Goal: Task Accomplishment & Management: Manage account settings

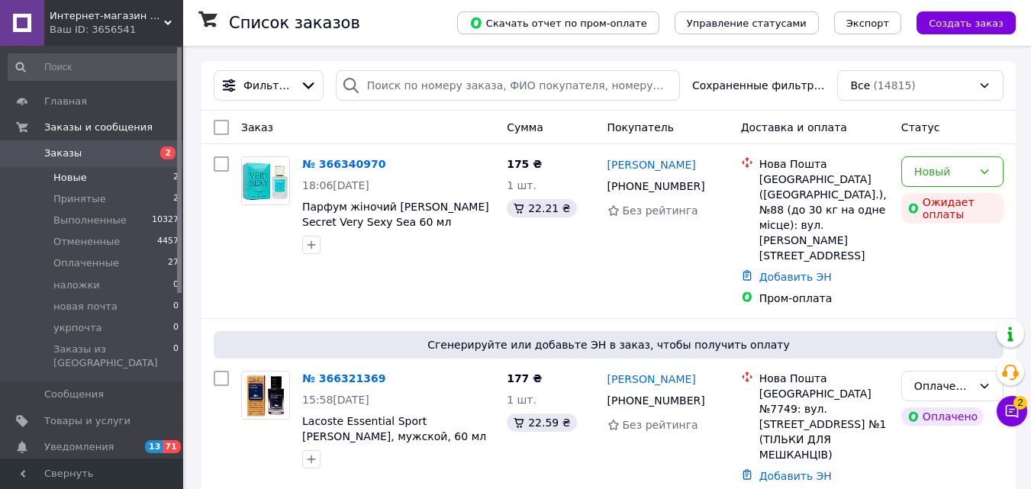
click at [92, 178] on li "Новые 2" at bounding box center [94, 177] width 188 height 21
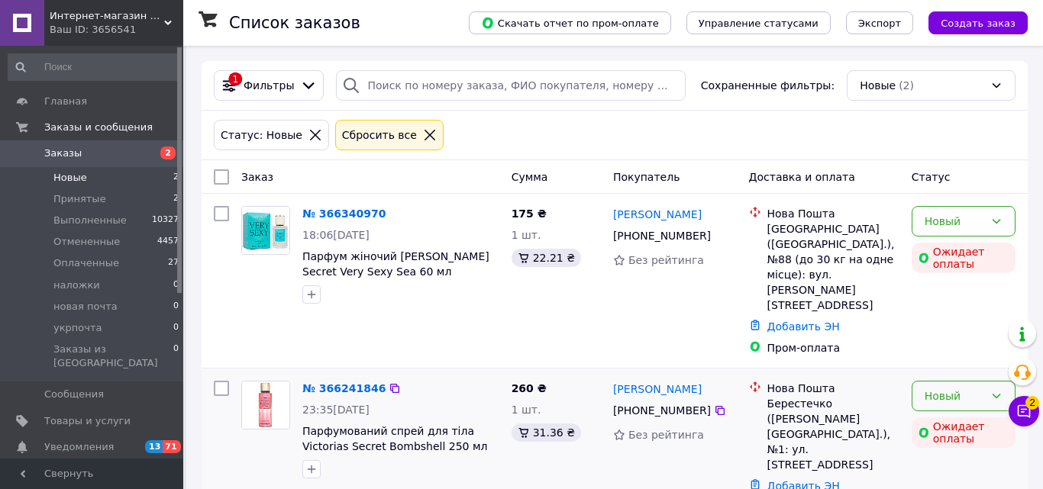
click at [937, 388] on div "Новый" at bounding box center [954, 396] width 60 height 17
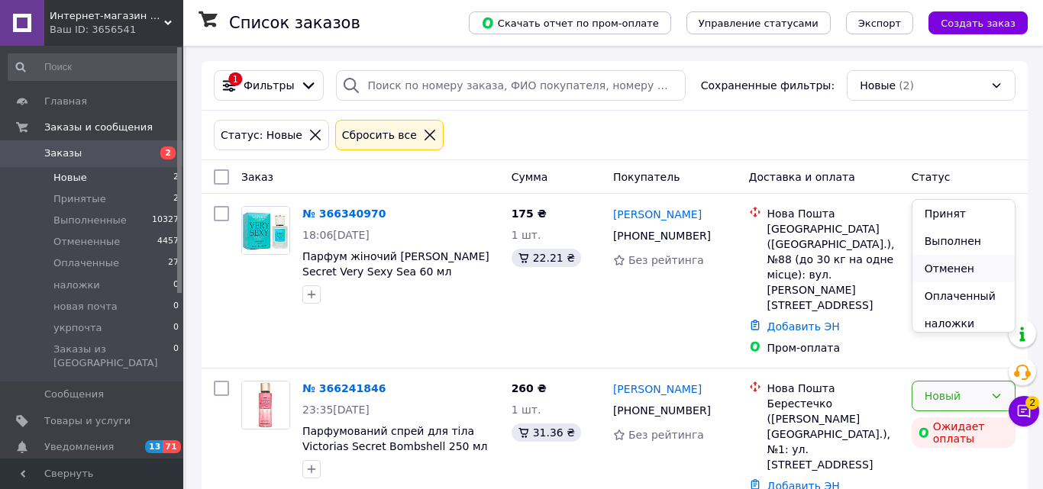
click at [949, 265] on li "Отменен" at bounding box center [963, 268] width 102 height 27
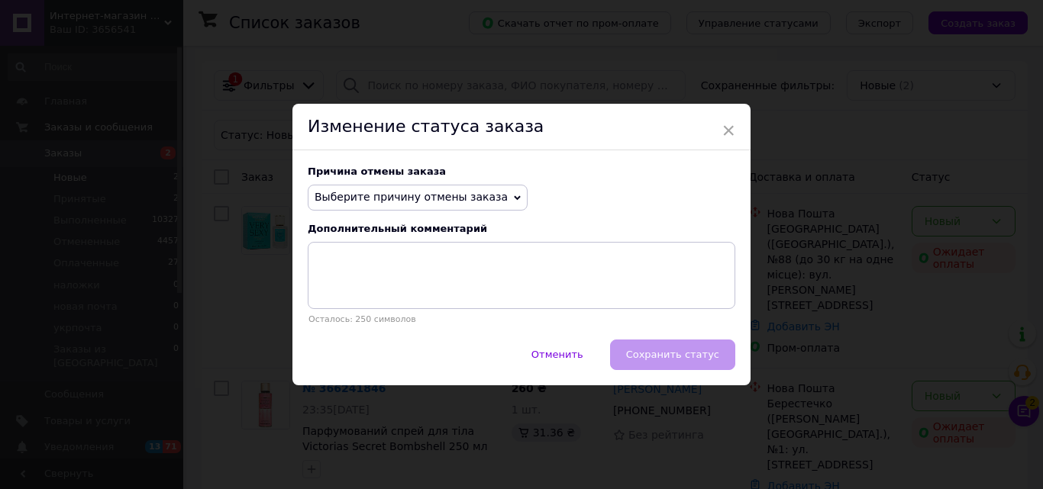
click at [408, 200] on span "Выберите причину отмены заказа" at bounding box center [410, 197] width 193 height 12
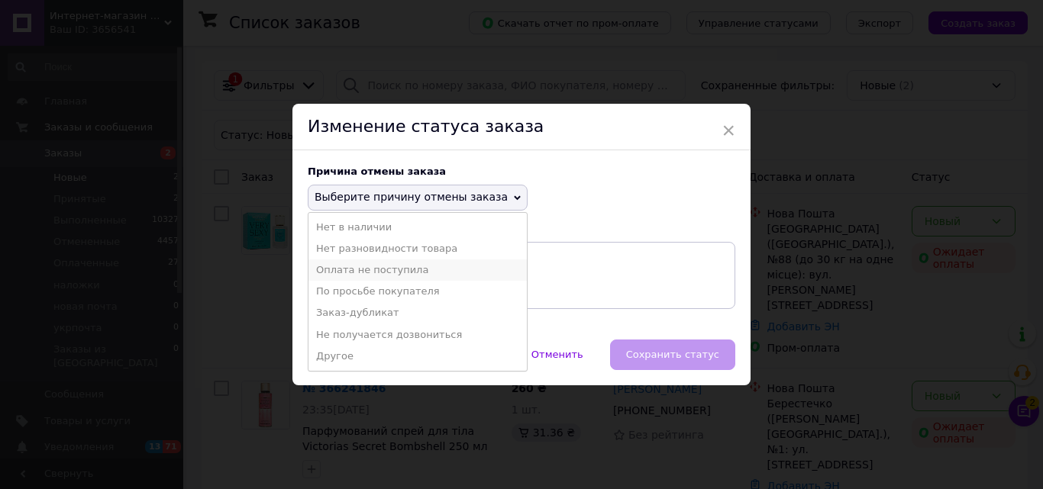
click at [392, 273] on li "Оплата не поступила" at bounding box center [417, 270] width 218 height 21
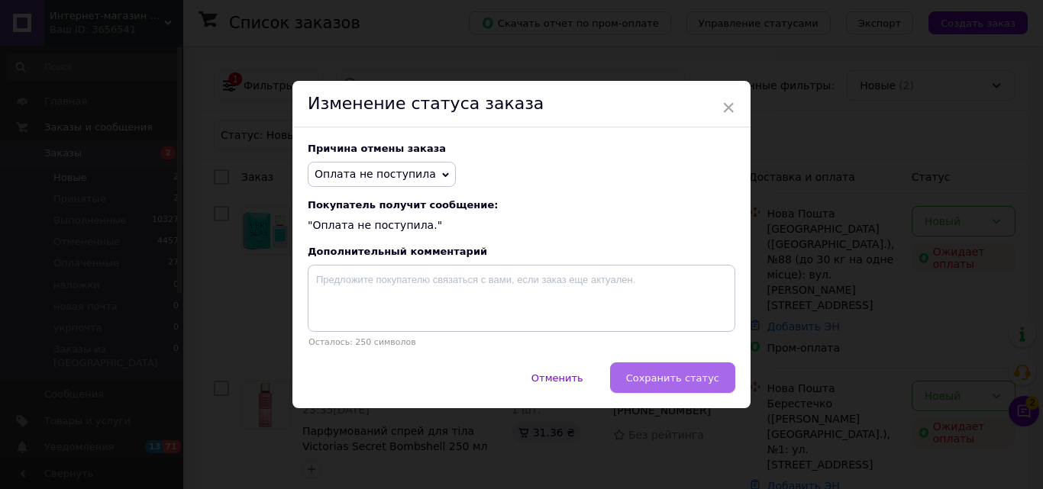
click at [654, 384] on span "Сохранить статус" at bounding box center [672, 378] width 93 height 11
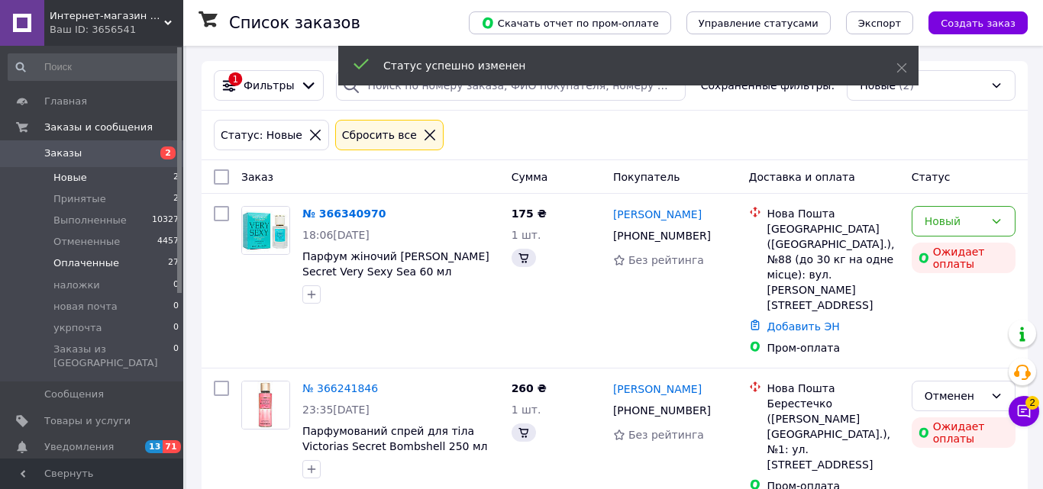
click at [85, 260] on span "Оплаченные" at bounding box center [86, 263] width 66 height 14
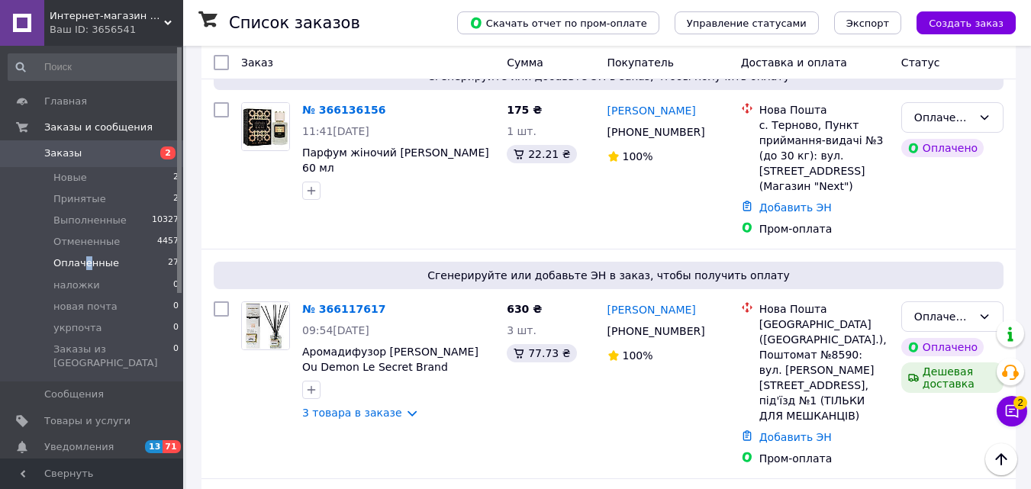
scroll to position [3266, 0]
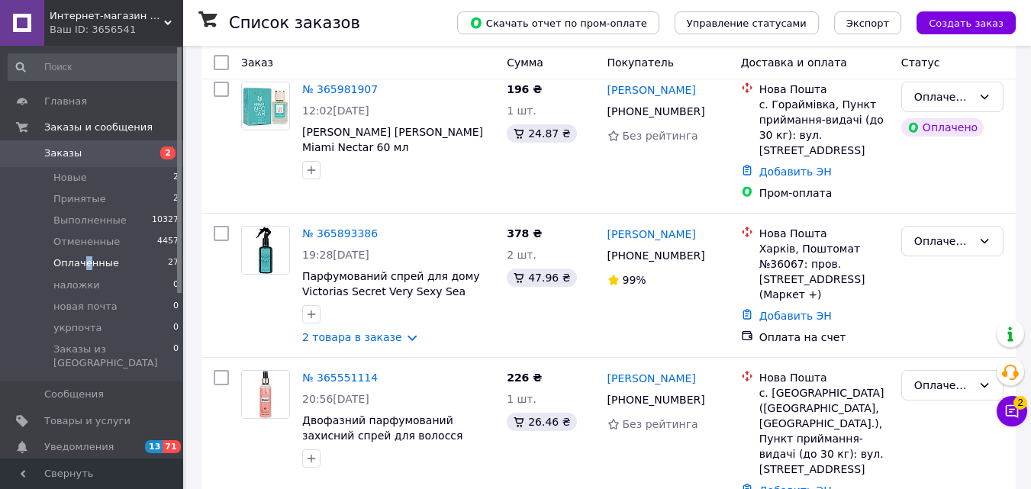
scroll to position [891, 0]
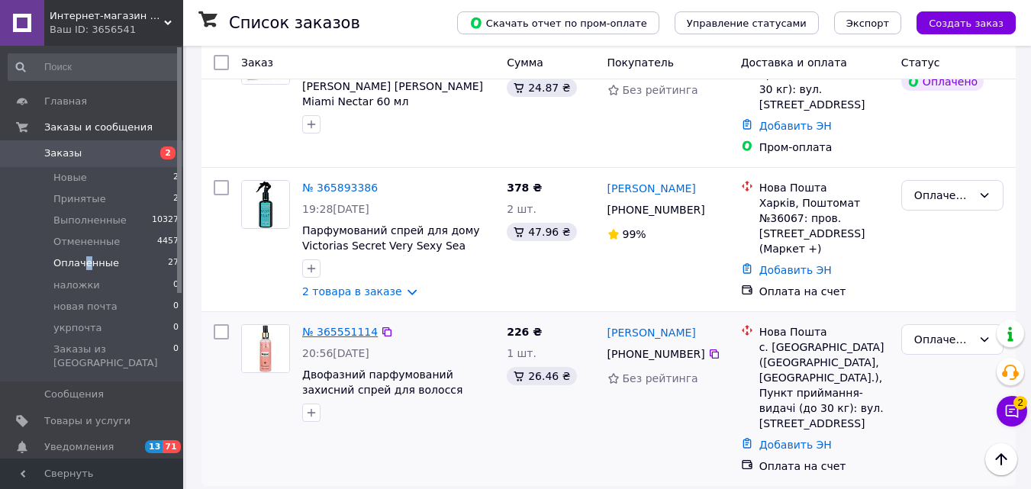
click at [350, 326] on link "№ 365551114" at bounding box center [340, 332] width 76 height 12
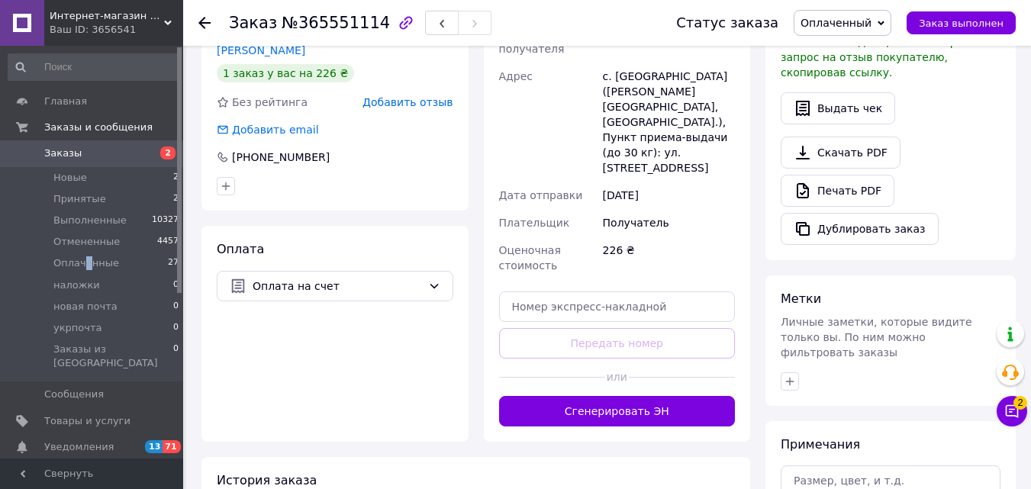
scroll to position [519, 0]
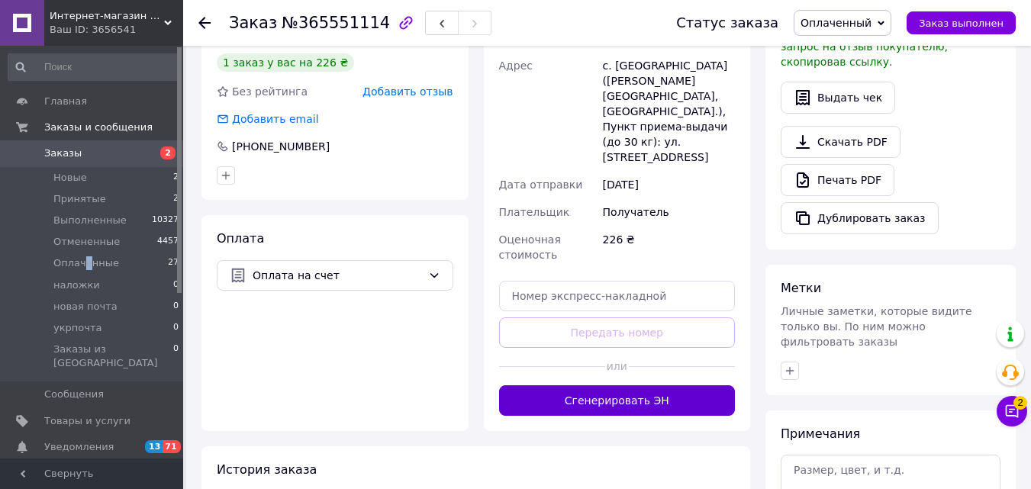
click at [695, 385] on button "Сгенерировать ЭН" at bounding box center [617, 400] width 237 height 31
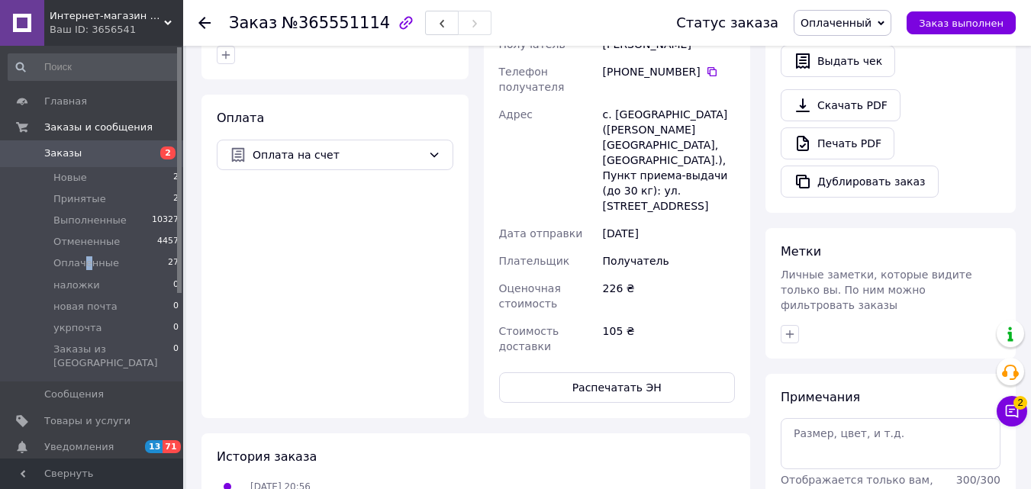
scroll to position [398, 0]
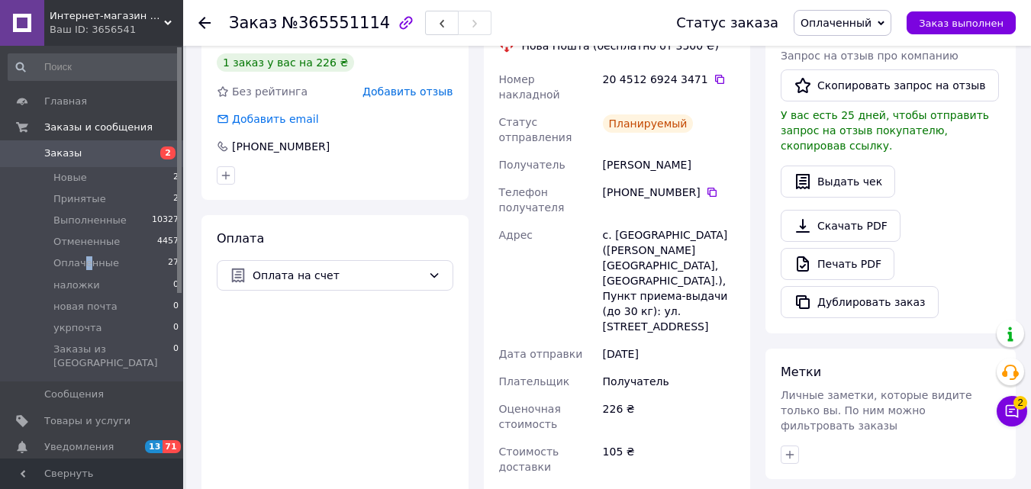
click at [870, 28] on span "Оплаченный" at bounding box center [836, 23] width 71 height 12
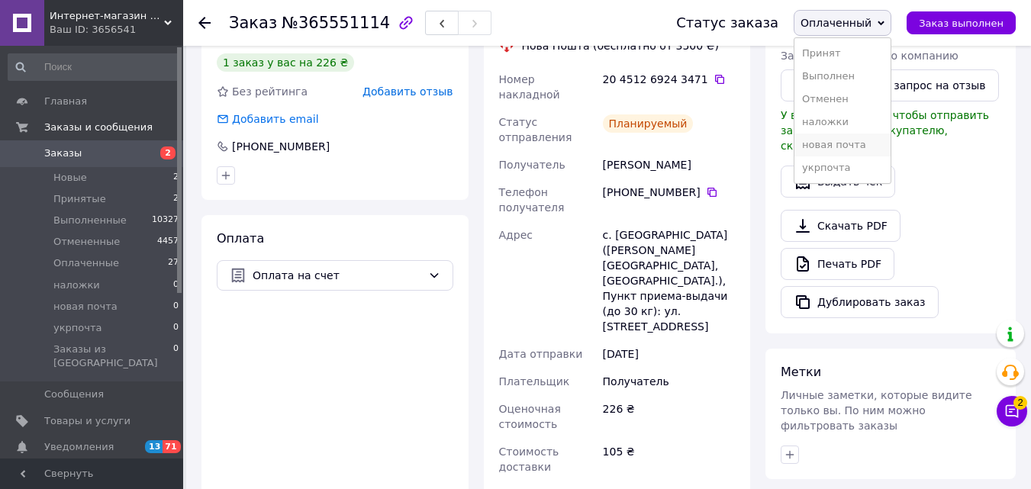
click at [854, 141] on li "новая почта" at bounding box center [843, 145] width 96 height 23
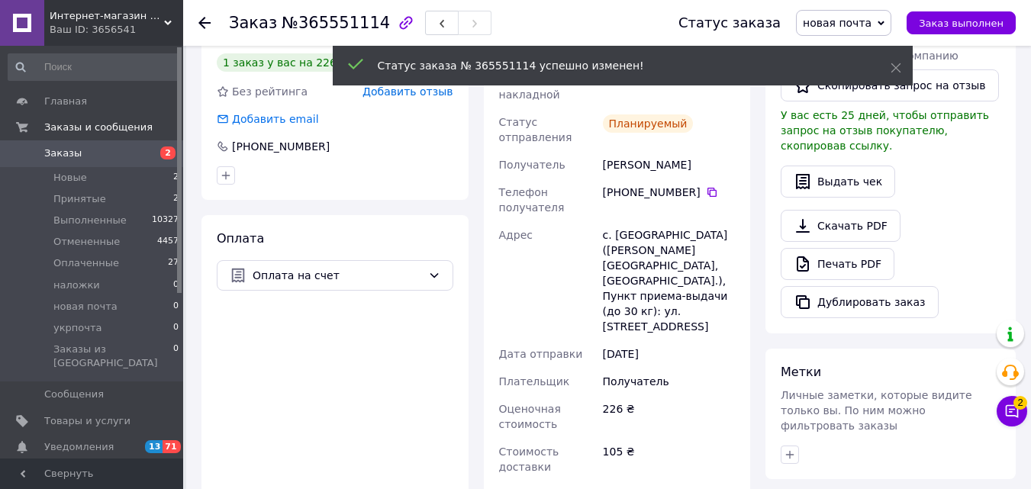
click at [205, 21] on icon at bounding box center [204, 23] width 12 height 12
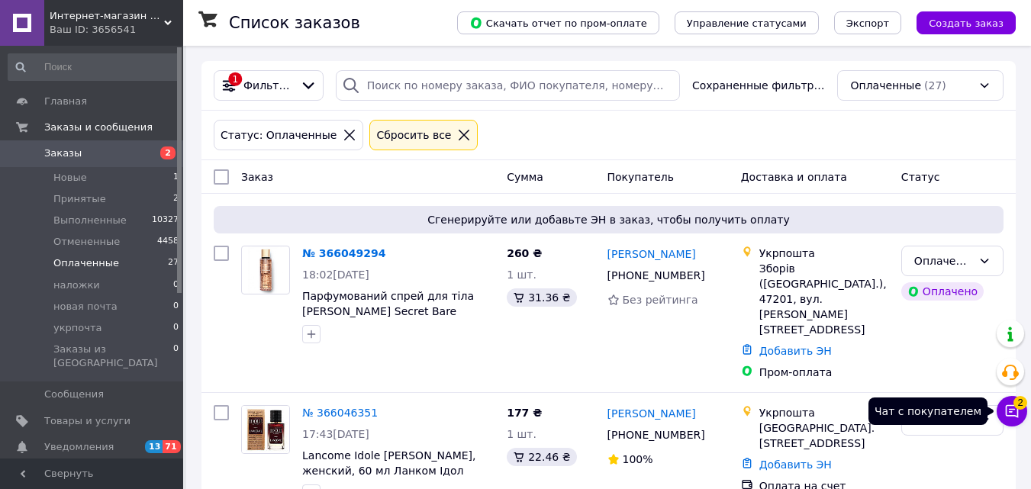
click at [1016, 418] on icon at bounding box center [1012, 411] width 15 height 15
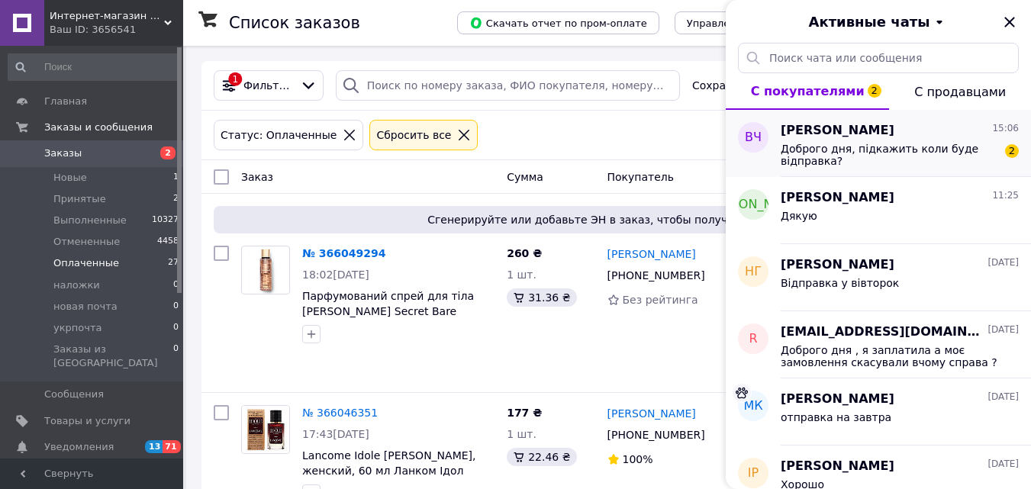
click at [953, 153] on span "Доброго дня, підкажить коли буде відправка?" at bounding box center [889, 155] width 217 height 24
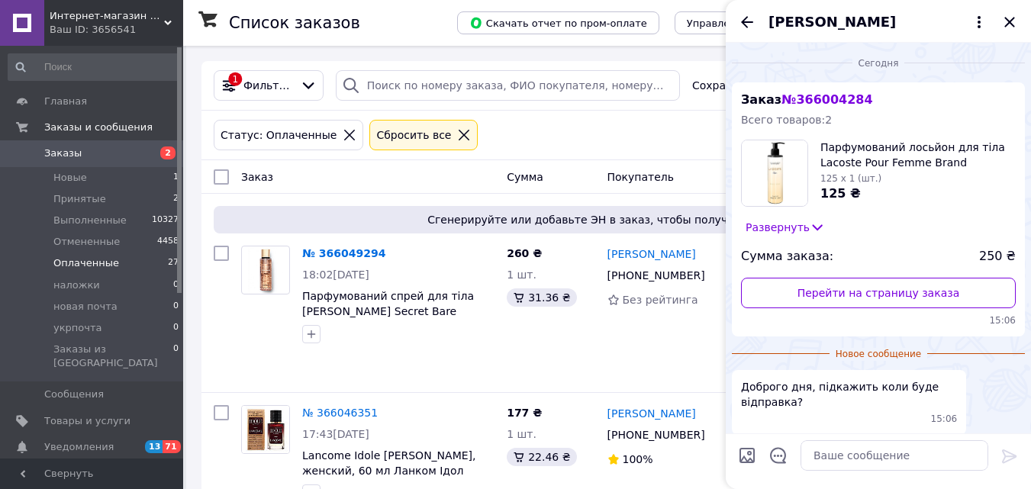
scroll to position [63, 0]
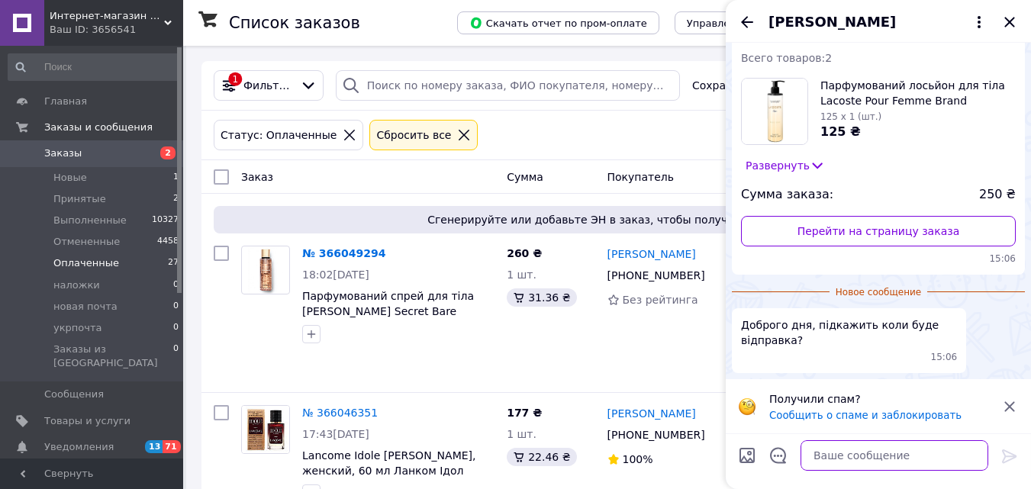
click at [897, 456] on textarea at bounding box center [895, 455] width 188 height 31
type textarea "у вівторок"
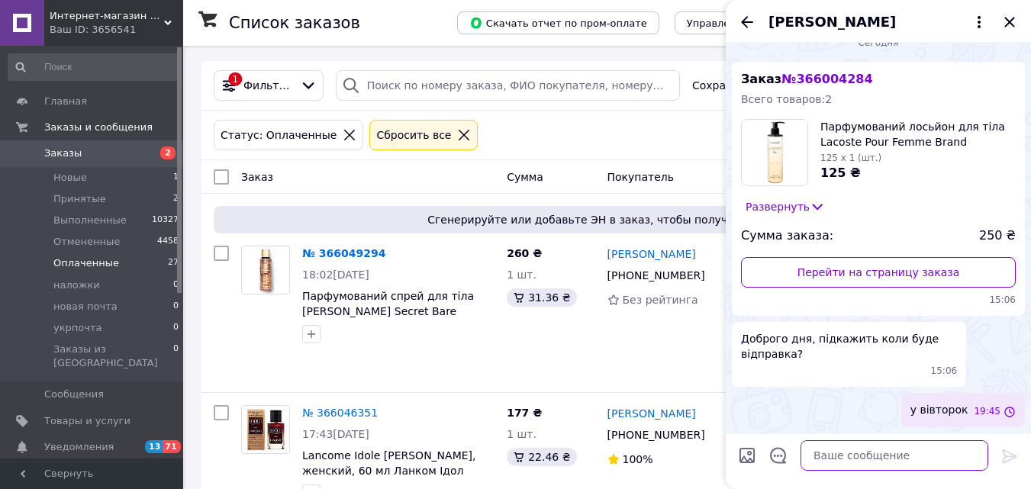
scroll to position [21, 0]
click at [1005, 24] on icon "Закрыть" at bounding box center [1010, 22] width 18 height 18
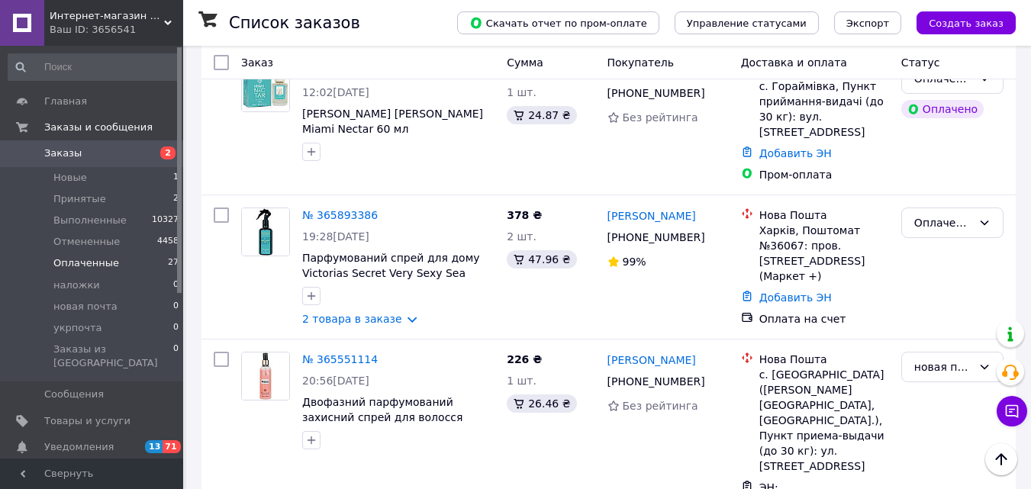
scroll to position [859, 0]
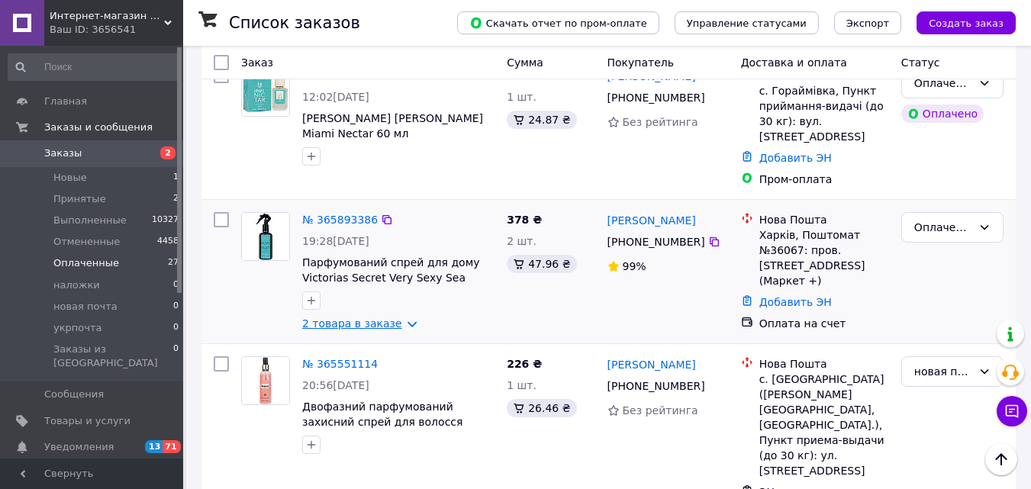
click at [377, 318] on link "2 товара в заказе" at bounding box center [352, 324] width 100 height 12
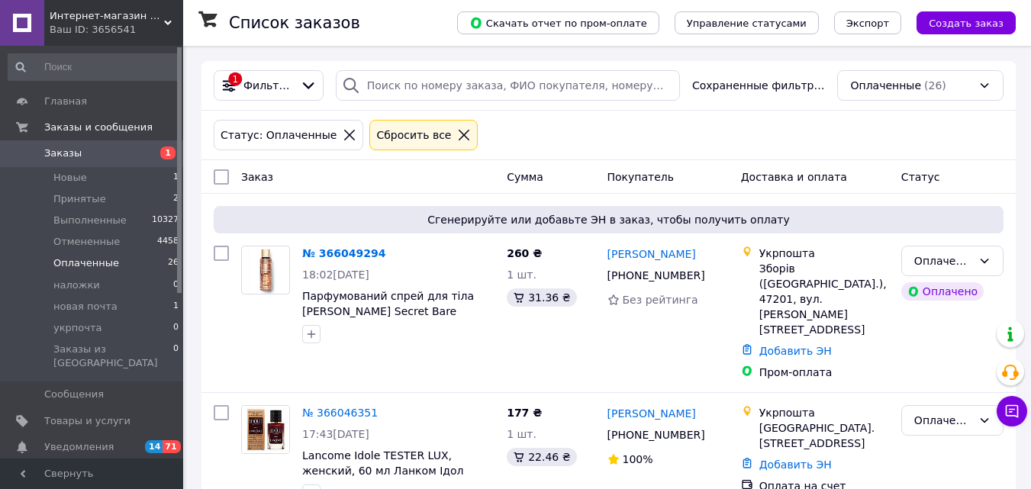
scroll to position [716, 0]
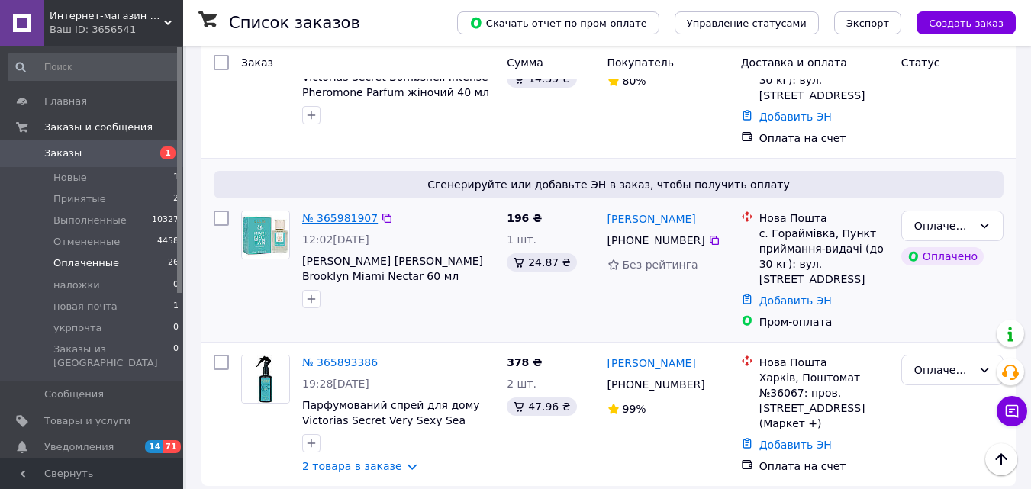
click at [332, 212] on link "№ 365981907" at bounding box center [340, 218] width 76 height 12
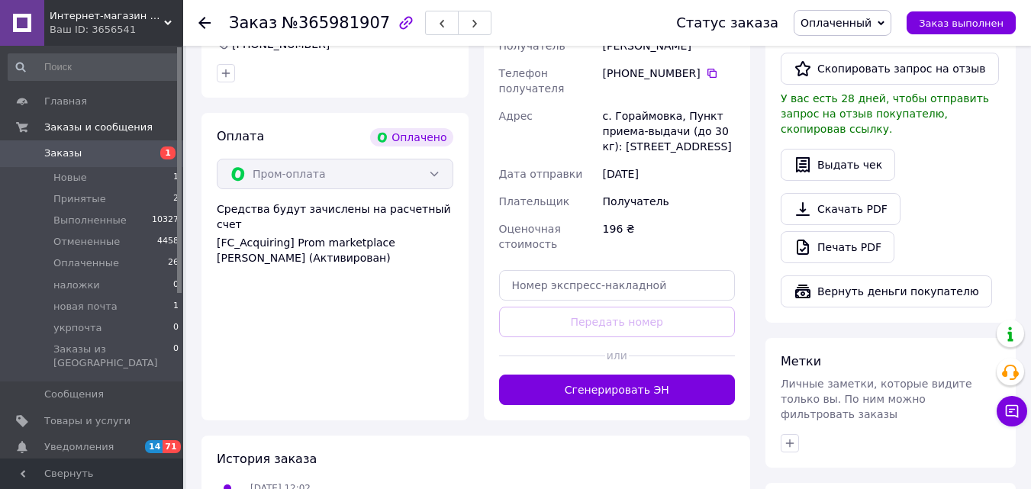
scroll to position [490, 0]
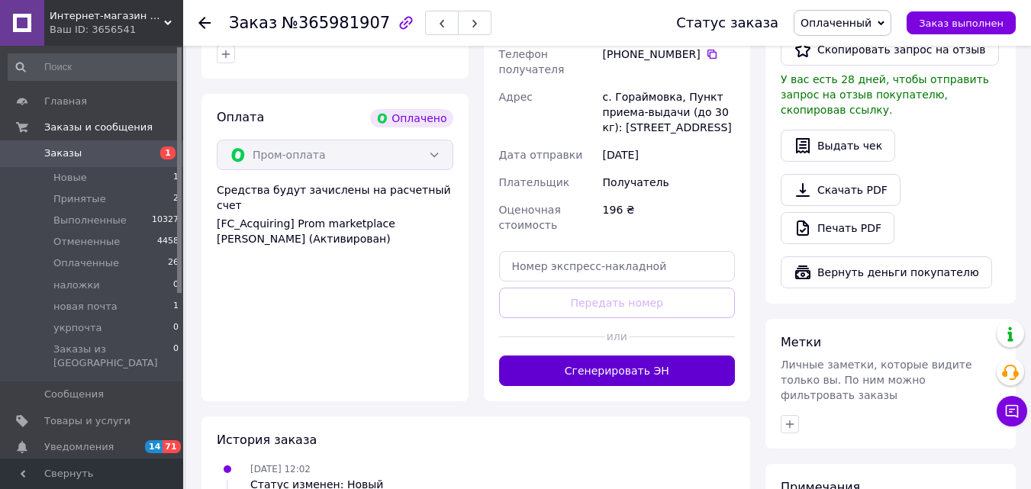
click at [672, 356] on button "Сгенерировать ЭН" at bounding box center [617, 371] width 237 height 31
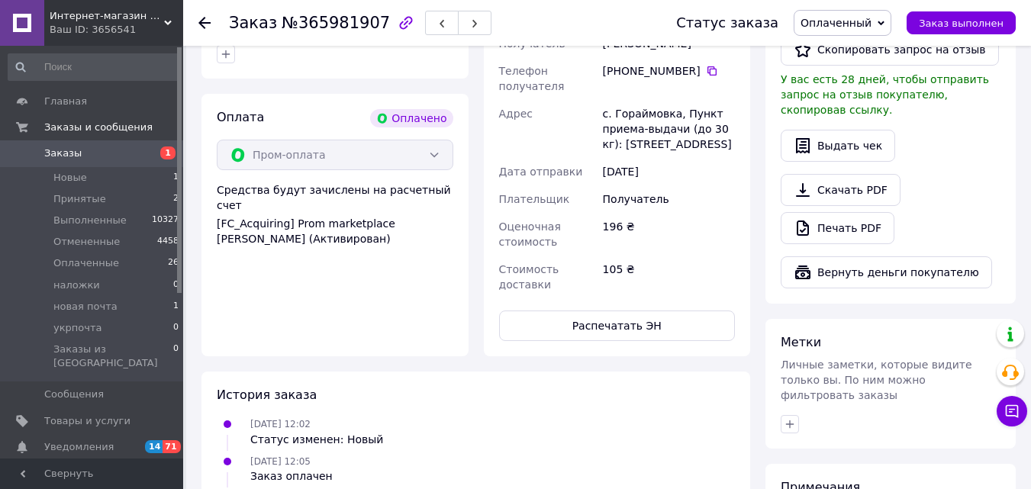
click at [859, 24] on span "Оплаченный" at bounding box center [836, 23] width 71 height 12
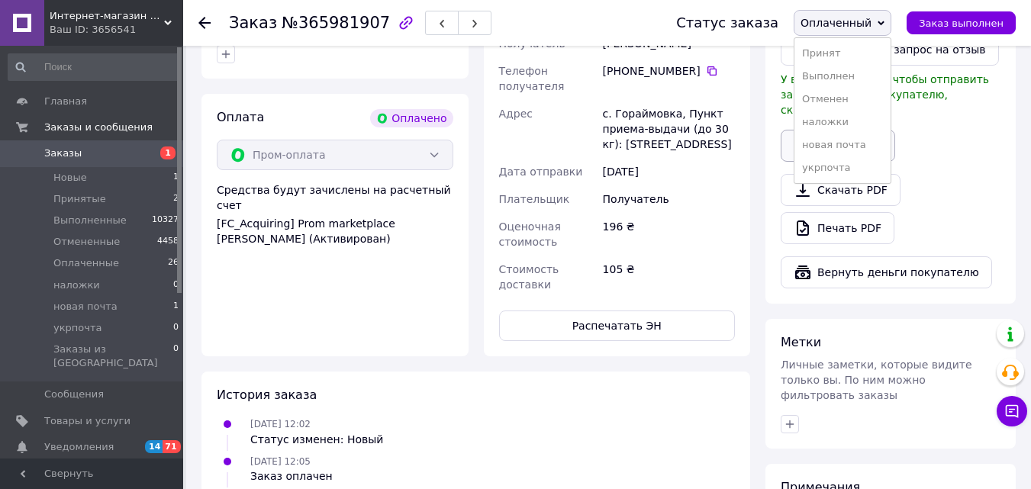
click at [866, 142] on li "новая почта" at bounding box center [843, 145] width 96 height 23
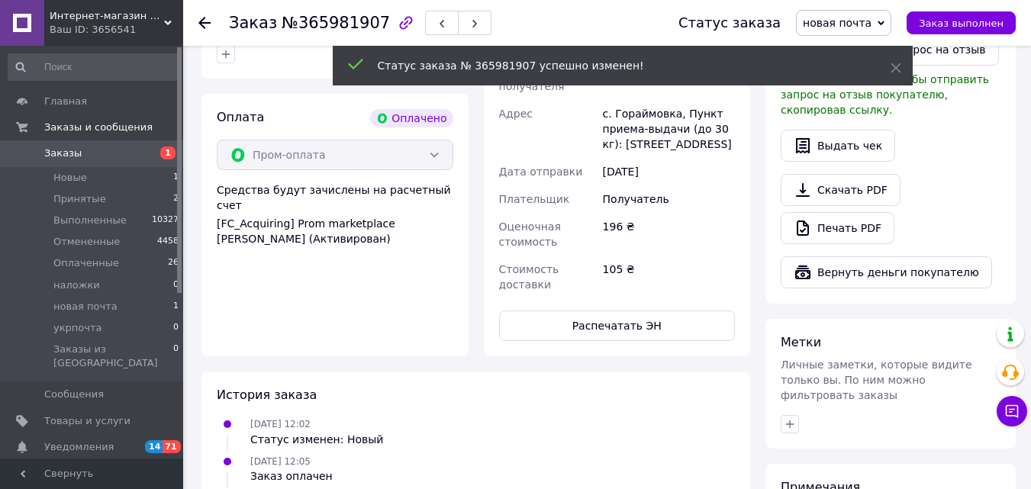
click at [208, 24] on icon at bounding box center [204, 23] width 12 height 12
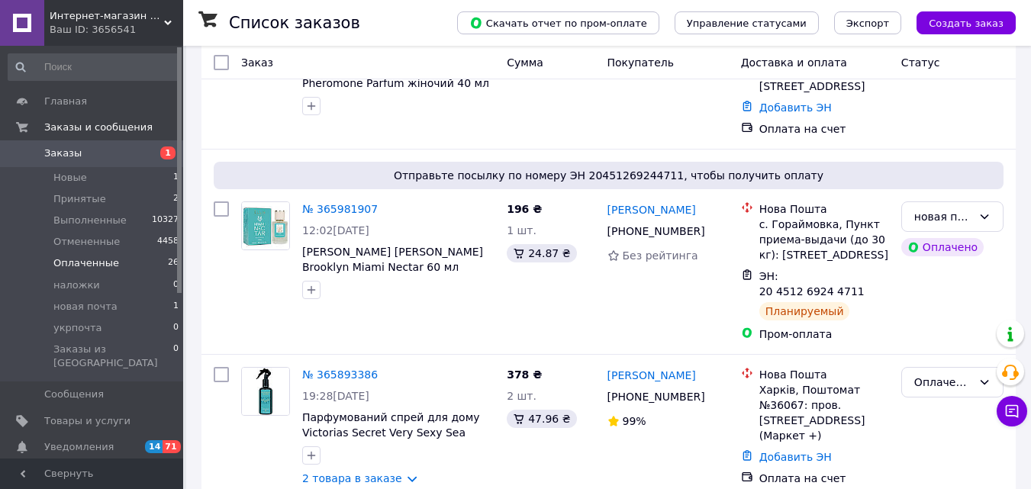
scroll to position [737, 0]
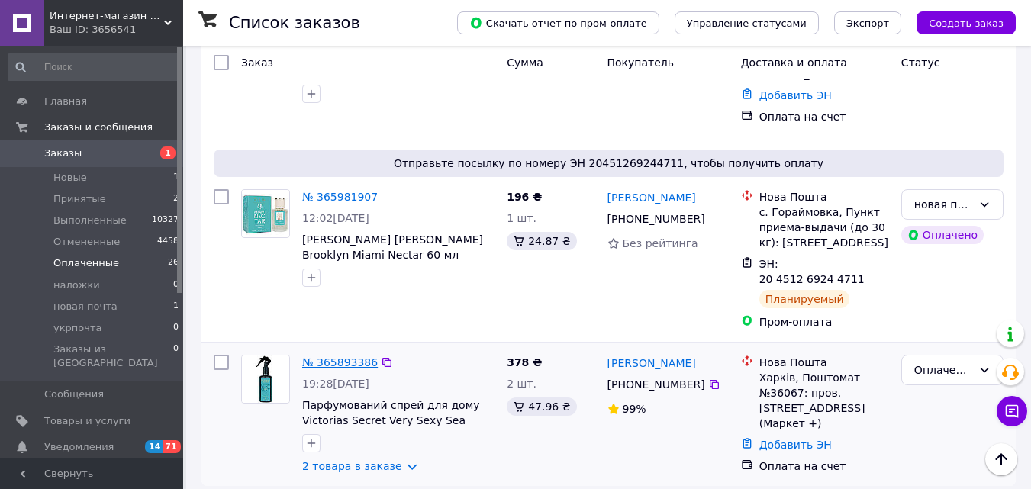
click at [346, 356] on link "№ 365893386" at bounding box center [340, 362] width 76 height 12
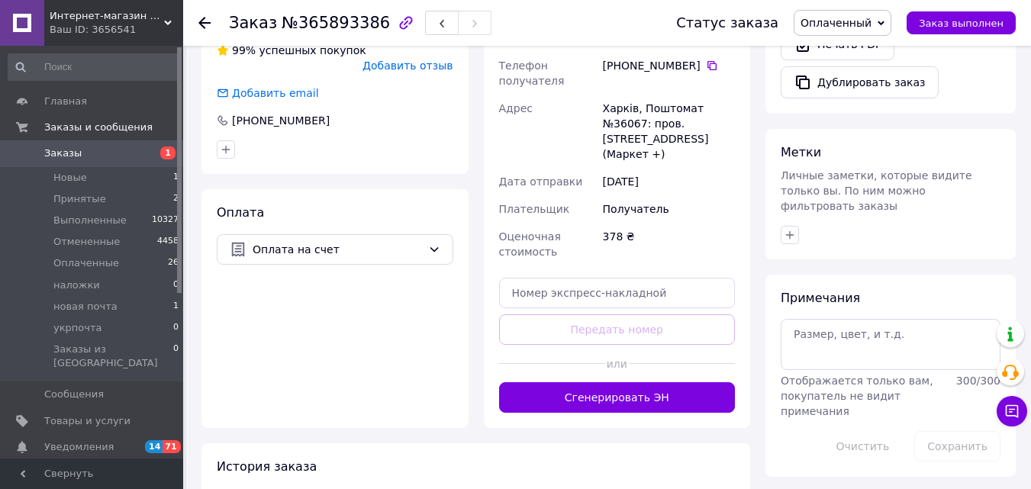
scroll to position [737, 0]
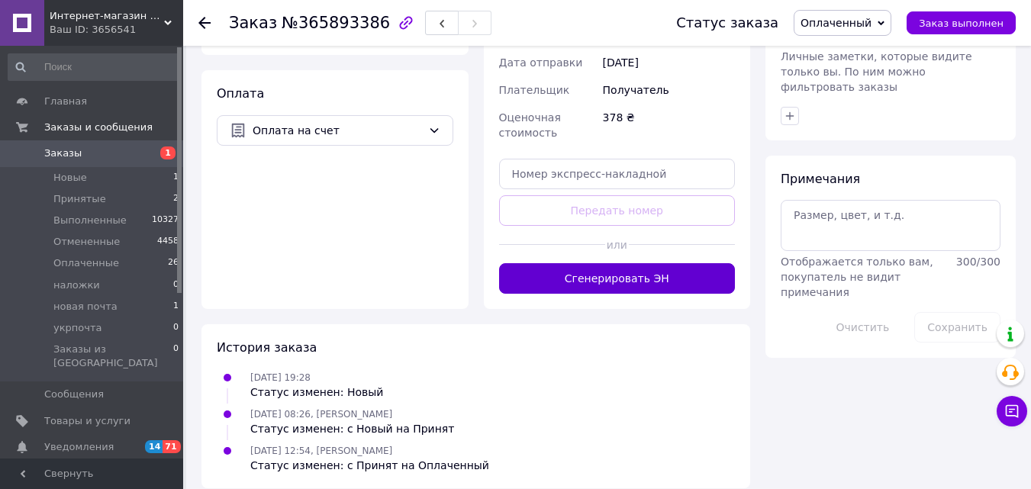
click at [639, 282] on button "Сгенерировать ЭН" at bounding box center [617, 278] width 237 height 31
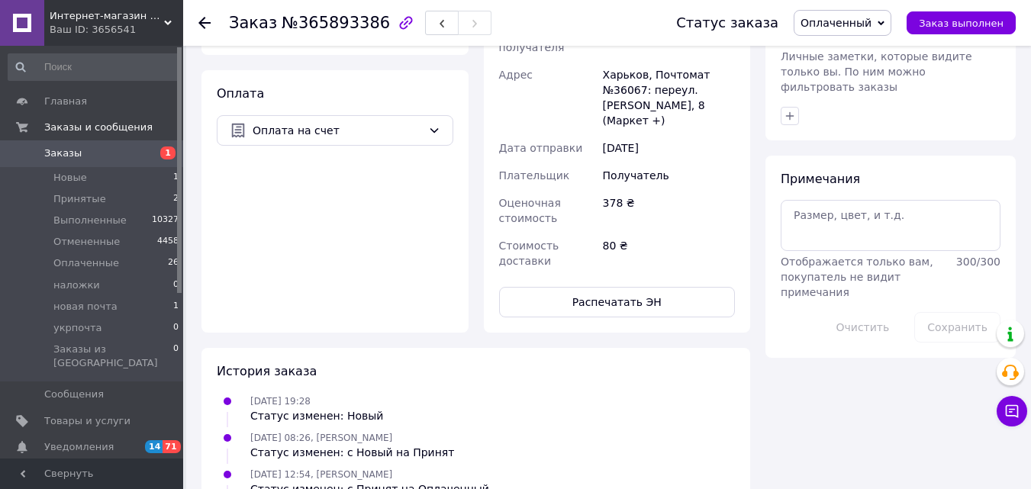
click at [855, 31] on span "Оплаченный" at bounding box center [843, 23] width 98 height 26
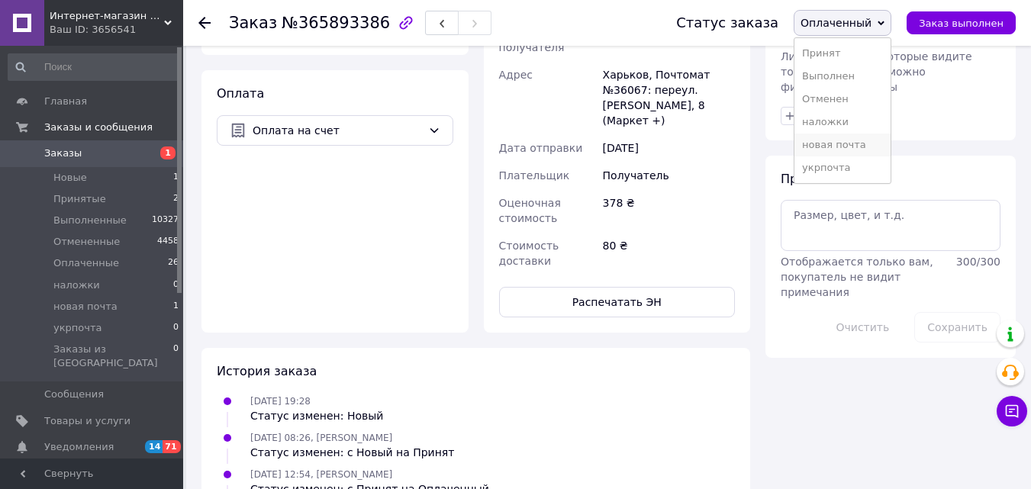
click at [856, 145] on li "новая почта" at bounding box center [843, 145] width 96 height 23
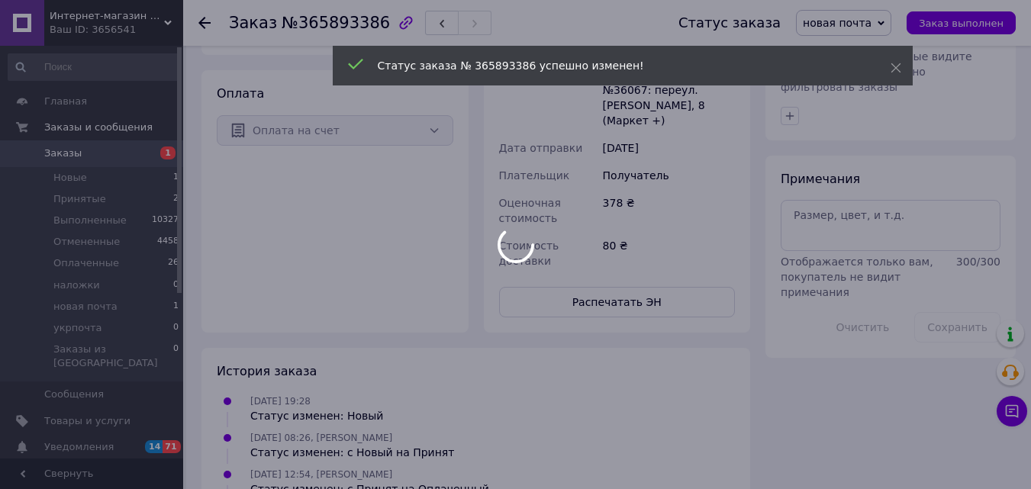
click at [204, 24] on div at bounding box center [515, 244] width 1031 height 489
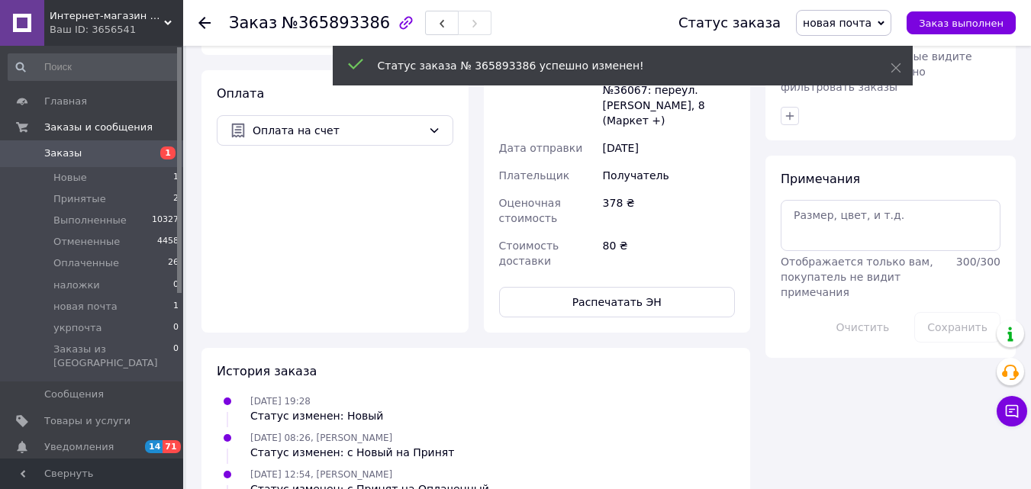
click at [204, 24] on use at bounding box center [204, 23] width 12 height 12
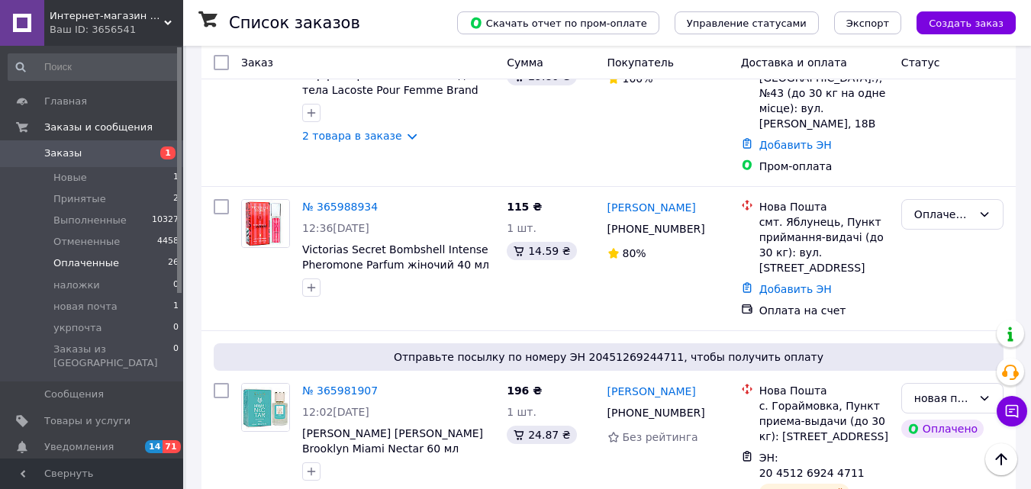
scroll to position [521, 0]
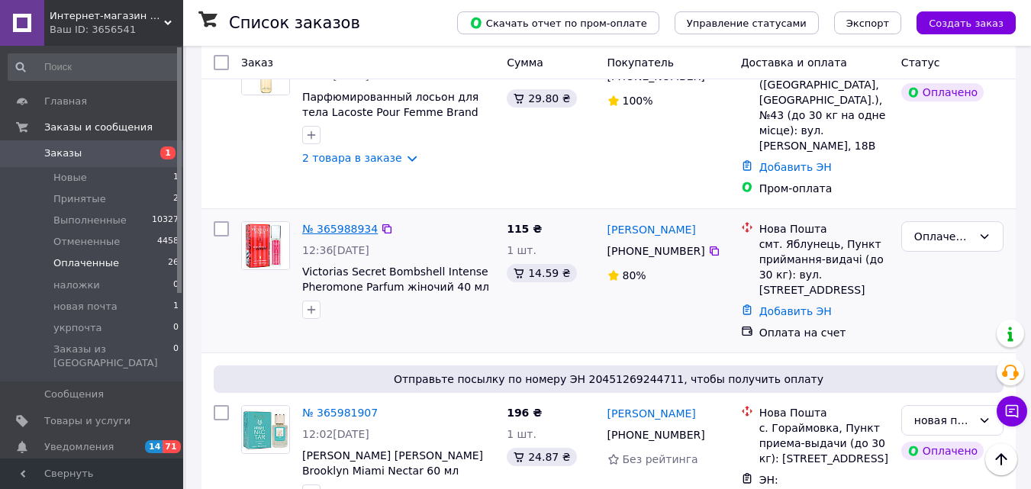
click at [342, 223] on link "№ 365988934" at bounding box center [340, 229] width 76 height 12
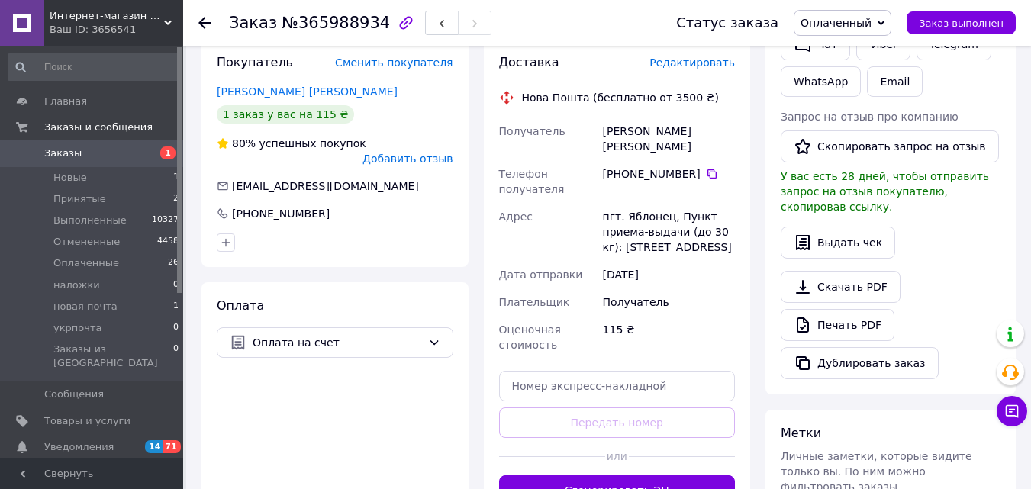
scroll to position [403, 0]
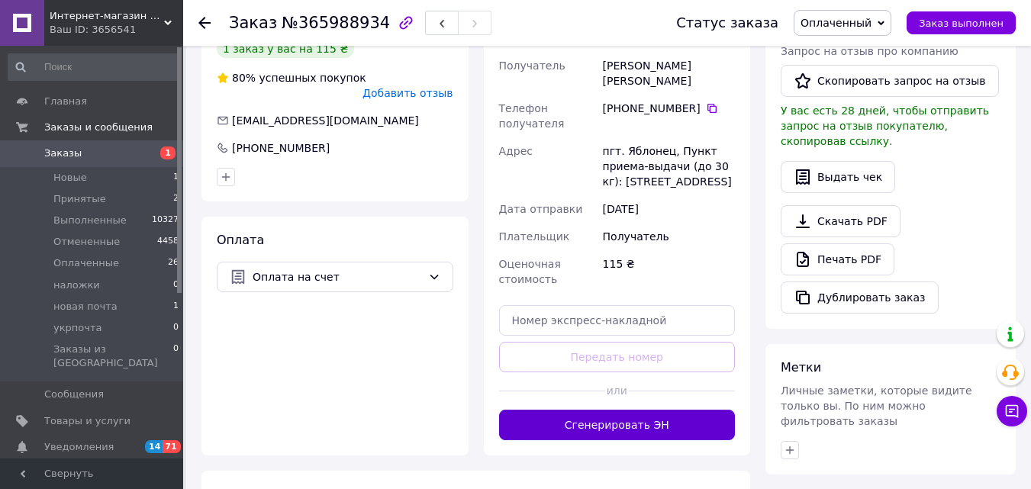
click at [669, 410] on button "Сгенерировать ЭН" at bounding box center [617, 425] width 237 height 31
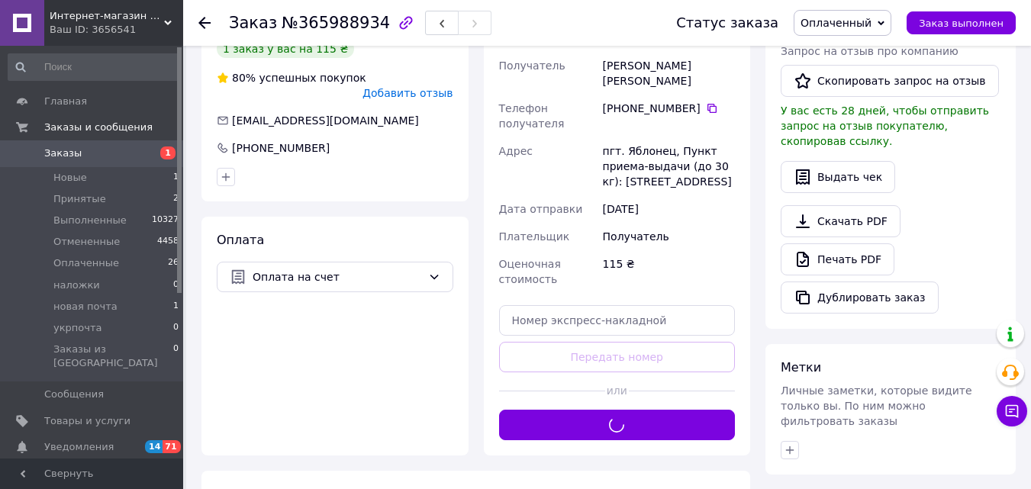
click at [859, 20] on span "Оплаченный" at bounding box center [836, 23] width 71 height 12
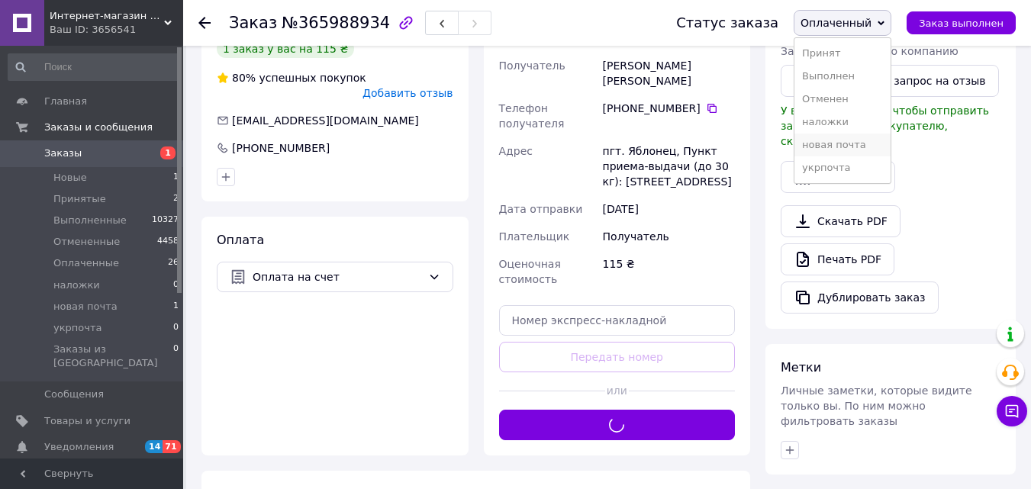
click at [860, 147] on li "новая почта" at bounding box center [843, 145] width 96 height 23
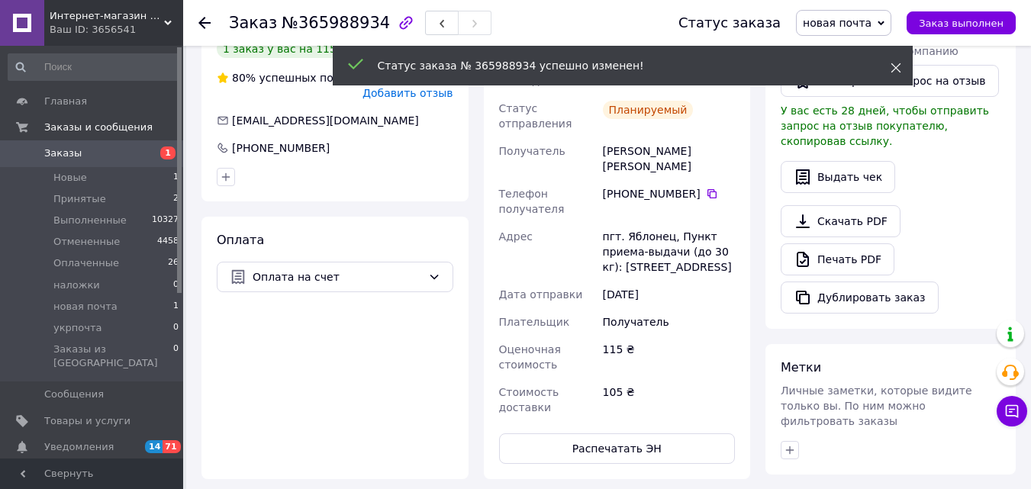
click at [899, 64] on use at bounding box center [896, 68] width 10 height 10
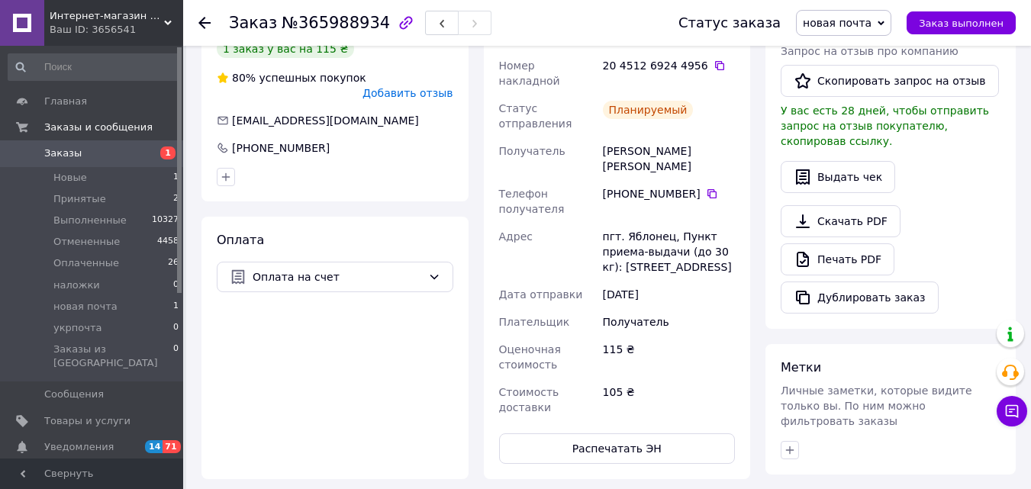
click at [208, 24] on use at bounding box center [204, 23] width 12 height 12
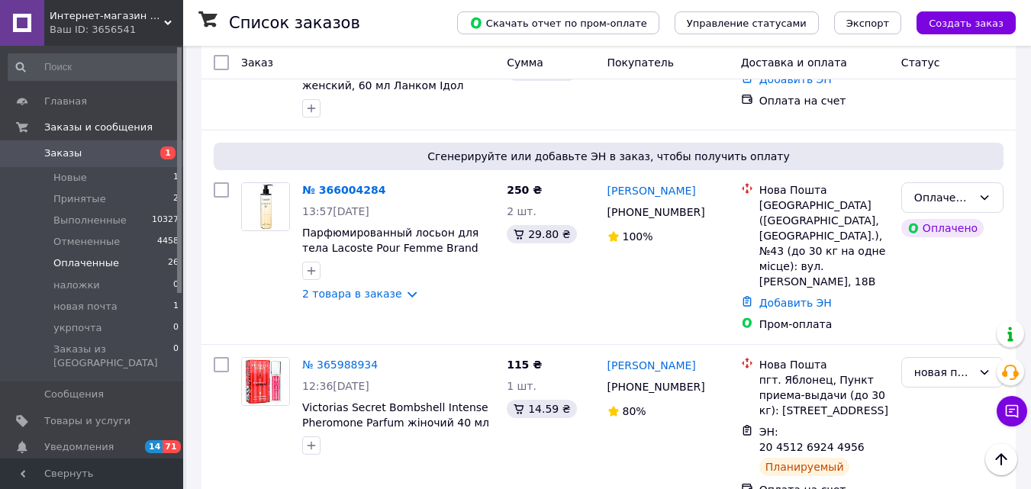
scroll to position [363, 0]
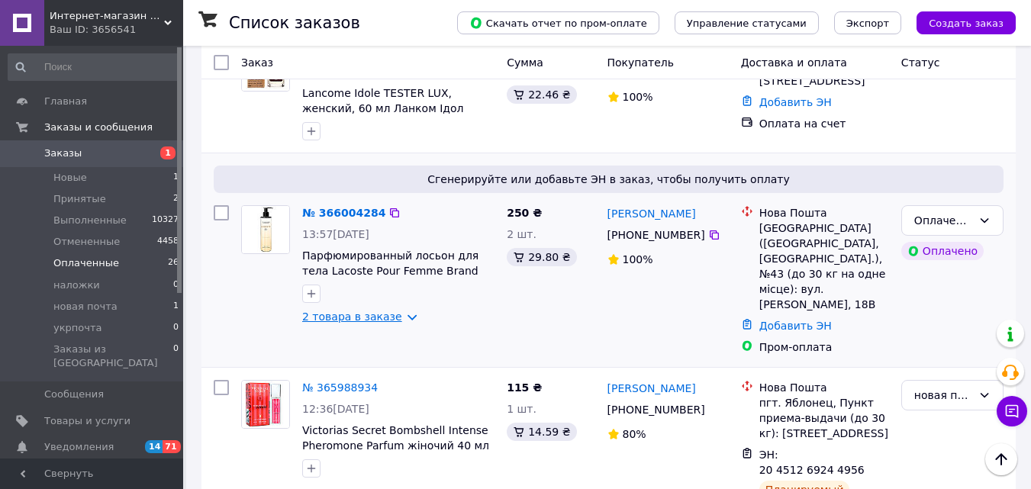
click at [327, 311] on link "2 товара в заказе" at bounding box center [352, 317] width 100 height 12
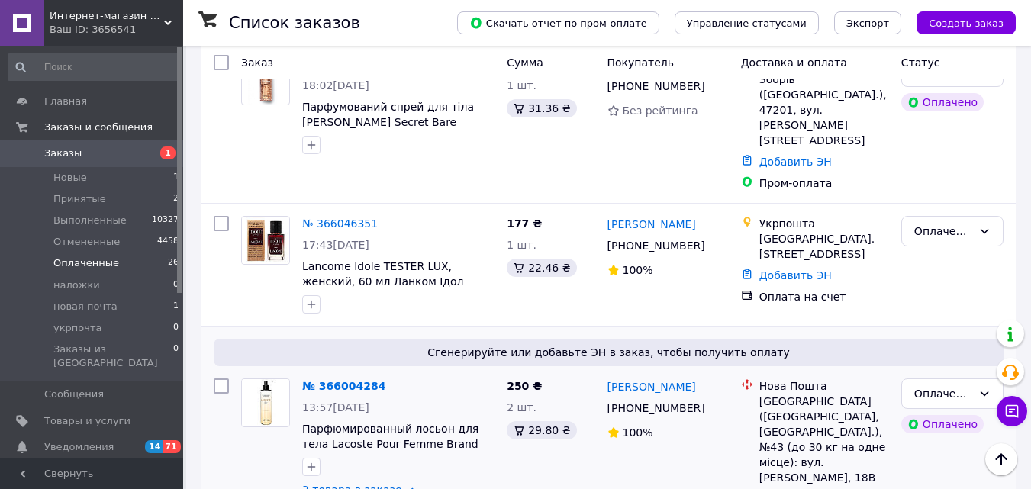
scroll to position [178, 0]
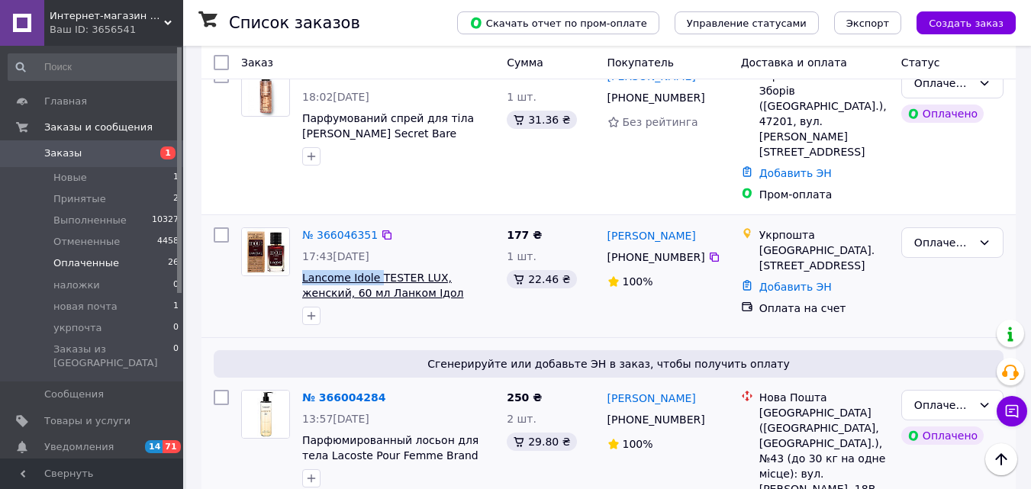
drag, startPoint x: 298, startPoint y: 247, endPoint x: 376, endPoint y: 246, distance: 77.1
click at [376, 246] on div "№ 366046351 17:43, 10.10.2025 Lancome Idole TESTER LUX, женский, 60 мл Ланком І…" at bounding box center [398, 276] width 205 height 110
copy span "Lancome Idole"
click at [344, 229] on link "№ 366046351" at bounding box center [340, 235] width 76 height 12
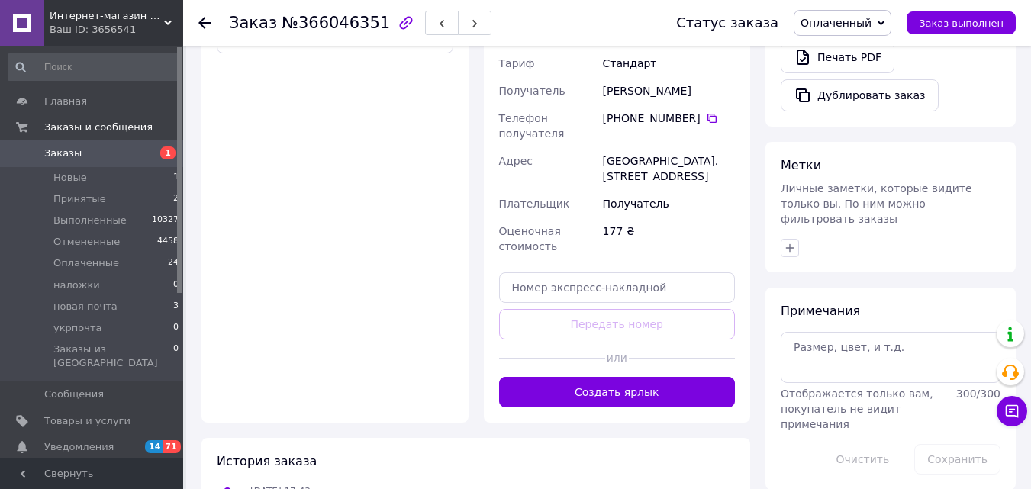
scroll to position [626, 0]
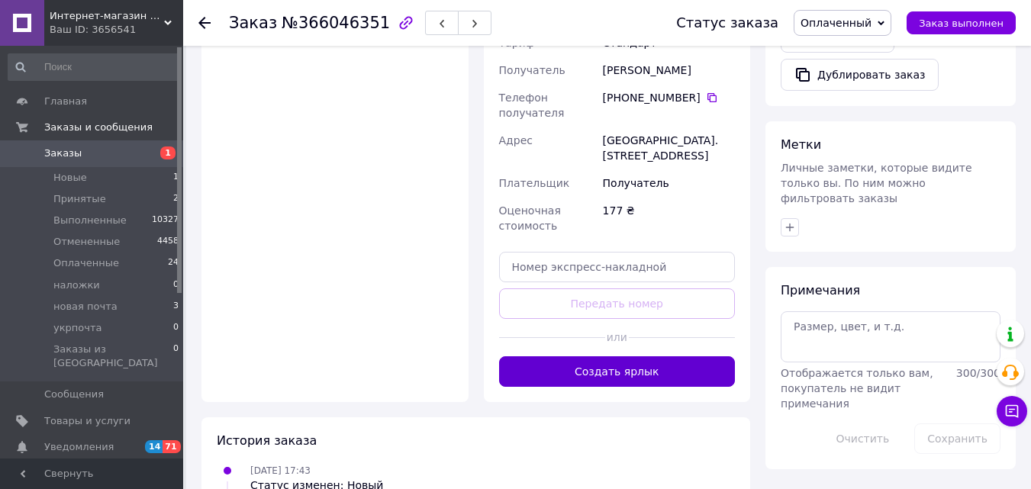
click at [628, 356] on button "Создать ярлык" at bounding box center [617, 371] width 237 height 31
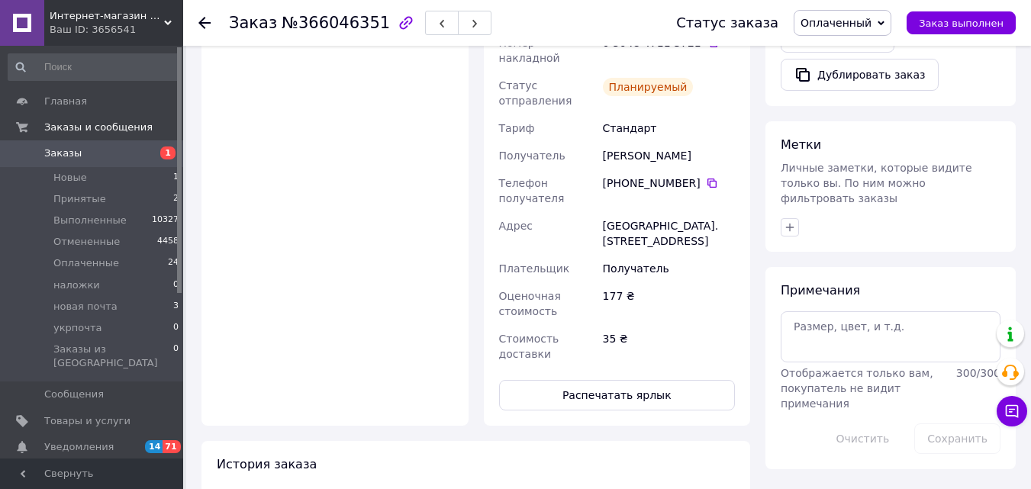
click at [864, 27] on span "Оплаченный" at bounding box center [836, 23] width 71 height 12
click at [862, 156] on li "укрпочта" at bounding box center [843, 167] width 96 height 23
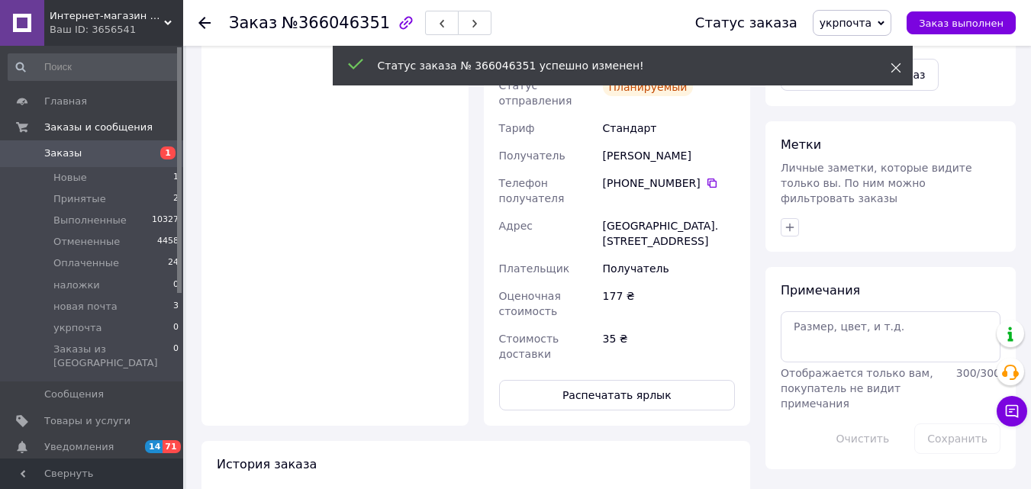
click at [895, 68] on icon at bounding box center [896, 68] width 11 height 11
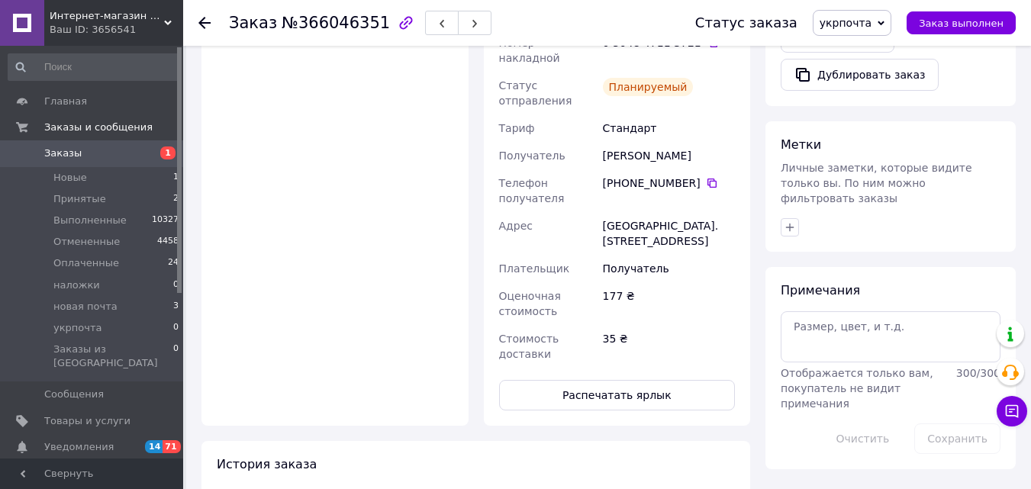
click at [202, 24] on use at bounding box center [204, 23] width 12 height 12
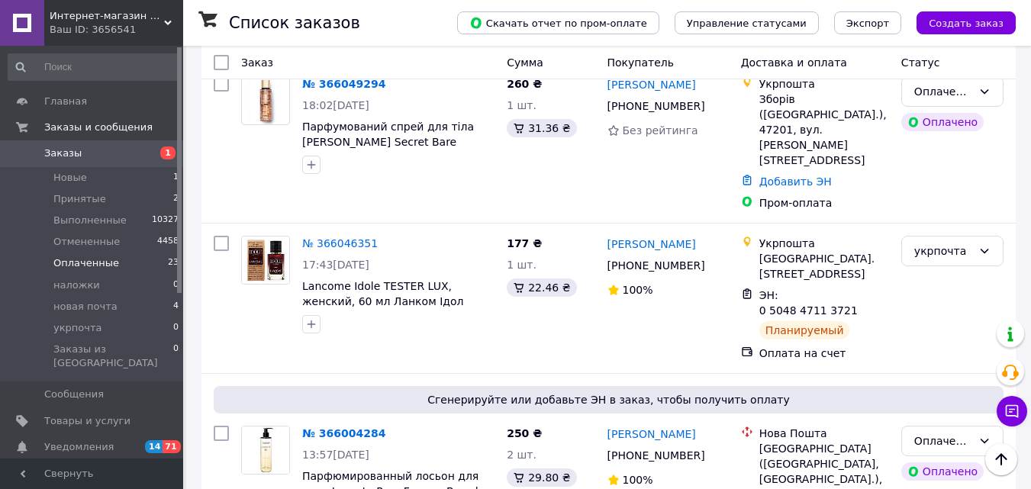
scroll to position [163, 0]
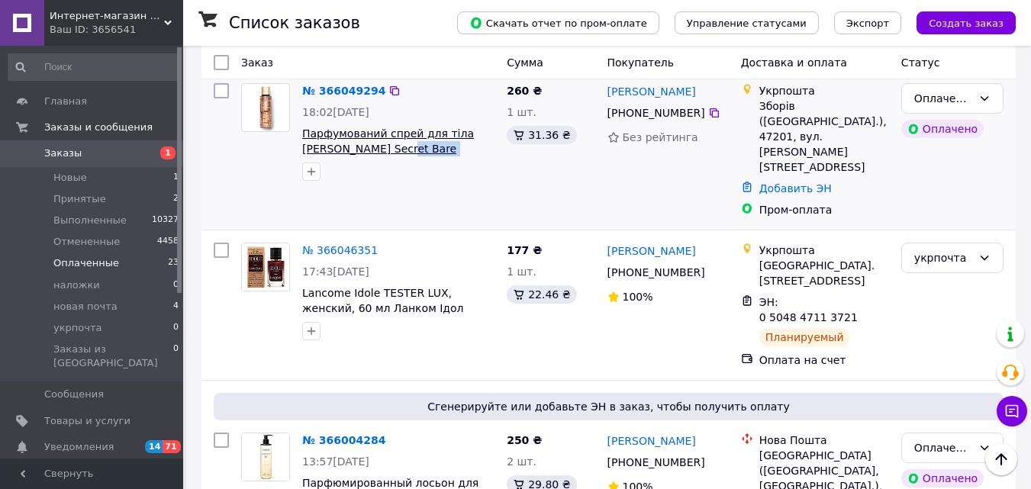
drag, startPoint x: 440, startPoint y: 153, endPoint x: 379, endPoint y: 155, distance: 61.1
click at [379, 155] on span "Парфумований спрей для тіла [PERSON_NAME] Secret Bare Vanilla" at bounding box center [398, 141] width 192 height 31
copy span "Bare Vanilla"
click at [340, 92] on link "№ 366049294" at bounding box center [343, 91] width 83 height 12
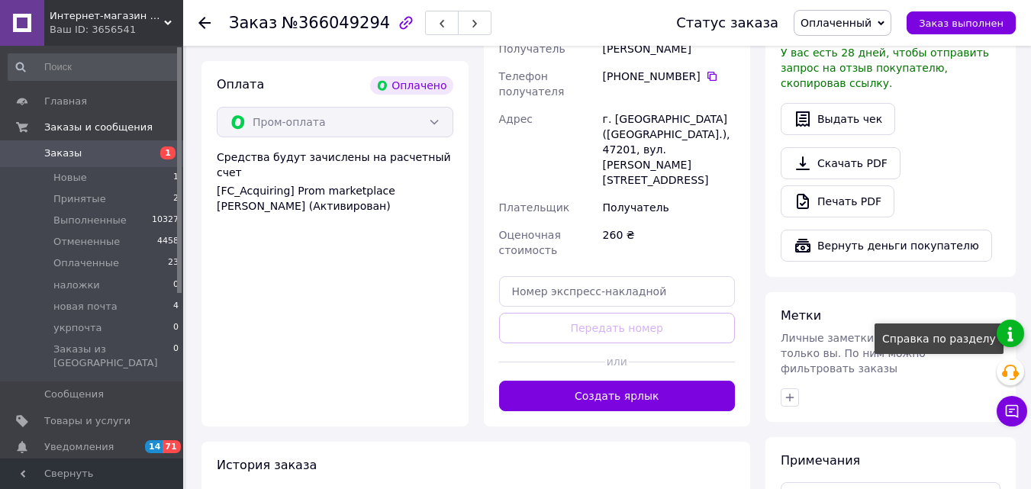
scroll to position [522, 0]
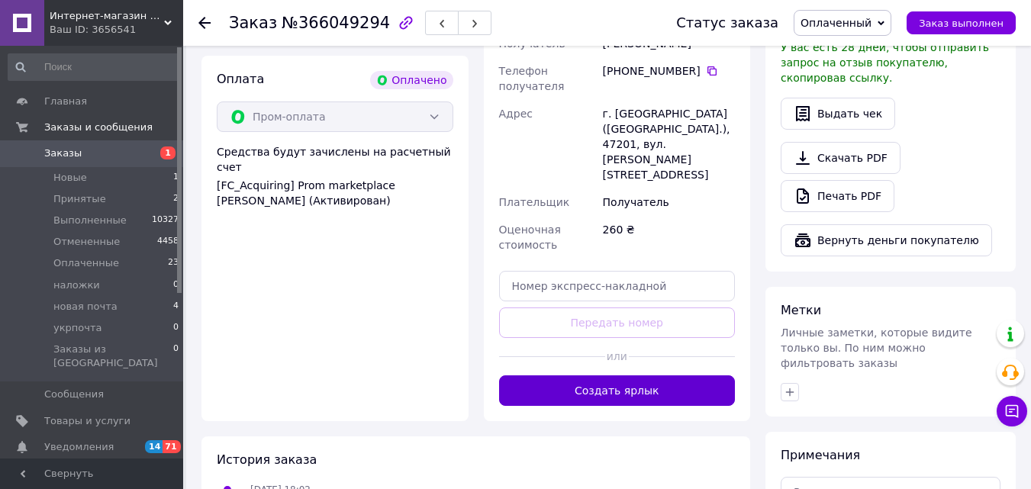
click at [636, 376] on button "Создать ярлык" at bounding box center [617, 391] width 237 height 31
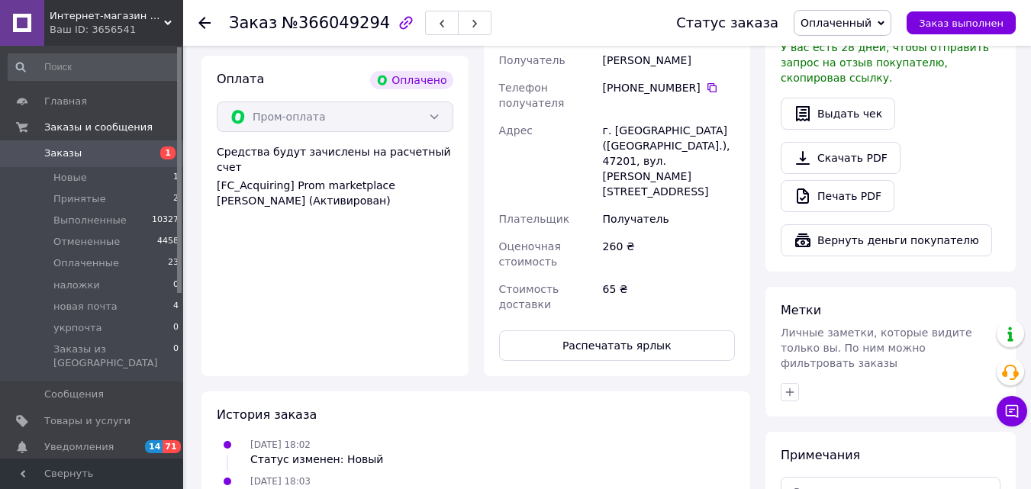
click at [852, 29] on span "Оплаченный" at bounding box center [836, 23] width 71 height 12
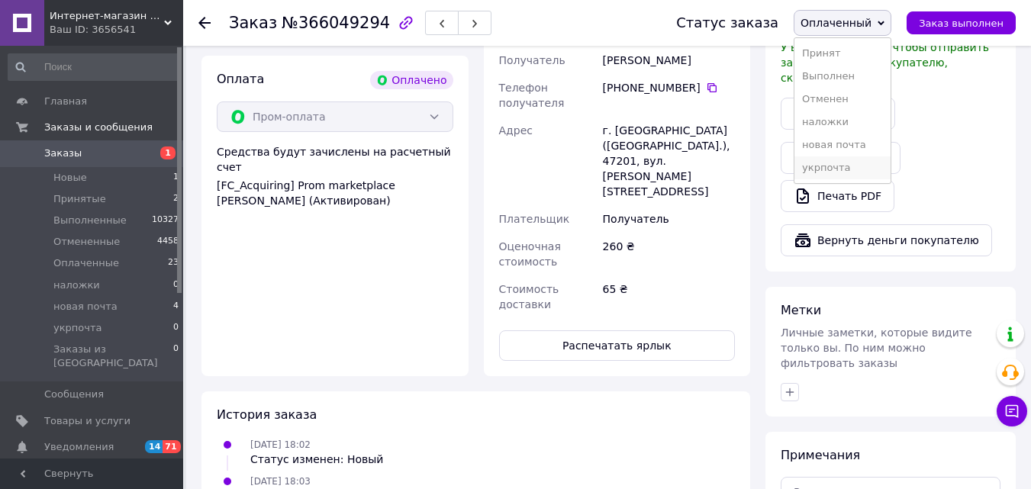
click at [859, 173] on li "укрпочта" at bounding box center [843, 167] width 96 height 23
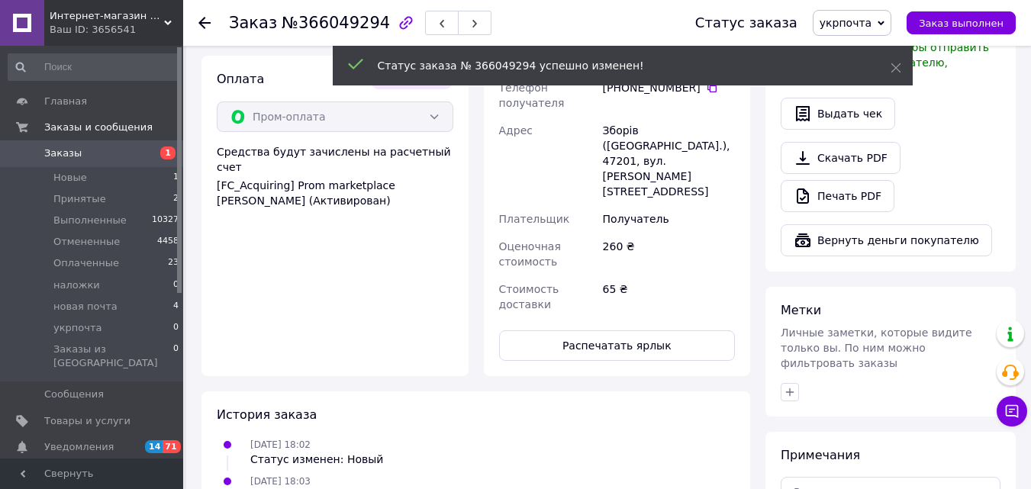
click at [205, 22] on use at bounding box center [204, 23] width 12 height 12
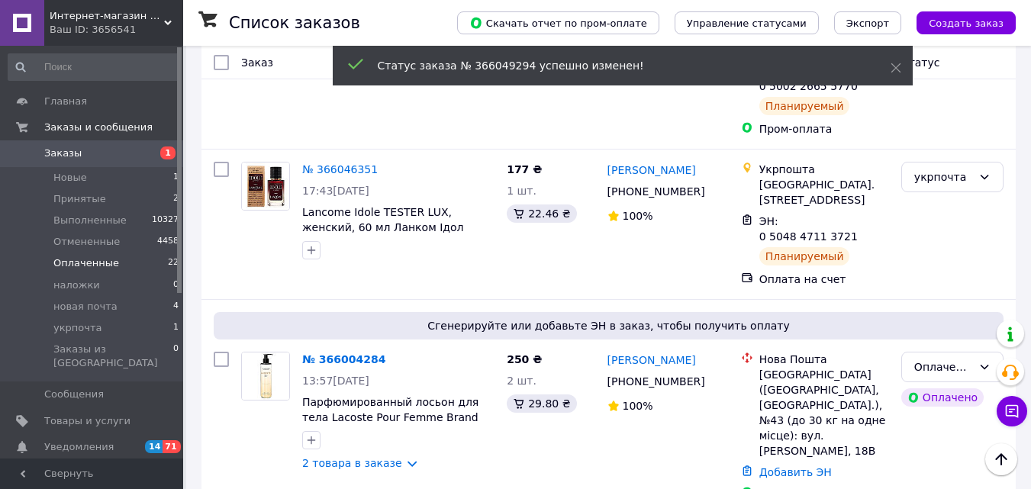
scroll to position [292, 0]
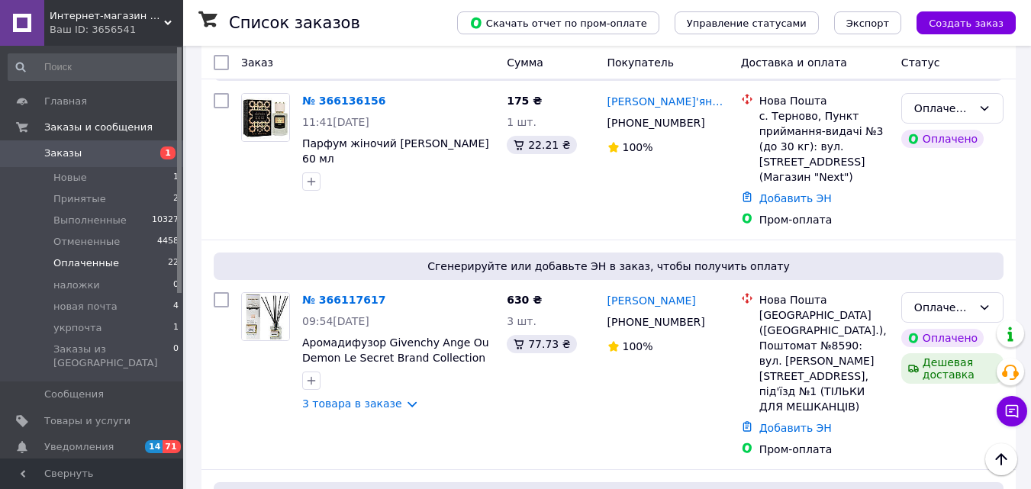
scroll to position [3266, 0]
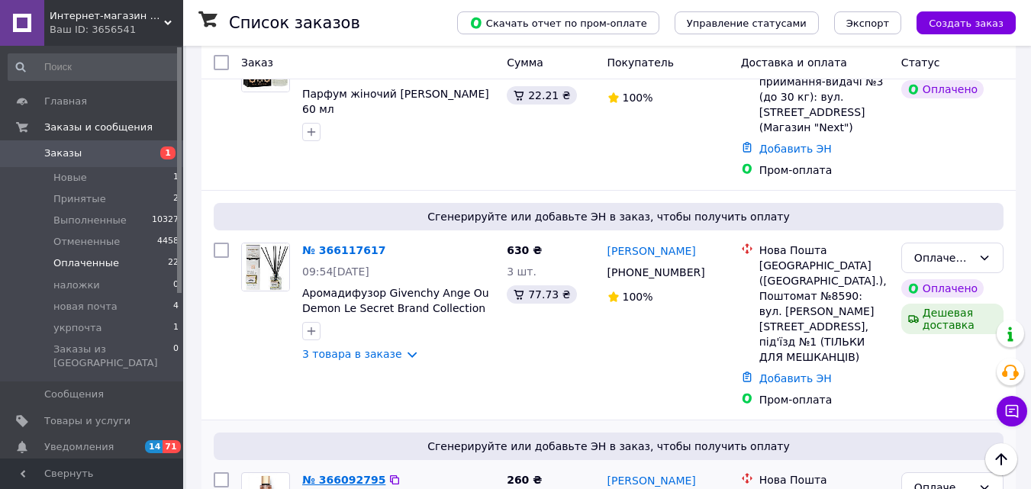
click at [354, 474] on link "№ 366092795" at bounding box center [343, 480] width 83 height 12
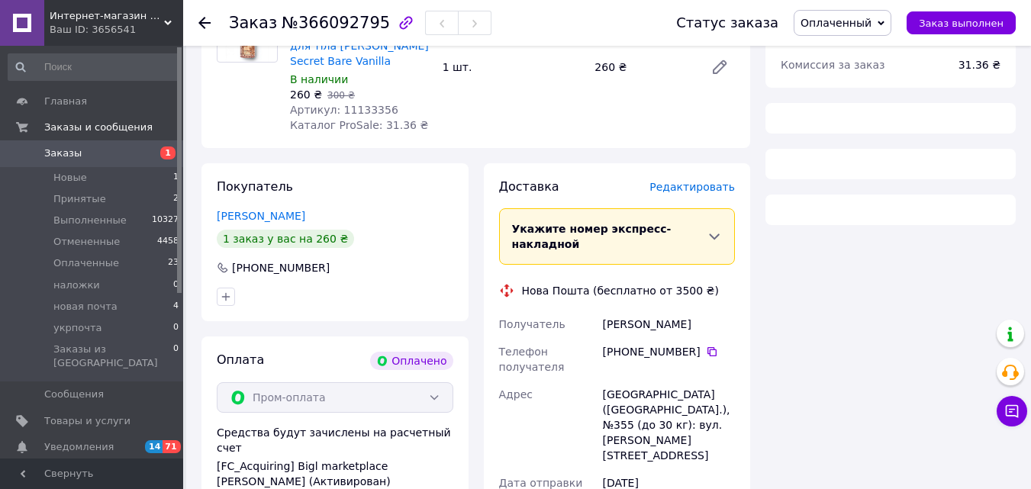
scroll to position [469, 0]
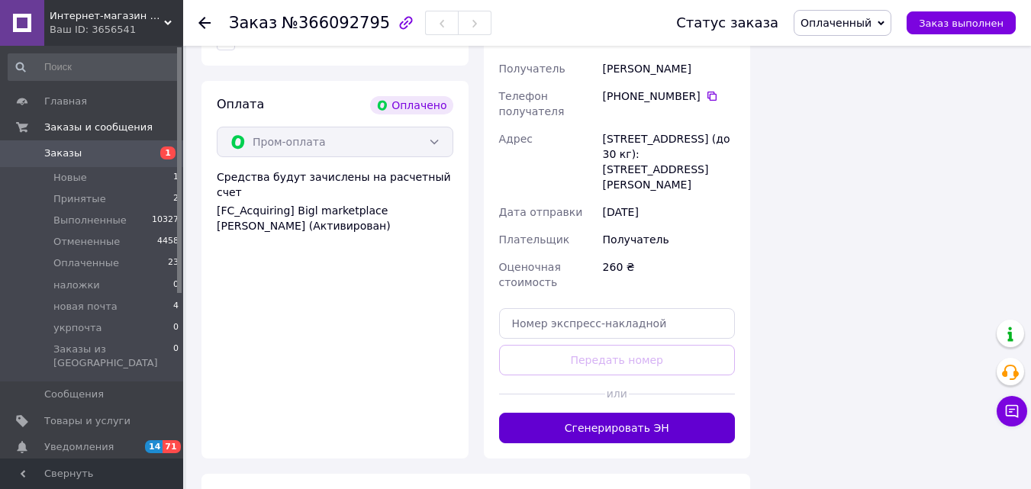
click at [685, 413] on button "Сгенерировать ЭН" at bounding box center [617, 428] width 237 height 31
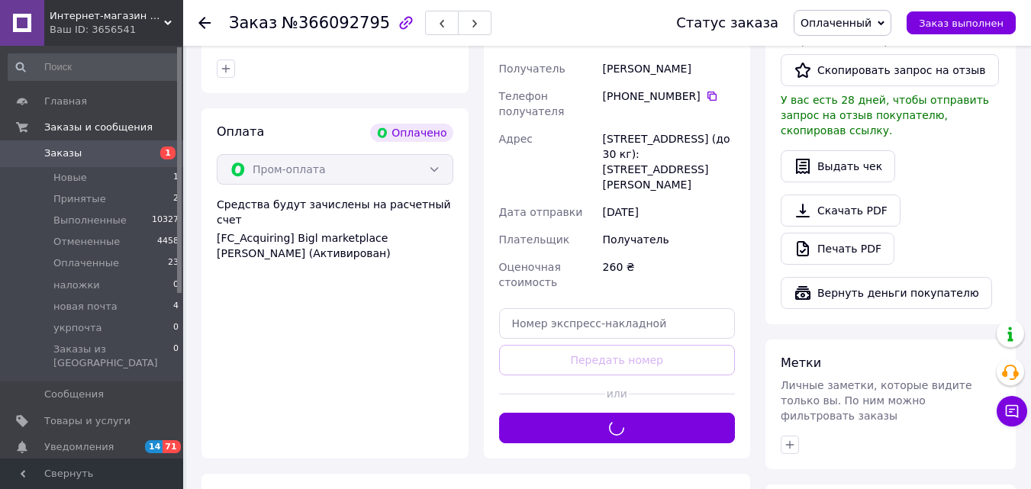
scroll to position [497, 0]
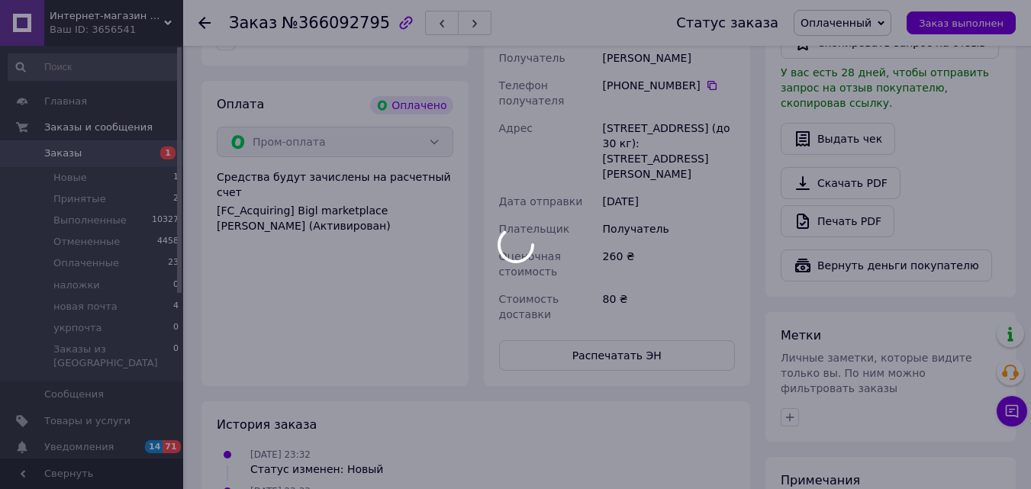
click at [842, 27] on body "Интернет-магазин "КОСМЕТИЧКА" Ваш ID: 3656541 Сайт Интернет-магазин "КОСМЕТИЧКА…" at bounding box center [515, 89] width 1031 height 1172
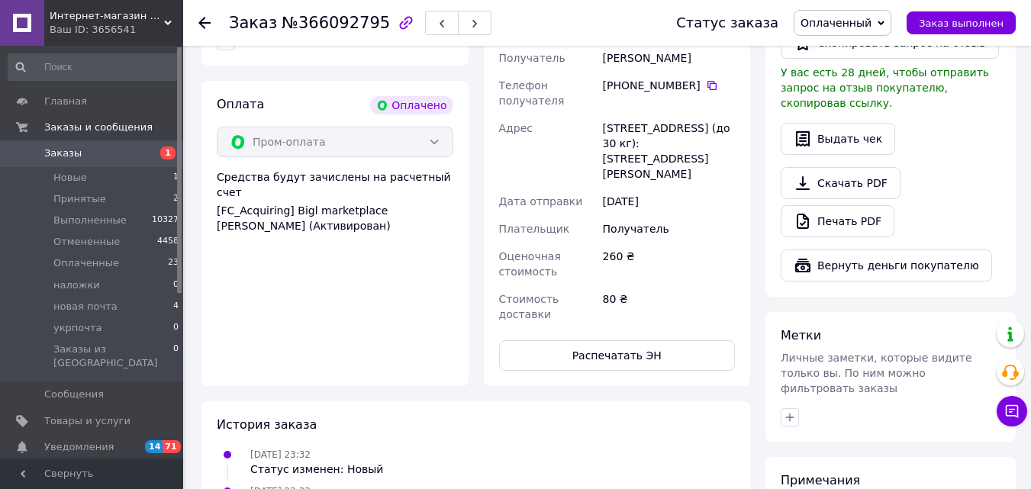
click at [842, 35] on span "Оплаченный" at bounding box center [843, 23] width 98 height 26
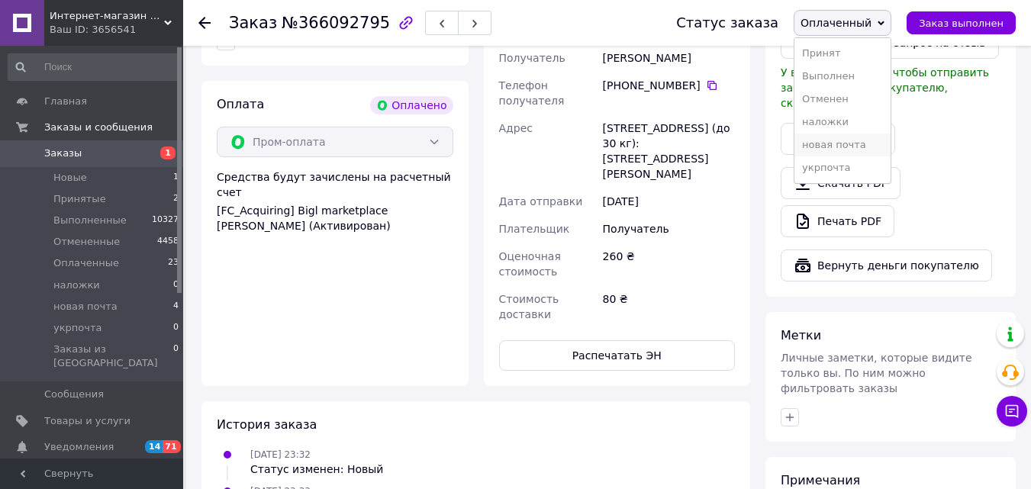
click at [854, 147] on li "новая почта" at bounding box center [843, 145] width 96 height 23
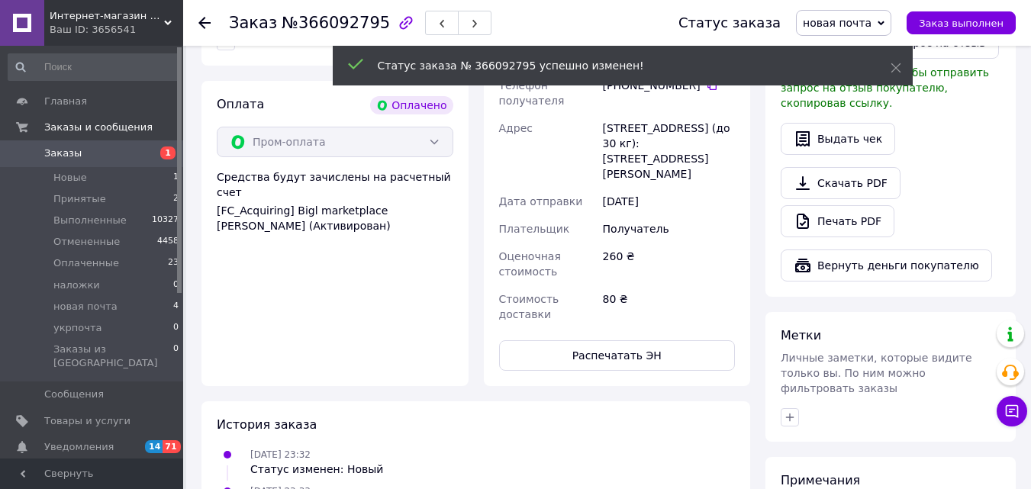
click at [204, 19] on use at bounding box center [204, 23] width 12 height 12
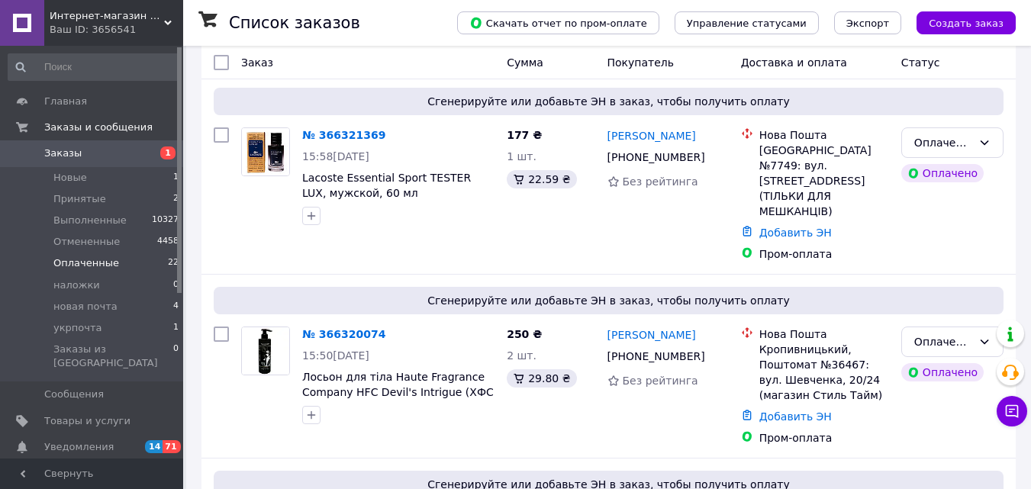
scroll to position [162, 0]
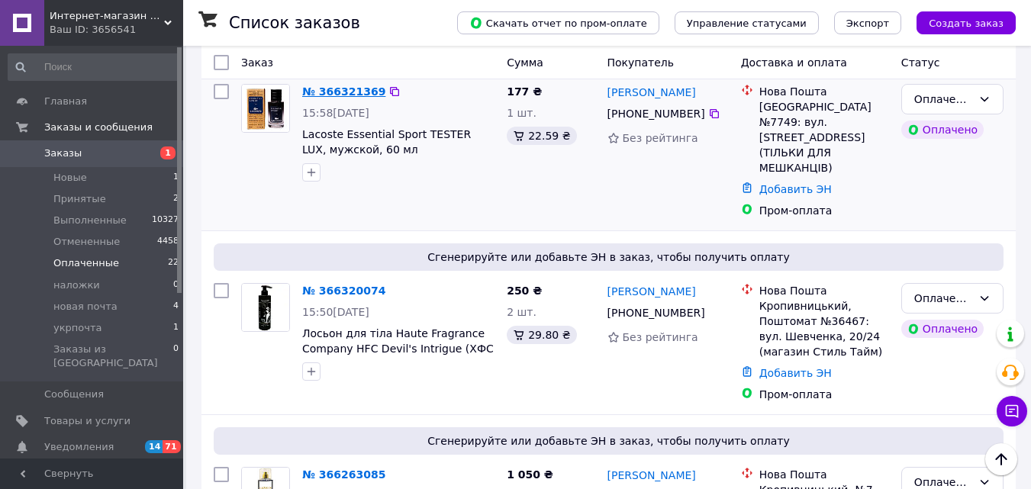
click at [351, 94] on link "№ 366321369" at bounding box center [343, 91] width 83 height 12
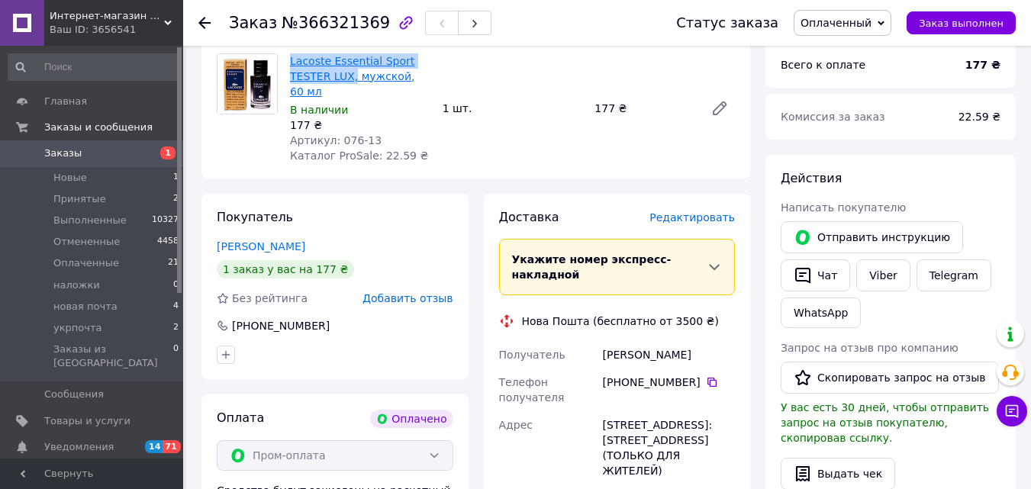
drag, startPoint x: 287, startPoint y: 60, endPoint x: 349, endPoint y: 76, distance: 63.9
click at [349, 76] on div "Lacoste Essential Sport TESTER LUX, мужской, 60 мл В наличии 177 ₴ Артикул: 076…" at bounding box center [360, 108] width 153 height 116
copy link "Lacoste Essential Sport TESTER LUX,"
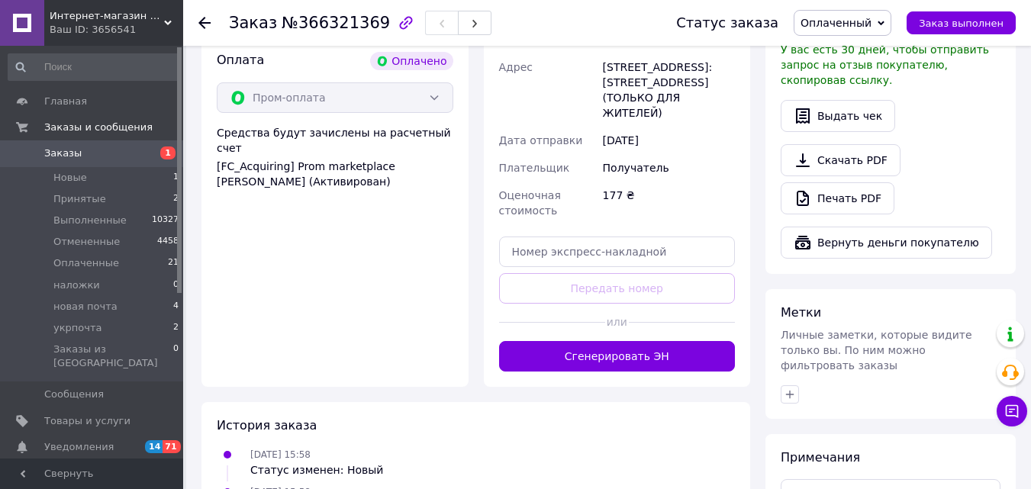
scroll to position [526, 0]
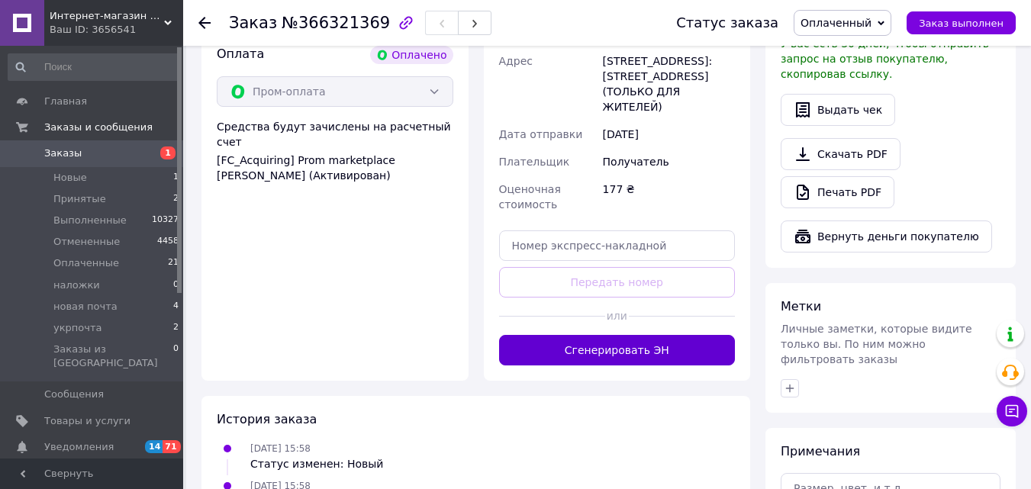
click at [708, 335] on button "Сгенерировать ЭН" at bounding box center [617, 350] width 237 height 31
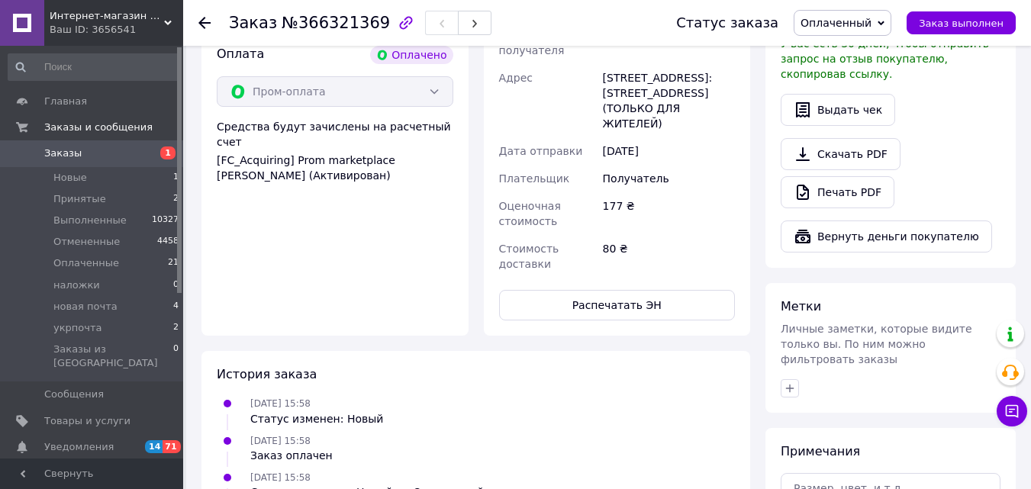
click at [851, 22] on span "Оплаченный" at bounding box center [836, 23] width 71 height 12
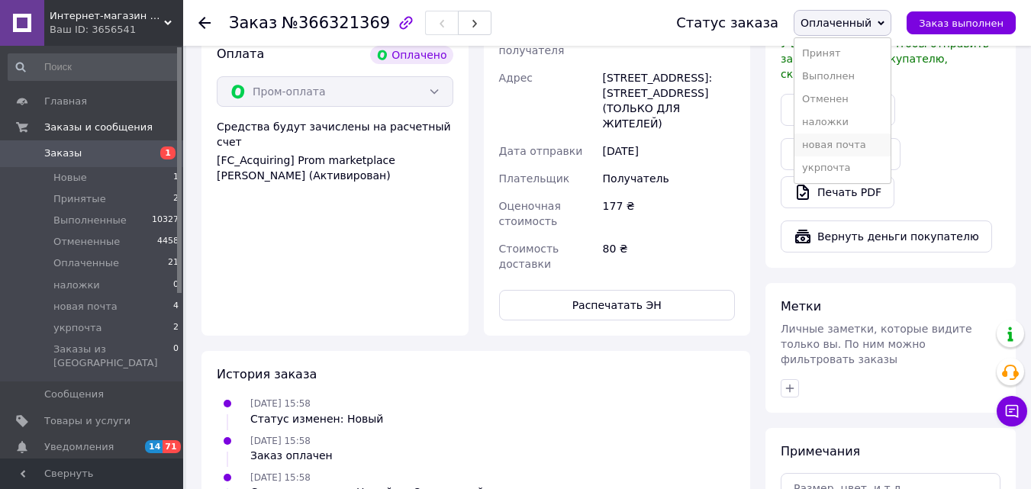
click at [856, 144] on li "новая почта" at bounding box center [843, 145] width 96 height 23
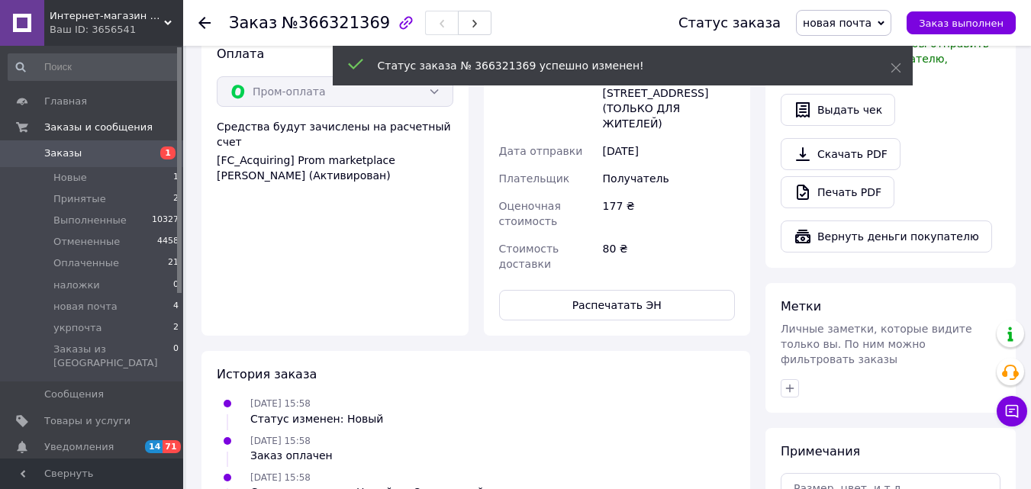
click at [203, 22] on use at bounding box center [204, 23] width 12 height 12
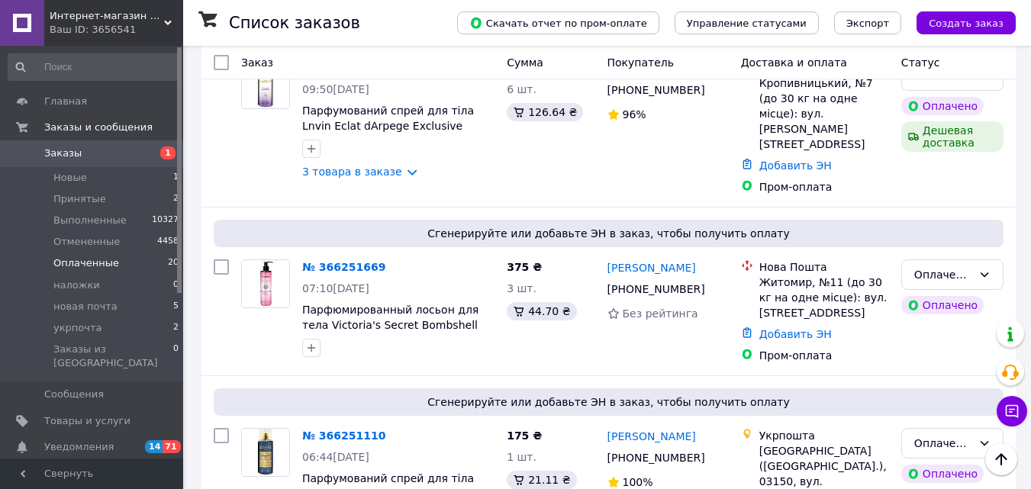
scroll to position [678, 0]
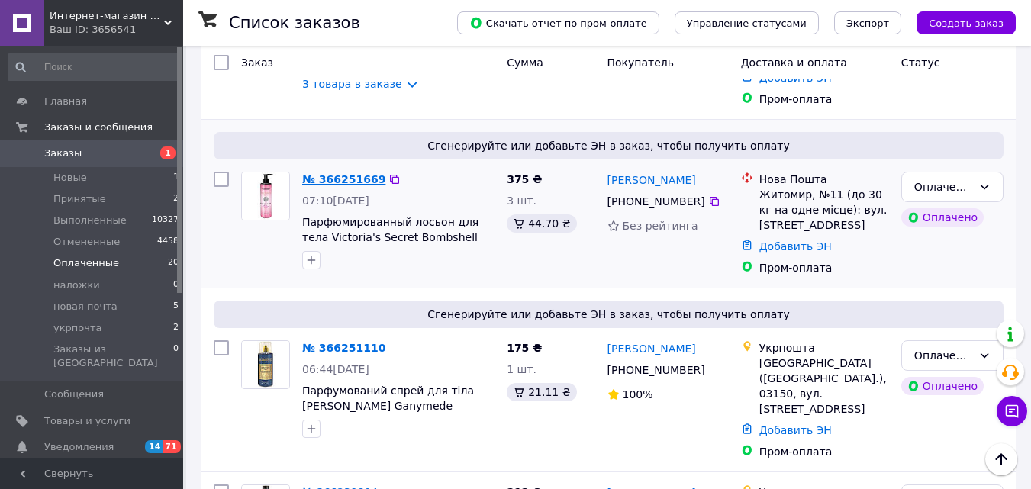
click at [343, 173] on link "№ 366251669" at bounding box center [343, 179] width 83 height 12
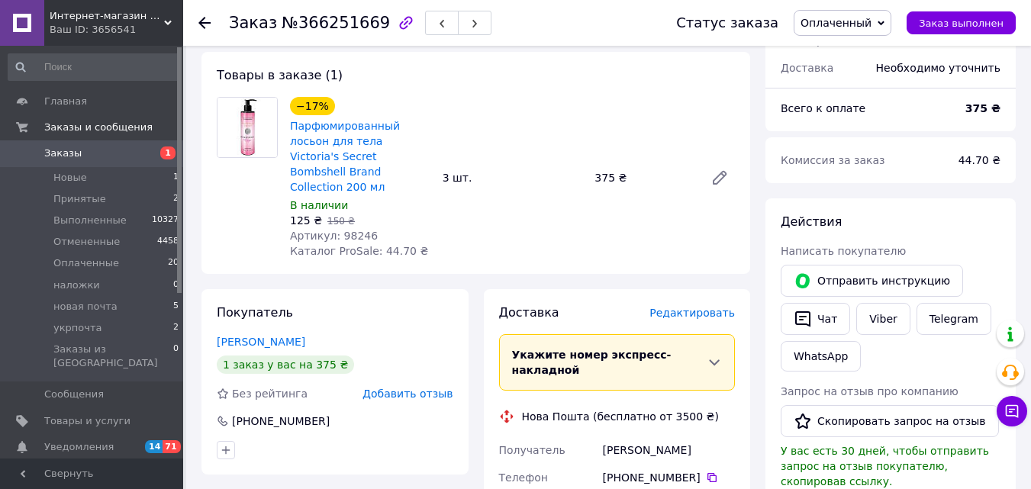
scroll to position [113, 0]
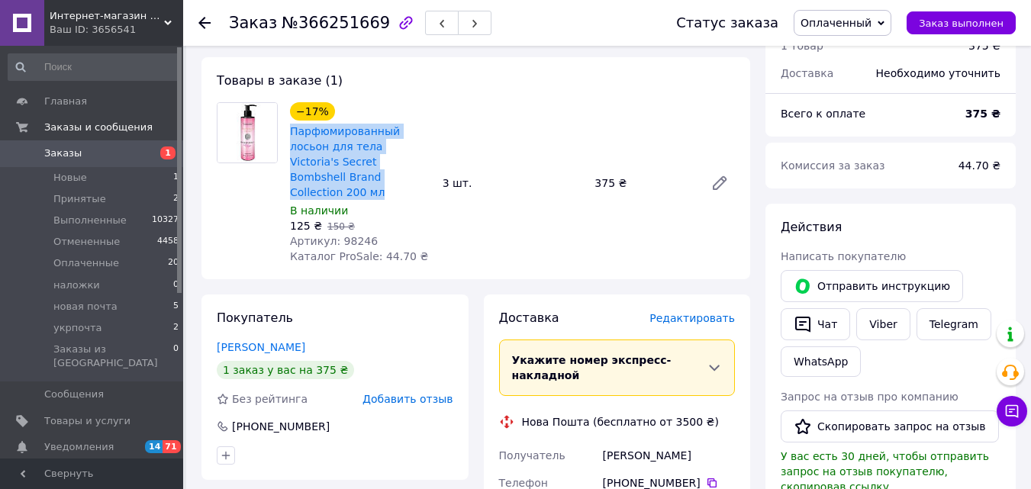
drag, startPoint x: 286, startPoint y: 131, endPoint x: 334, endPoint y: 172, distance: 62.8
click at [334, 174] on div "−17% Парфюмированный лосьон для тела Victoria's Secret Bombshell Brand Collecti…" at bounding box center [360, 183] width 153 height 168
copy link "Парфюмированный лосьон для тела Victoria's Secret Bombshell Brand Collection 20…"
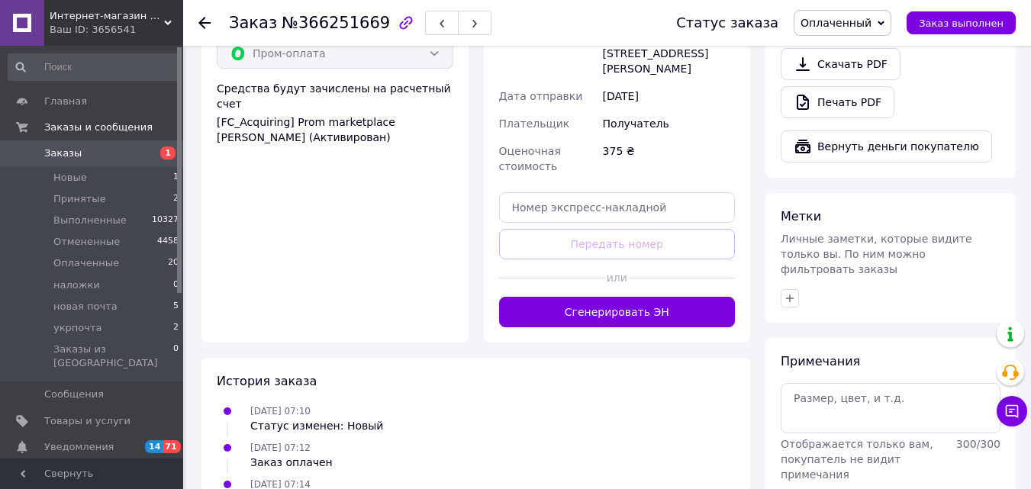
scroll to position [643, 0]
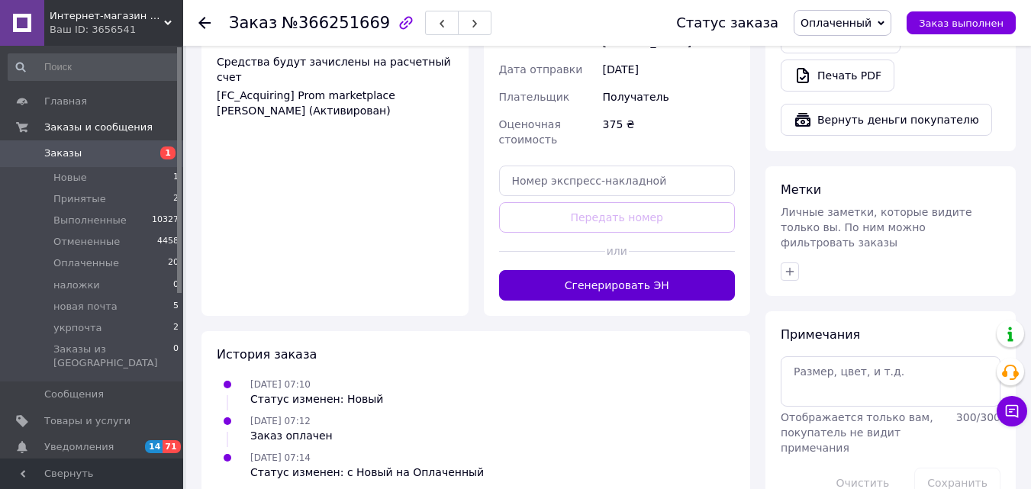
click at [699, 270] on button "Сгенерировать ЭН" at bounding box center [617, 285] width 237 height 31
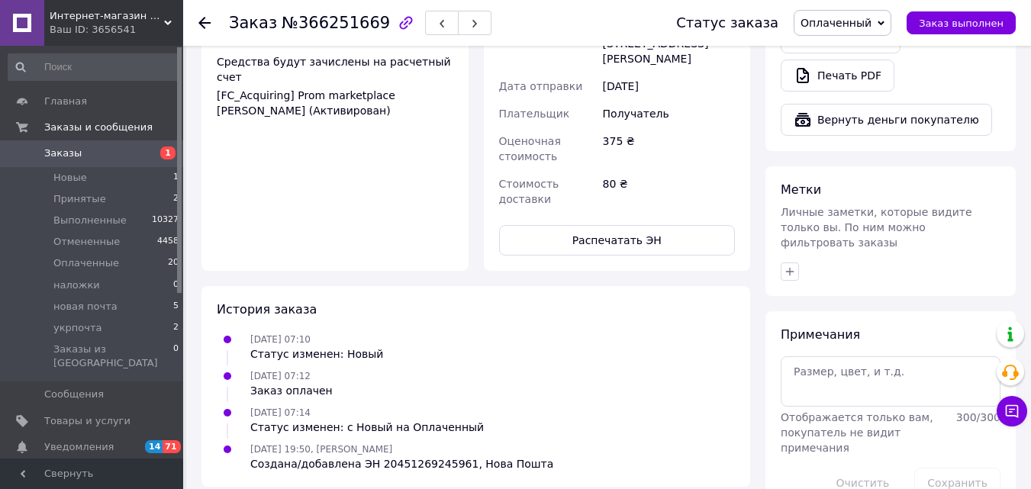
click at [855, 27] on span "Оплаченный" at bounding box center [836, 23] width 71 height 12
click at [864, 141] on li "новая почта" at bounding box center [843, 145] width 96 height 23
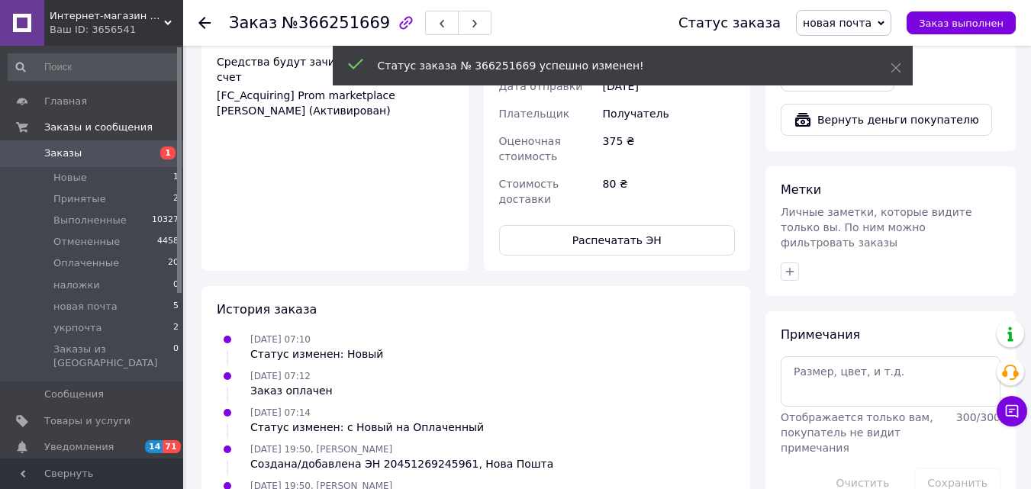
click at [201, 22] on use at bounding box center [204, 23] width 12 height 12
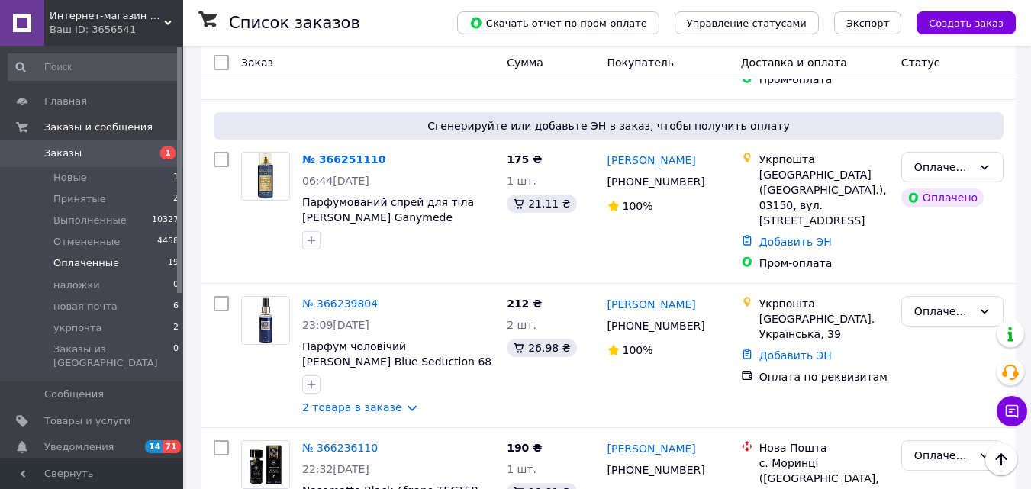
scroll to position [663, 0]
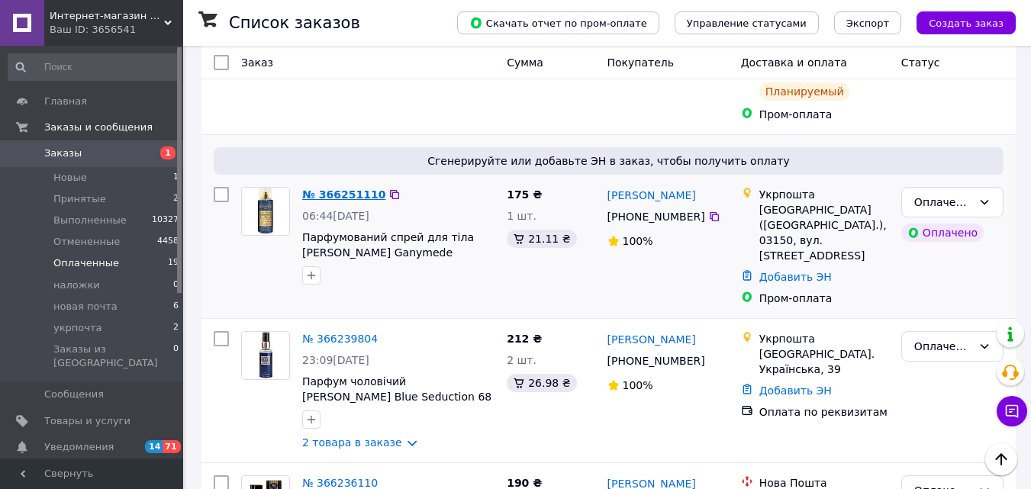
click at [365, 189] on link "№ 366251110" at bounding box center [343, 195] width 83 height 12
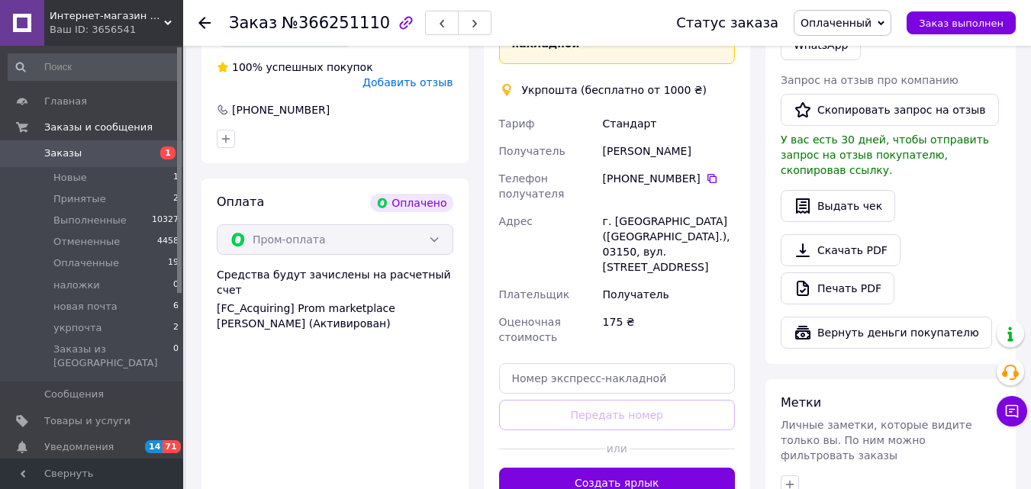
scroll to position [437, 0]
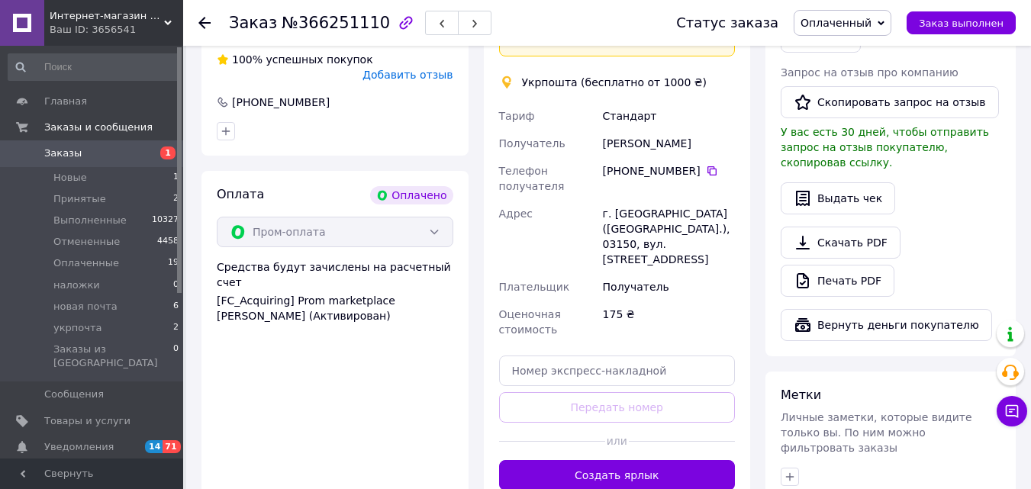
click at [663, 460] on button "Создать ярлык" at bounding box center [617, 475] width 237 height 31
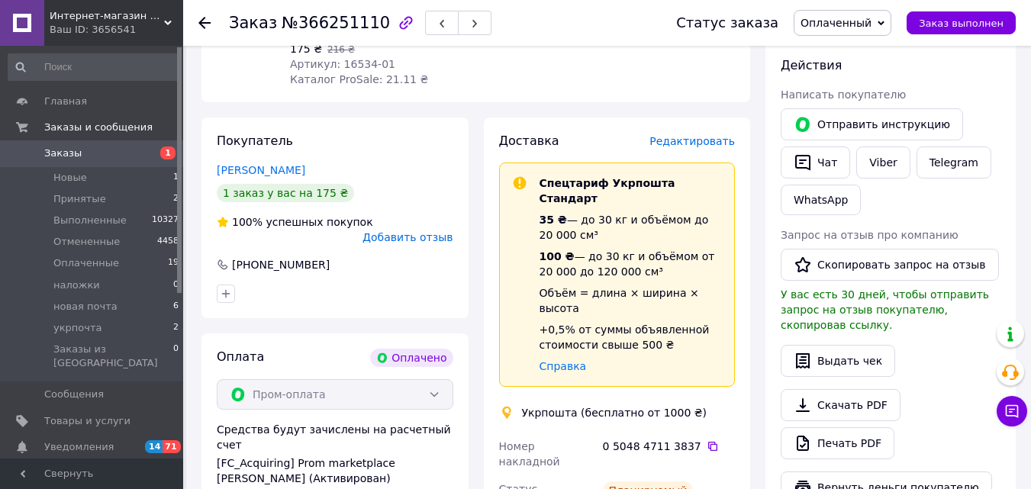
scroll to position [269, 0]
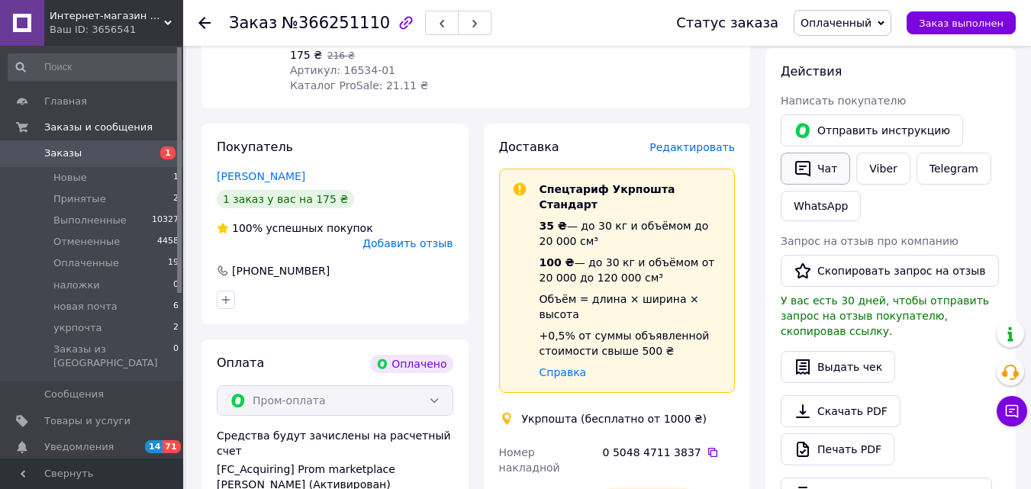
click at [828, 173] on button "Чат" at bounding box center [815, 169] width 69 height 32
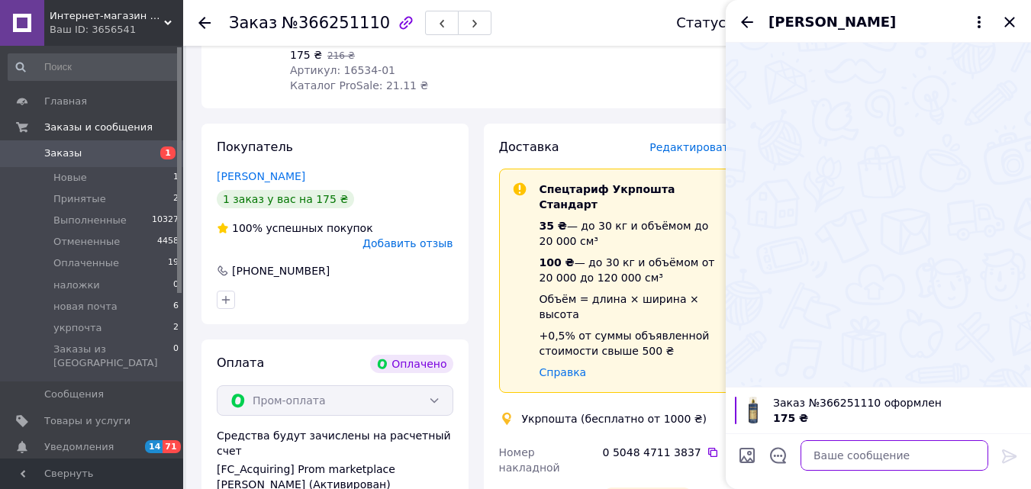
click at [866, 452] on textarea at bounding box center [895, 455] width 188 height 31
type textarea "відправка у вівторок"
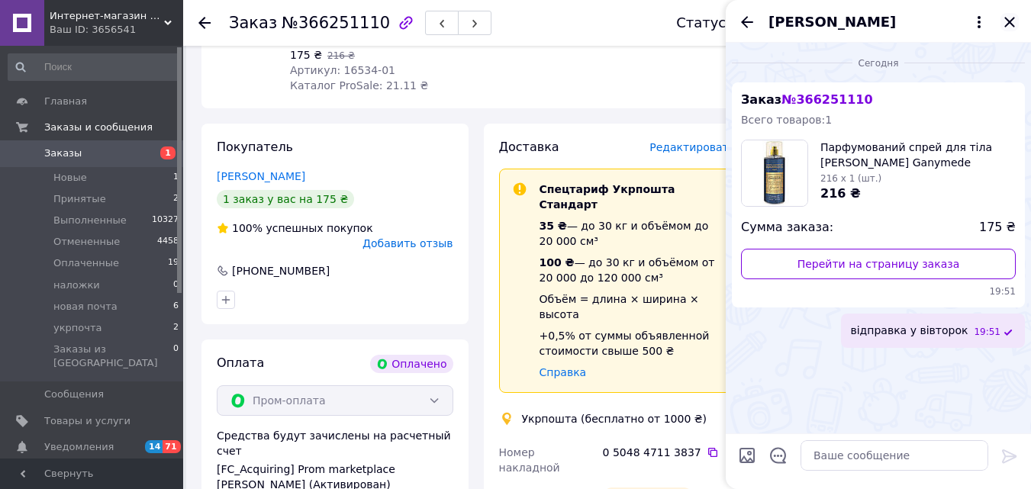
click at [1013, 24] on icon "Закрыть" at bounding box center [1010, 22] width 10 height 10
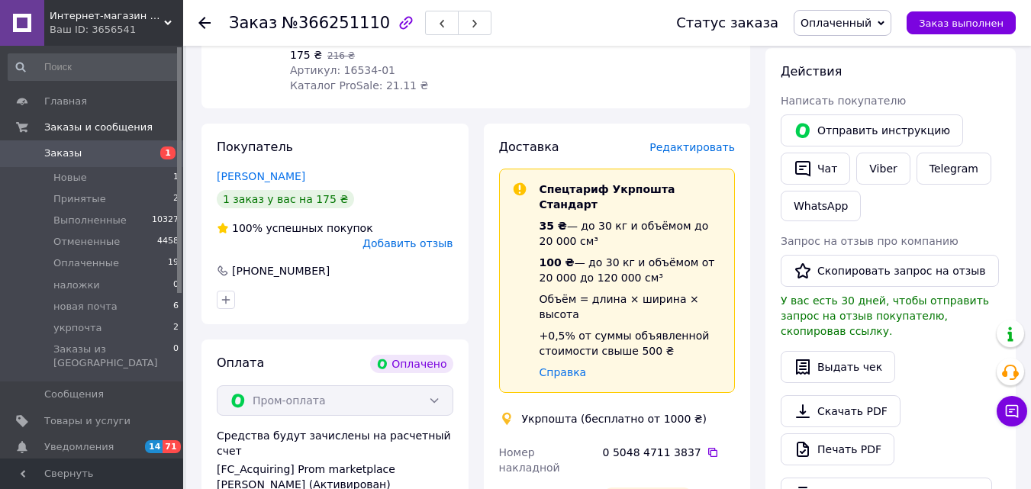
click at [862, 27] on span "Оплаченный" at bounding box center [836, 23] width 71 height 12
click at [855, 160] on li "укрпочта" at bounding box center [843, 167] width 96 height 23
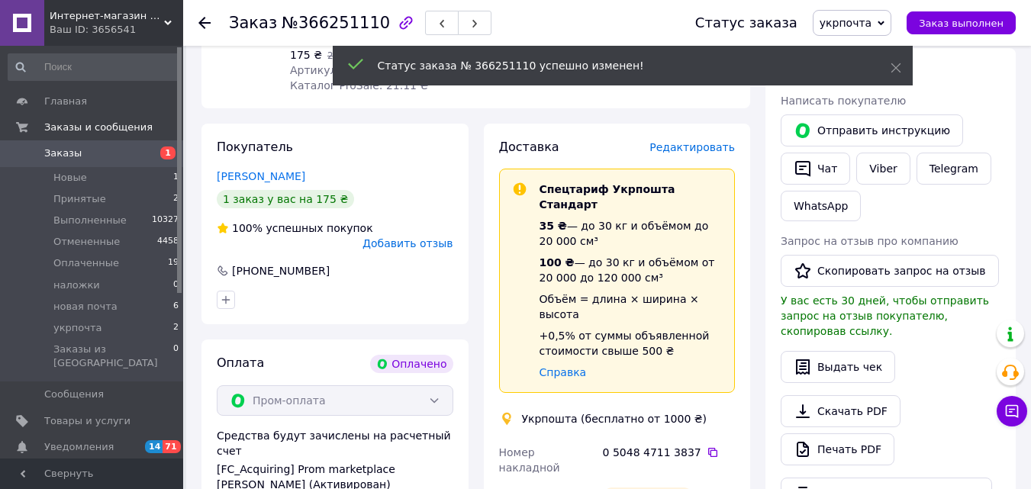
click at [202, 21] on icon at bounding box center [204, 23] width 12 height 12
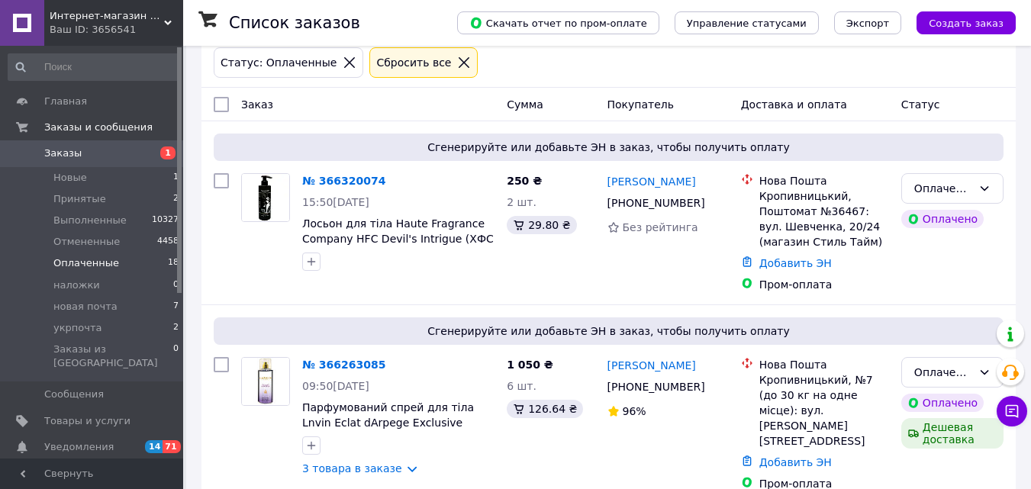
scroll to position [89, 0]
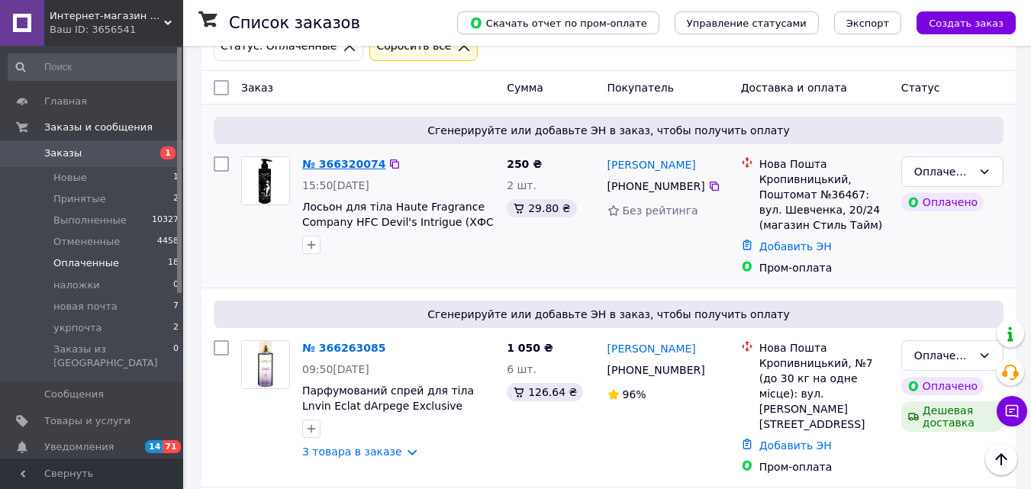
click at [327, 160] on link "№ 366320074" at bounding box center [343, 164] width 83 height 12
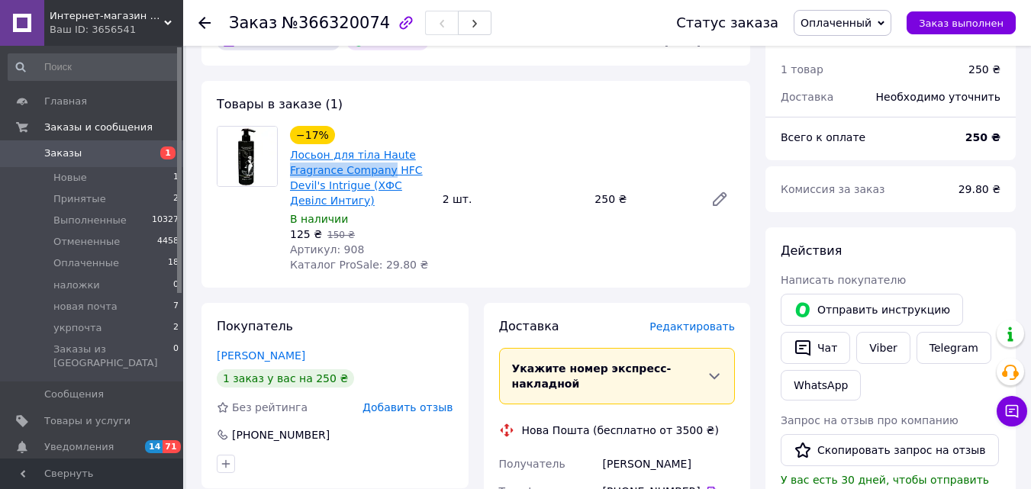
drag, startPoint x: 288, startPoint y: 169, endPoint x: 382, endPoint y: 173, distance: 94.7
click at [382, 173] on div "−17% Лосьон для тіла Haute Fragrance Company HFC Devil's Intrigue (ХФС Девілс И…" at bounding box center [360, 199] width 153 height 153
copy link "Fragrance Company"
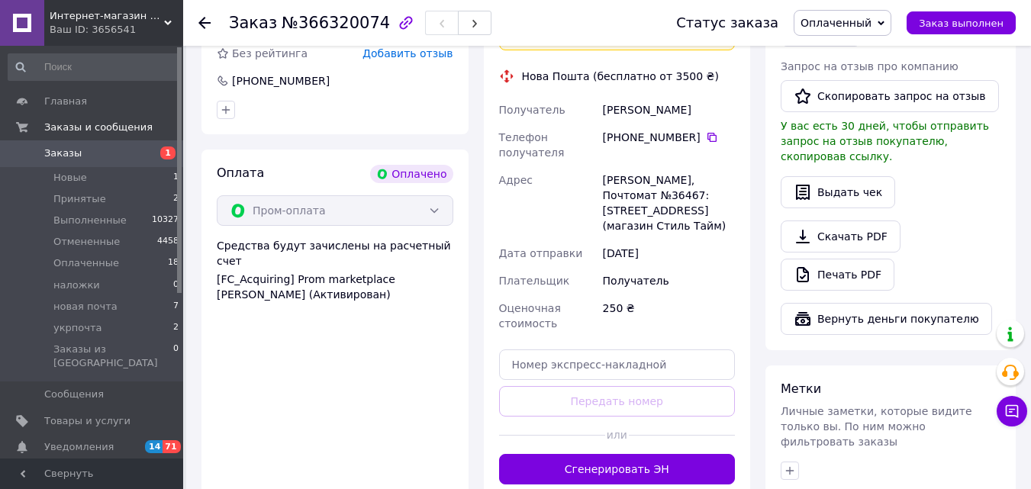
scroll to position [447, 0]
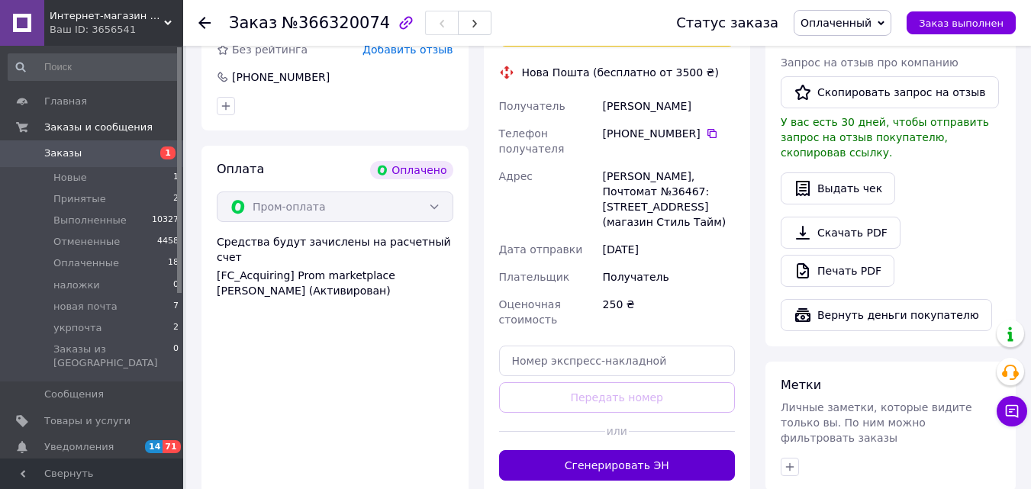
click at [676, 450] on button "Сгенерировать ЭН" at bounding box center [617, 465] width 237 height 31
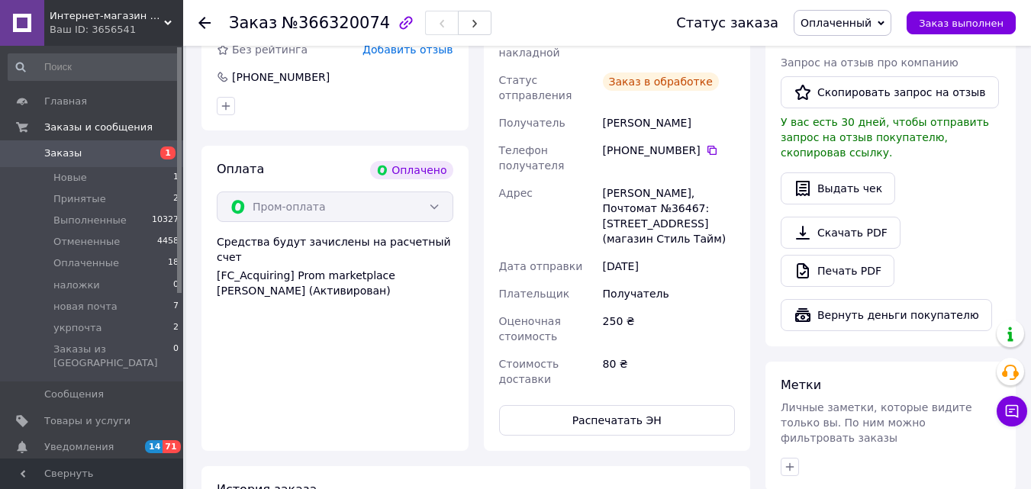
click at [835, 27] on span "Оплаченный" at bounding box center [836, 23] width 71 height 12
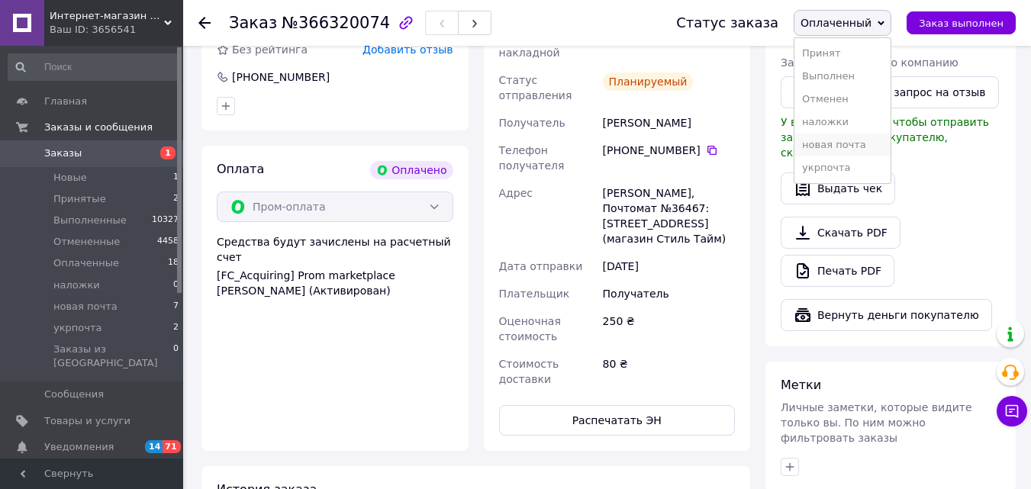
click at [847, 147] on li "новая почта" at bounding box center [843, 145] width 96 height 23
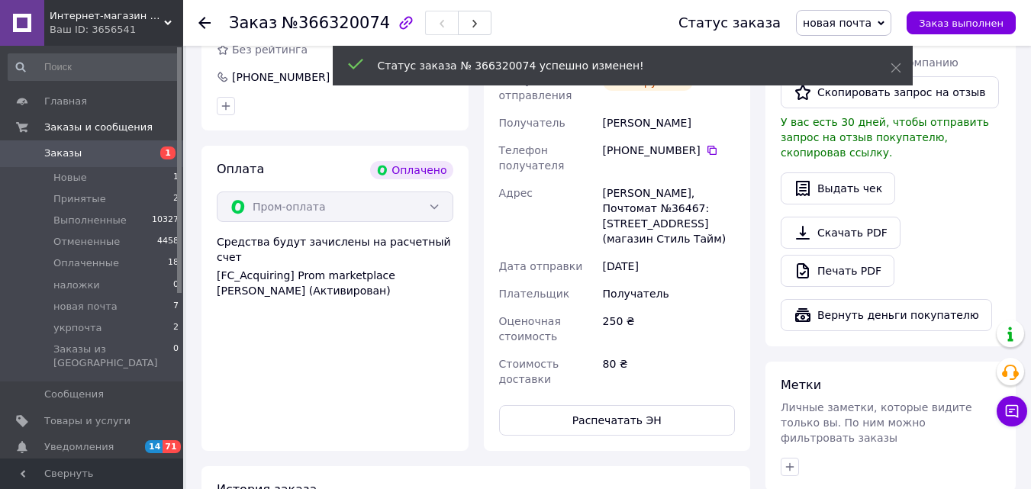
click at [203, 25] on icon at bounding box center [204, 23] width 12 height 12
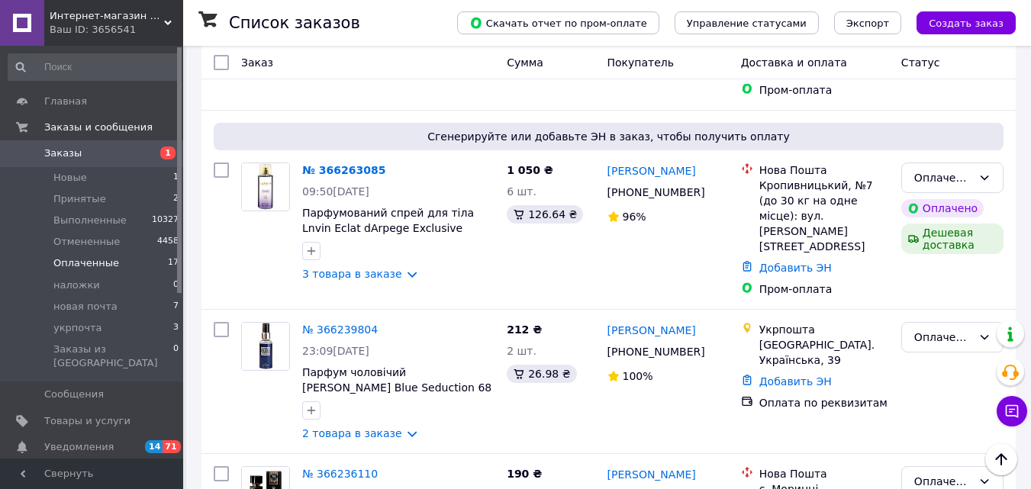
scroll to position [314, 0]
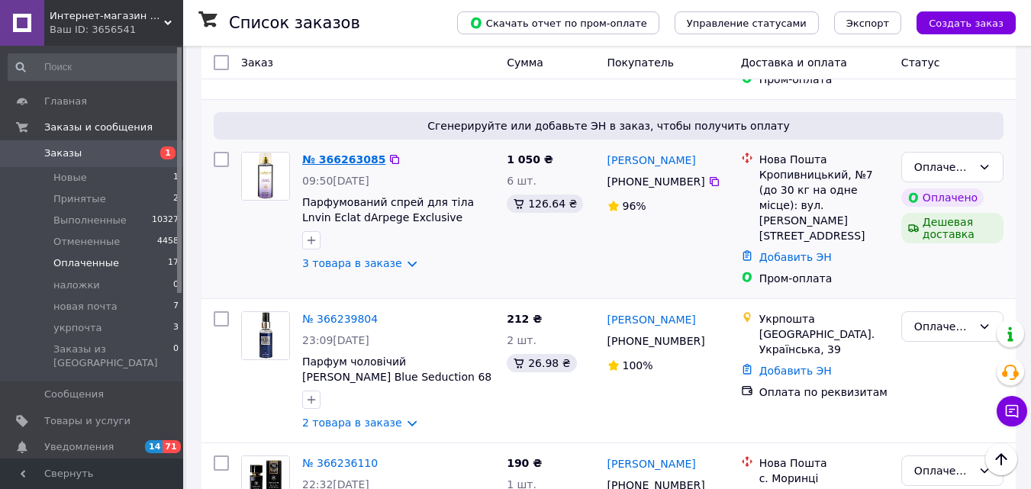
click at [350, 153] on link "№ 366263085" at bounding box center [343, 159] width 83 height 12
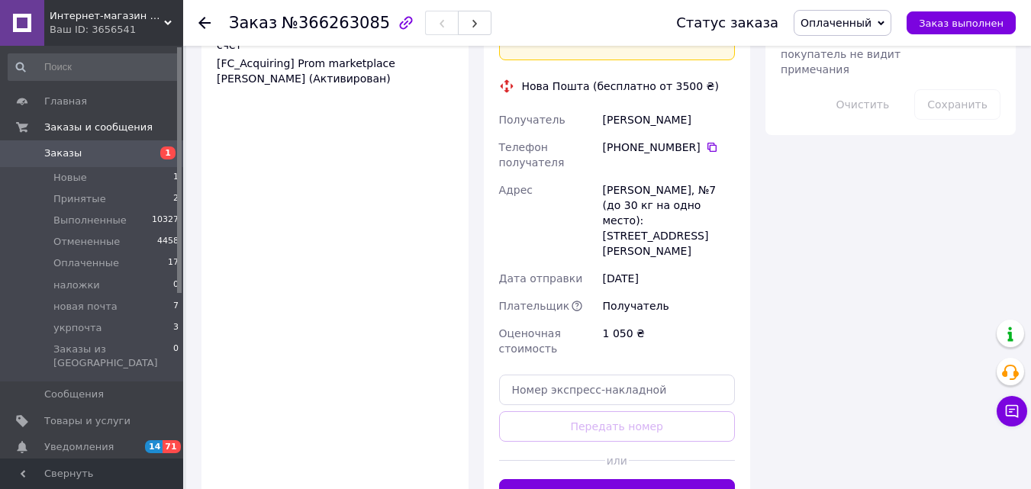
scroll to position [1027, 0]
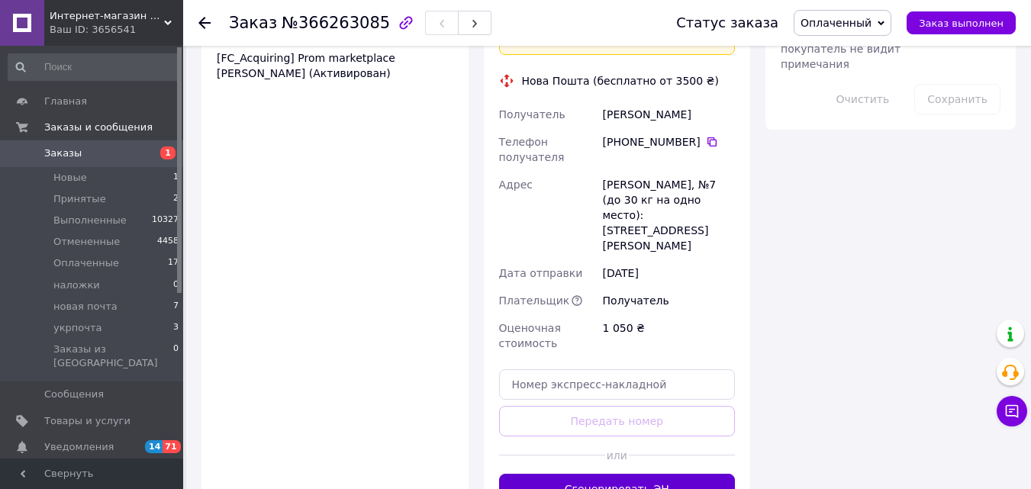
click at [653, 474] on button "Сгенерировать ЭН" at bounding box center [617, 489] width 237 height 31
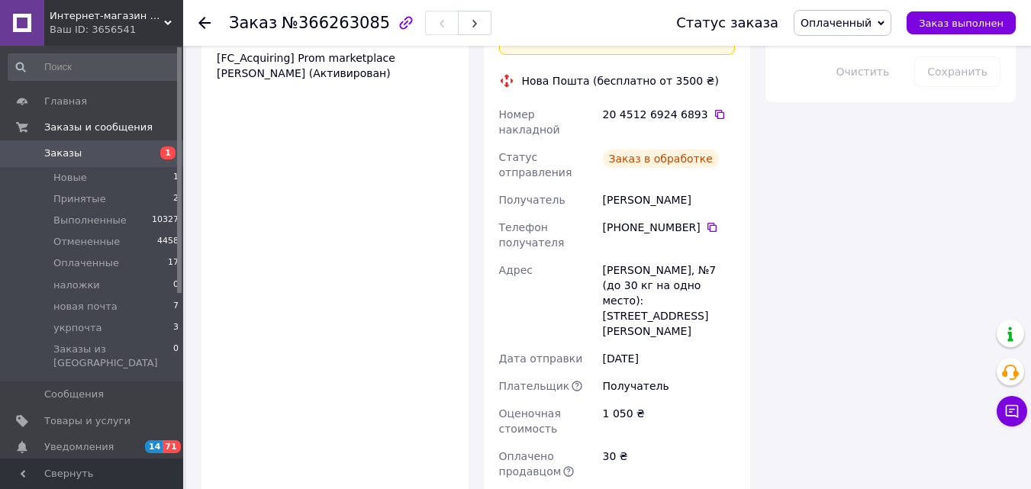
click at [204, 23] on use at bounding box center [204, 23] width 12 height 12
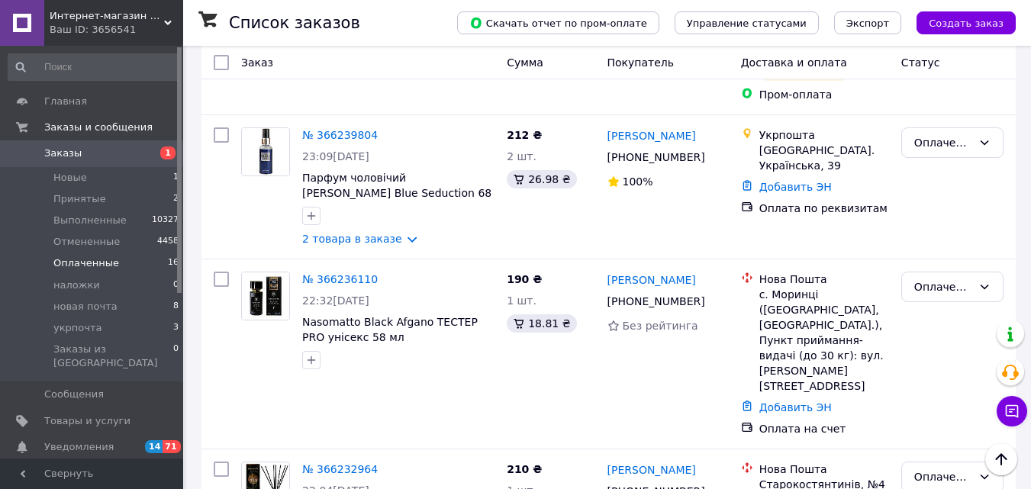
scroll to position [305, 0]
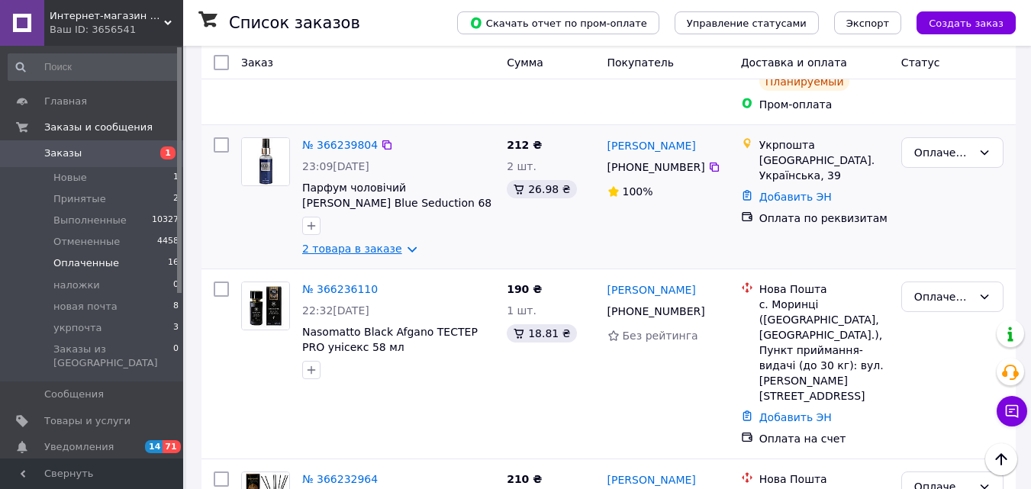
click at [348, 243] on link "2 товара в заказе" at bounding box center [352, 249] width 100 height 12
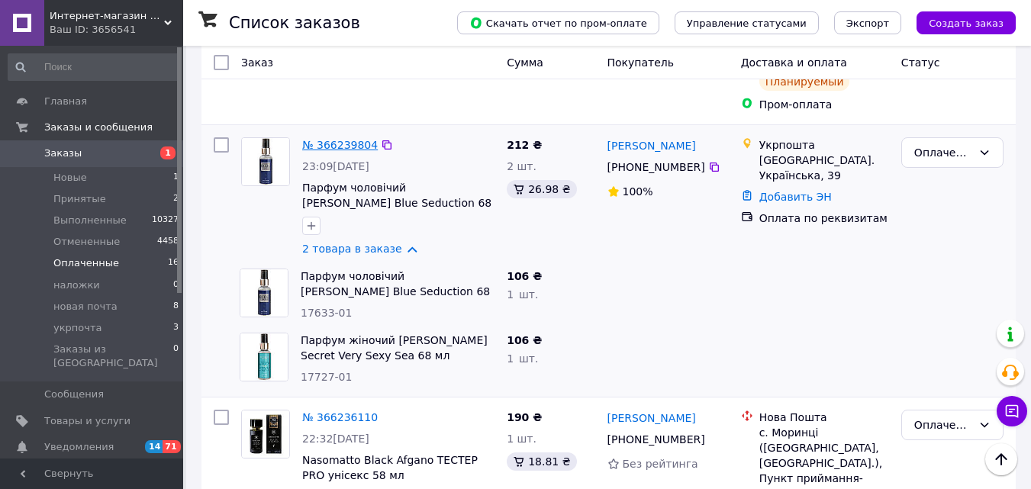
click at [351, 139] on link "№ 366239804" at bounding box center [340, 145] width 76 height 12
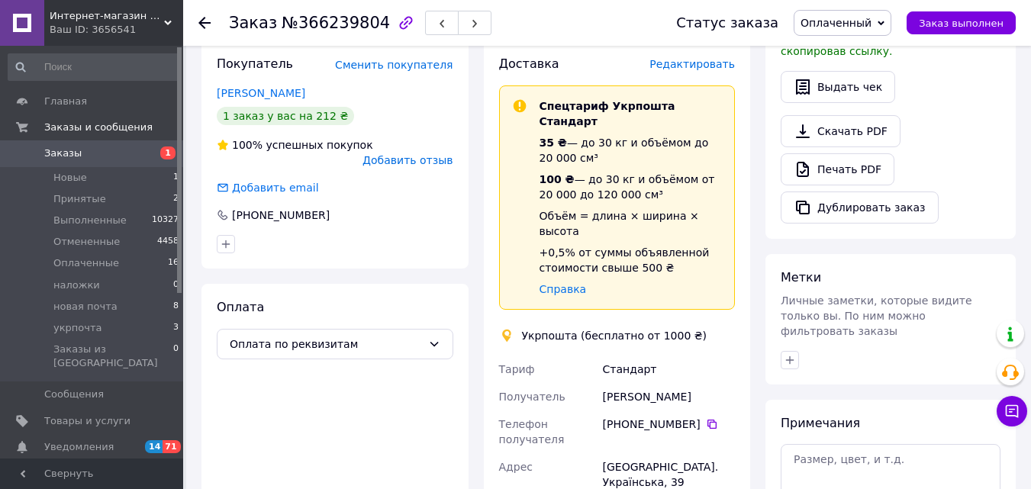
scroll to position [760, 0]
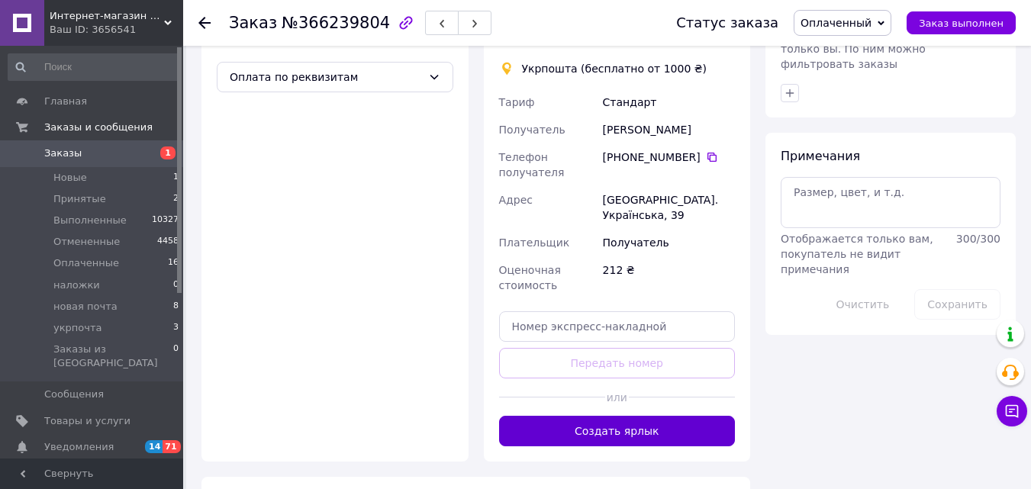
click at [603, 416] on button "Создать ярлык" at bounding box center [617, 431] width 237 height 31
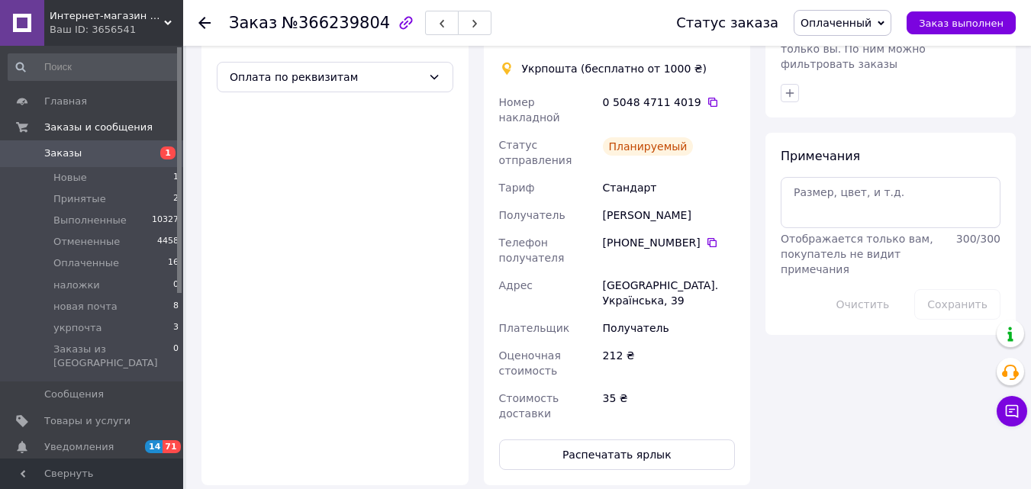
click at [843, 21] on span "Оплаченный" at bounding box center [836, 23] width 71 height 12
click at [848, 167] on li "укрпочта" at bounding box center [843, 167] width 96 height 23
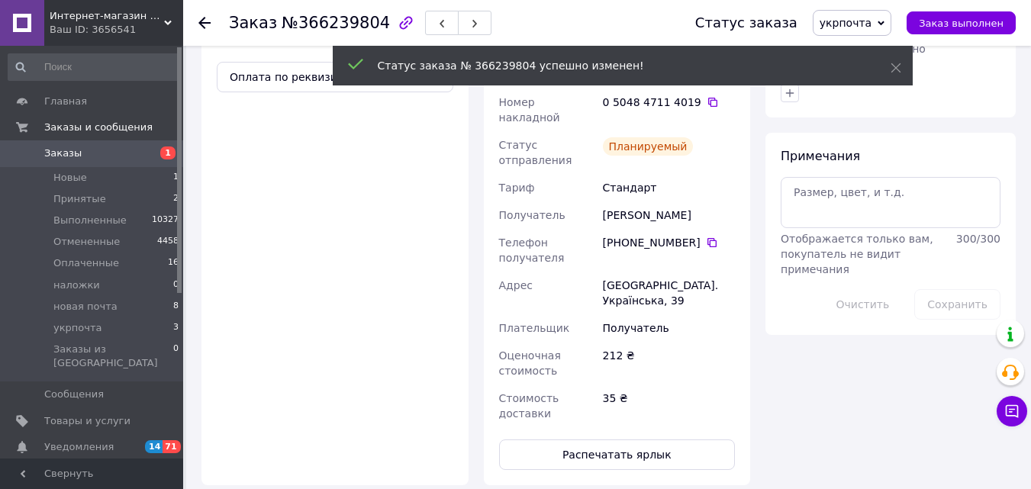
click at [207, 22] on use at bounding box center [204, 23] width 12 height 12
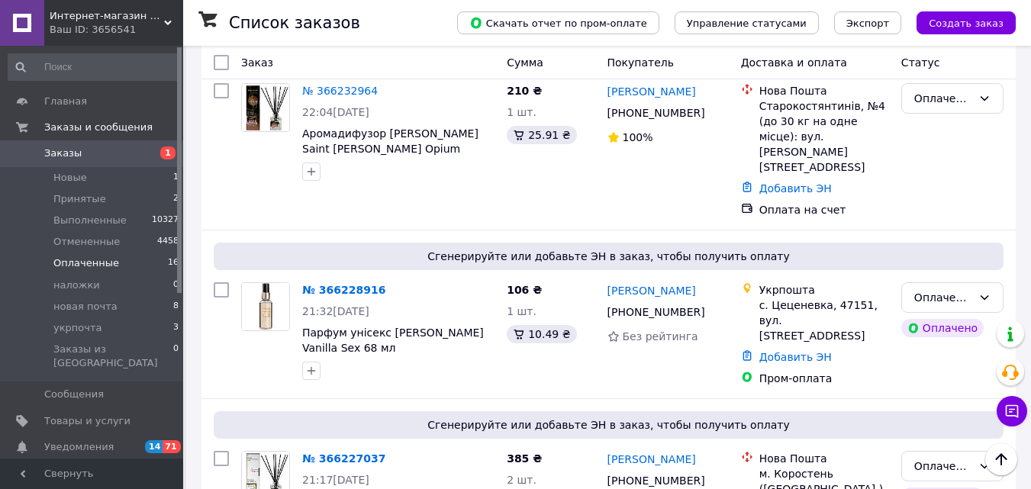
scroll to position [744, 0]
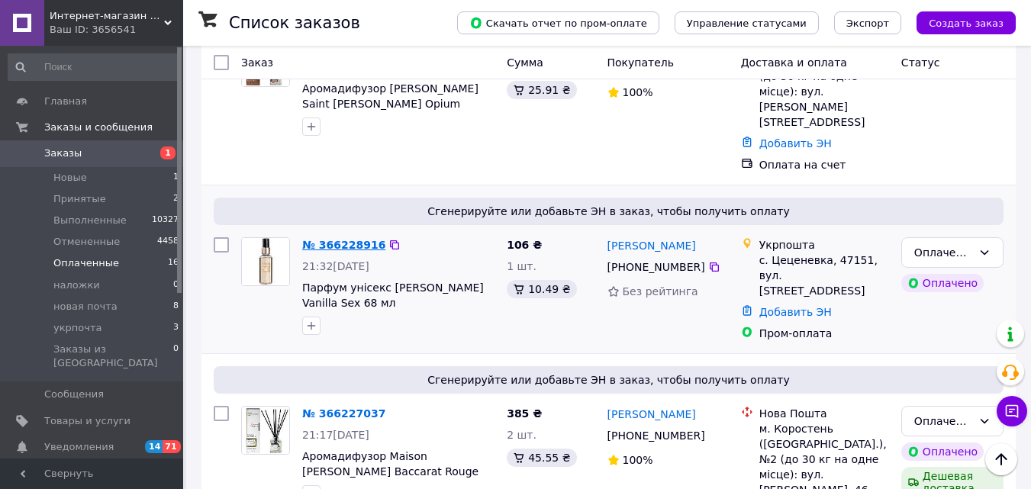
click at [321, 239] on link "№ 366228916" at bounding box center [343, 245] width 83 height 12
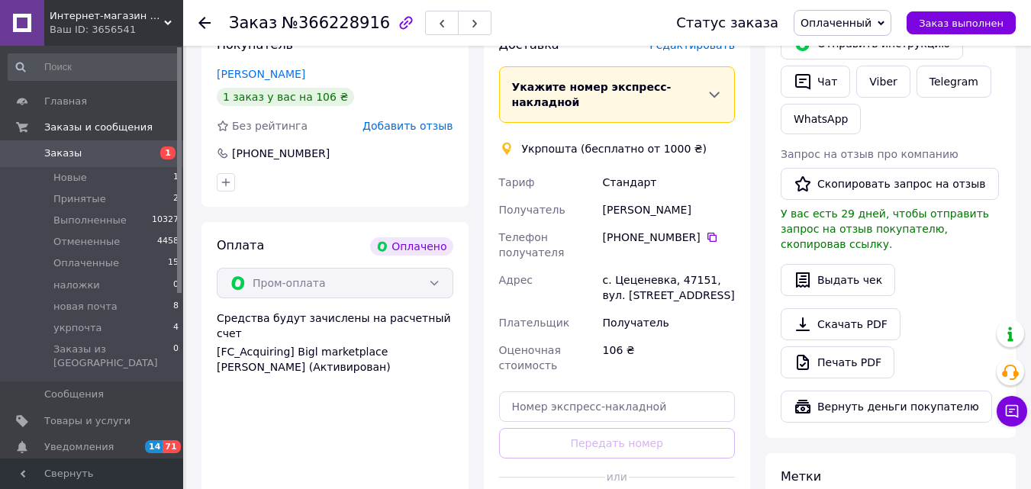
scroll to position [608, 0]
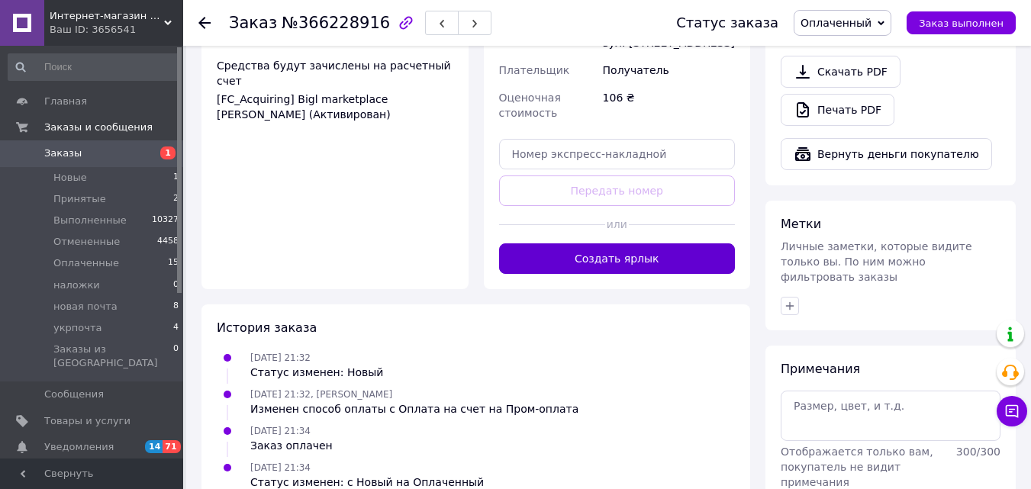
click at [695, 244] on button "Создать ярлык" at bounding box center [617, 259] width 237 height 31
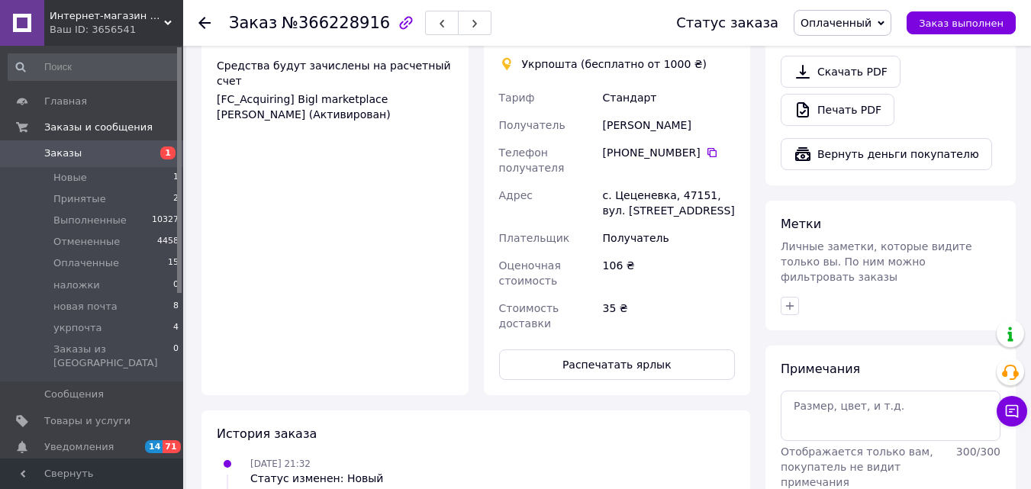
click at [847, 25] on span "Оплаченный" at bounding box center [836, 23] width 71 height 12
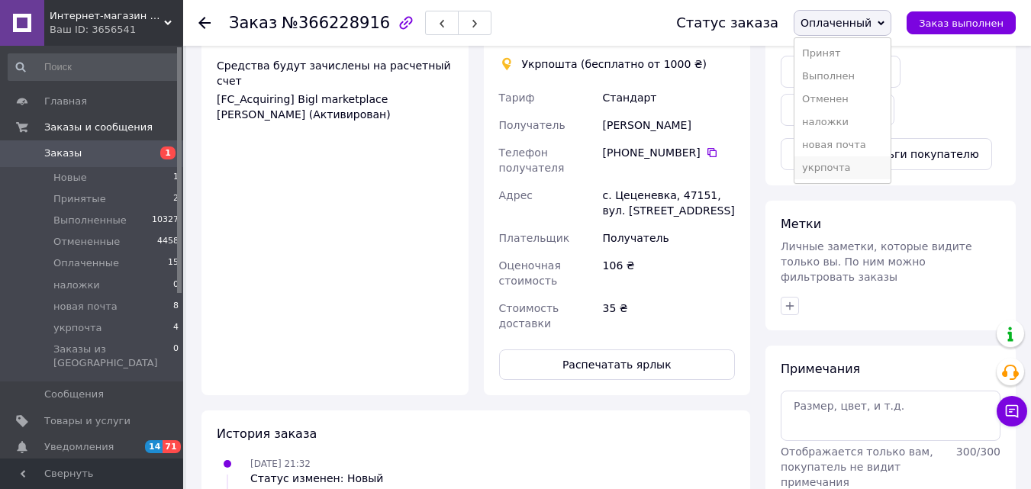
click at [848, 168] on li "укрпочта" at bounding box center [843, 167] width 96 height 23
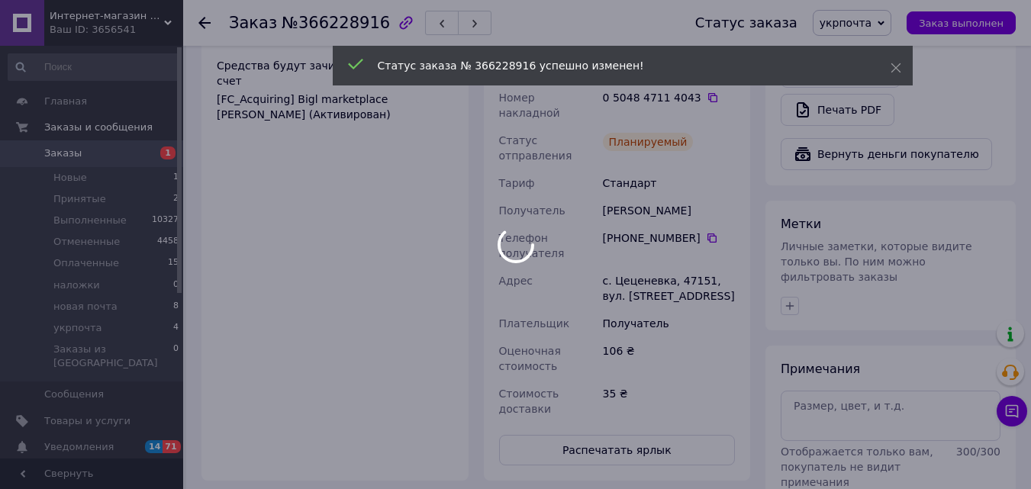
click at [205, 26] on div at bounding box center [515, 244] width 1031 height 489
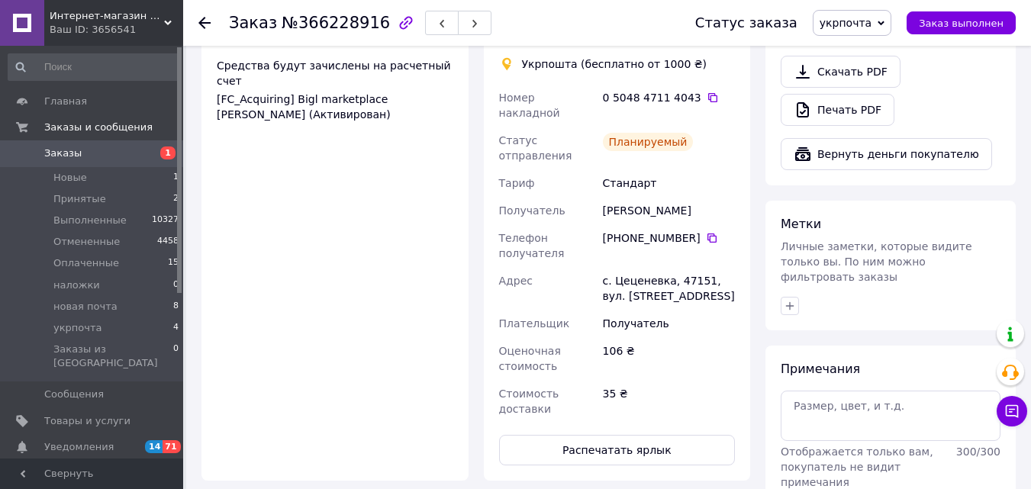
click at [205, 24] on icon at bounding box center [204, 23] width 12 height 12
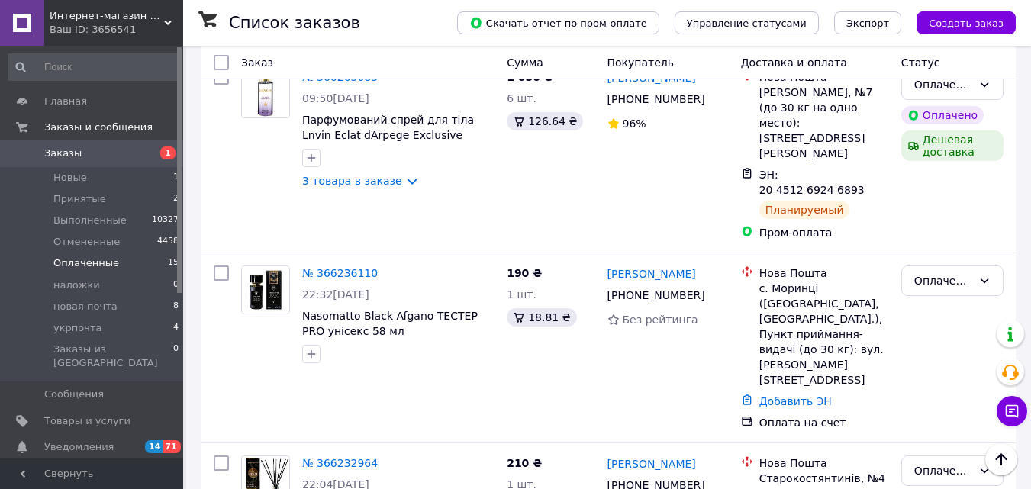
scroll to position [267, 0]
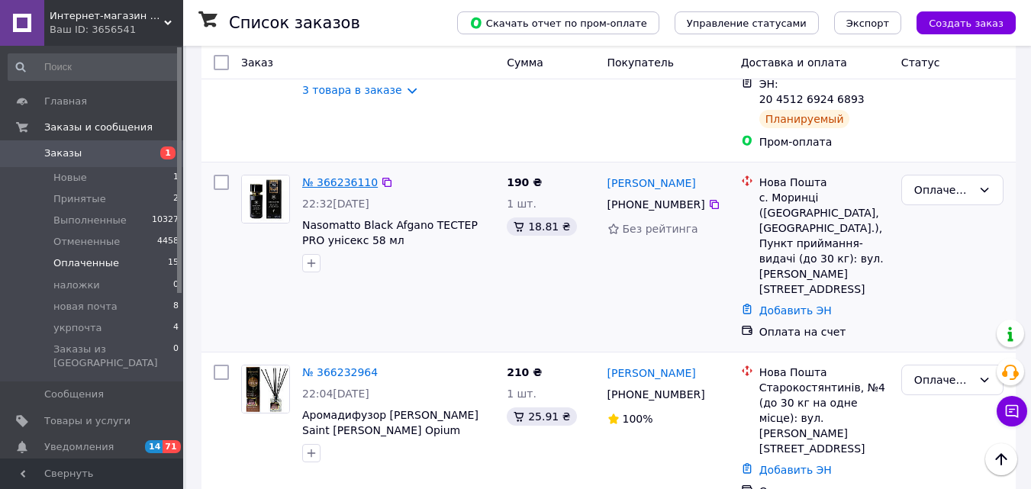
click at [347, 176] on link "№ 366236110" at bounding box center [340, 182] width 76 height 12
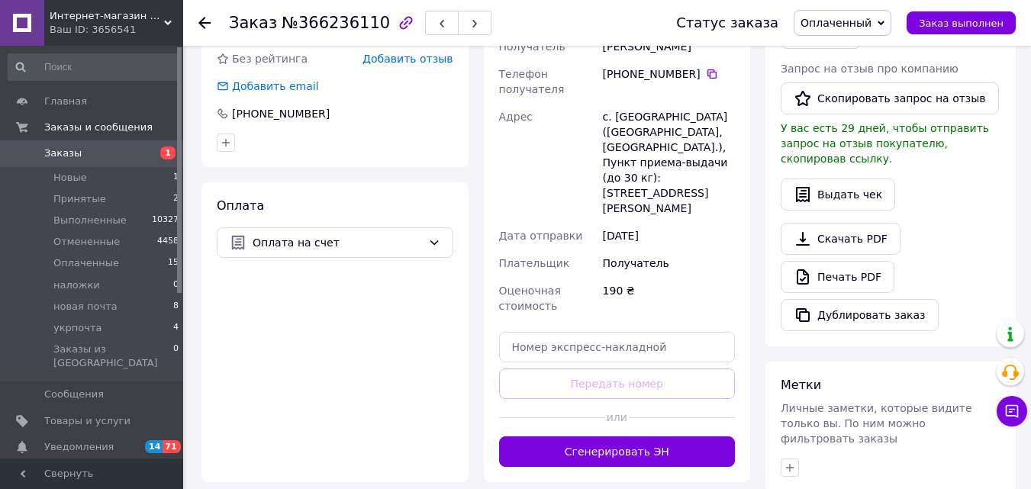
scroll to position [395, 0]
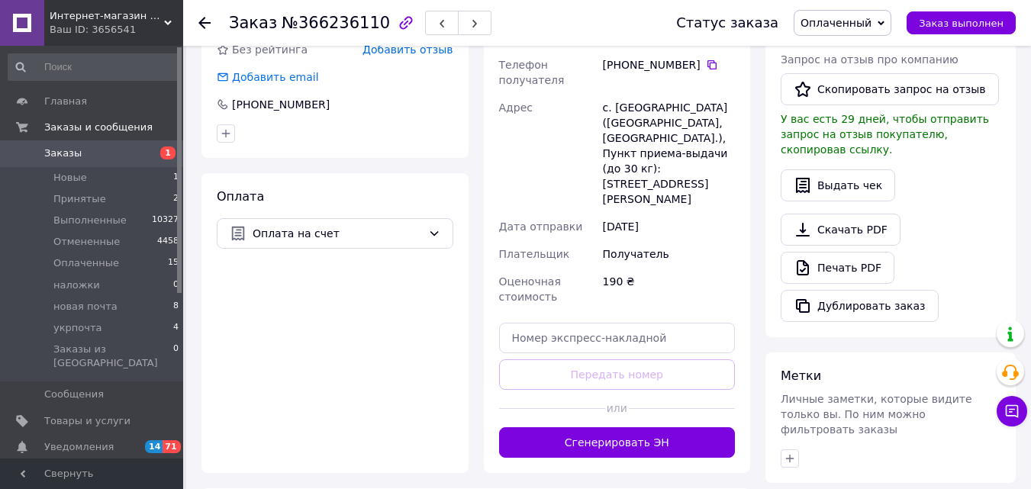
click at [676, 427] on button "Сгенерировать ЭН" at bounding box center [617, 442] width 237 height 31
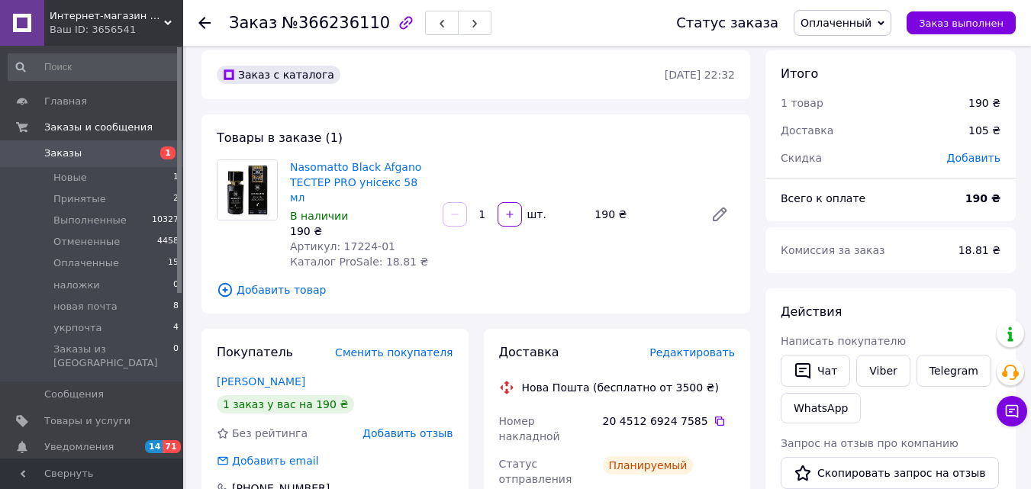
scroll to position [0, 0]
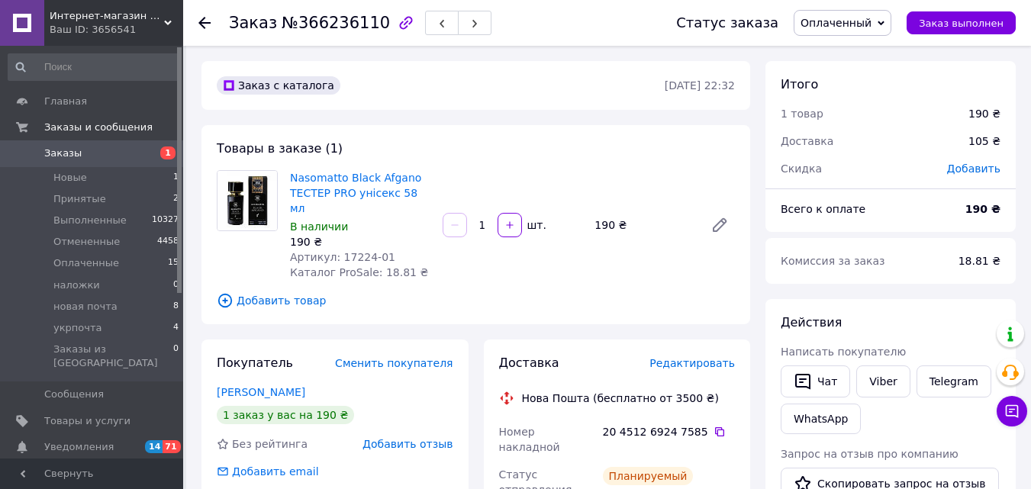
click at [863, 18] on span "Оплаченный" at bounding box center [836, 23] width 71 height 12
click at [869, 140] on li "новая почта" at bounding box center [843, 145] width 96 height 23
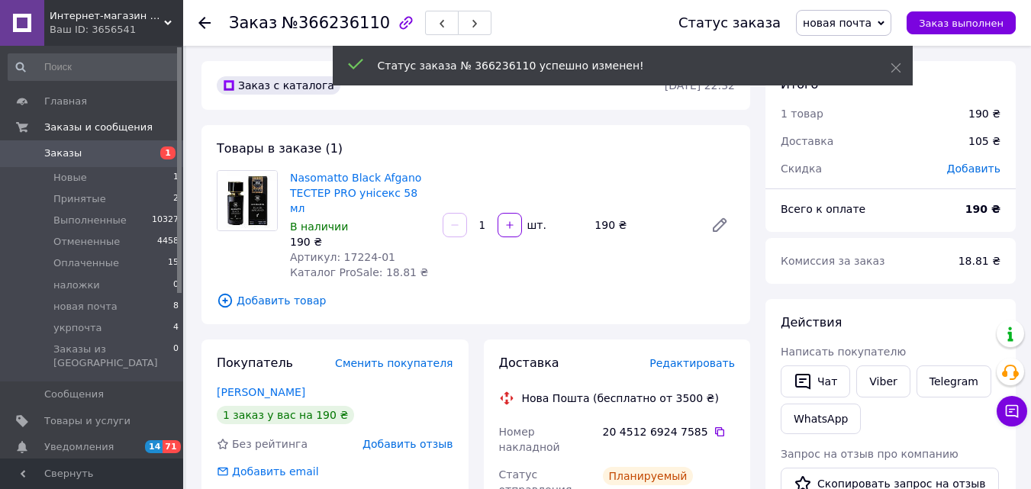
click at [204, 25] on icon at bounding box center [204, 23] width 12 height 12
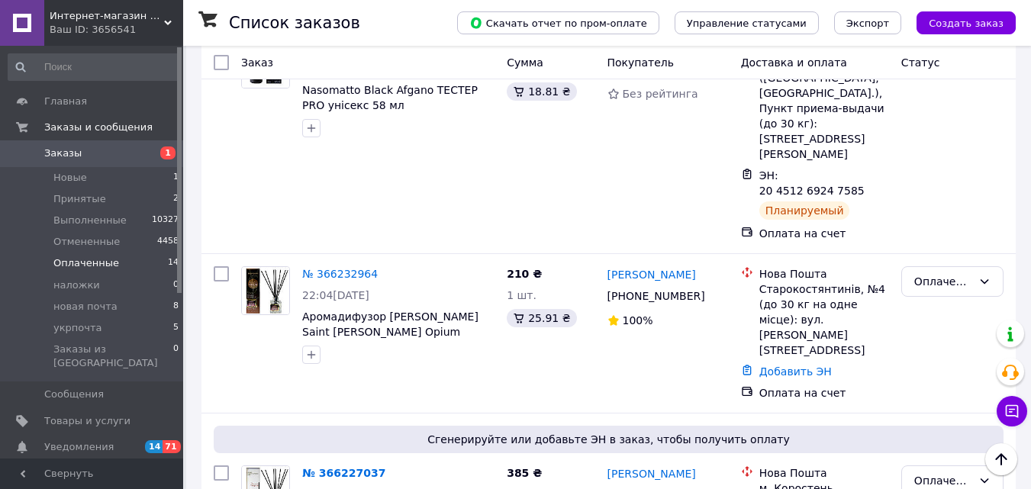
scroll to position [411, 0]
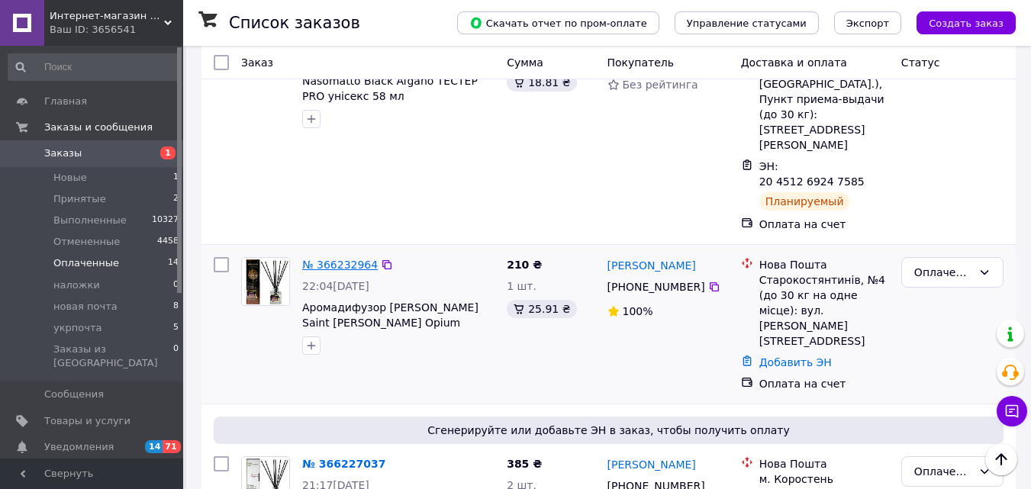
click at [347, 259] on link "№ 366232964" at bounding box center [340, 265] width 76 height 12
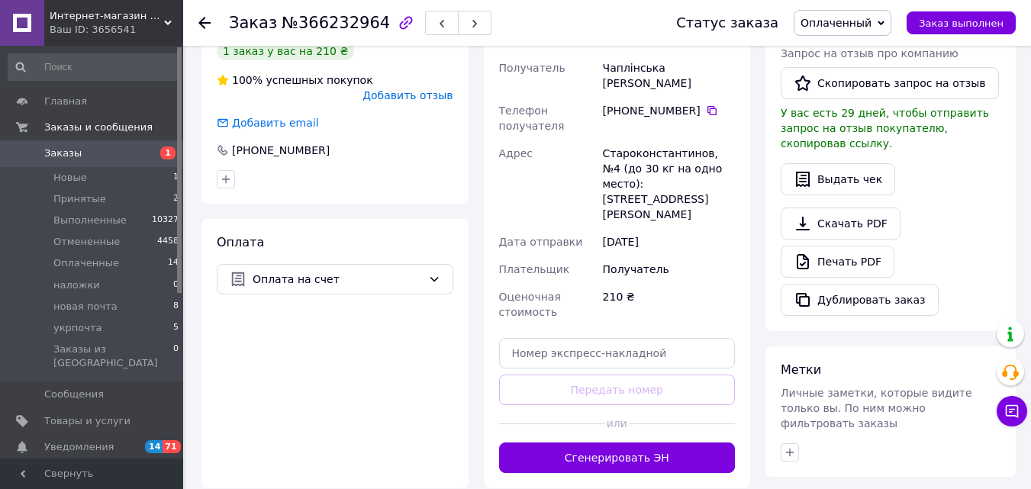
scroll to position [421, 0]
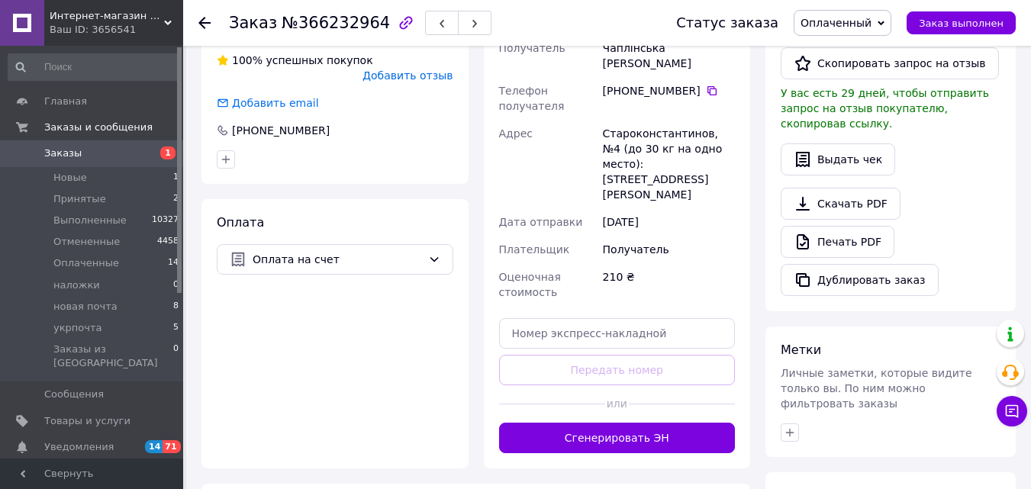
drag, startPoint x: 635, startPoint y: 379, endPoint x: 704, endPoint y: 292, distance: 110.9
click at [637, 423] on button "Сгенерировать ЭН" at bounding box center [617, 438] width 237 height 31
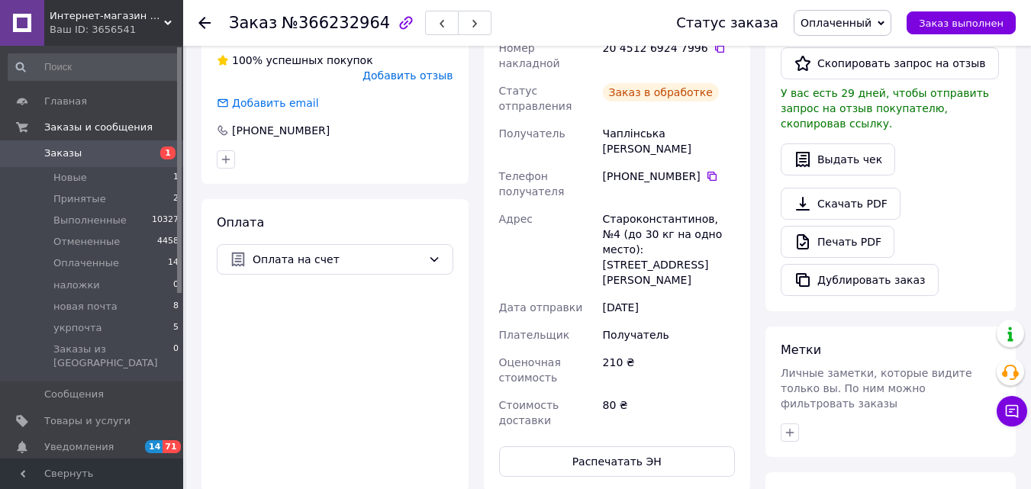
click at [849, 30] on span "Оплаченный" at bounding box center [843, 23] width 98 height 26
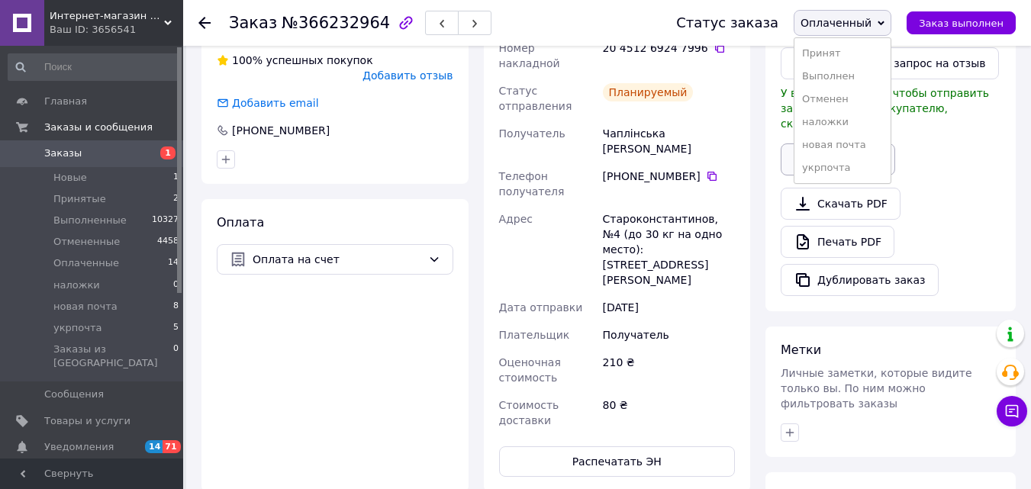
click at [856, 150] on li "новая почта" at bounding box center [843, 145] width 96 height 23
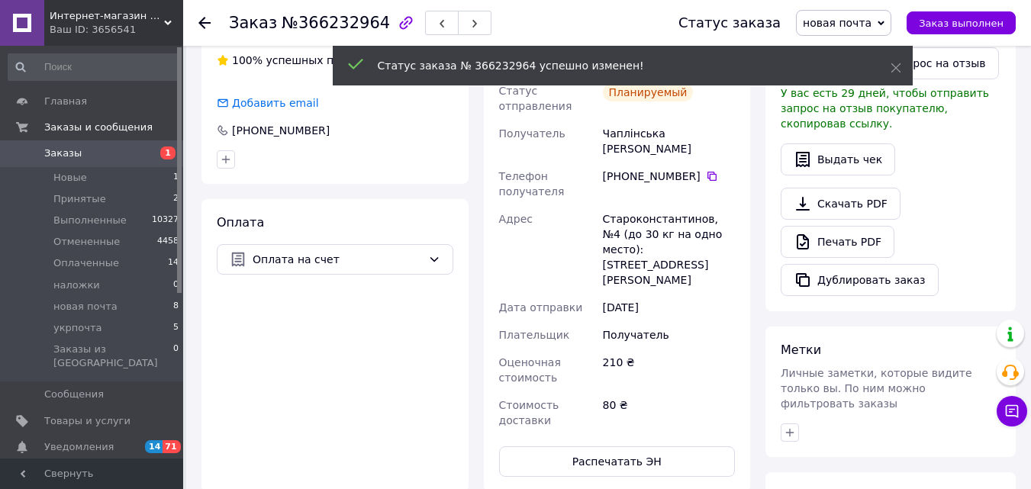
click at [206, 24] on use at bounding box center [204, 23] width 12 height 12
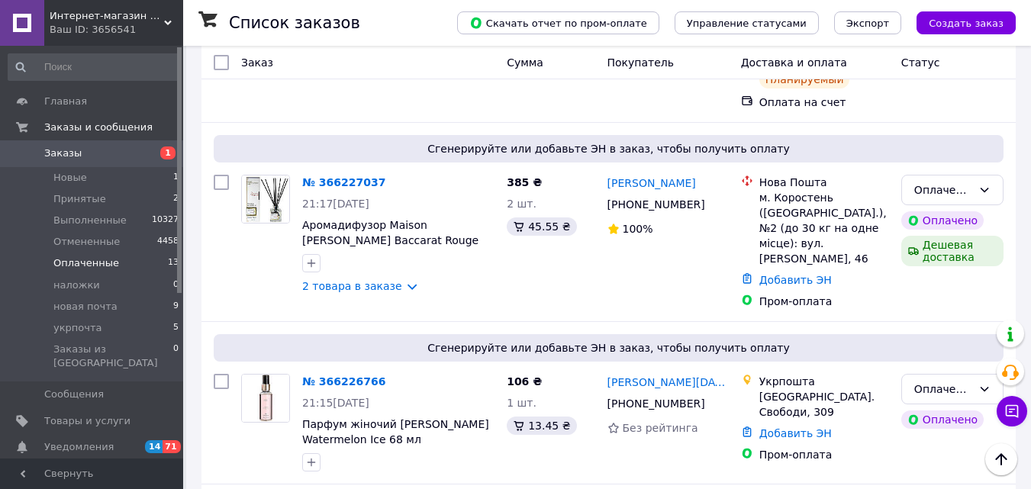
scroll to position [511, 0]
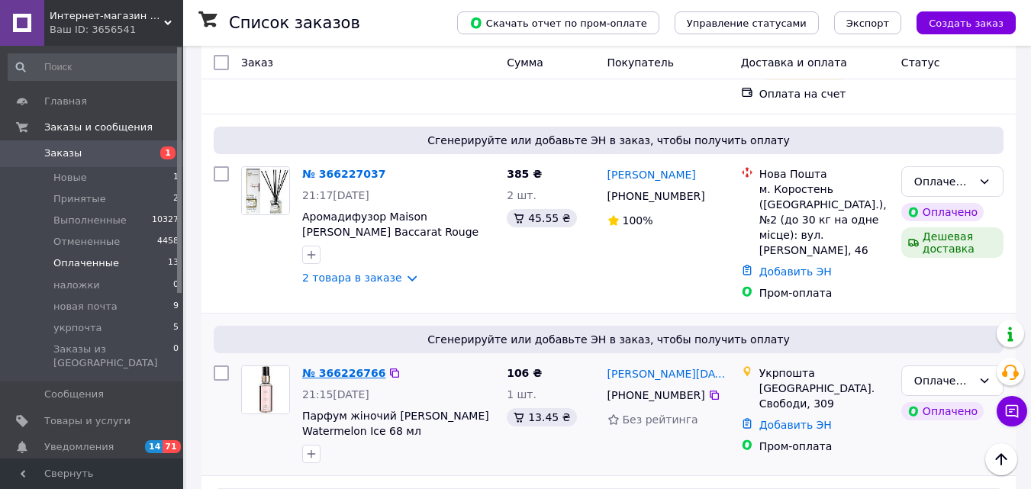
click at [323, 367] on link "№ 366226766" at bounding box center [343, 373] width 83 height 12
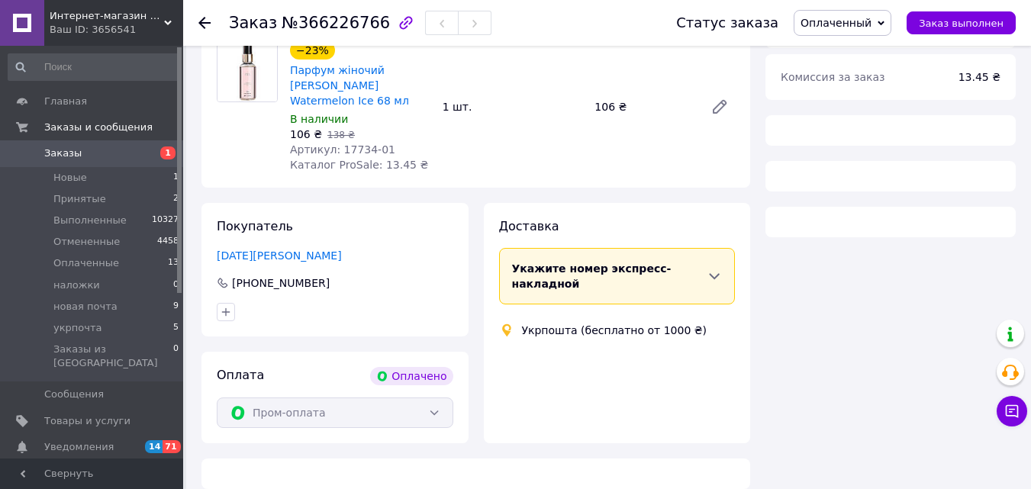
scroll to position [511, 0]
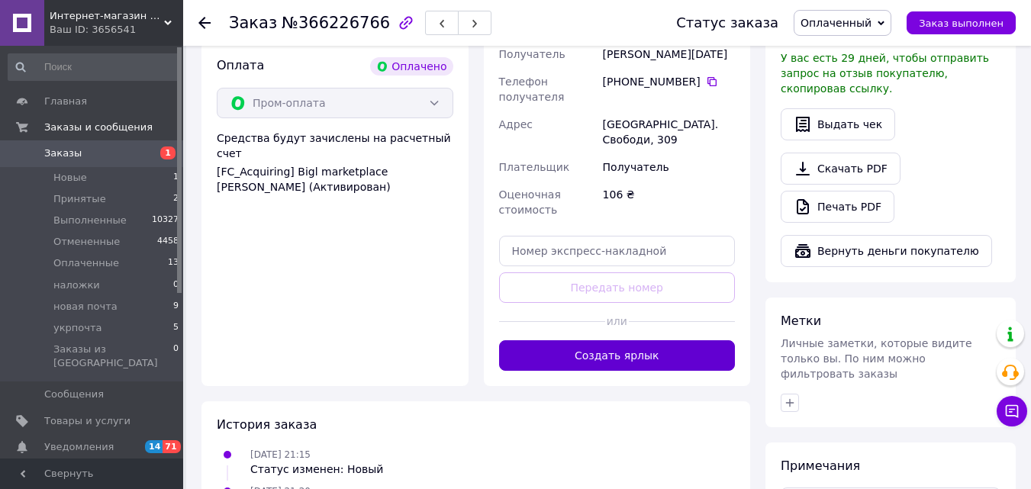
click at [701, 340] on button "Создать ярлык" at bounding box center [617, 355] width 237 height 31
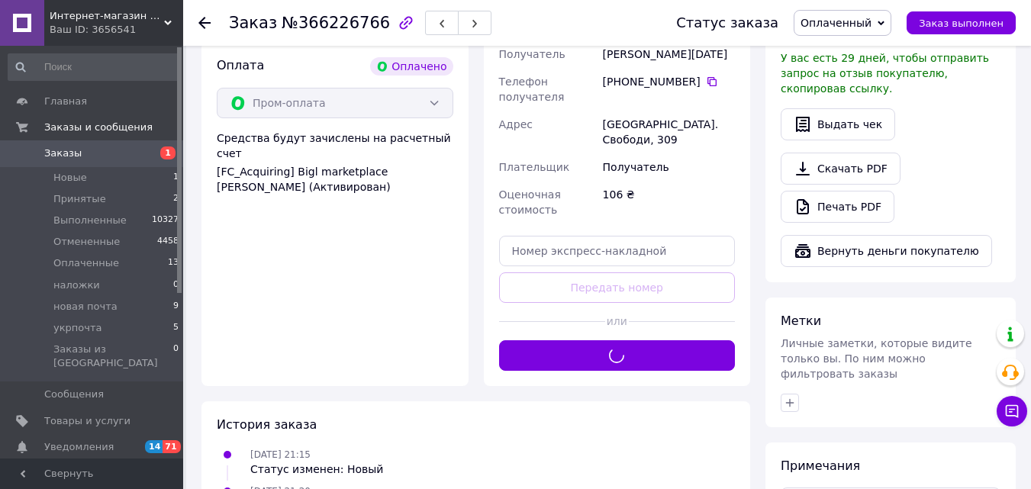
click at [849, 18] on span "Оплаченный" at bounding box center [836, 23] width 71 height 12
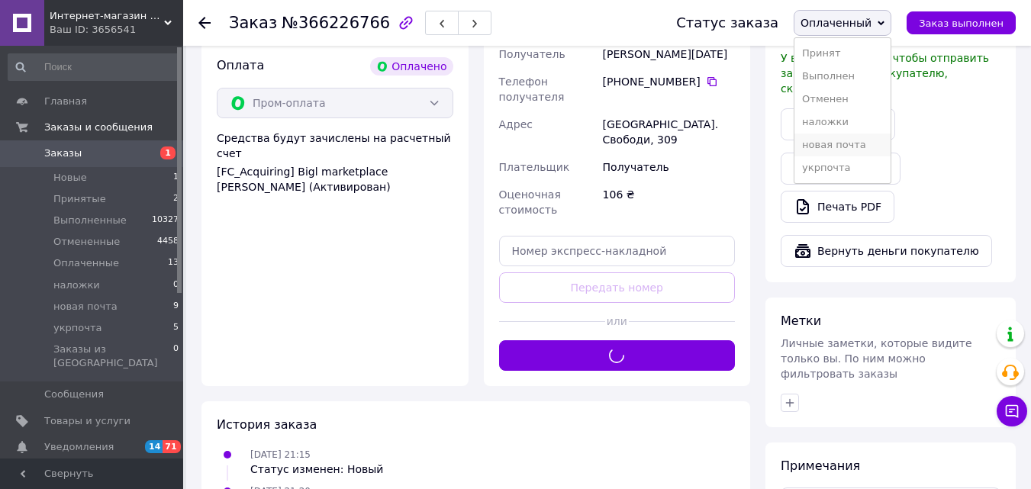
click at [846, 150] on li "новая почта" at bounding box center [843, 145] width 96 height 23
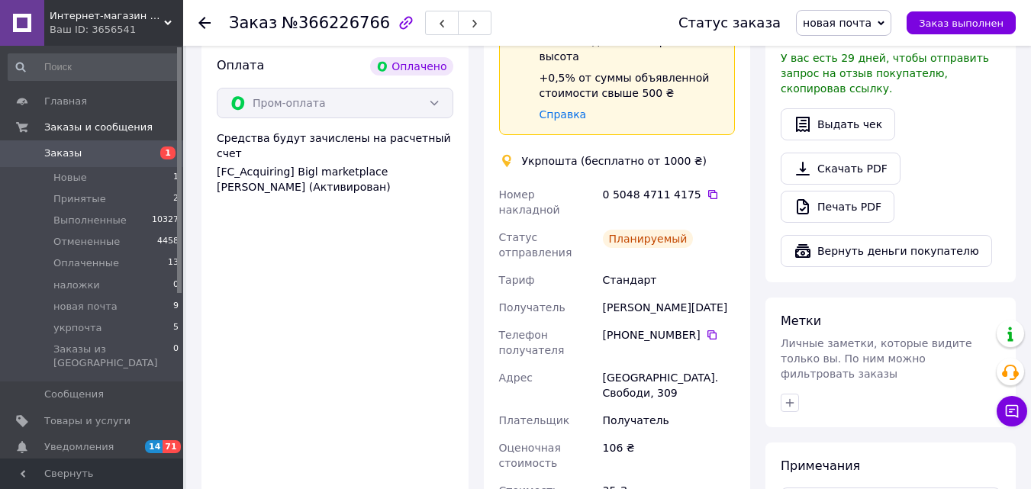
click at [204, 25] on icon at bounding box center [204, 23] width 12 height 12
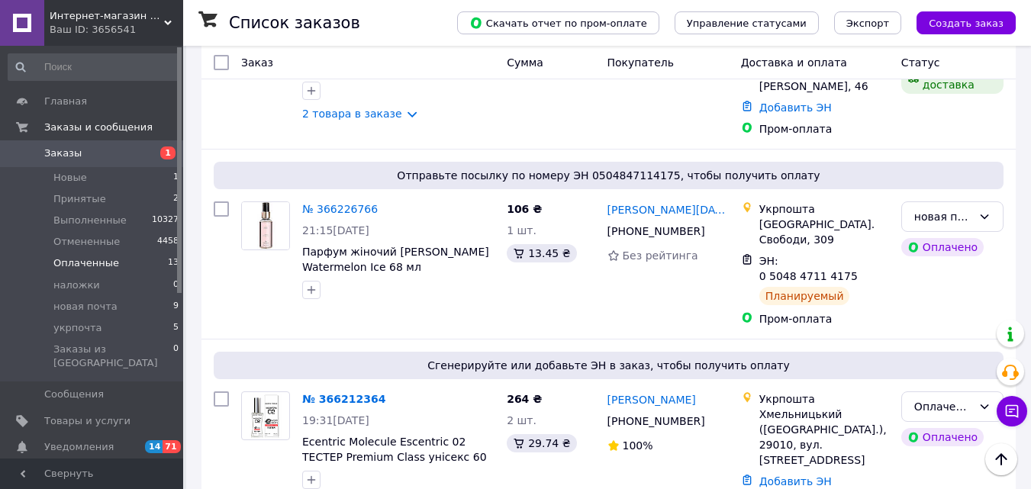
scroll to position [667, 0]
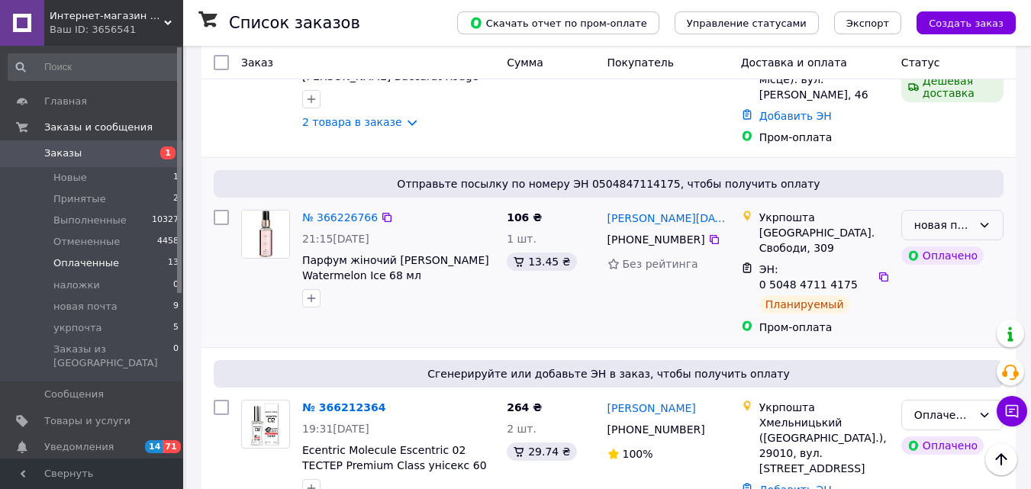
click at [978, 210] on div "новая почта" at bounding box center [952, 225] width 102 height 31
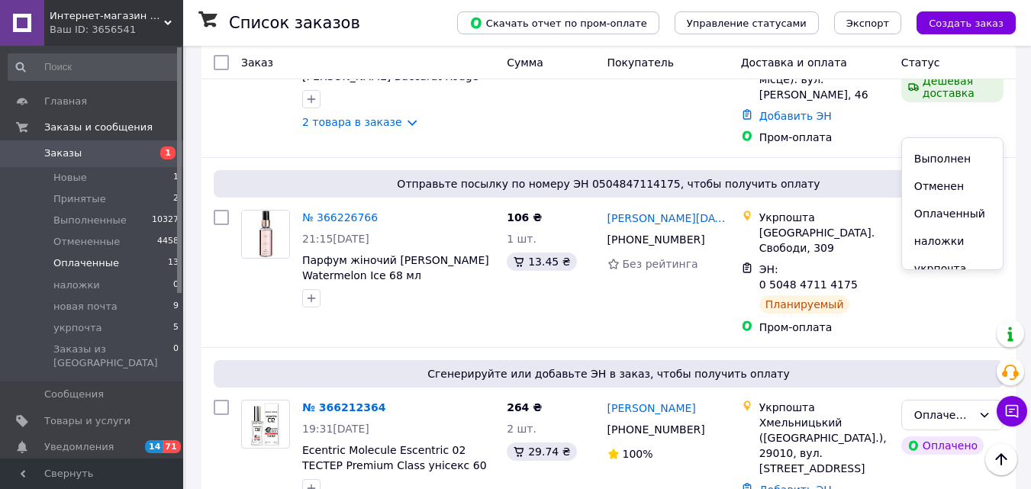
scroll to position [34, 0]
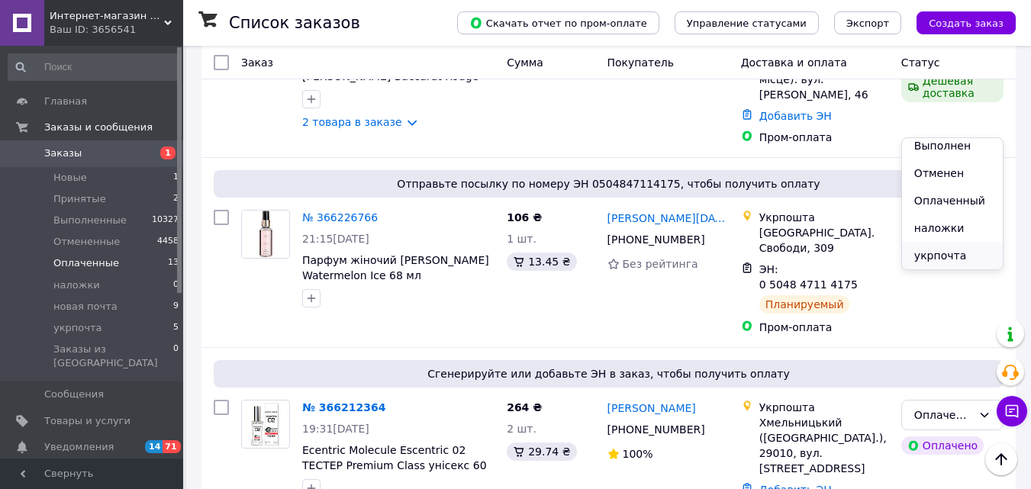
click at [956, 256] on li "укрпочта" at bounding box center [952, 255] width 101 height 27
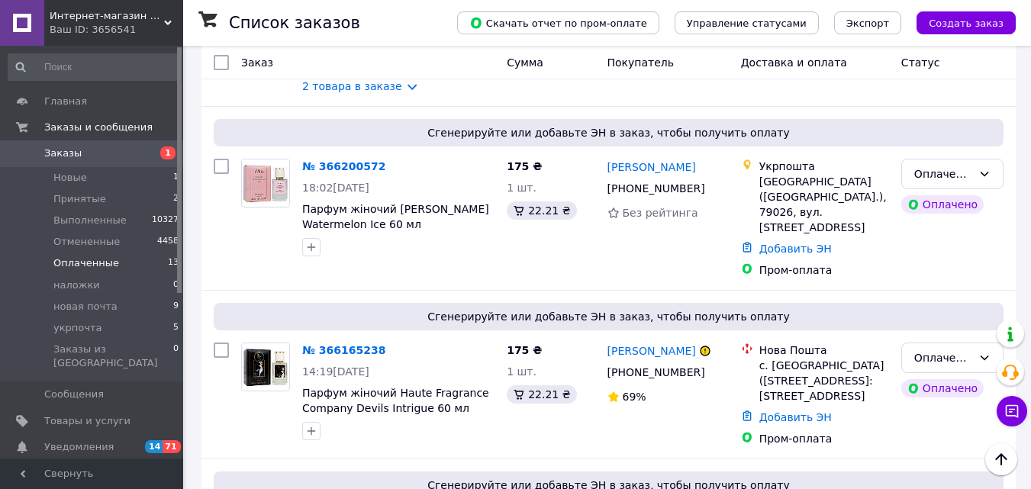
scroll to position [1269, 0]
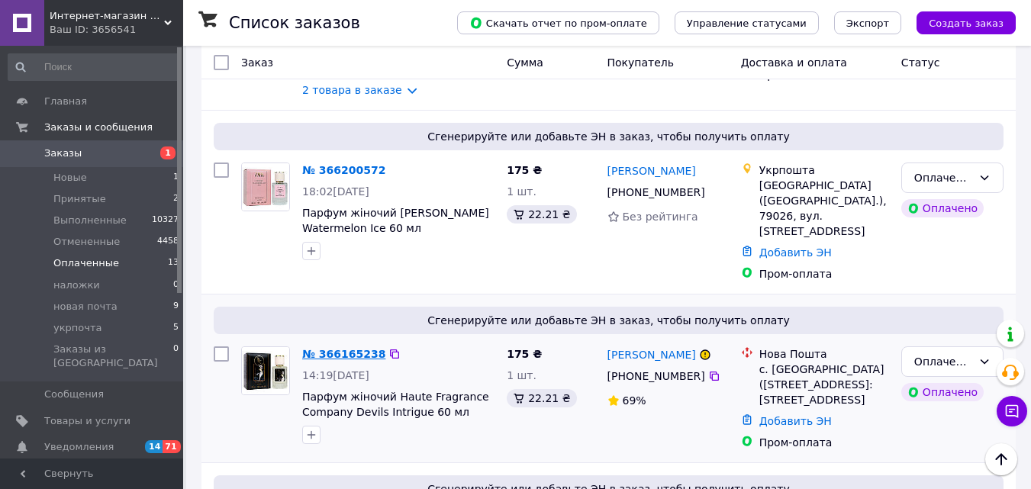
click at [332, 348] on link "№ 366165238" at bounding box center [343, 354] width 83 height 12
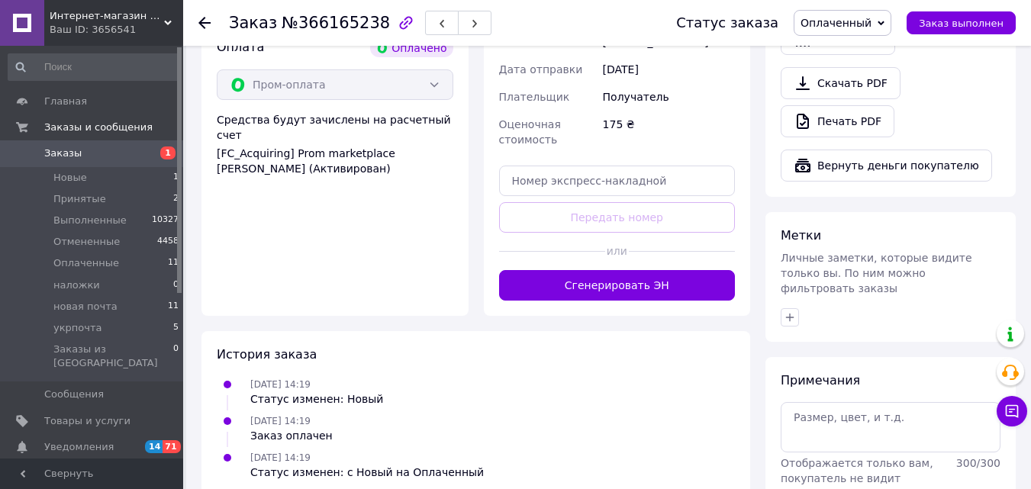
scroll to position [603, 0]
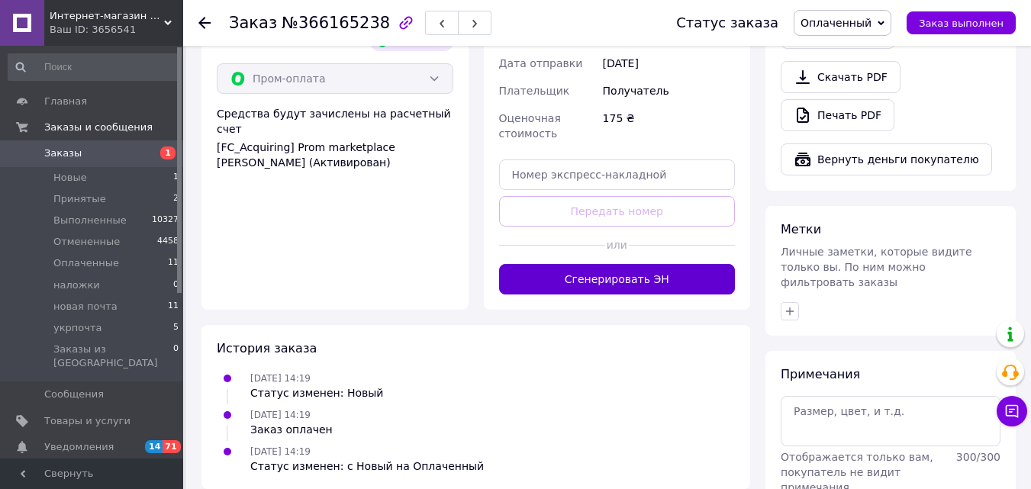
click at [665, 292] on button "Сгенерировать ЭН" at bounding box center [617, 279] width 237 height 31
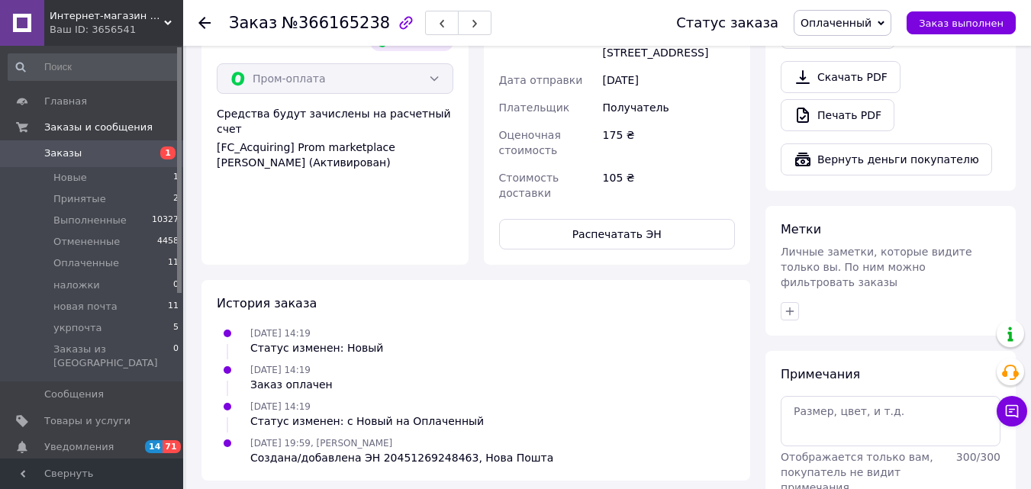
click at [853, 22] on span "Оплаченный" at bounding box center [836, 23] width 71 height 12
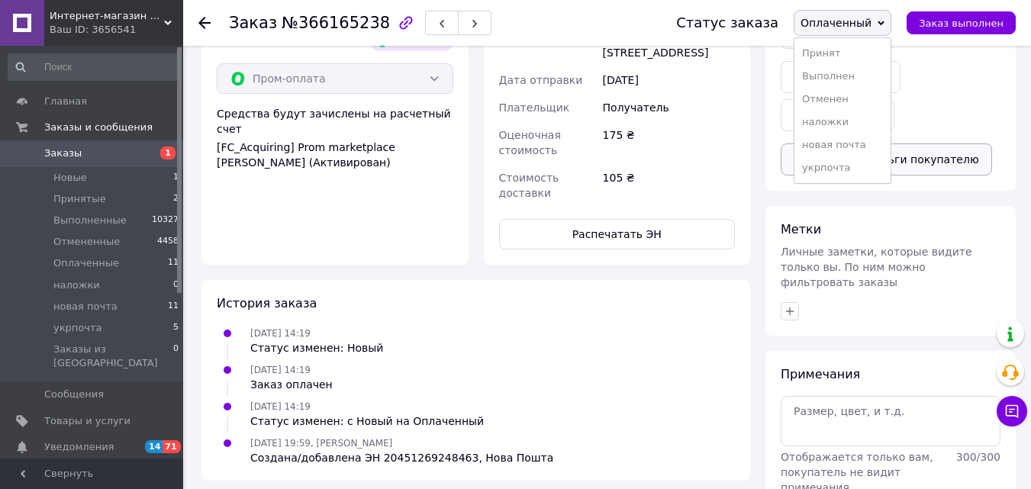
click at [865, 134] on li "новая почта" at bounding box center [843, 145] width 96 height 23
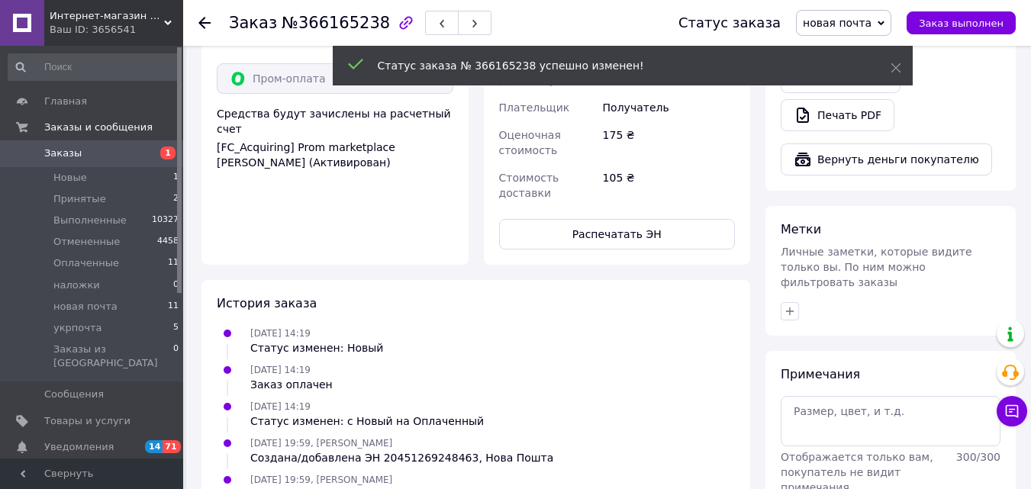
click at [202, 22] on use at bounding box center [204, 23] width 12 height 12
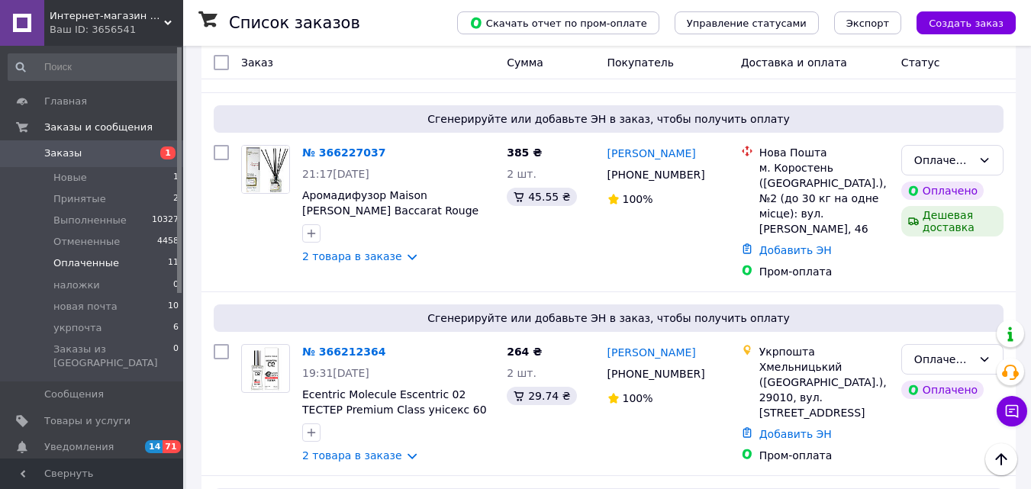
scroll to position [352, 0]
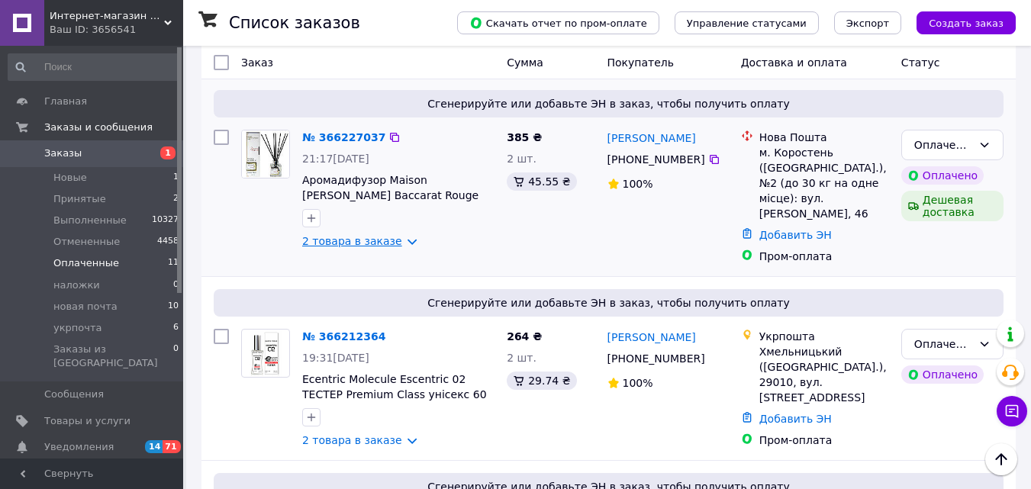
click at [344, 235] on link "2 товара в заказе" at bounding box center [352, 241] width 100 height 12
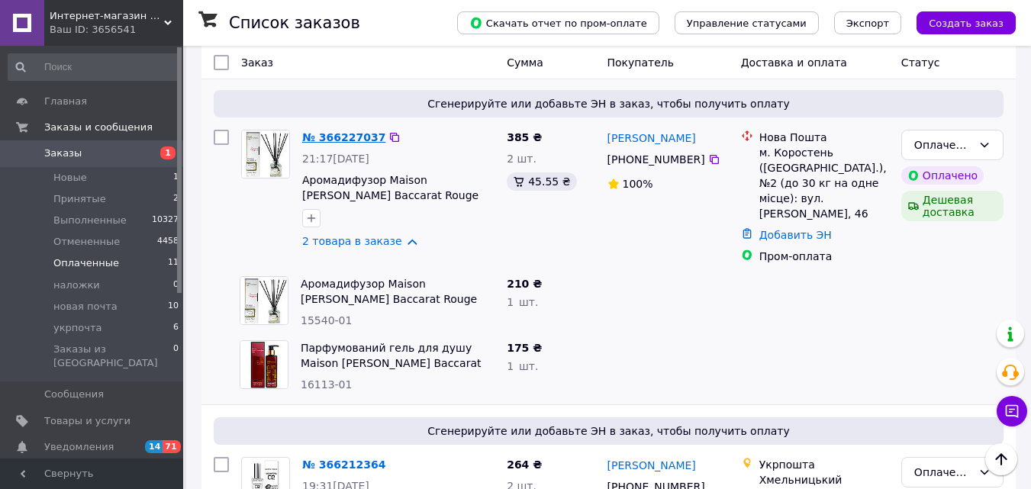
click at [346, 131] on link "№ 366227037" at bounding box center [343, 137] width 83 height 12
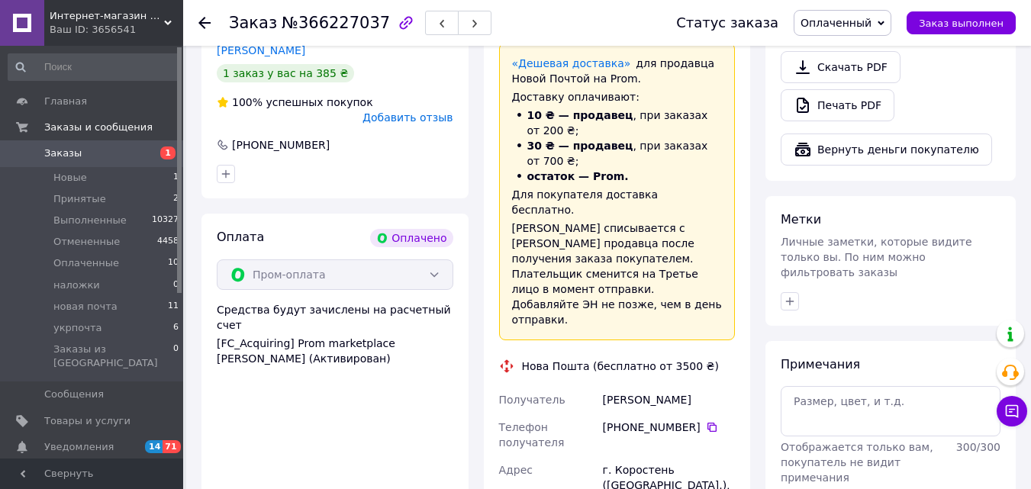
scroll to position [1047, 0]
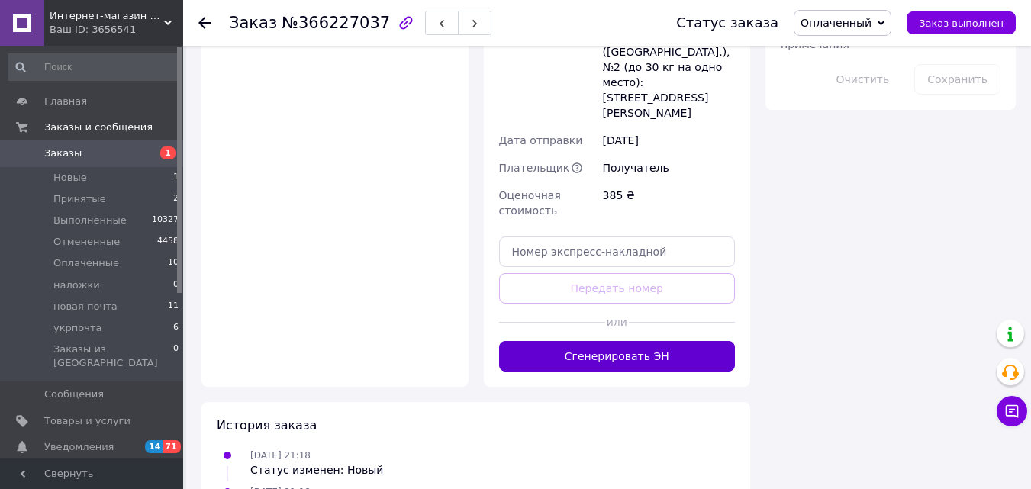
click at [662, 341] on button "Сгенерировать ЭН" at bounding box center [617, 356] width 237 height 31
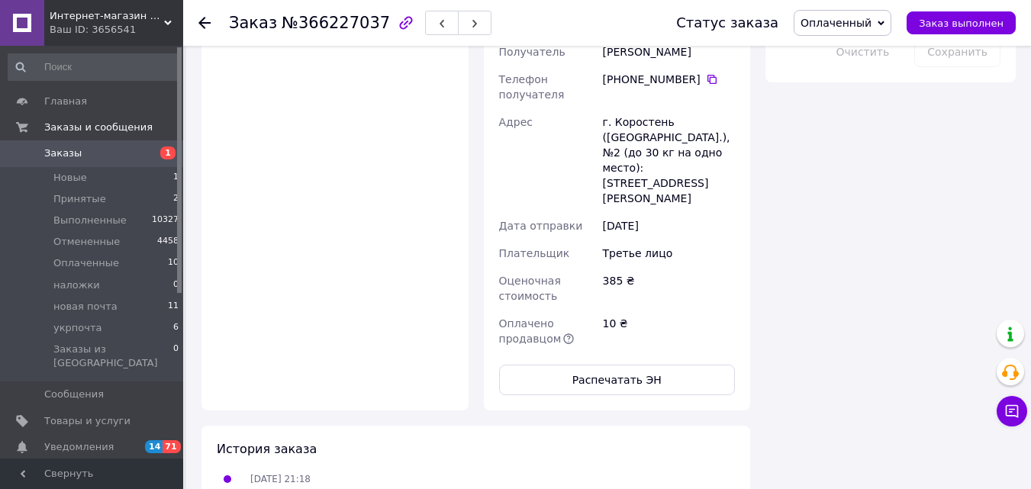
click at [843, 24] on span "Оплаченный" at bounding box center [836, 23] width 71 height 12
click at [850, 144] on li "новая почта" at bounding box center [843, 145] width 96 height 23
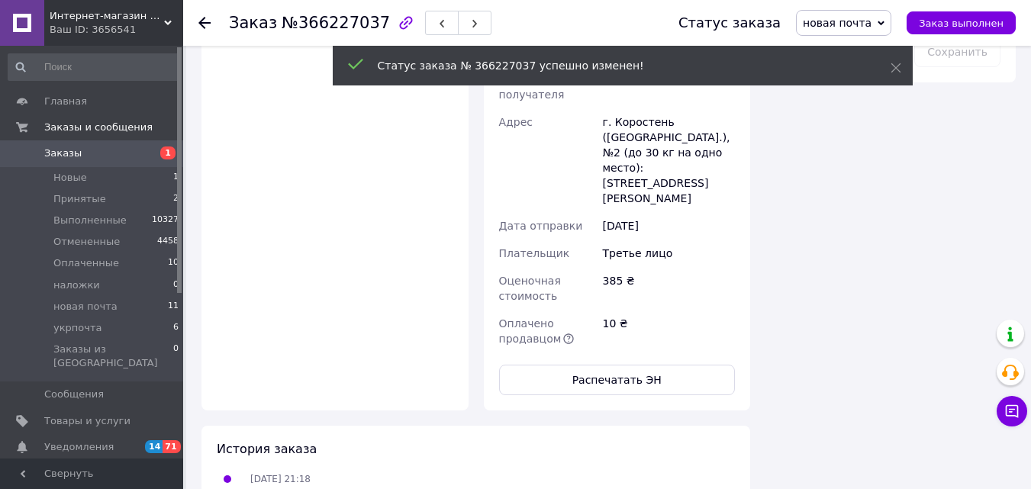
click at [205, 24] on use at bounding box center [204, 23] width 12 height 12
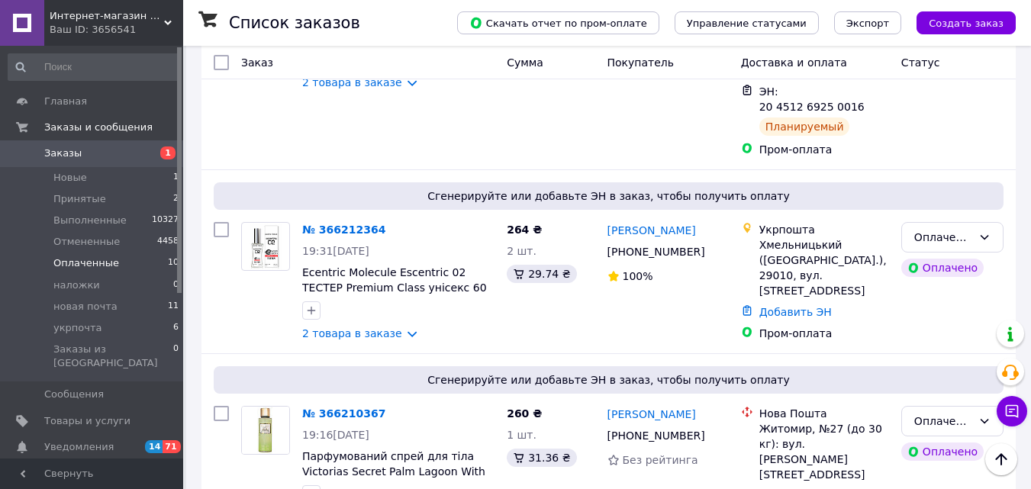
scroll to position [514, 0]
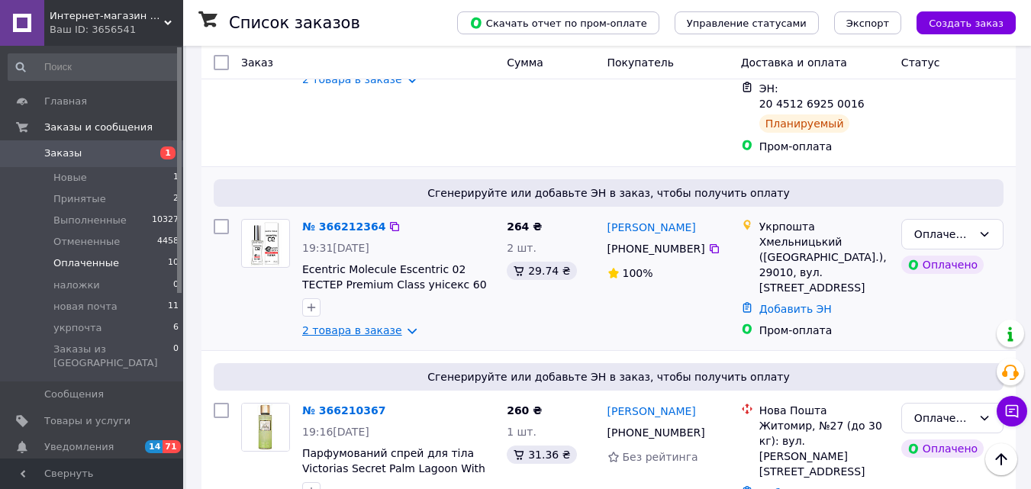
click at [360, 324] on link "2 товара в заказе" at bounding box center [352, 330] width 100 height 12
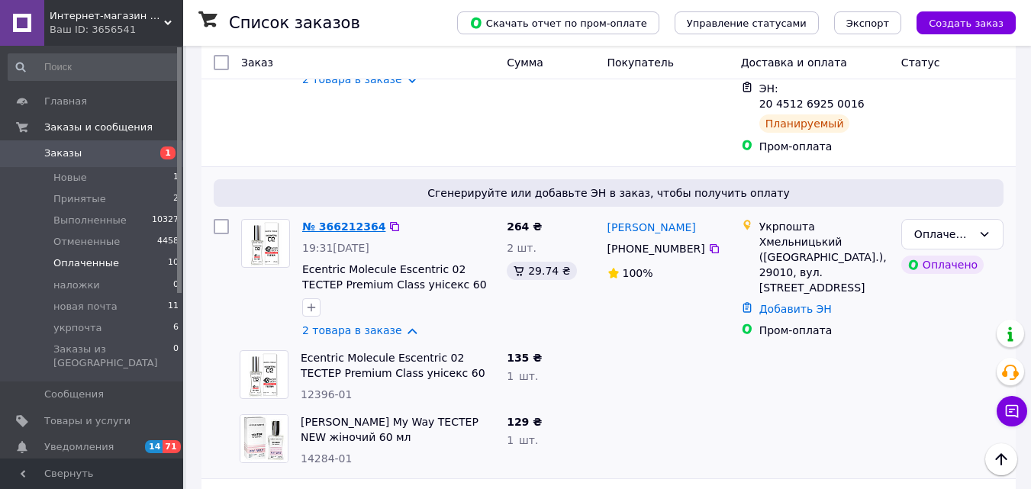
click at [346, 221] on link "№ 366212364" at bounding box center [343, 227] width 83 height 12
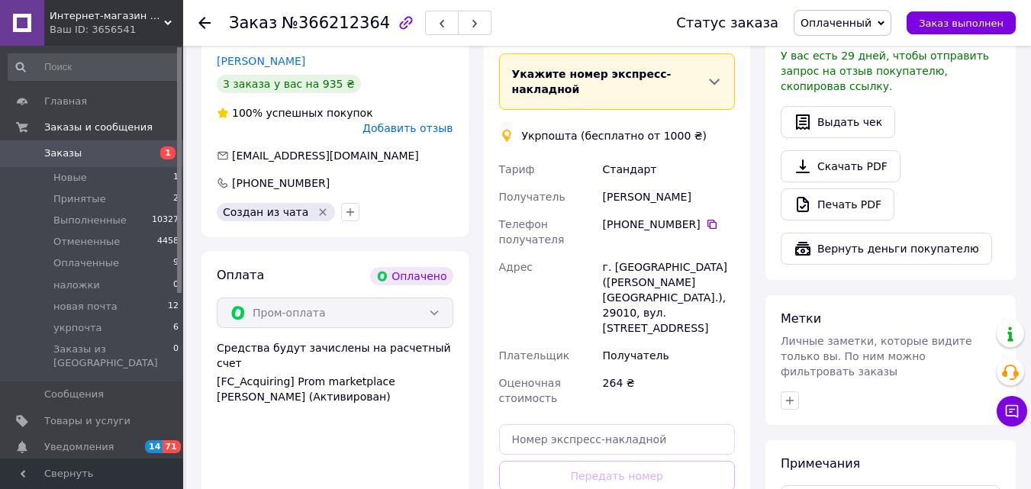
scroll to position [717, 0]
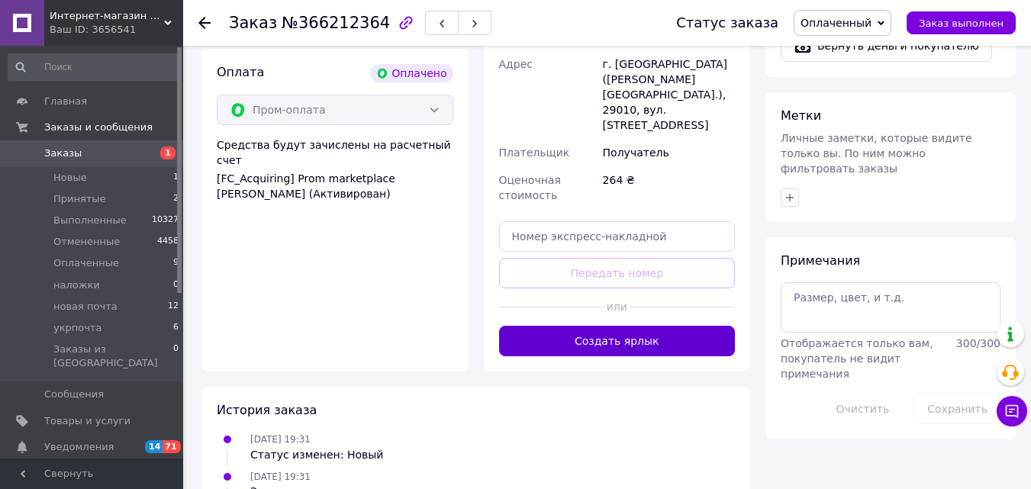
click at [692, 326] on button "Создать ярлык" at bounding box center [617, 341] width 237 height 31
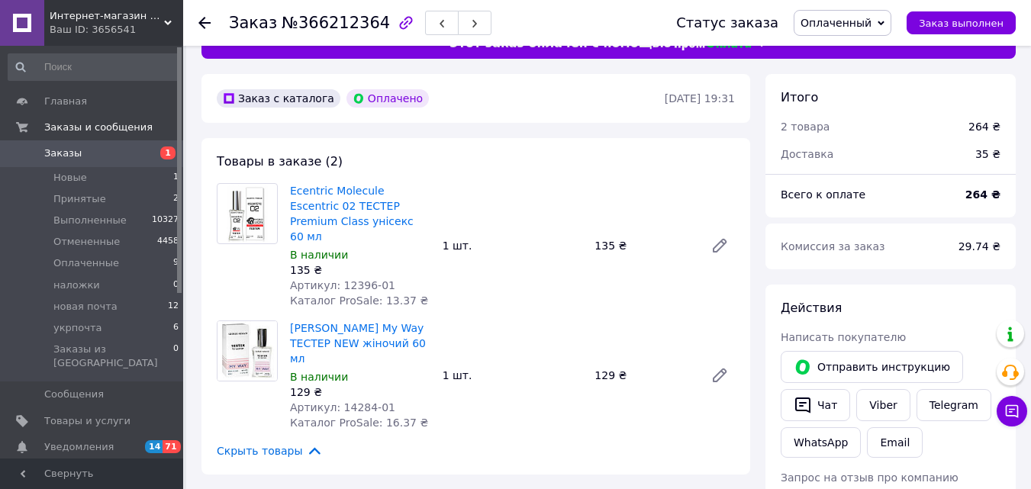
scroll to position [24, 0]
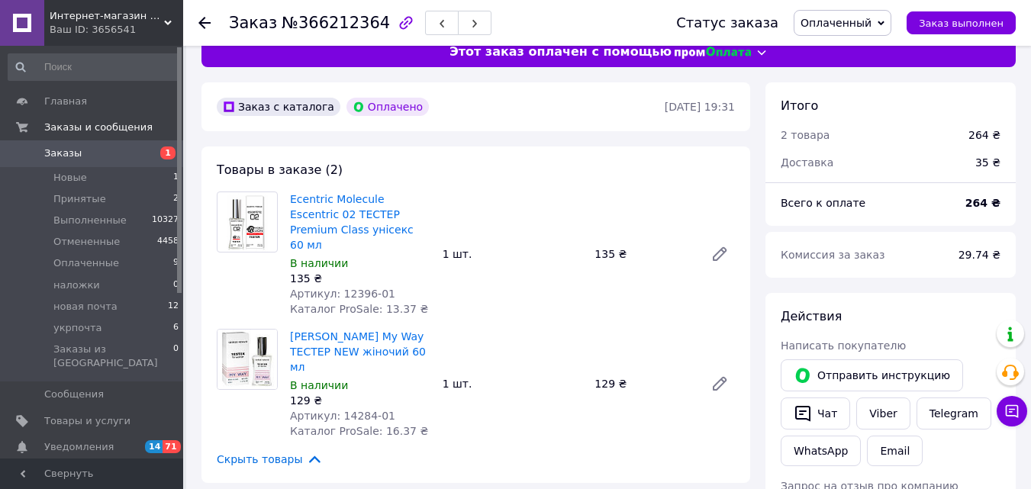
click at [867, 31] on span "Оплаченный" at bounding box center [843, 23] width 98 height 26
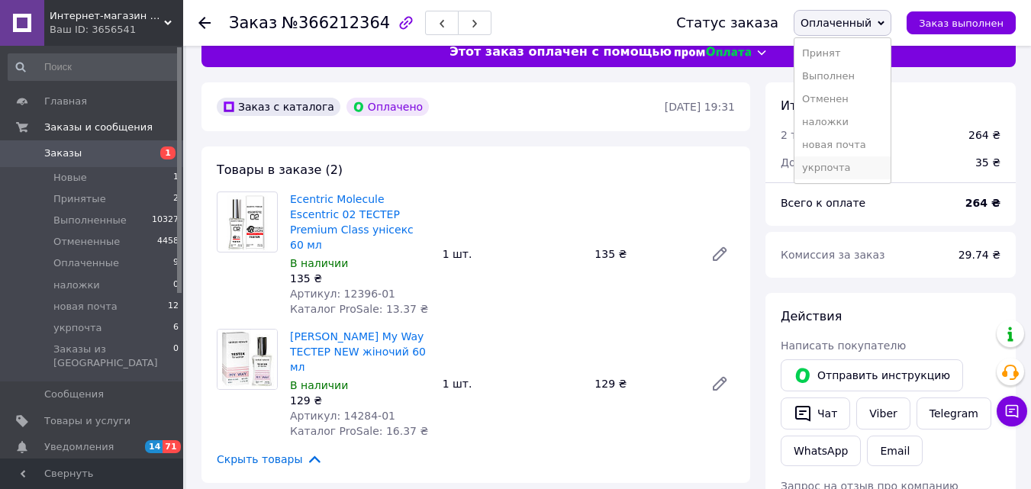
click at [860, 164] on li "укрпочта" at bounding box center [843, 167] width 96 height 23
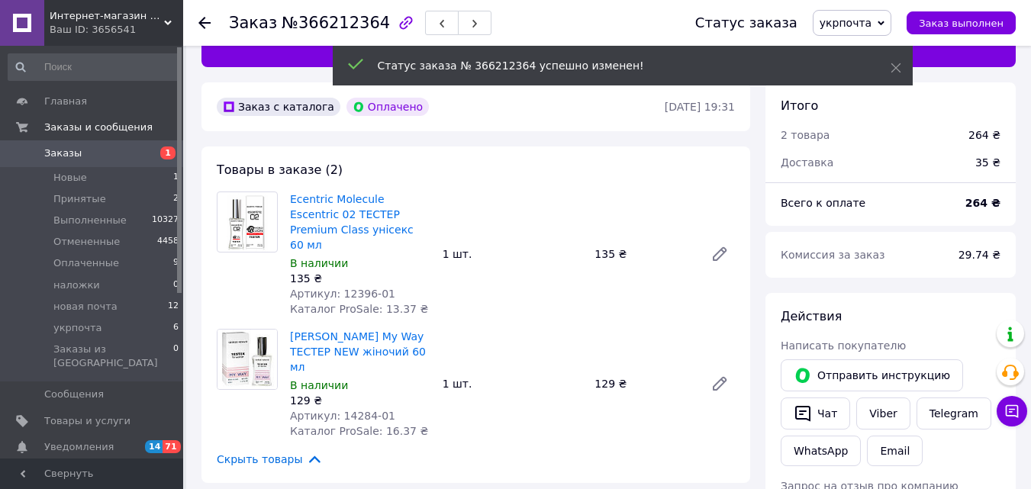
click at [205, 19] on icon at bounding box center [204, 23] width 12 height 12
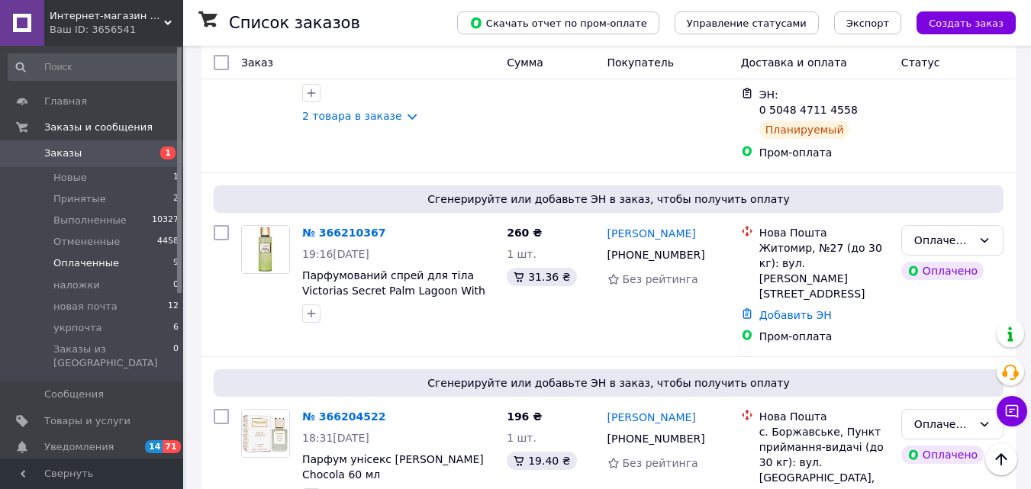
scroll to position [486, 0]
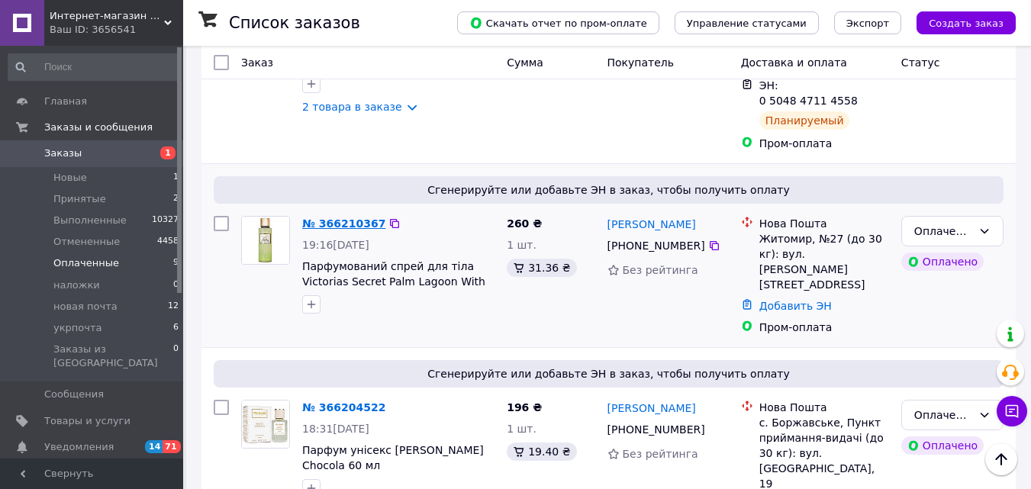
click at [346, 218] on link "№ 366210367" at bounding box center [343, 224] width 83 height 12
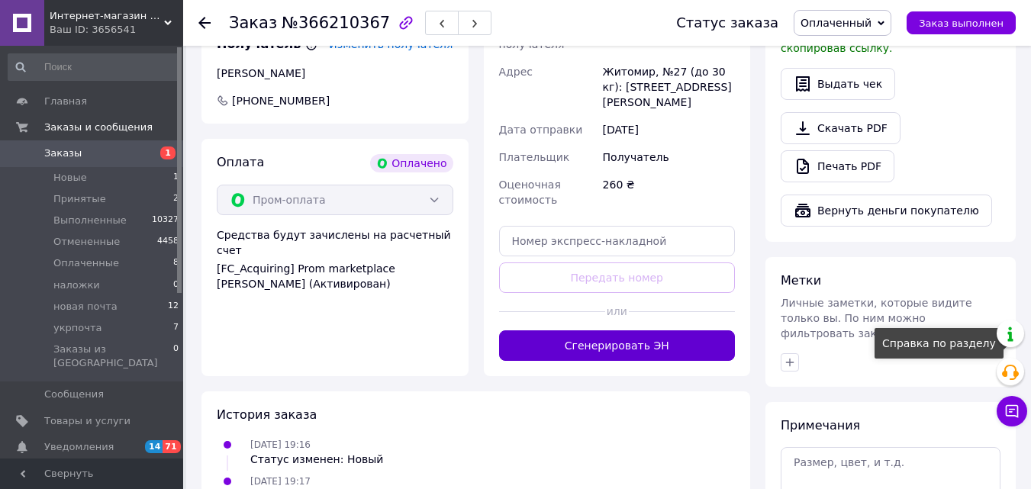
scroll to position [562, 0]
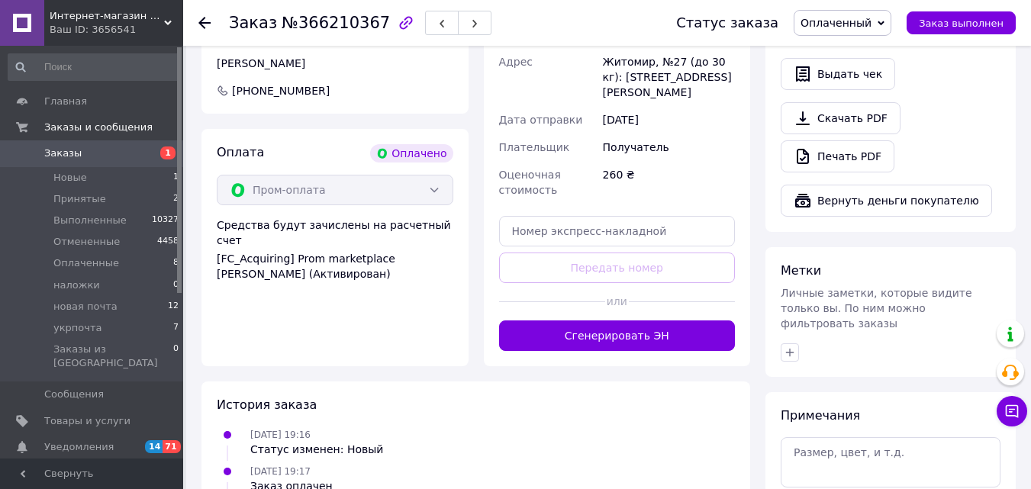
click at [692, 330] on button "Сгенерировать ЭН" at bounding box center [617, 336] width 237 height 31
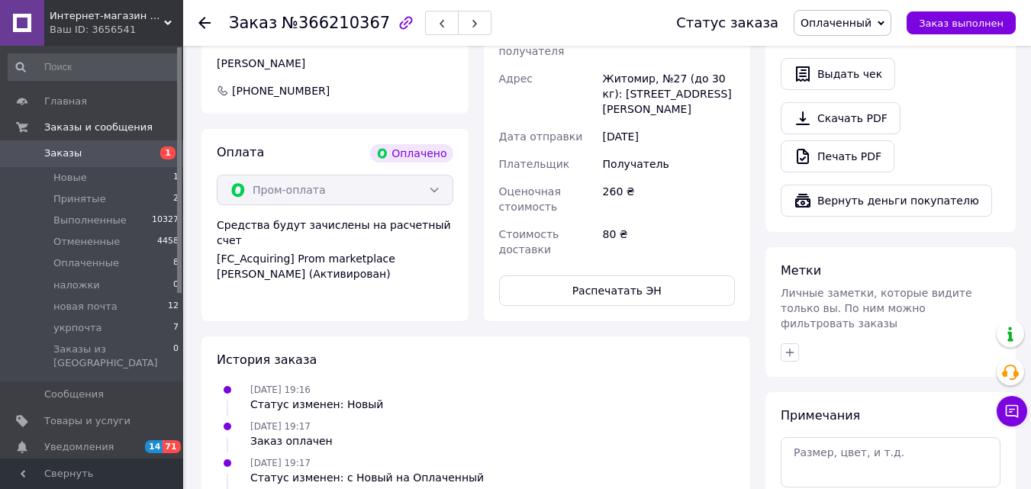
click at [847, 29] on span "Оплаченный" at bounding box center [836, 23] width 71 height 12
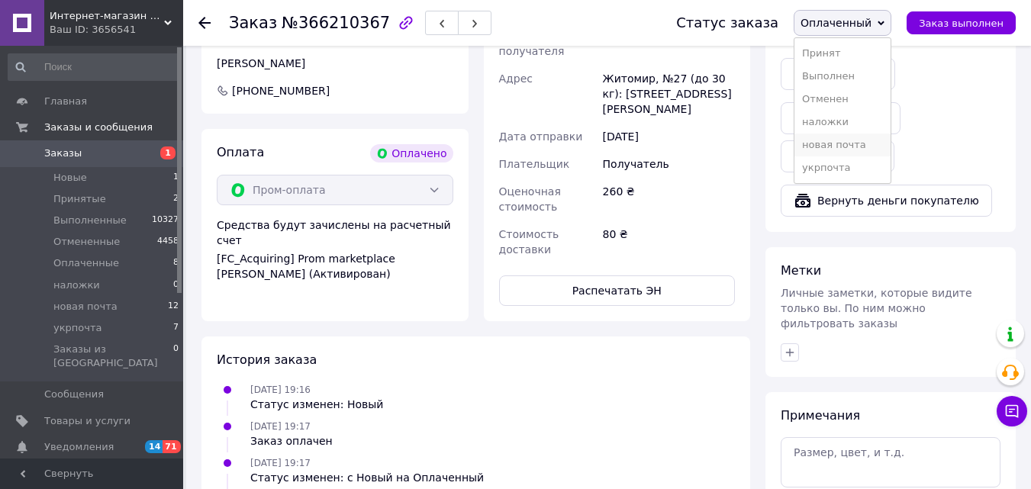
click at [853, 150] on li "новая почта" at bounding box center [843, 145] width 96 height 23
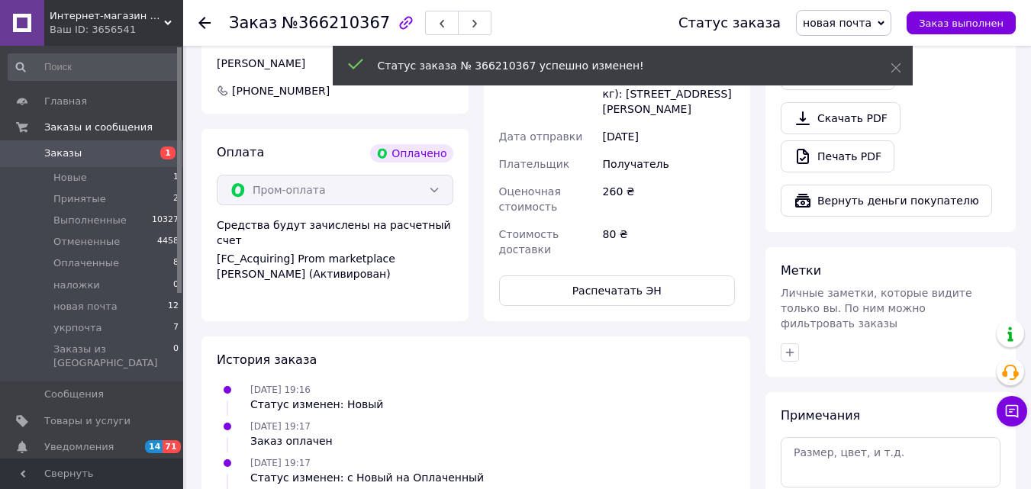
click at [200, 21] on use at bounding box center [204, 23] width 12 height 12
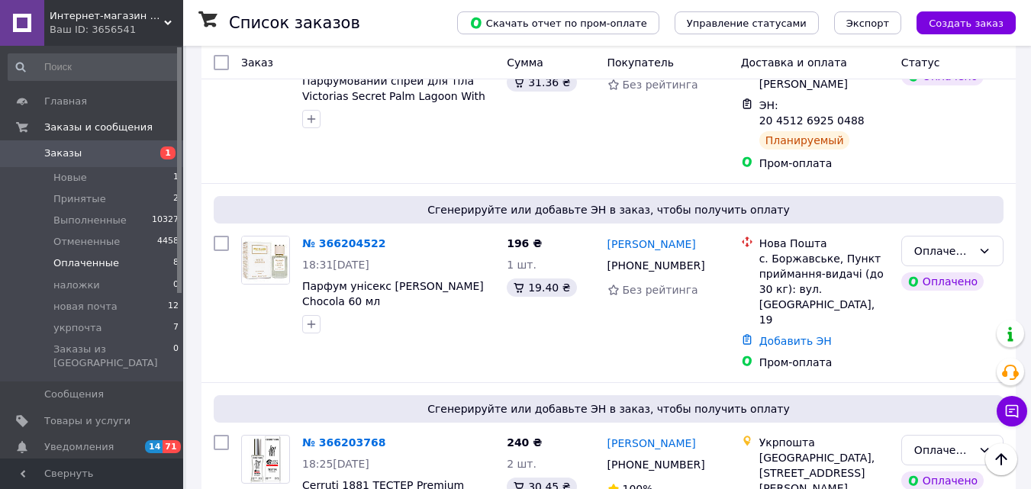
scroll to position [499, 0]
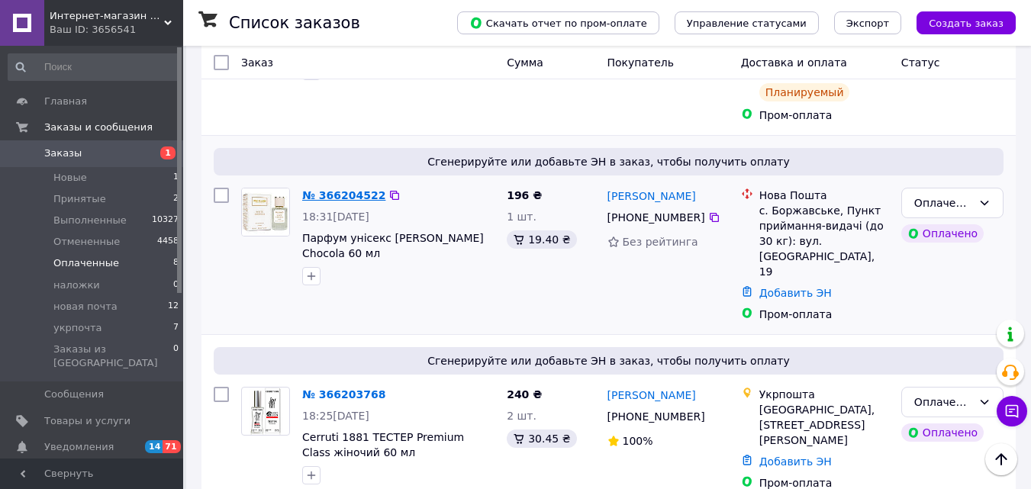
click at [321, 189] on link "№ 366204522" at bounding box center [343, 195] width 83 height 12
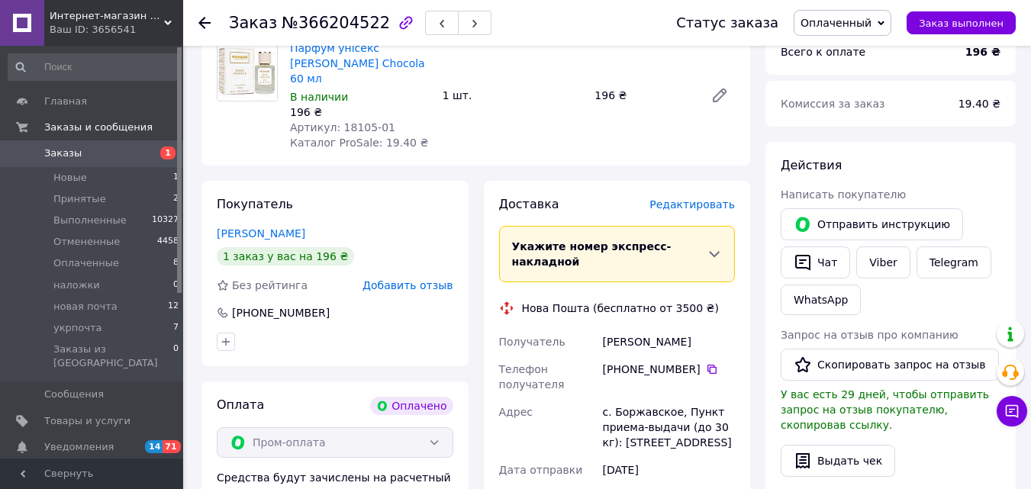
scroll to position [418, 0]
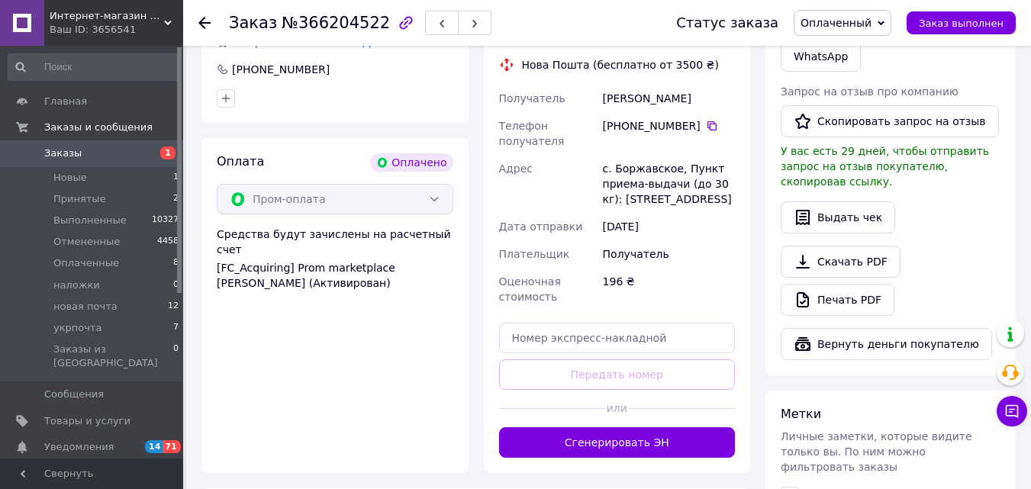
click at [712, 427] on button "Сгенерировать ЭН" at bounding box center [617, 442] width 237 height 31
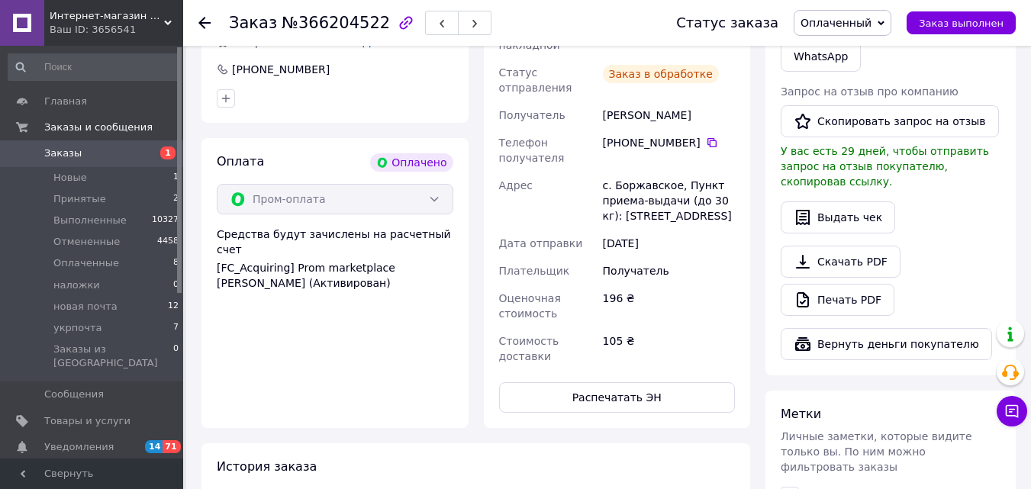
click at [858, 31] on span "Оплаченный" at bounding box center [843, 23] width 98 height 26
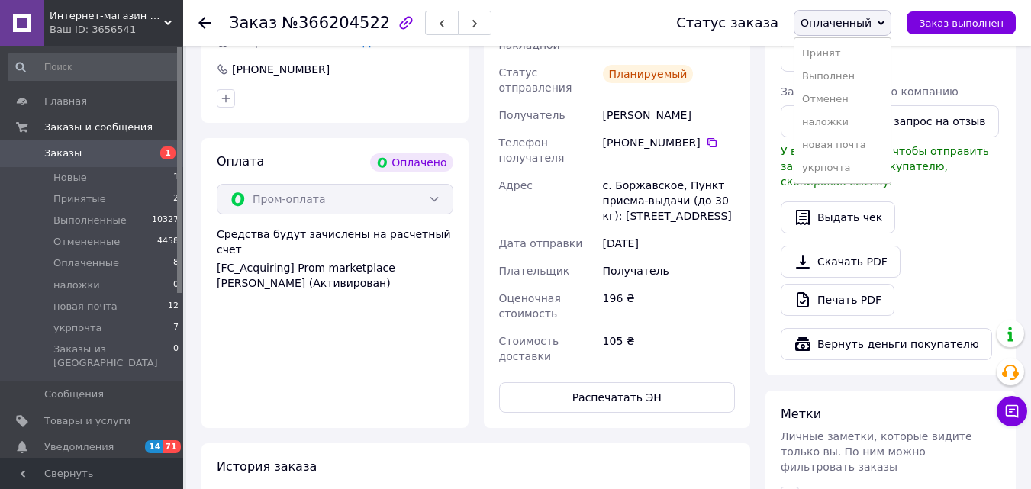
click at [884, 146] on li "новая почта" at bounding box center [843, 145] width 96 height 23
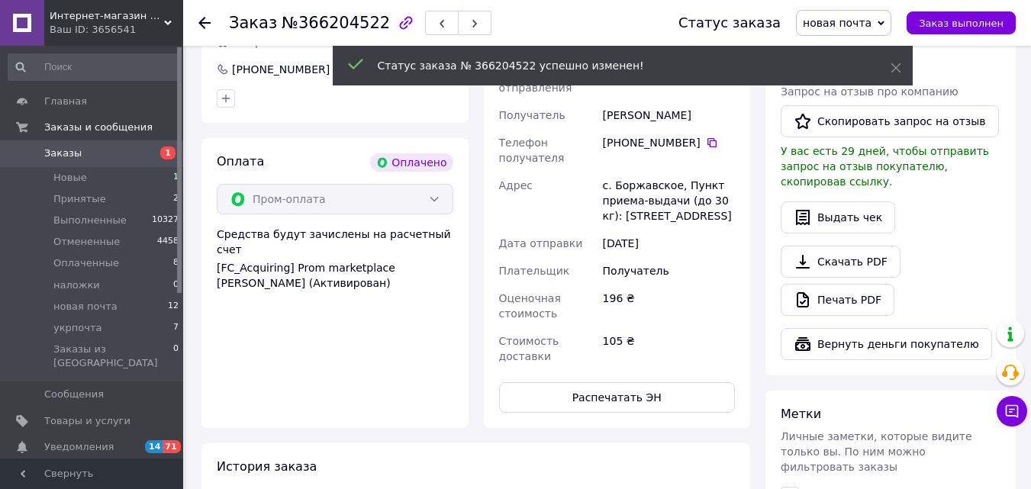
click at [203, 21] on icon at bounding box center [204, 23] width 12 height 12
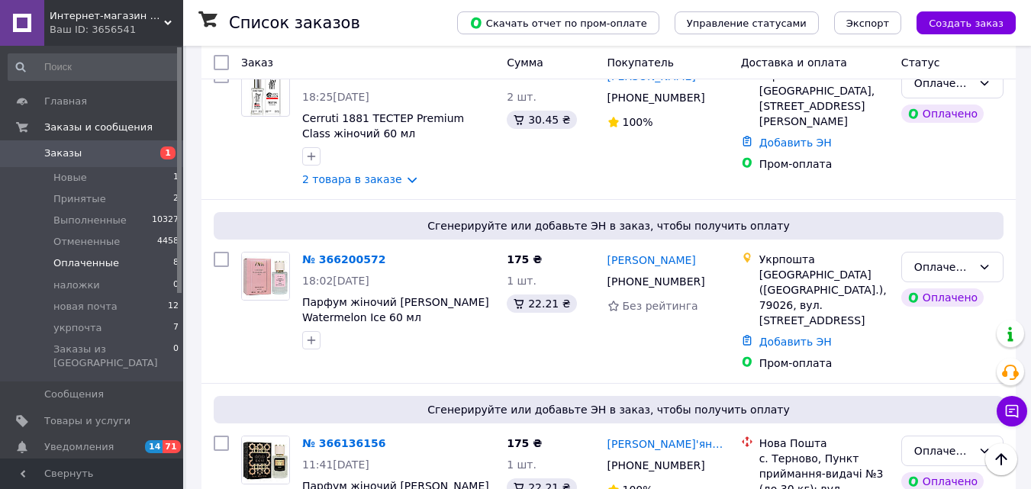
scroll to position [905, 0]
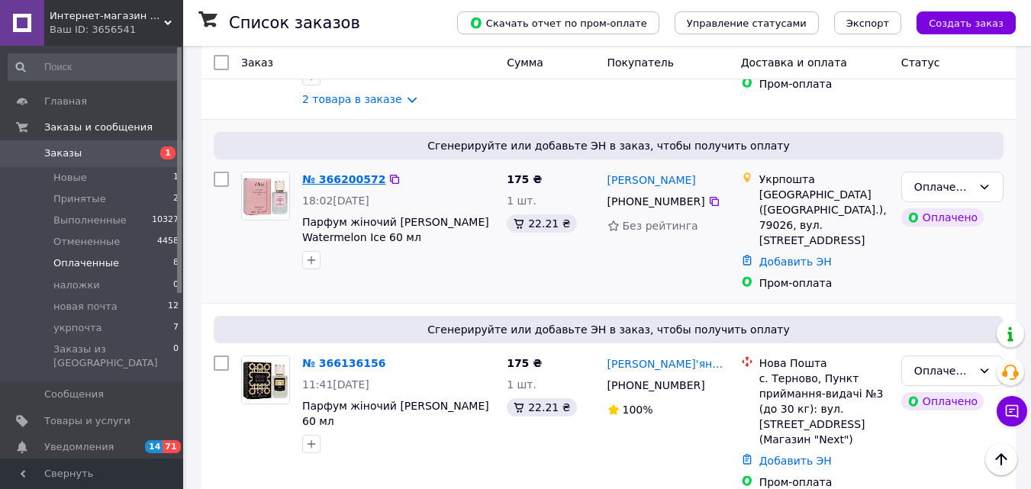
click at [342, 173] on link "№ 366200572" at bounding box center [343, 179] width 83 height 12
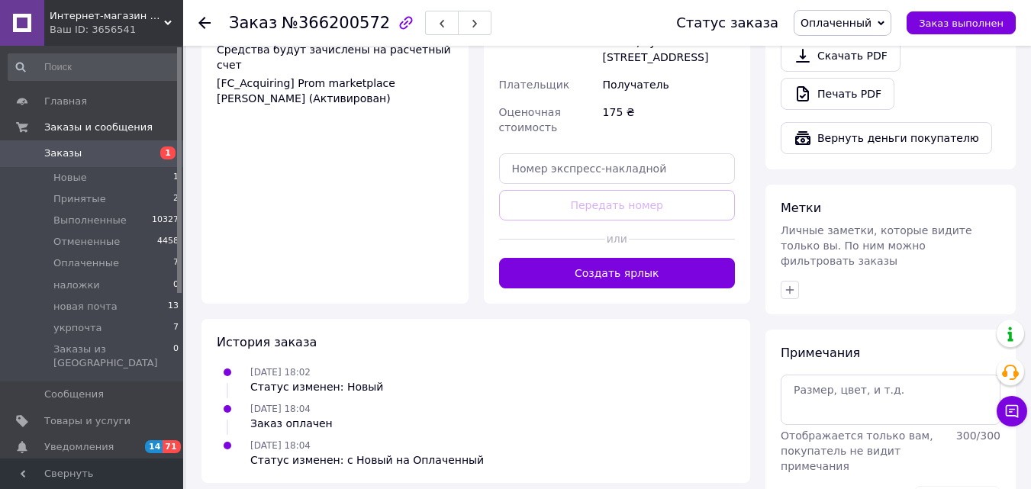
scroll to position [652, 0]
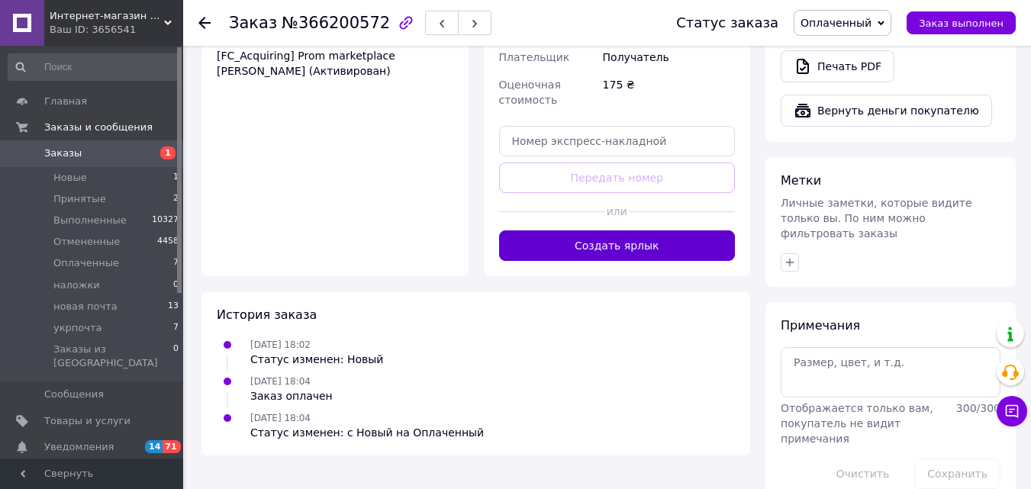
click at [647, 231] on button "Создать ярлык" at bounding box center [617, 246] width 237 height 31
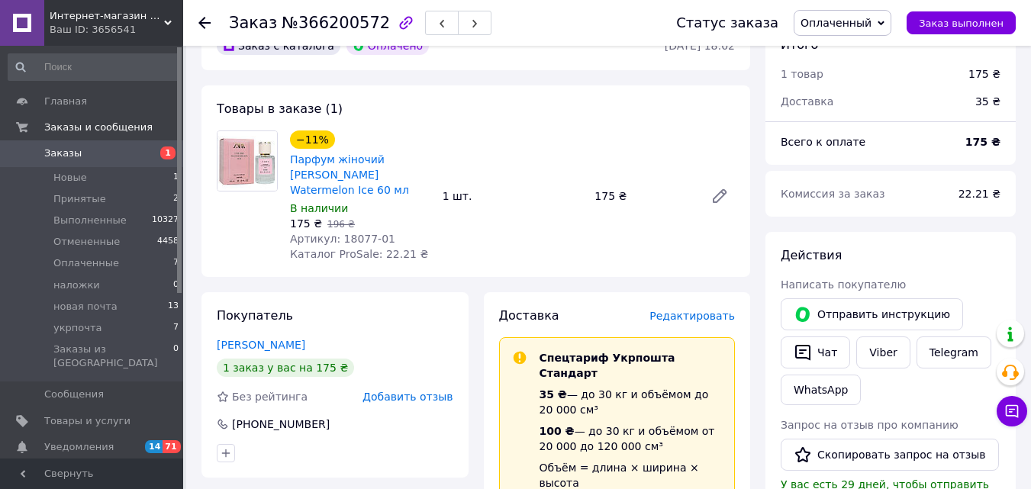
scroll to position [61, 0]
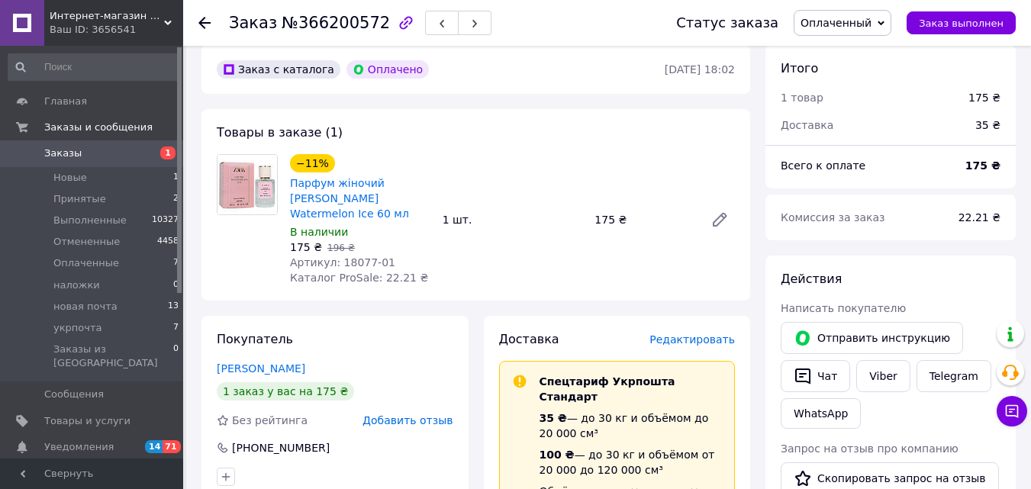
click at [839, 17] on span "Оплаченный" at bounding box center [836, 23] width 71 height 12
click at [840, 172] on li "укрпочта" at bounding box center [843, 167] width 96 height 23
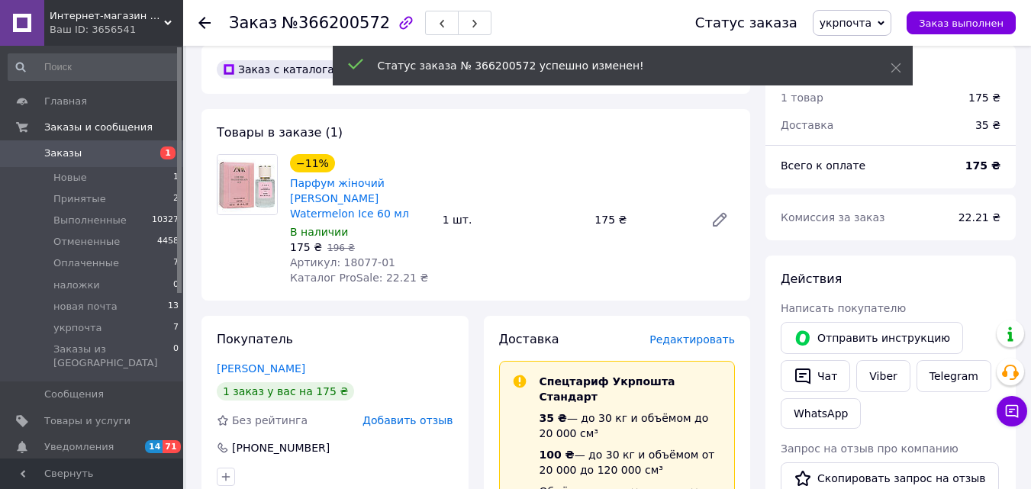
click at [206, 19] on icon at bounding box center [204, 23] width 12 height 12
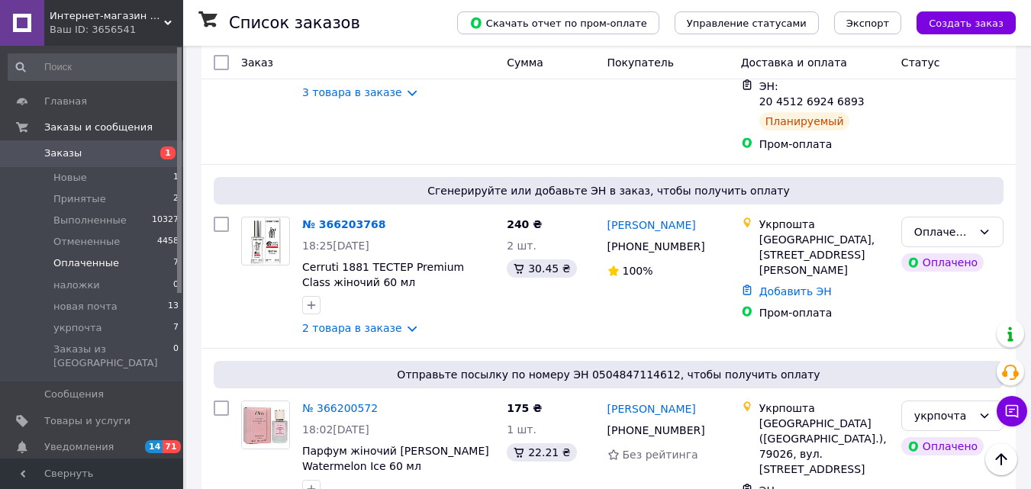
scroll to position [250, 0]
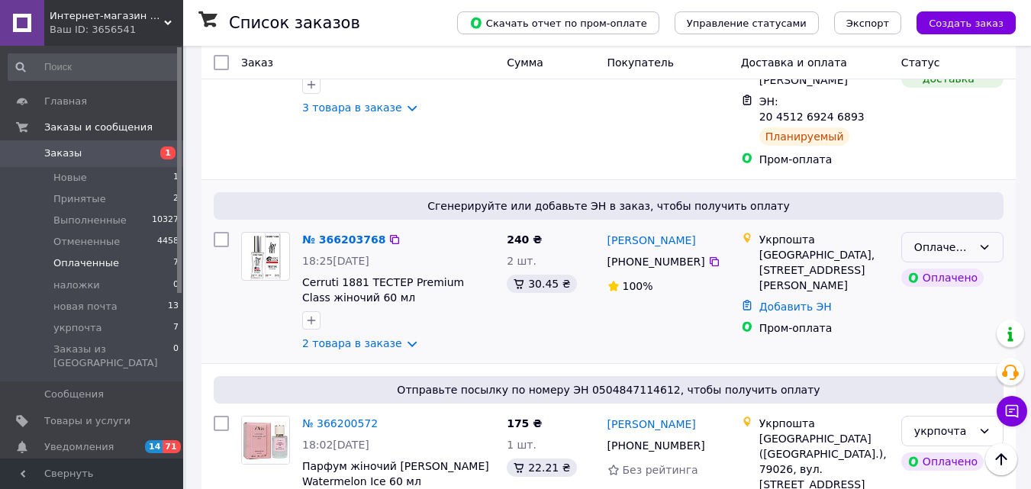
click at [959, 239] on div "Оплаченный" at bounding box center [943, 247] width 58 height 17
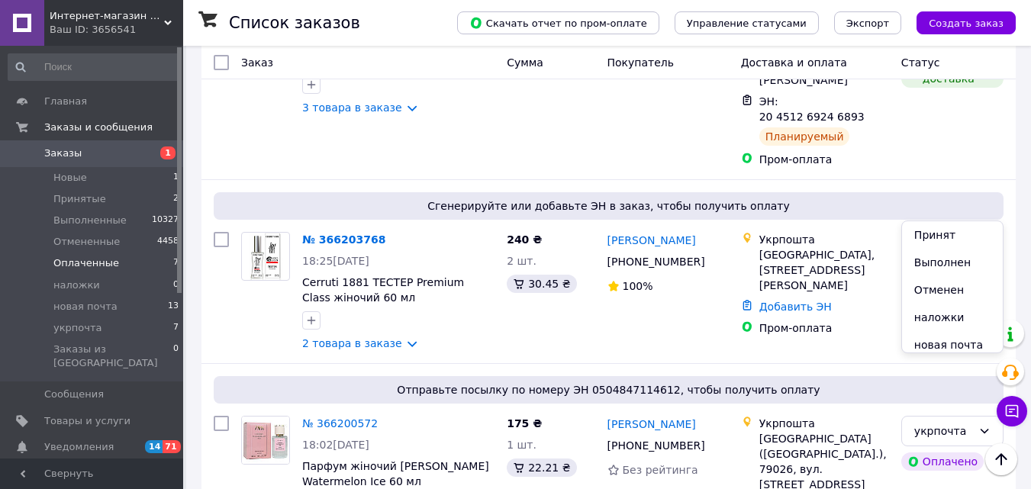
scroll to position [34, 0]
click at [959, 340] on li "укрпочта" at bounding box center [952, 338] width 101 height 27
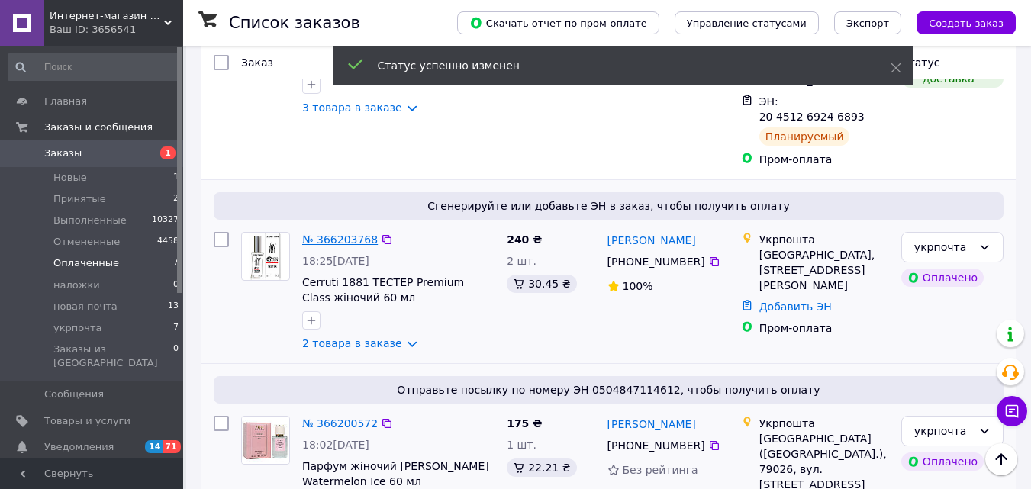
click at [328, 234] on link "№ 366203768" at bounding box center [340, 240] width 76 height 12
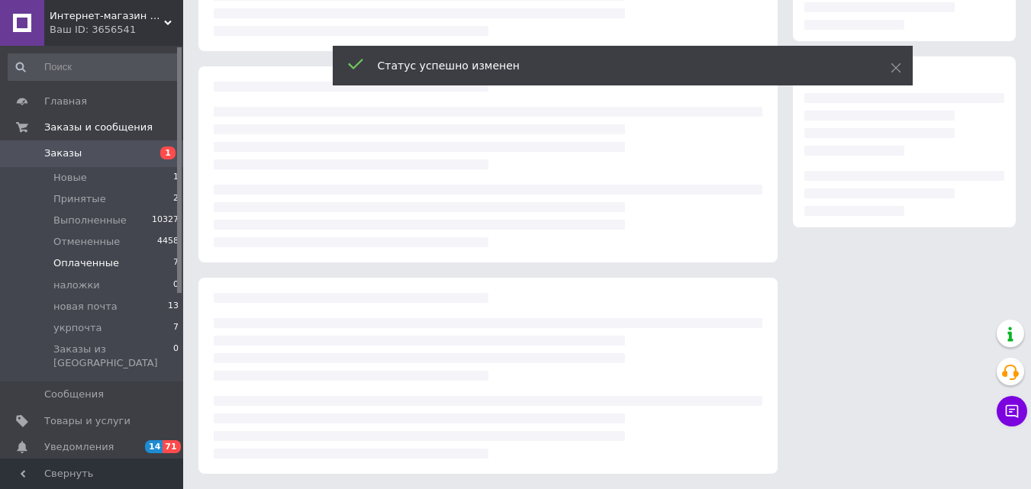
scroll to position [250, 0]
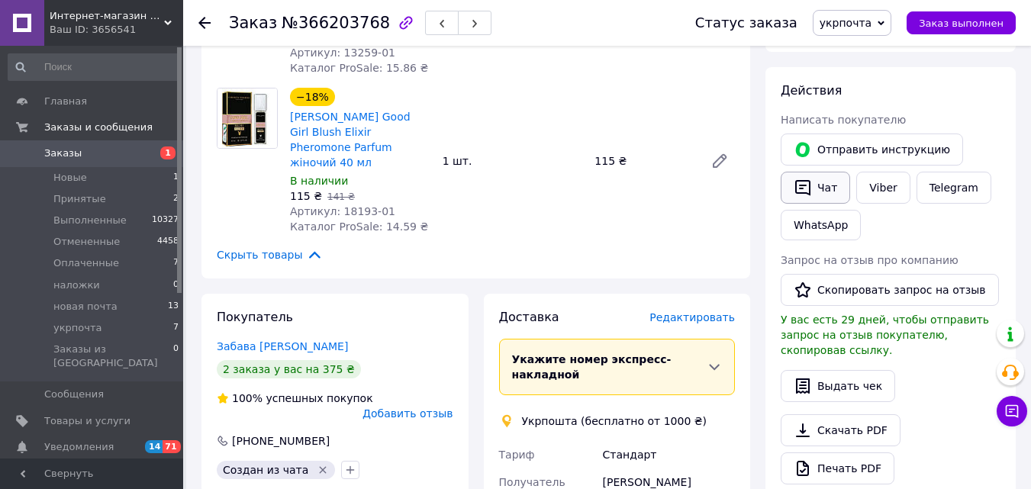
click at [797, 186] on icon "button" at bounding box center [802, 188] width 15 height 16
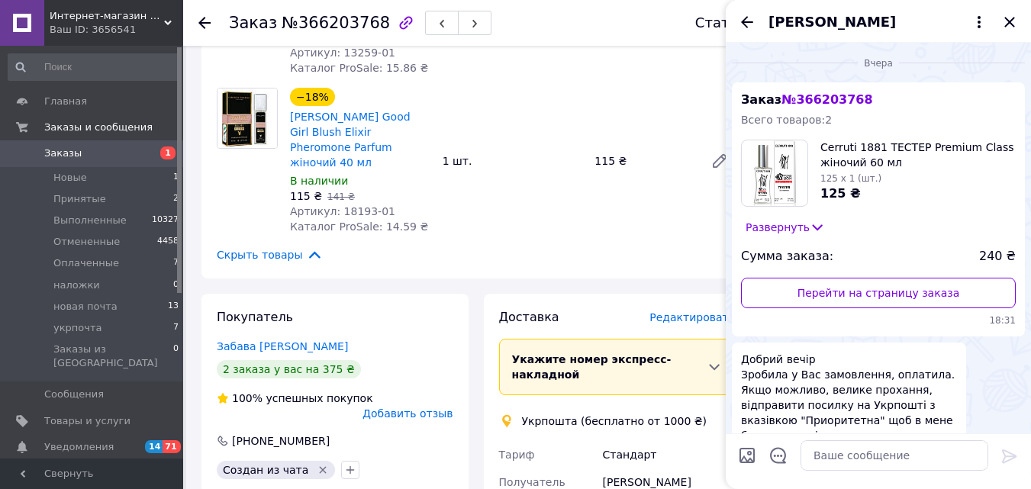
scroll to position [162, 0]
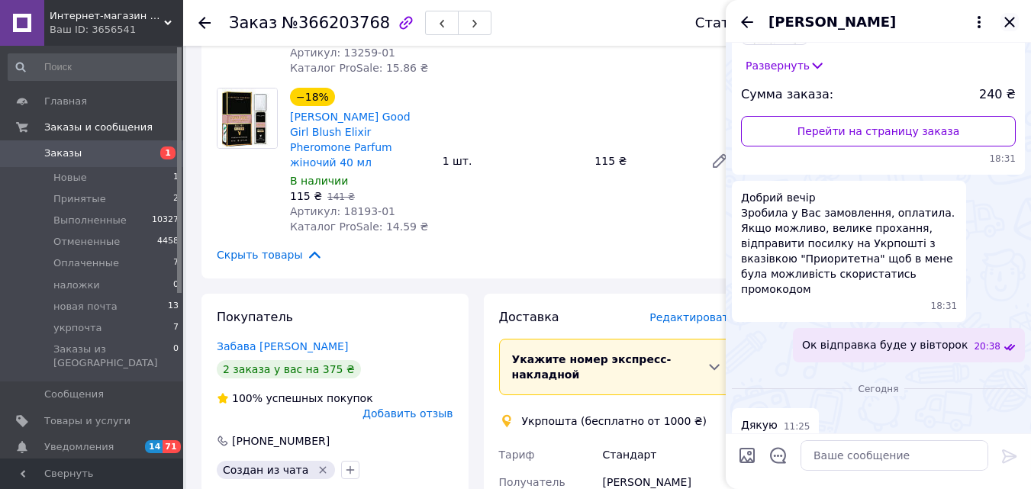
click at [1014, 24] on icon "Закрыть" at bounding box center [1010, 22] width 18 height 18
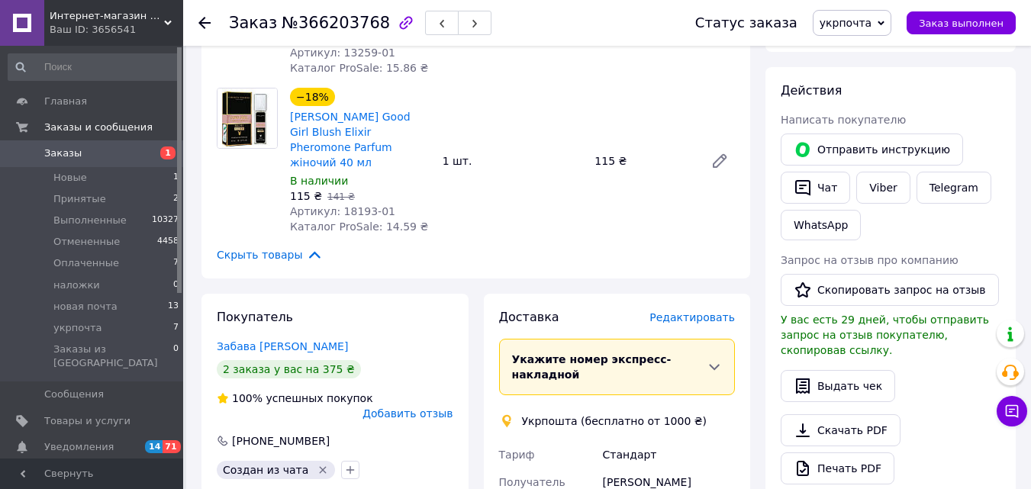
click at [205, 23] on use at bounding box center [204, 23] width 12 height 12
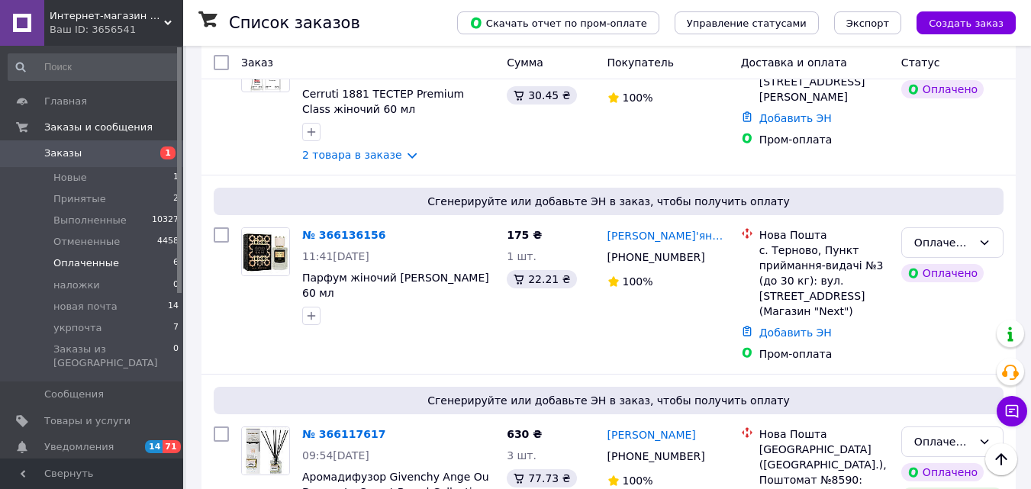
scroll to position [450, 0]
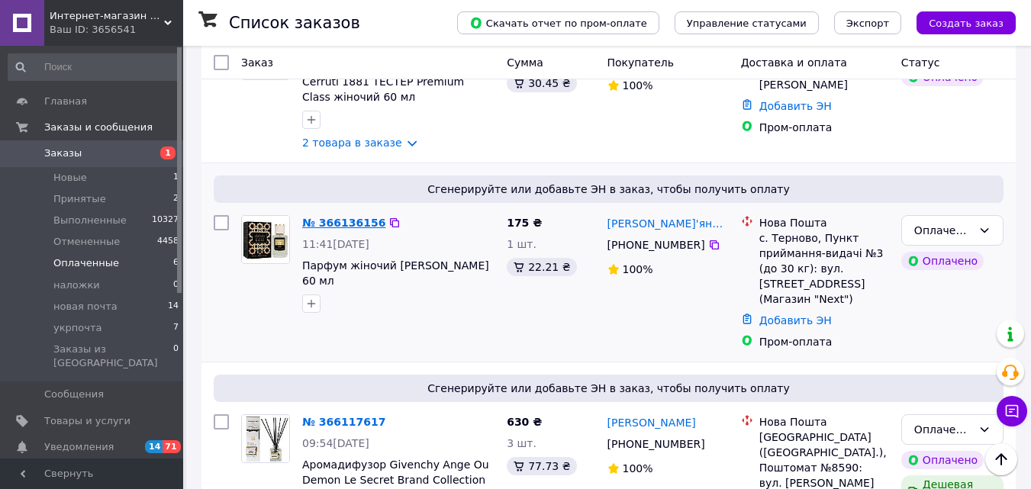
click at [321, 217] on link "№ 366136156" at bounding box center [343, 223] width 83 height 12
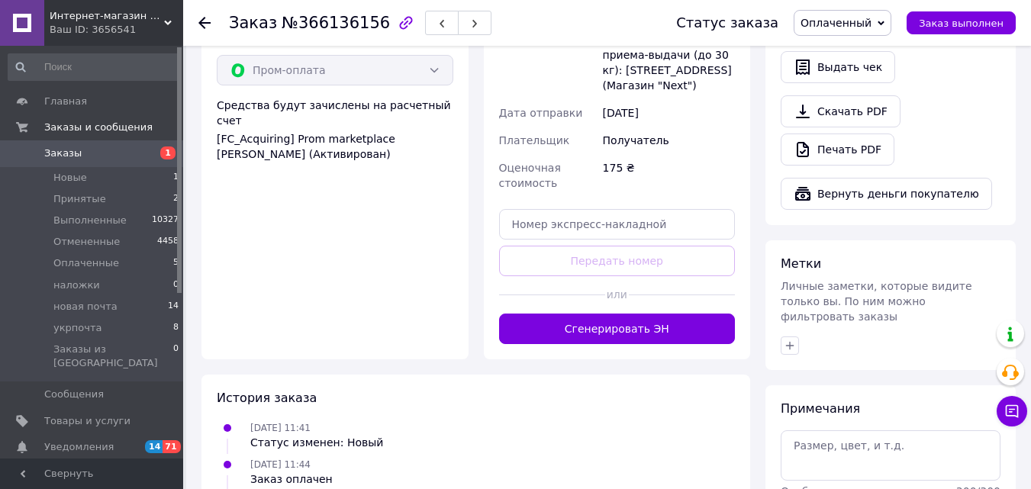
scroll to position [595, 0]
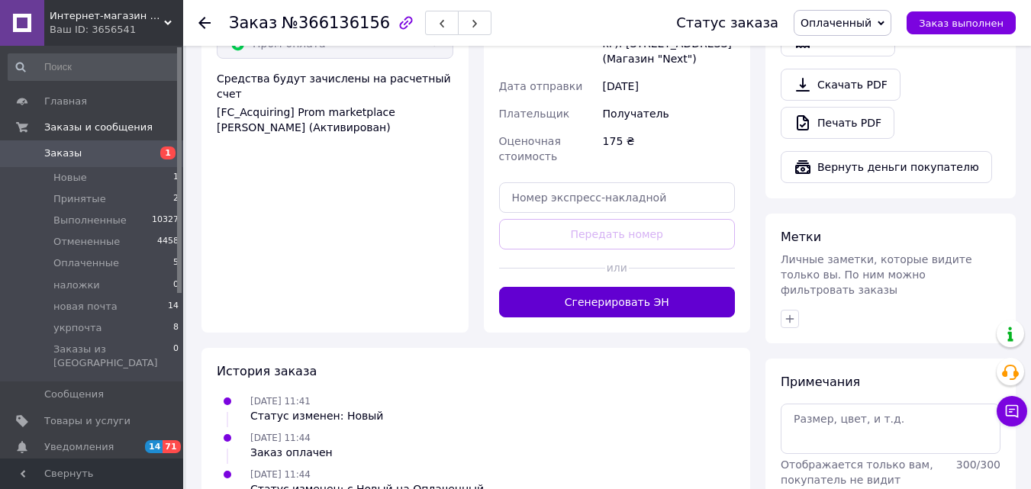
click at [647, 287] on button "Сгенерировать ЭН" at bounding box center [617, 302] width 237 height 31
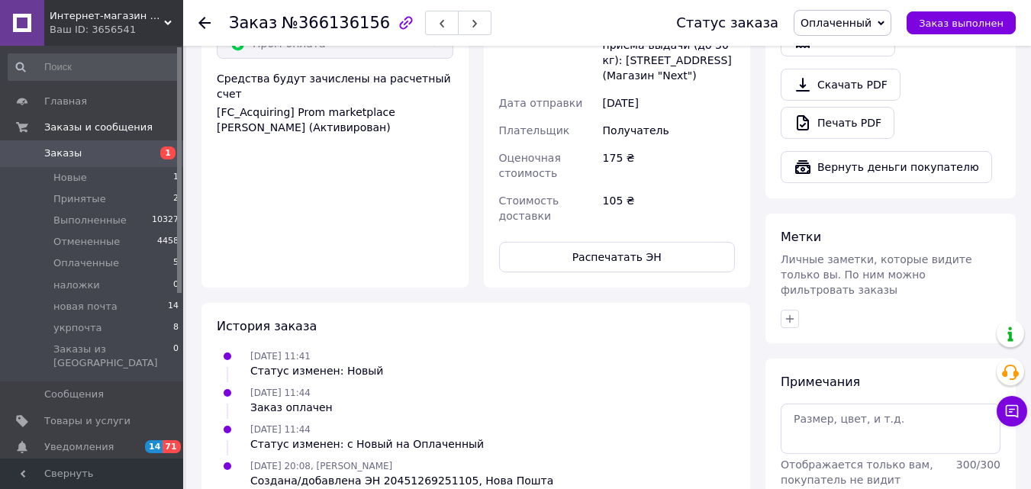
click at [853, 27] on span "Оплаченный" at bounding box center [836, 23] width 71 height 12
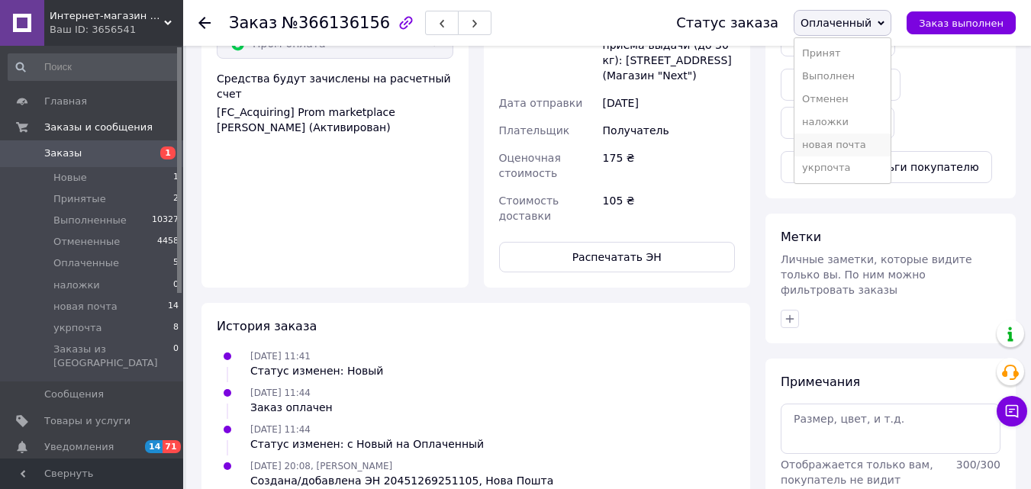
click at [881, 144] on li "новая почта" at bounding box center [843, 145] width 96 height 23
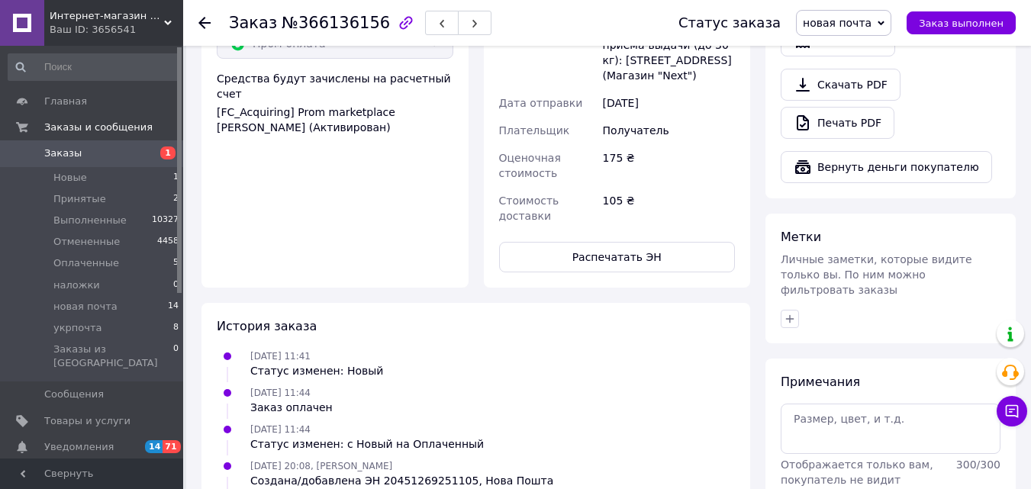
click at [198, 21] on div "Заказ №366136156 Статус заказа новая почта Принят Выполнен Отменен Оплаченный н…" at bounding box center [607, 23] width 848 height 46
click at [202, 24] on icon at bounding box center [204, 23] width 12 height 12
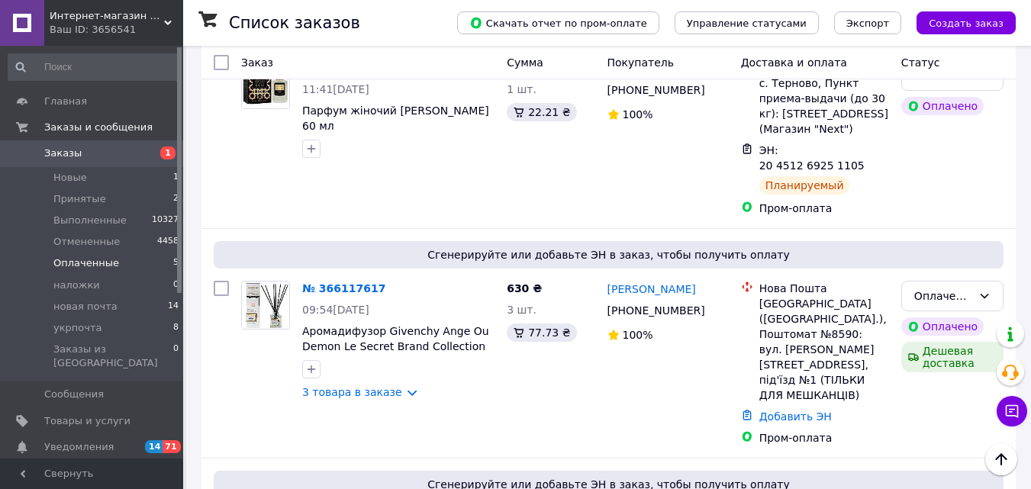
scroll to position [529, 0]
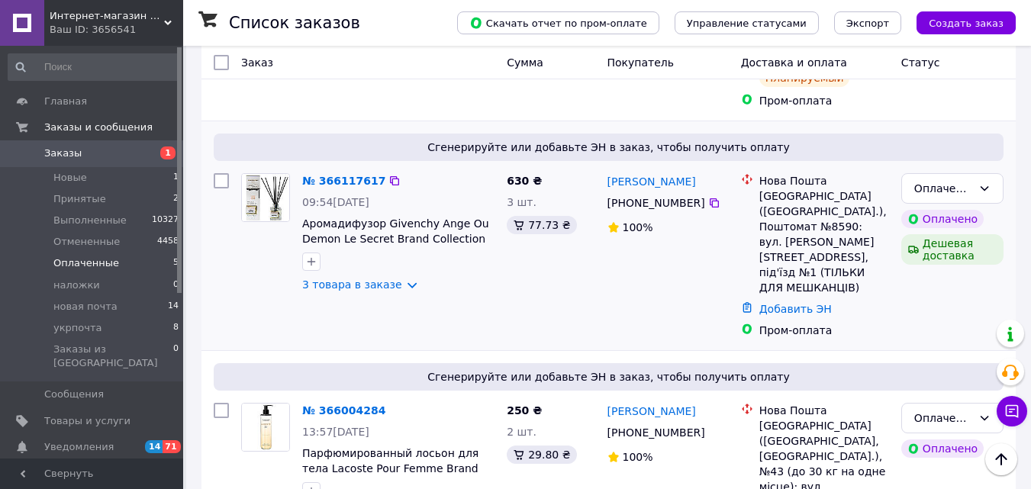
click at [337, 214] on div "№ 366117617 09:54, 11.10.2025 Аромадифузор Givenchy Ange Ou Demon Le Secret Bra…" at bounding box center [398, 232] width 205 height 131
click at [335, 279] on link "3 товара в заказе" at bounding box center [352, 285] width 100 height 12
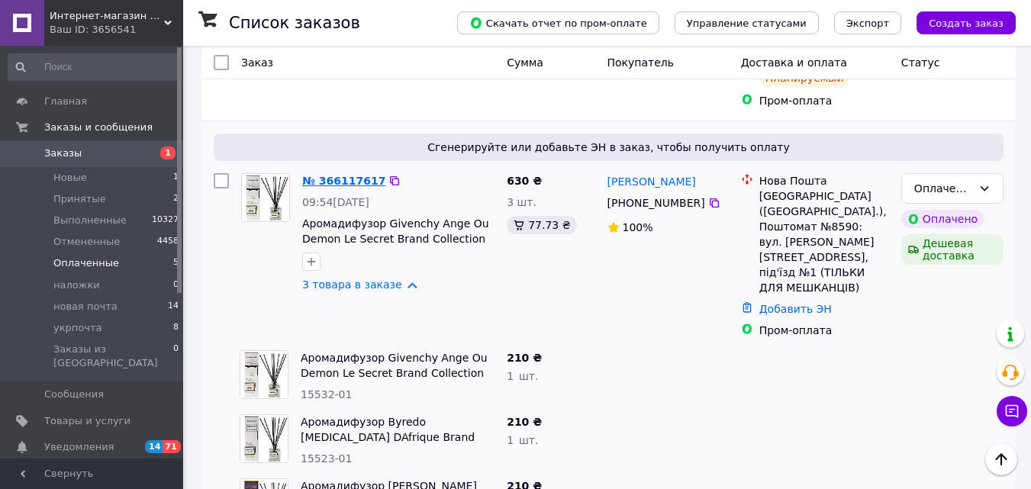
click at [337, 175] on link "№ 366117617" at bounding box center [343, 181] width 83 height 12
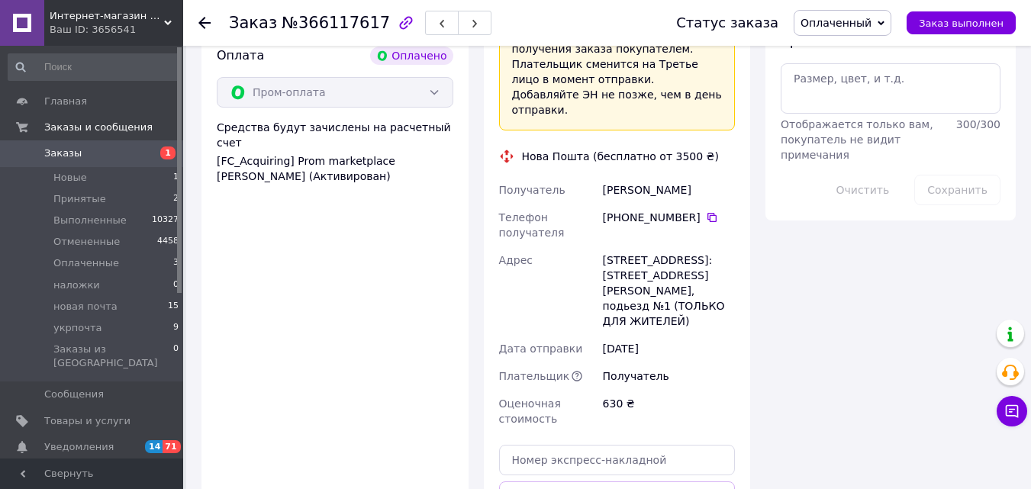
scroll to position [1047, 0]
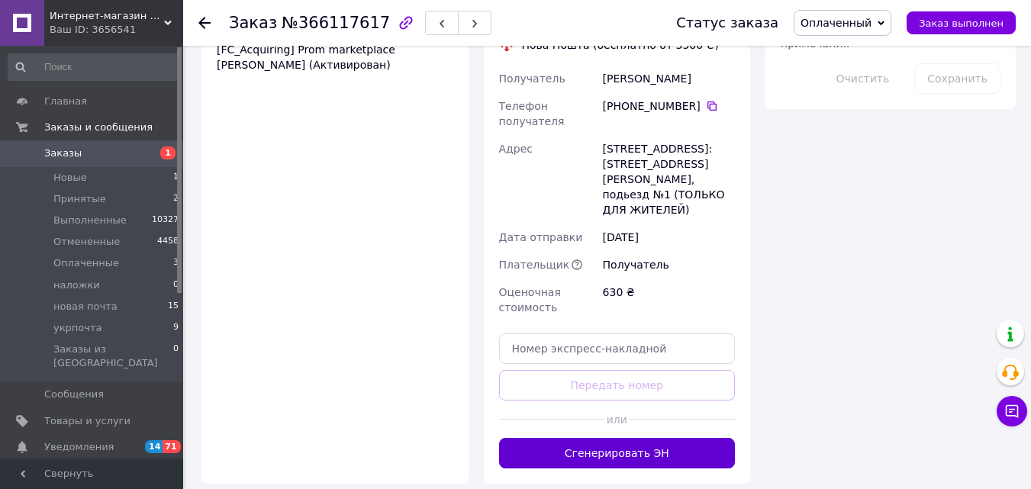
click at [658, 438] on button "Сгенерировать ЭН" at bounding box center [617, 453] width 237 height 31
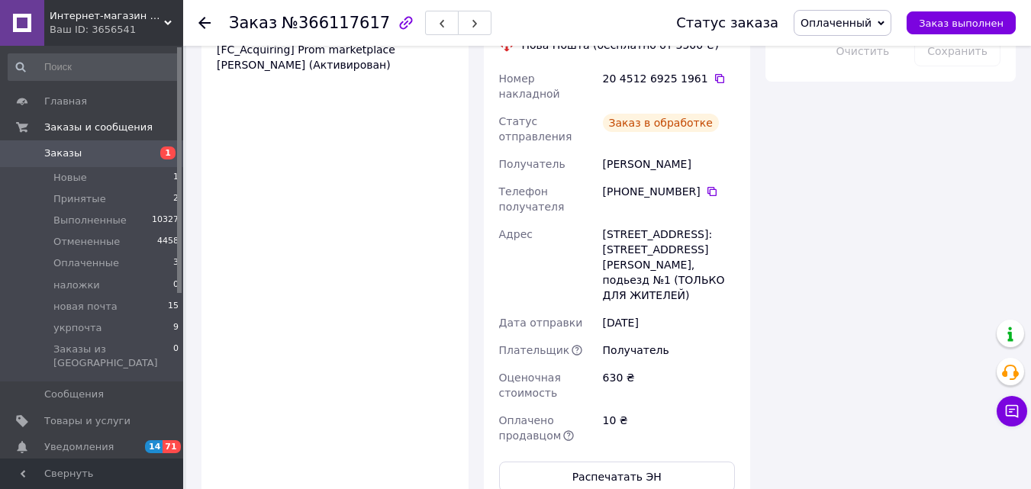
click at [860, 25] on span "Оплаченный" at bounding box center [836, 23] width 71 height 12
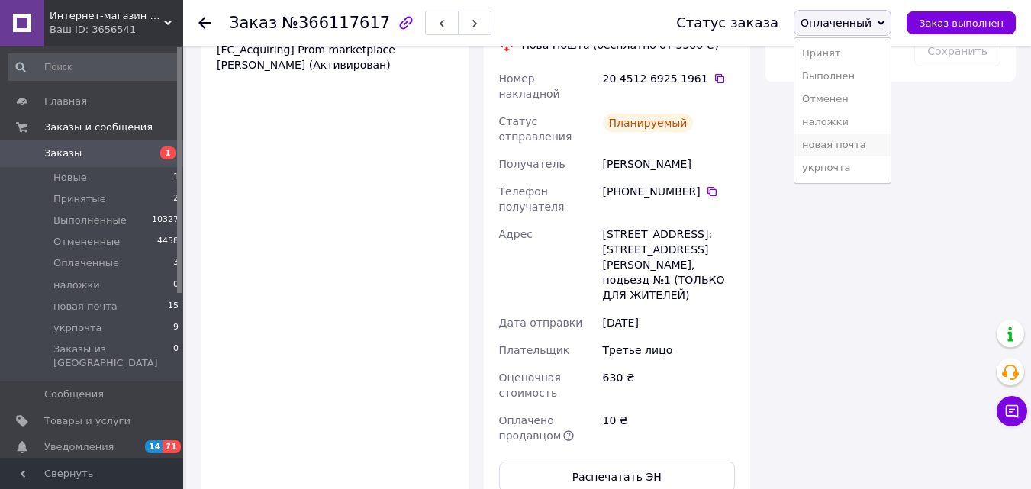
click at [856, 144] on li "новая почта" at bounding box center [843, 145] width 96 height 23
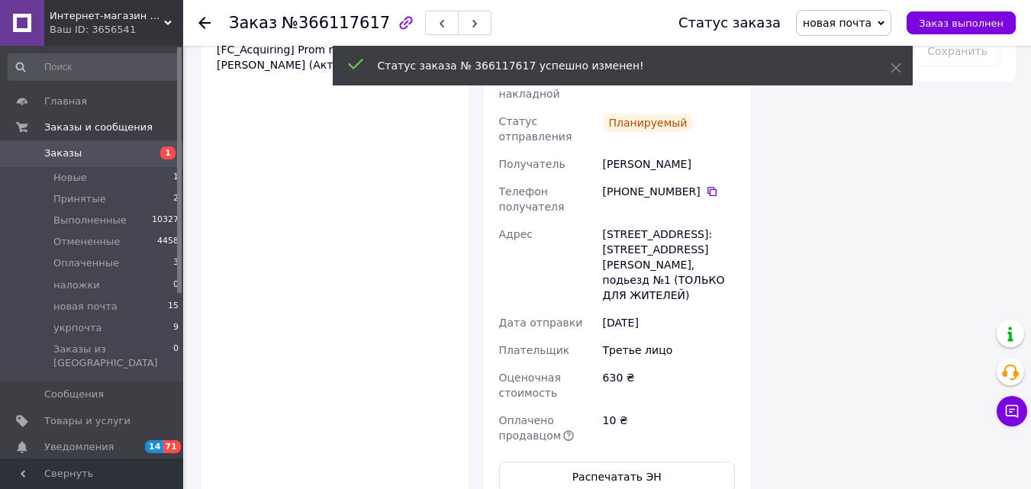
click at [204, 22] on use at bounding box center [204, 23] width 12 height 12
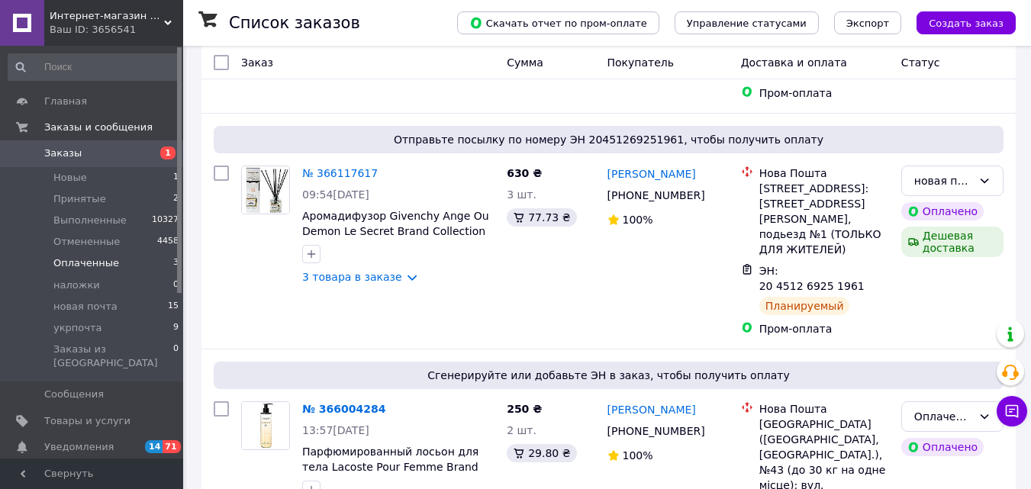
scroll to position [330, 0]
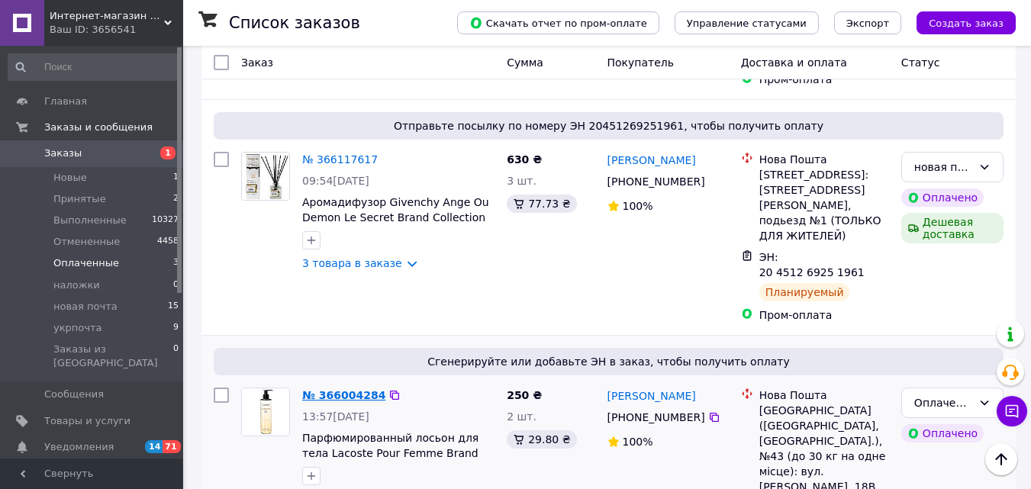
click at [346, 389] on link "№ 366004284" at bounding box center [343, 395] width 83 height 12
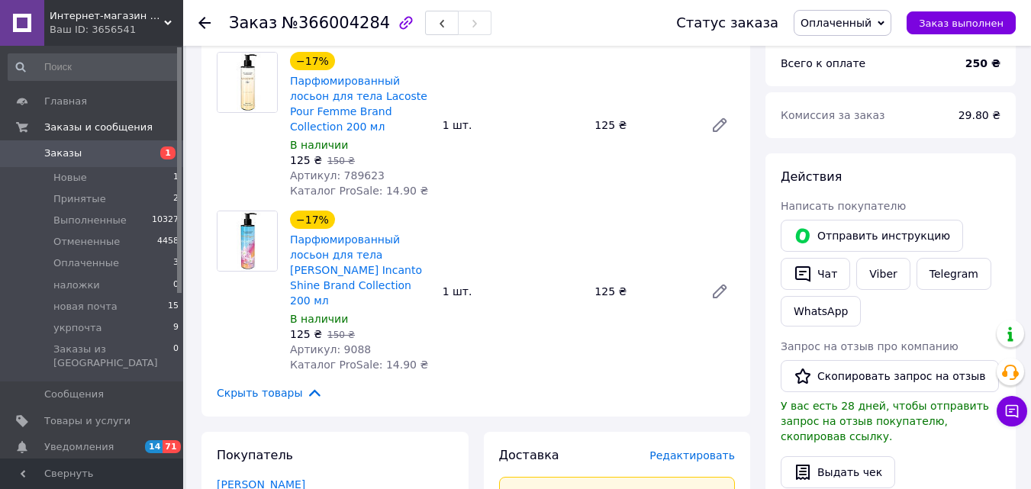
scroll to position [126, 0]
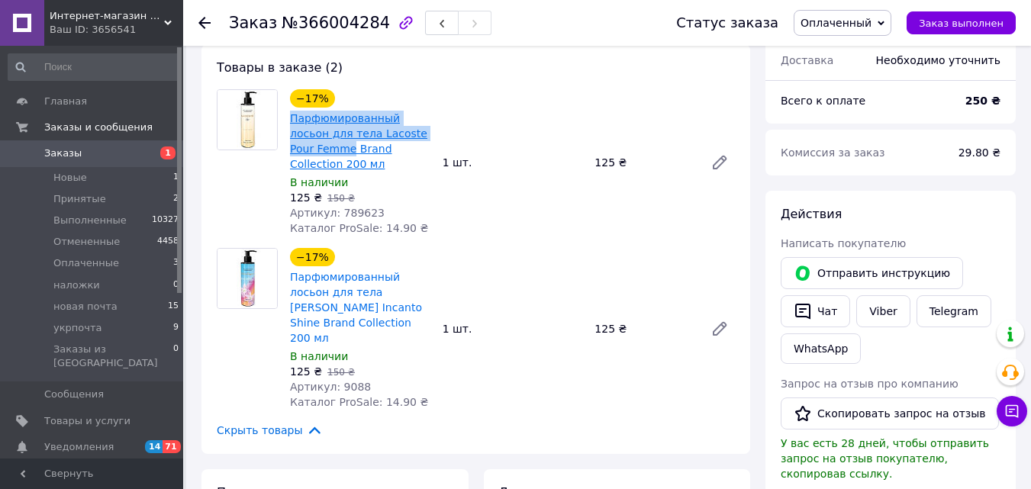
drag, startPoint x: 287, startPoint y: 119, endPoint x: 324, endPoint y: 148, distance: 47.3
click at [324, 148] on div "−17% Парфюмированный лосьон для тела Lacoste Pour Femme Brand Collection 200 мл…" at bounding box center [360, 162] width 153 height 153
copy link "Парфюмированный лосьон для тела Lacoste Pour Femme"
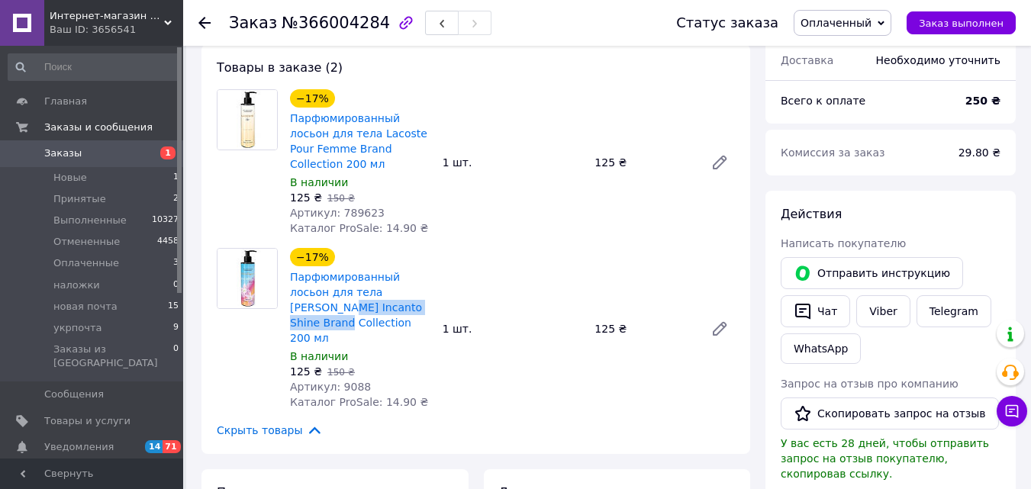
drag, startPoint x: 289, startPoint y: 308, endPoint x: 411, endPoint y: 305, distance: 122.2
click at [411, 305] on div "Парфюмированный лосьон для тела Salvatore Ferragamo Incanto Shine Brand Collect…" at bounding box center [361, 307] width 144 height 79
copy link "Ferragamo Incanto Shine"
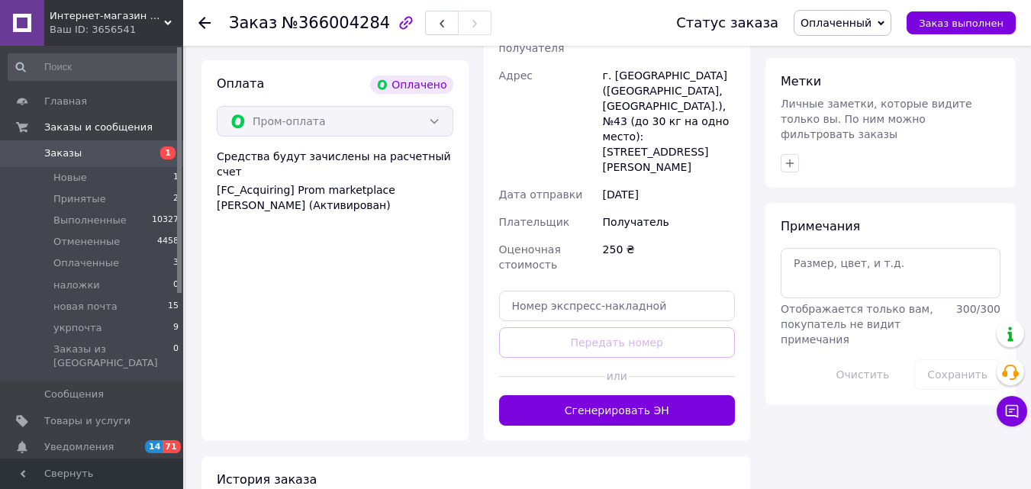
scroll to position [756, 0]
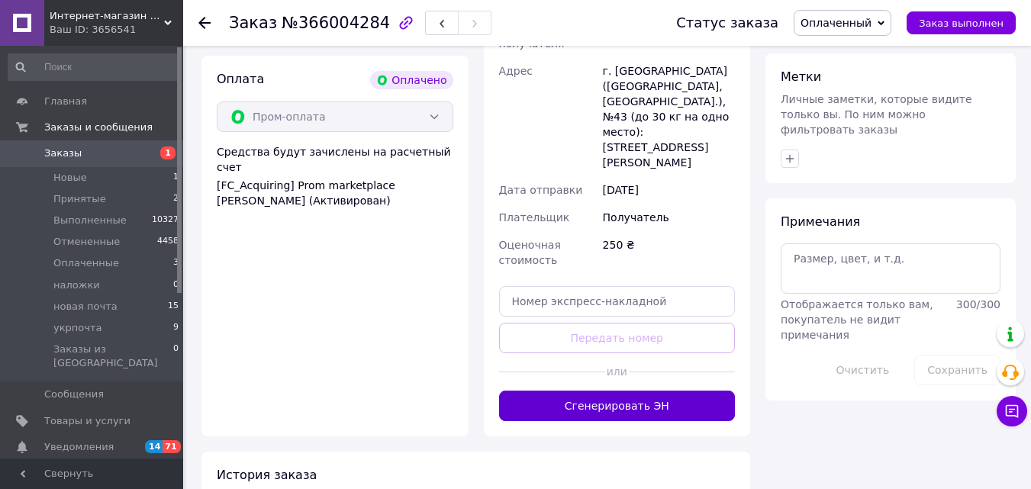
click at [688, 391] on button "Сгенерировать ЭН" at bounding box center [617, 406] width 237 height 31
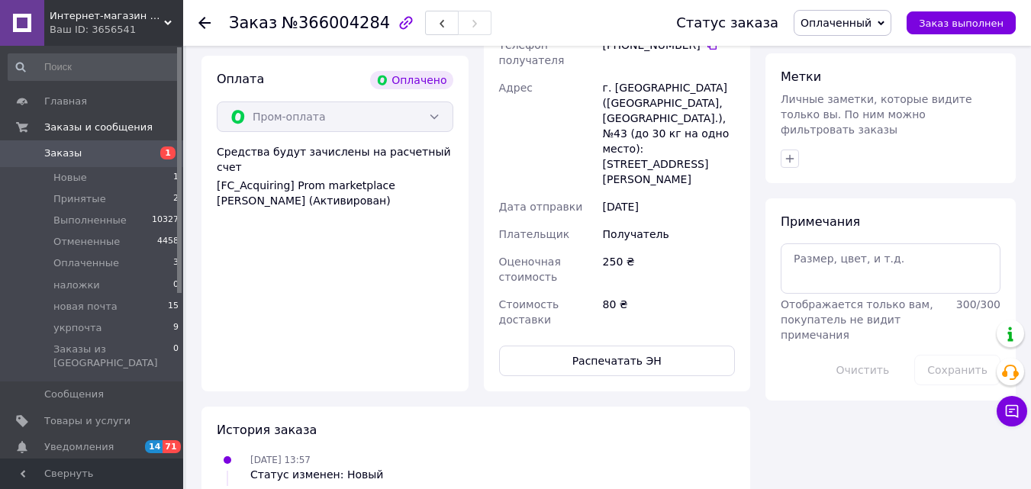
click at [850, 30] on span "Оплаченный" at bounding box center [843, 23] width 98 height 26
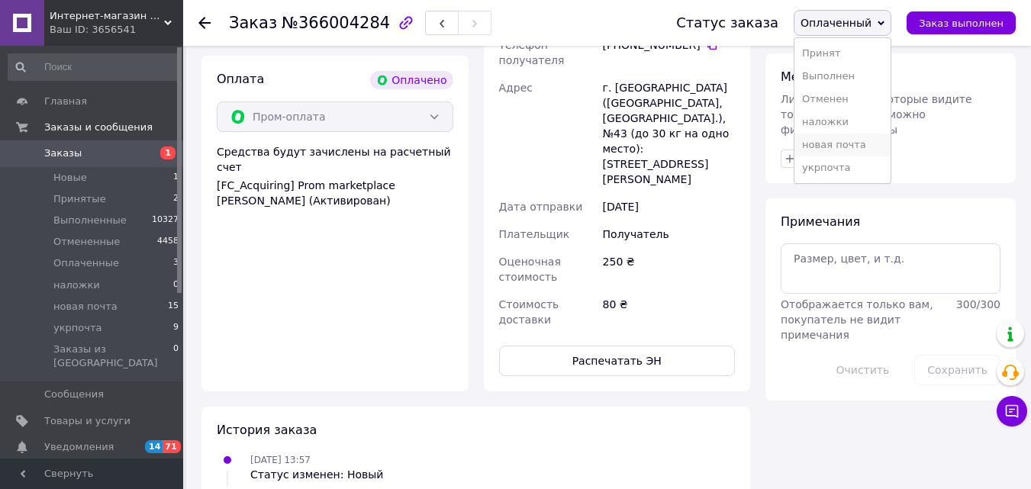
click at [866, 140] on li "новая почта" at bounding box center [843, 145] width 96 height 23
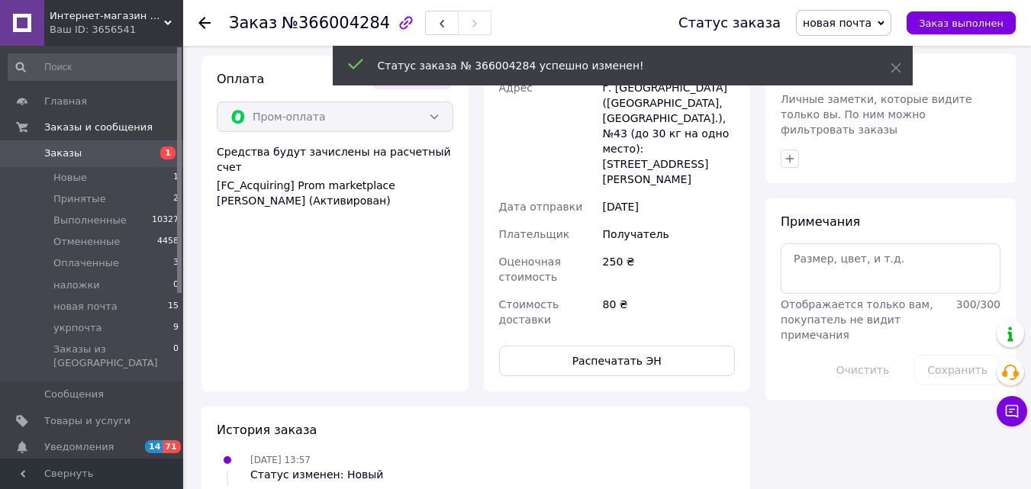
click at [208, 23] on use at bounding box center [204, 23] width 12 height 12
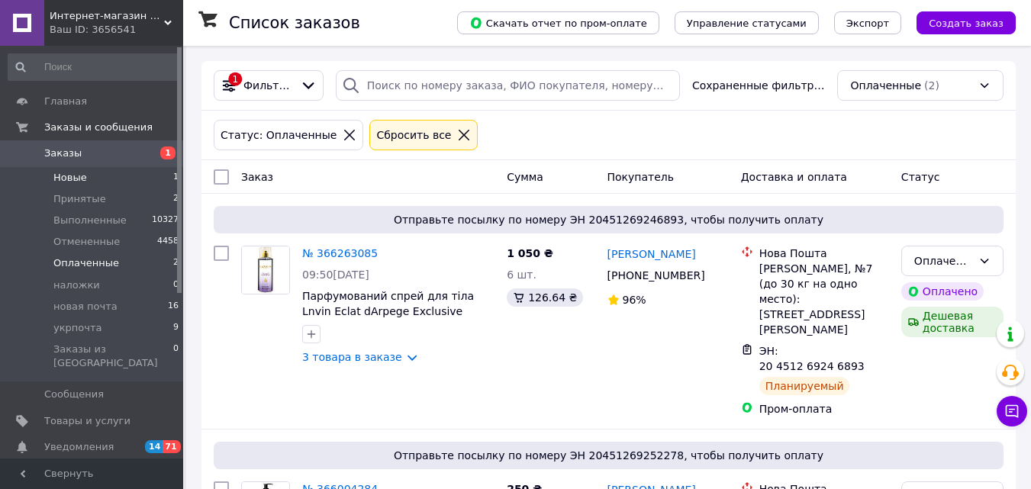
click at [129, 178] on li "Новые 1" at bounding box center [94, 177] width 188 height 21
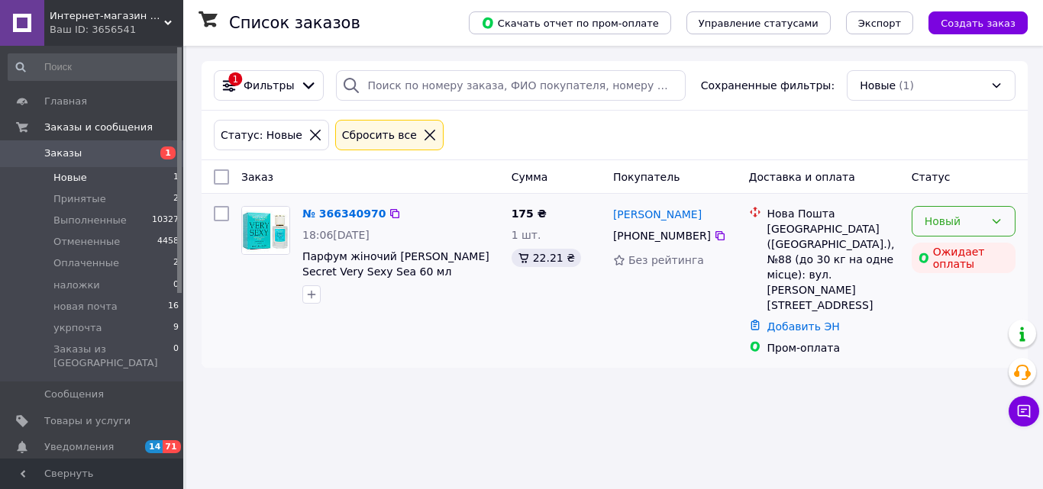
click at [938, 230] on div "Новый" at bounding box center [954, 221] width 60 height 17
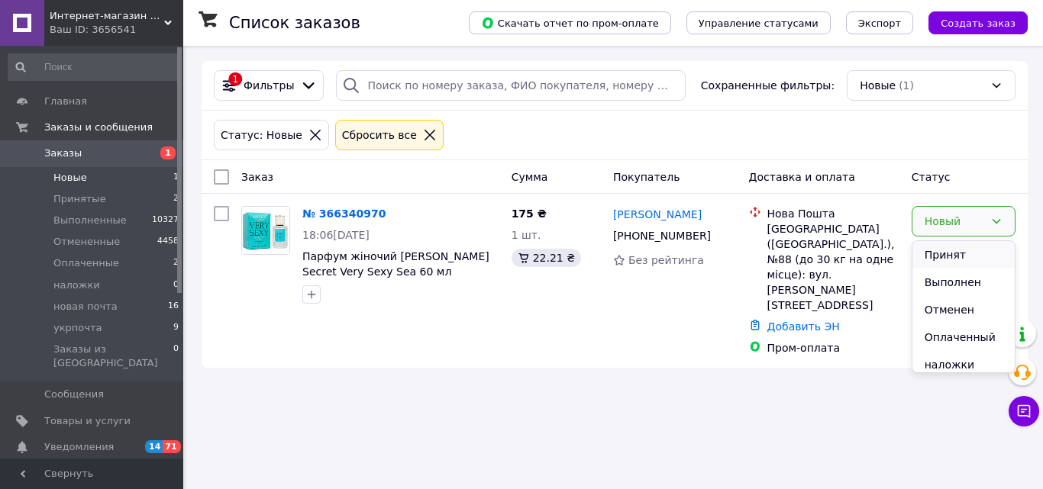
click at [951, 247] on li "Принят" at bounding box center [963, 254] width 102 height 27
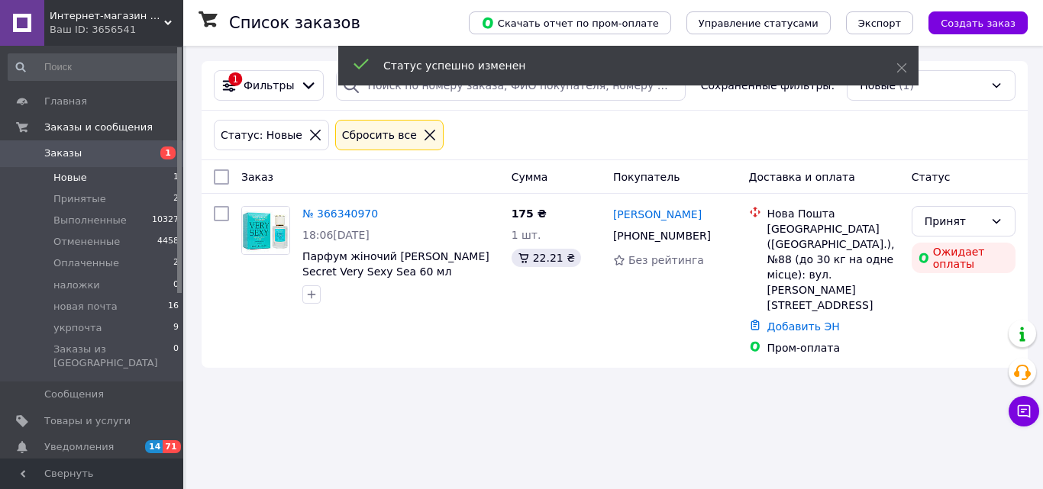
click at [132, 264] on li "Оплаченные 2" at bounding box center [94, 263] width 188 height 21
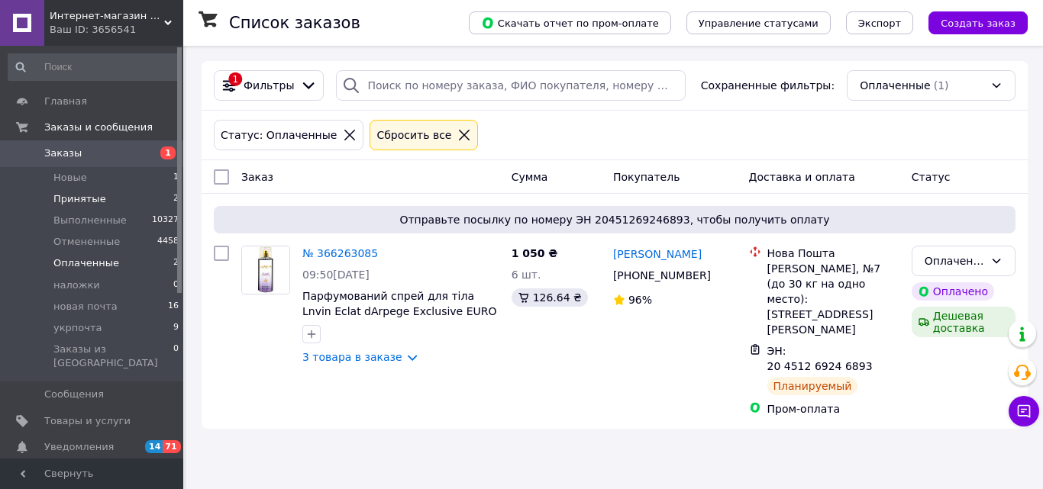
click at [127, 204] on li "Принятые 2" at bounding box center [94, 199] width 188 height 21
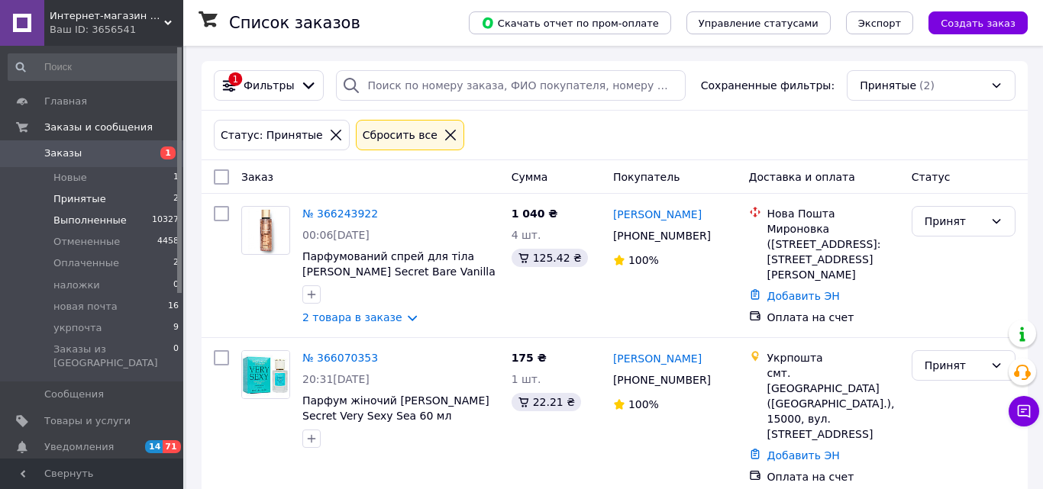
click at [97, 227] on span "Выполненные" at bounding box center [89, 221] width 73 height 14
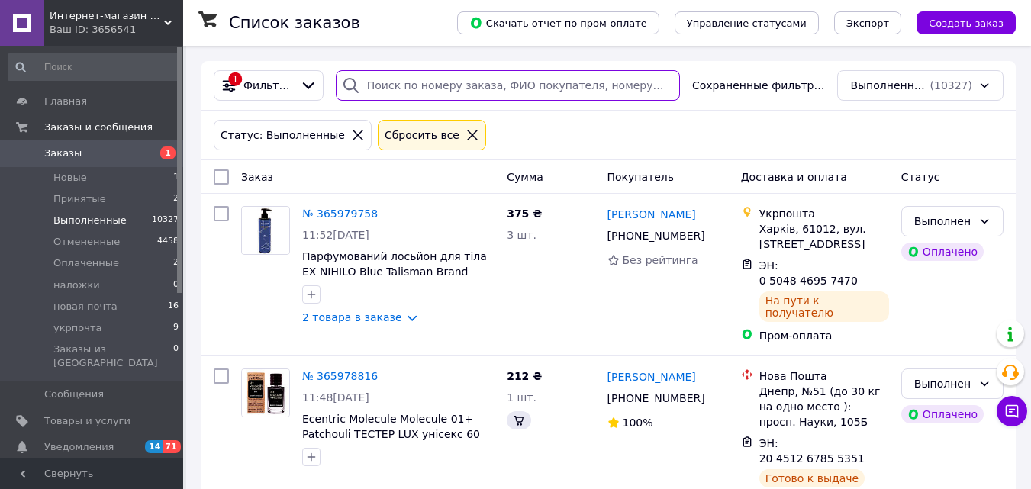
click at [463, 85] on input "search" at bounding box center [508, 85] width 344 height 31
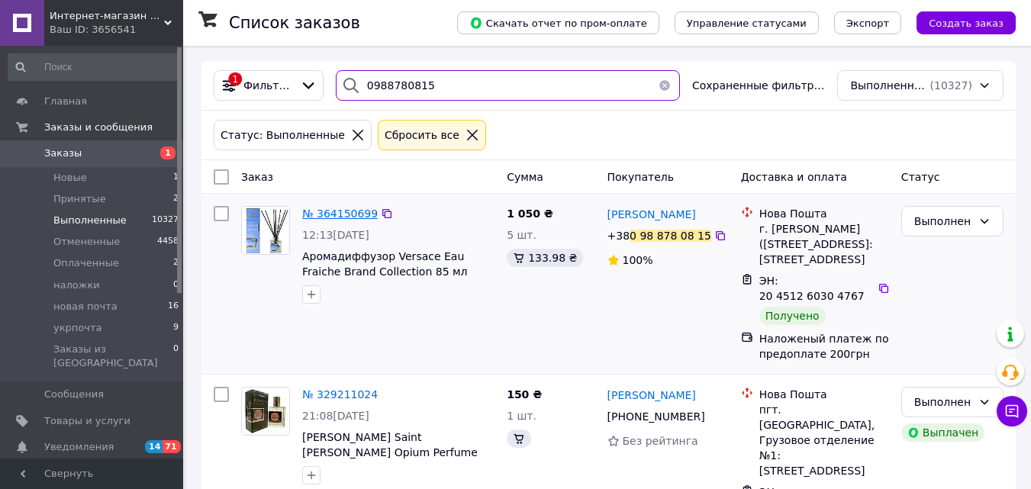
type input "0988780815"
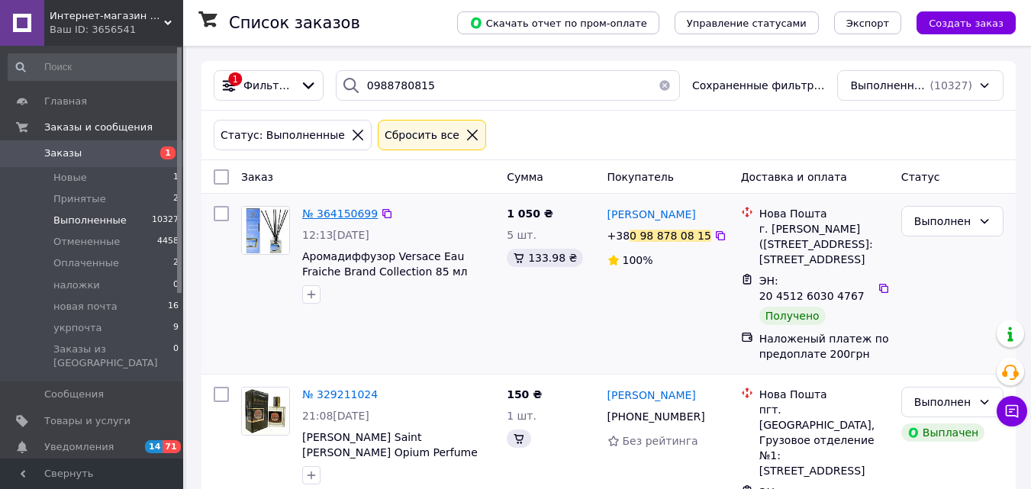
click at [343, 208] on span "№ 364150699" at bounding box center [340, 214] width 76 height 12
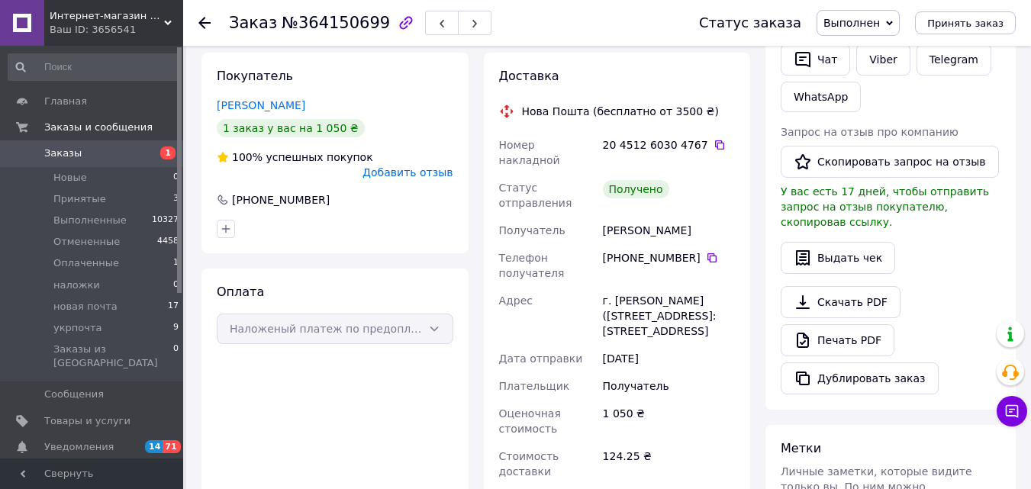
scroll to position [305, 0]
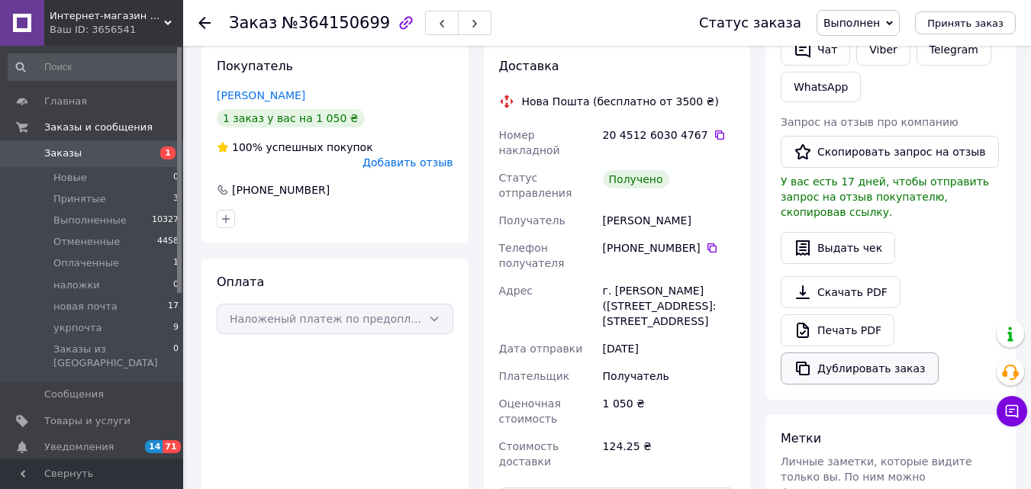
click at [863, 353] on button "Дублировать заказ" at bounding box center [860, 369] width 158 height 32
click at [133, 179] on li "Новые 0" at bounding box center [94, 177] width 188 height 21
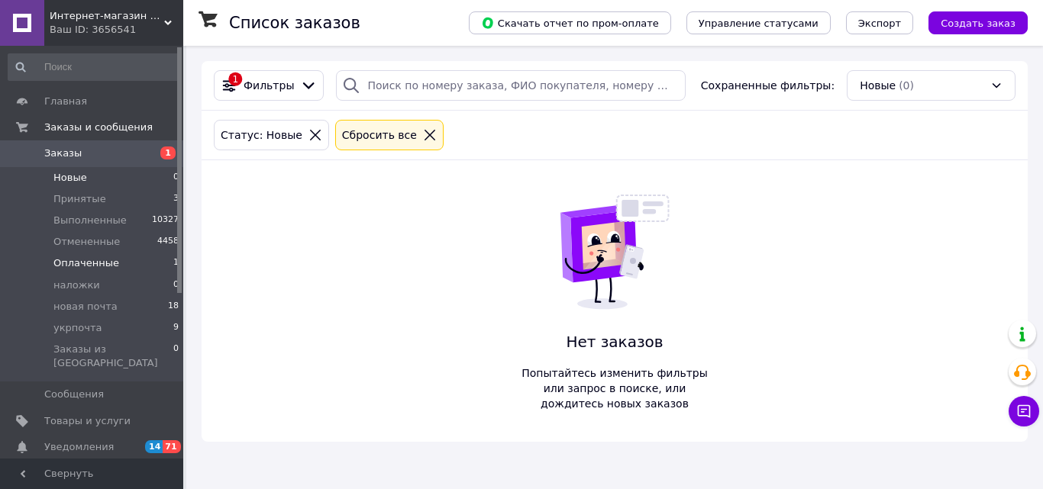
click at [100, 263] on span "Оплаченные" at bounding box center [86, 263] width 66 height 14
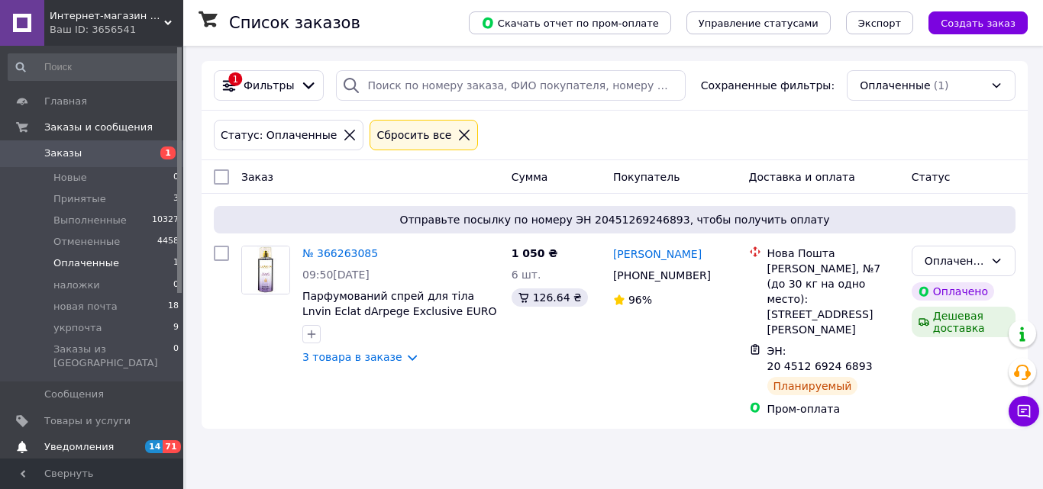
click at [97, 434] on link "Уведомления 14 71" at bounding box center [94, 447] width 188 height 26
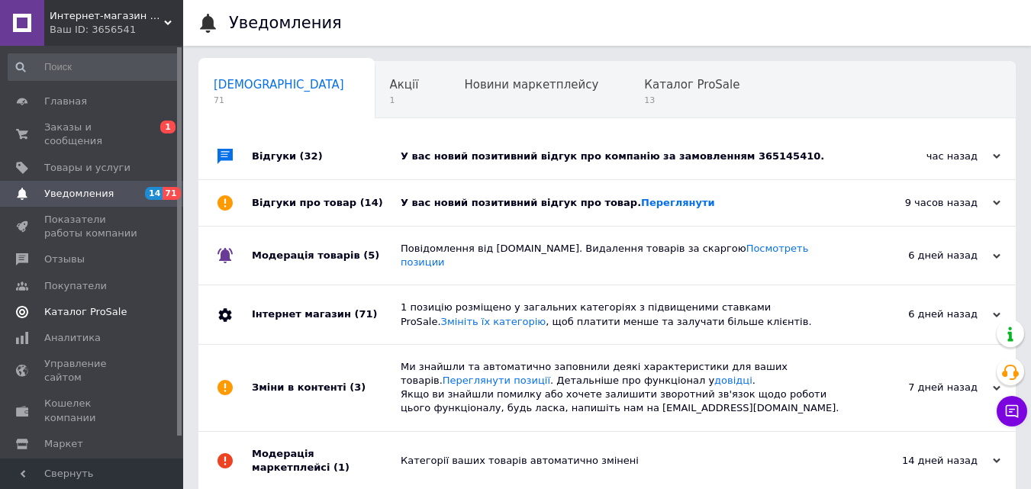
click at [78, 299] on link "Каталог ProSale" at bounding box center [94, 312] width 188 height 26
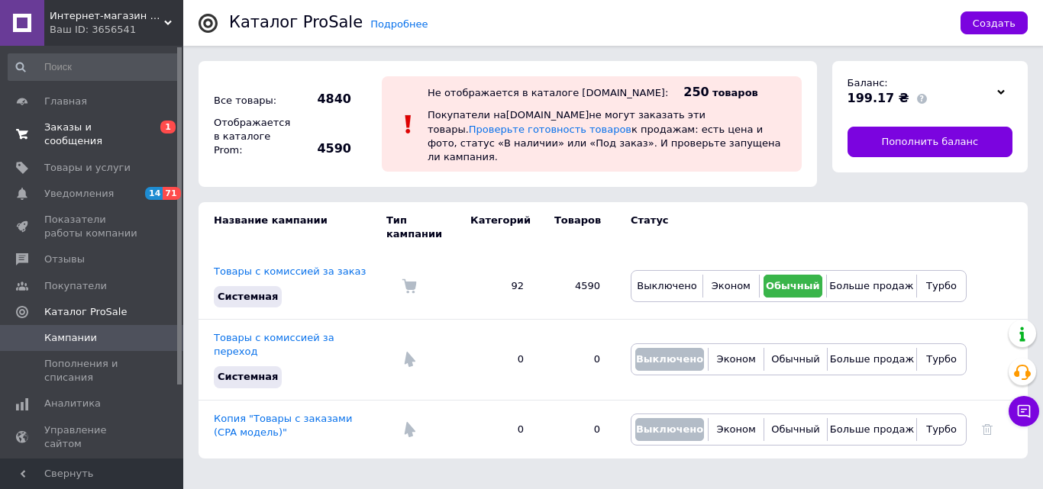
click at [109, 124] on span "Заказы и сообщения" at bounding box center [92, 134] width 97 height 27
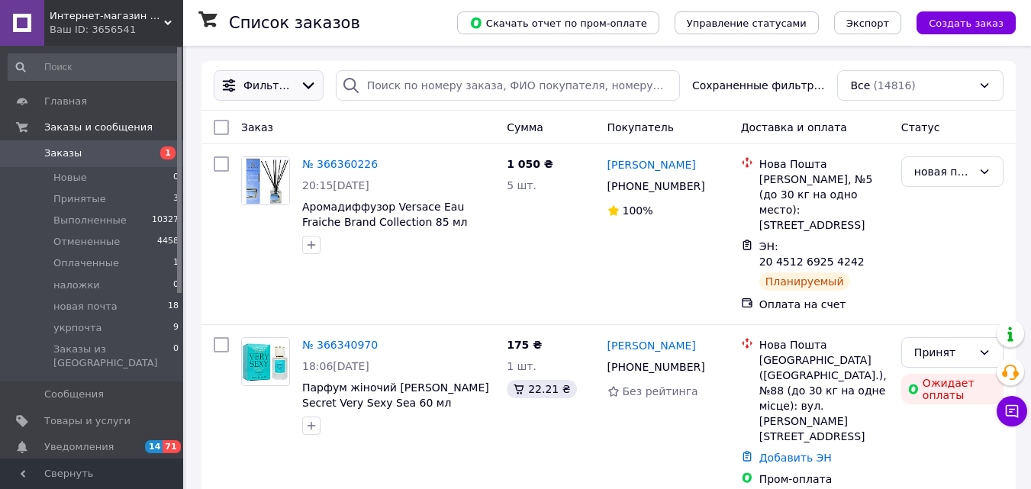
click at [282, 92] on span "Фильтры" at bounding box center [269, 85] width 50 height 15
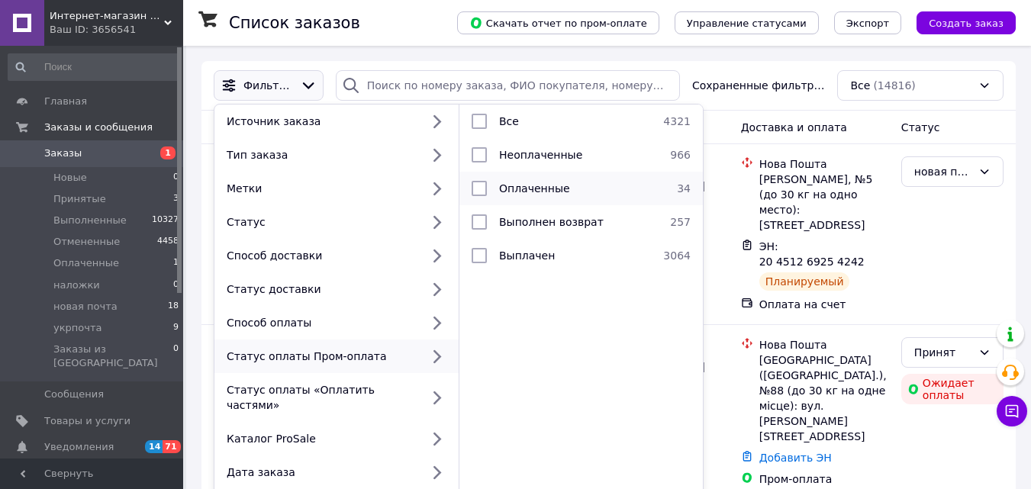
click at [524, 183] on span "Оплаченные" at bounding box center [534, 188] width 71 height 12
checkbox input "true"
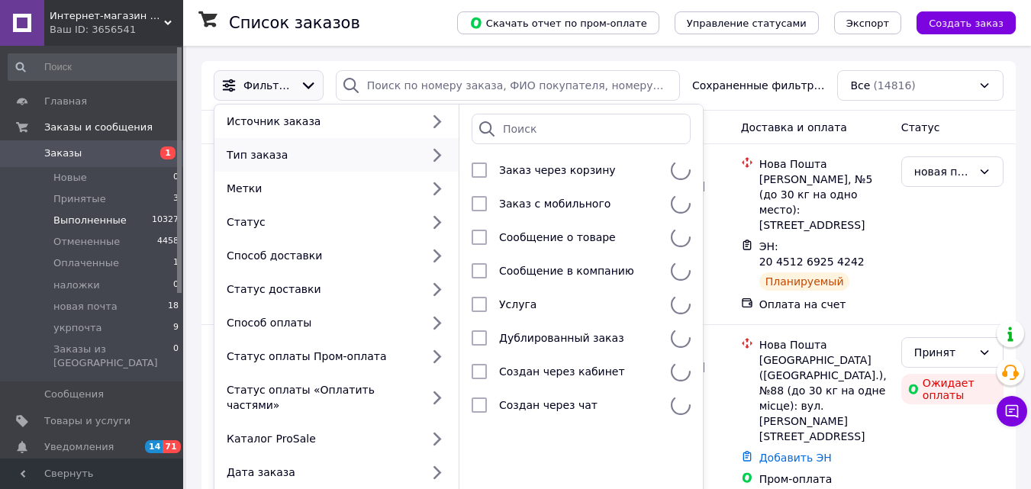
click at [153, 211] on li "Выполненные 10327" at bounding box center [94, 220] width 188 height 21
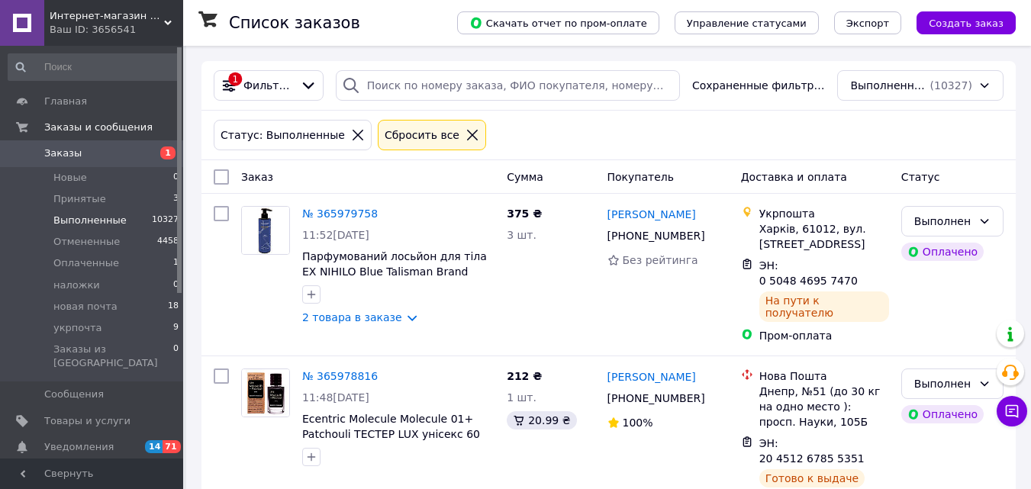
click at [467, 137] on icon at bounding box center [472, 135] width 11 height 11
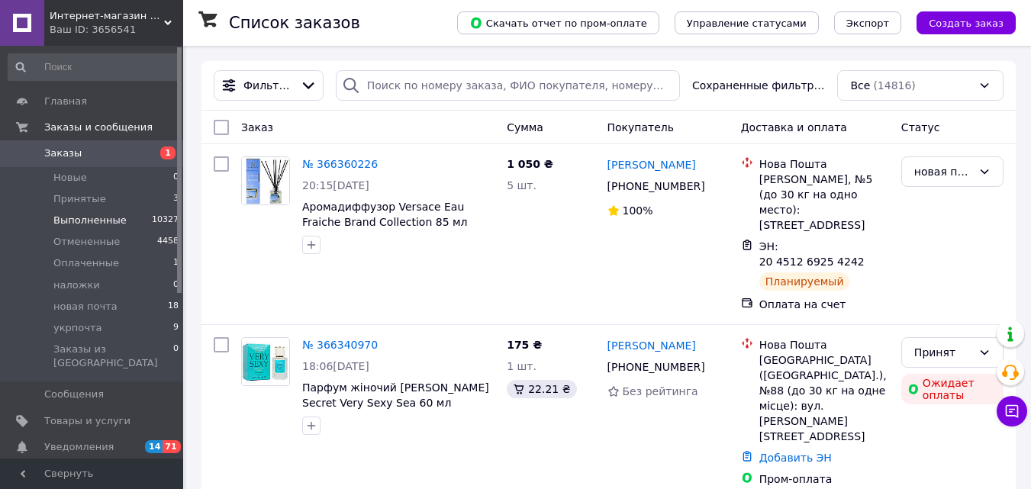
click at [147, 221] on li "Выполненные 10327" at bounding box center [94, 220] width 188 height 21
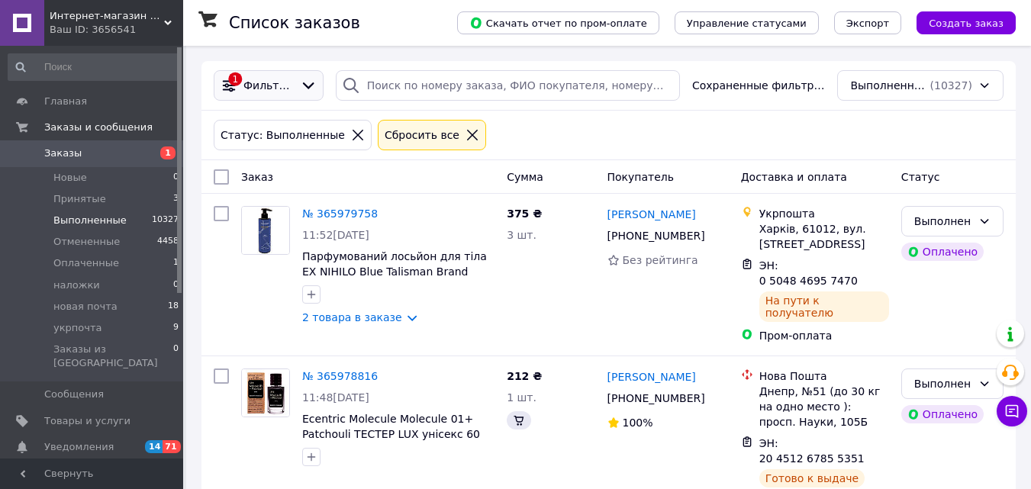
click at [266, 95] on div "1 Фильтры" at bounding box center [269, 85] width 110 height 31
click at [285, 87] on span "Фильтры" at bounding box center [269, 85] width 50 height 15
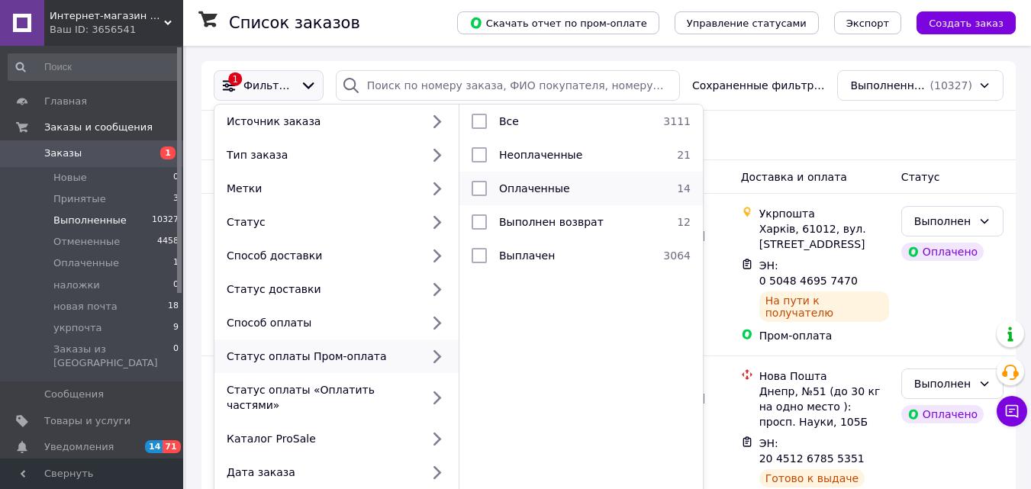
click at [540, 190] on span "Оплаченные" at bounding box center [534, 188] width 71 height 12
checkbox input "true"
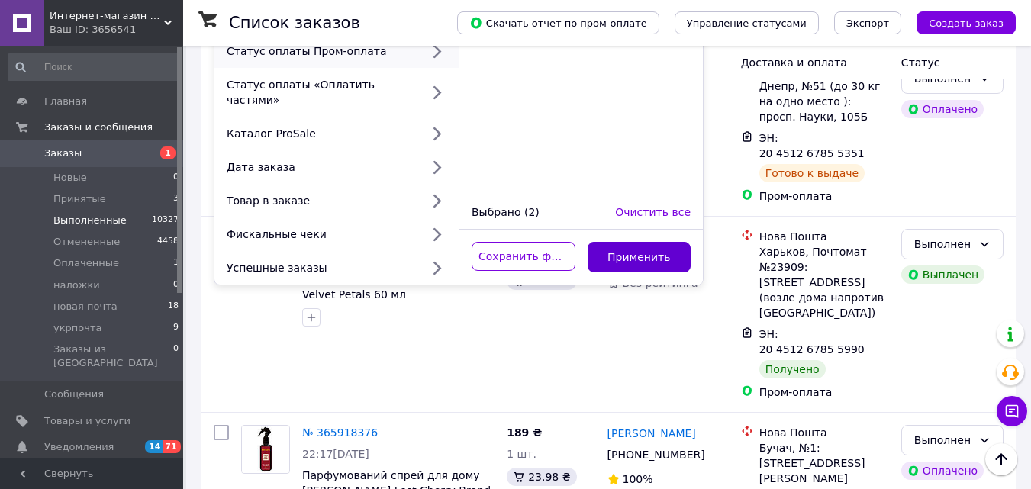
click at [643, 247] on button "Применить" at bounding box center [640, 257] width 104 height 31
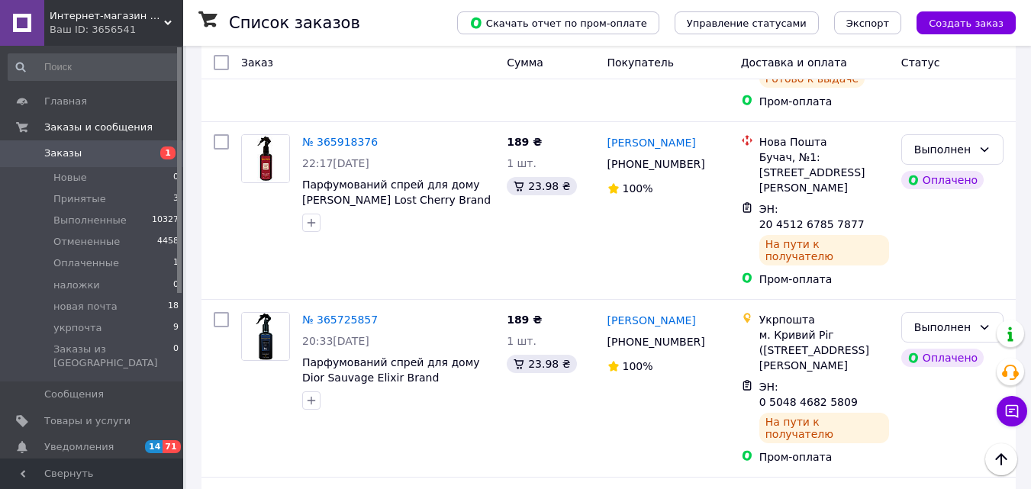
scroll to position [415, 0]
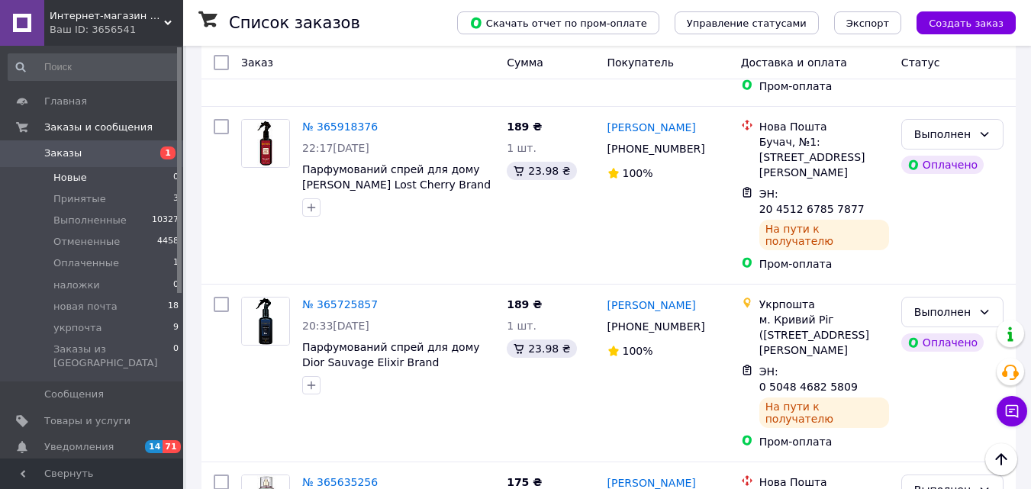
click at [138, 176] on li "Новые 0" at bounding box center [94, 177] width 188 height 21
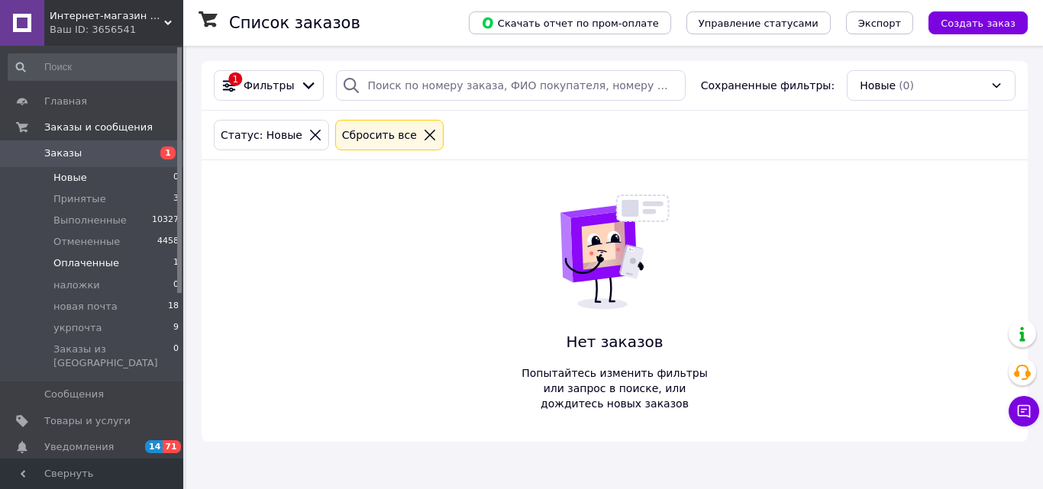
click at [149, 263] on li "Оплаченные 1" at bounding box center [94, 263] width 188 height 21
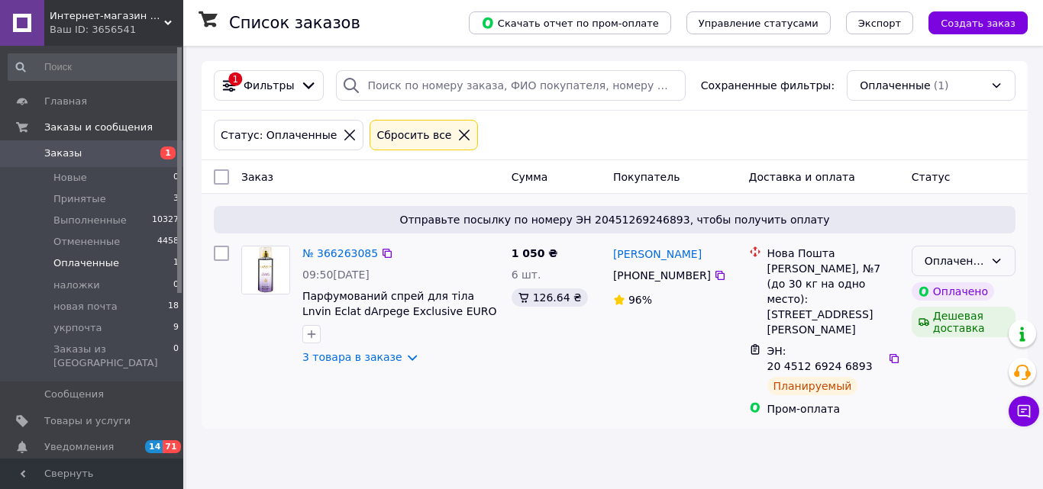
click at [984, 260] on div "Оплаченный" at bounding box center [963, 261] width 104 height 31
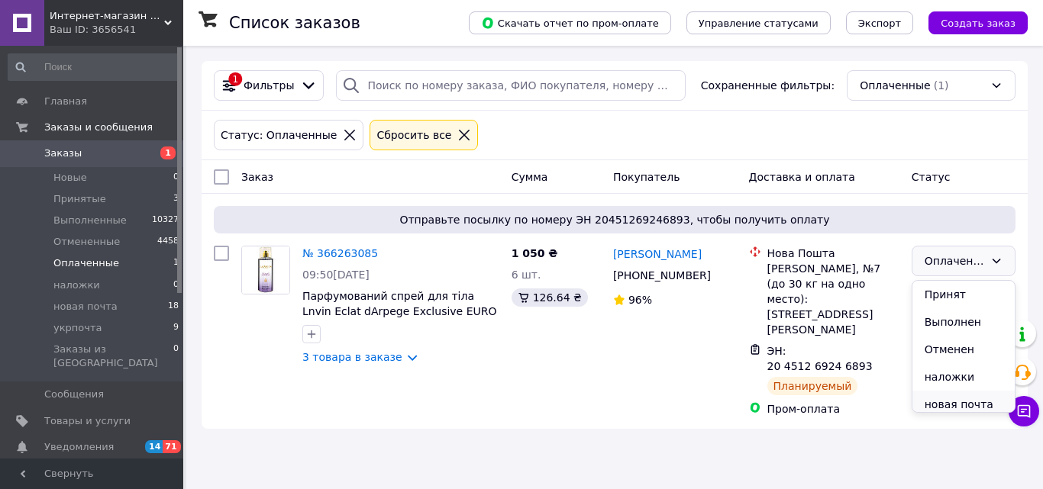
click at [956, 402] on li "новая почта" at bounding box center [963, 404] width 102 height 27
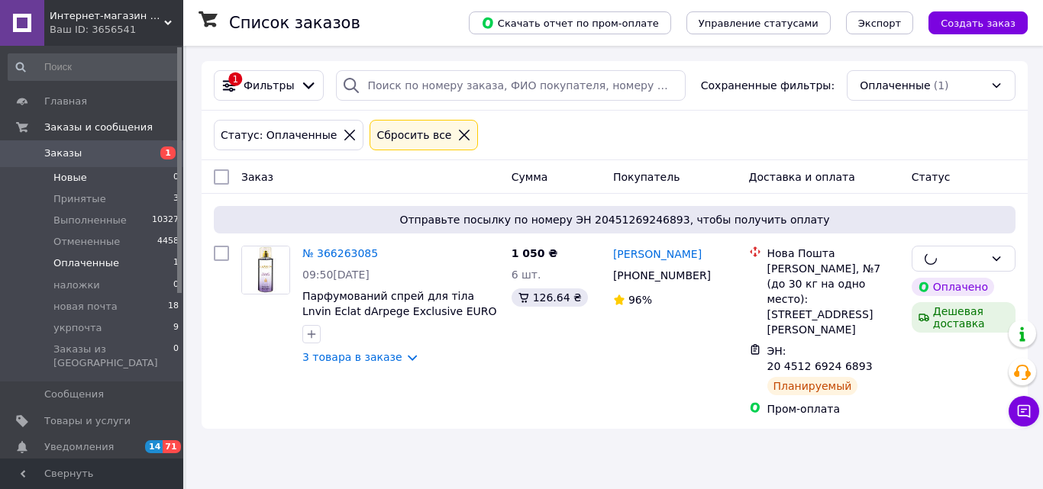
click at [85, 178] on li "Новые 0" at bounding box center [94, 177] width 188 height 21
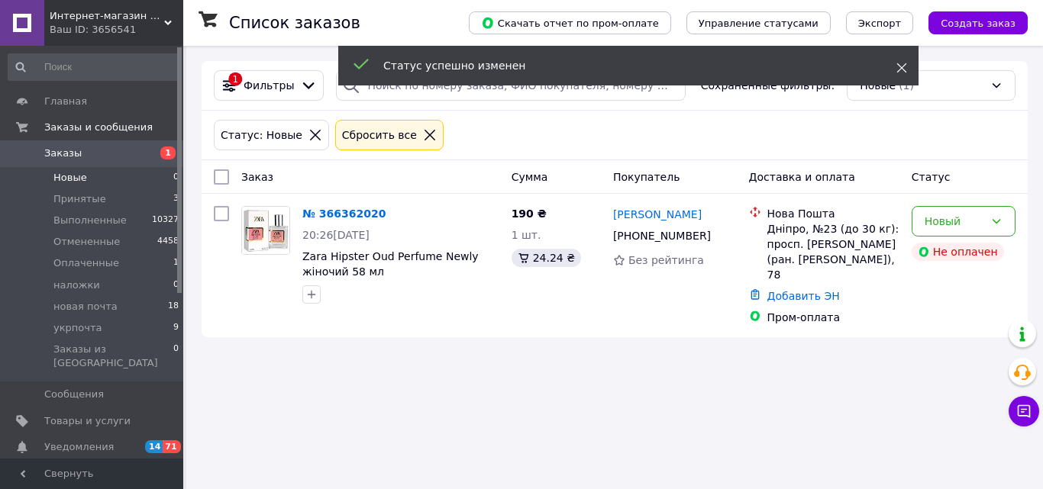
click at [902, 73] on icon at bounding box center [901, 68] width 11 height 11
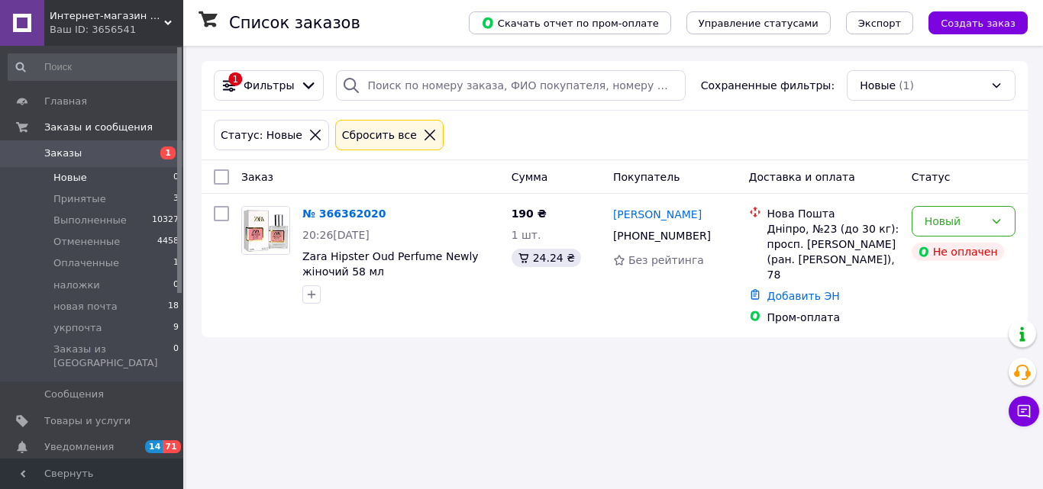
click at [124, 166] on link "Заказы 1" at bounding box center [94, 153] width 188 height 26
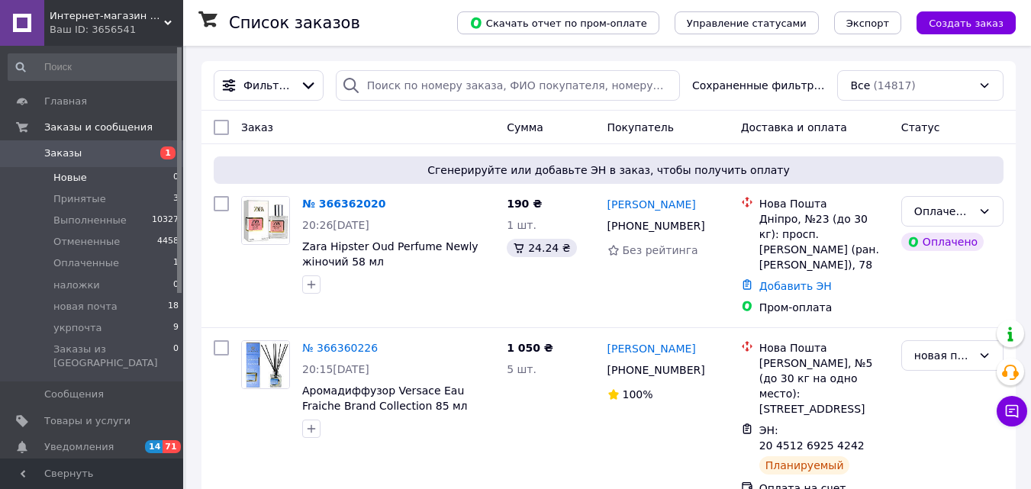
click at [111, 173] on li "Новые 0" at bounding box center [94, 177] width 188 height 21
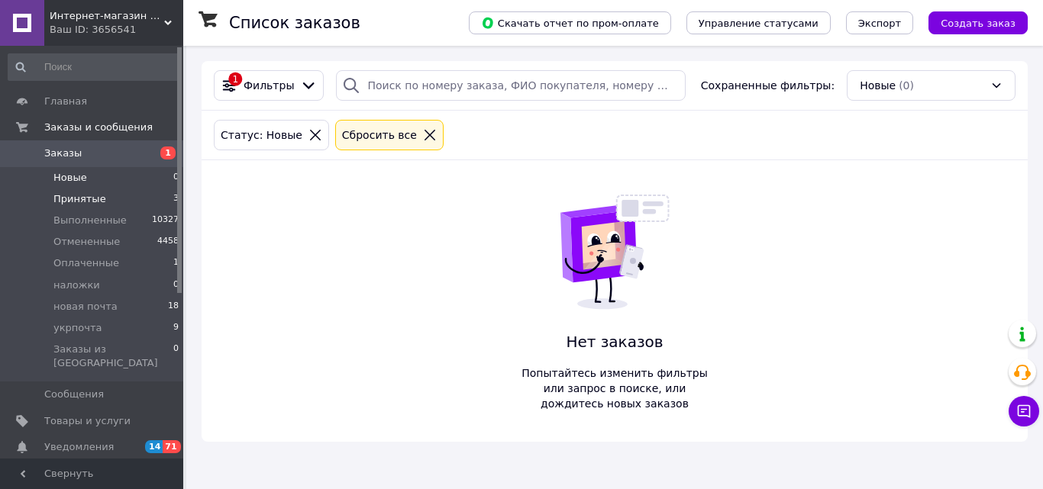
click at [130, 202] on li "Принятые 3" at bounding box center [94, 199] width 188 height 21
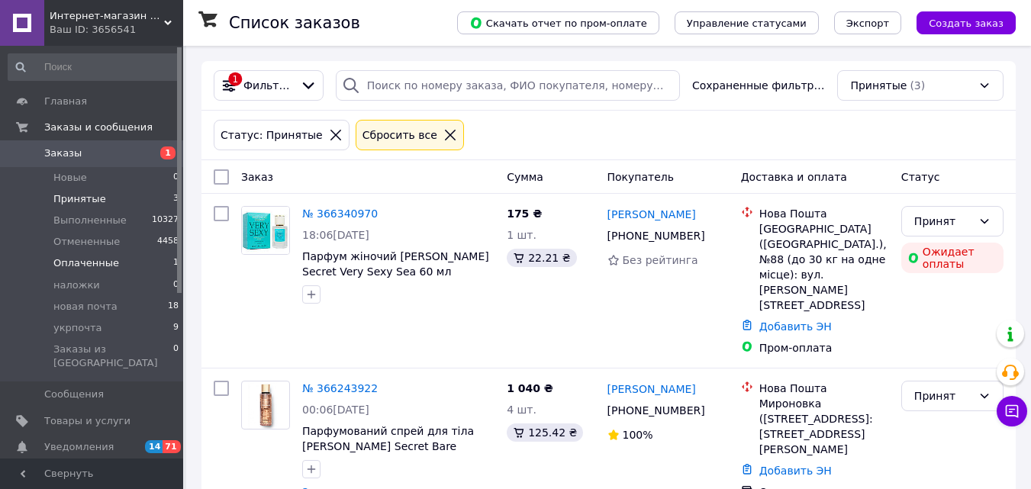
click at [118, 254] on li "Оплаченные 1" at bounding box center [94, 263] width 188 height 21
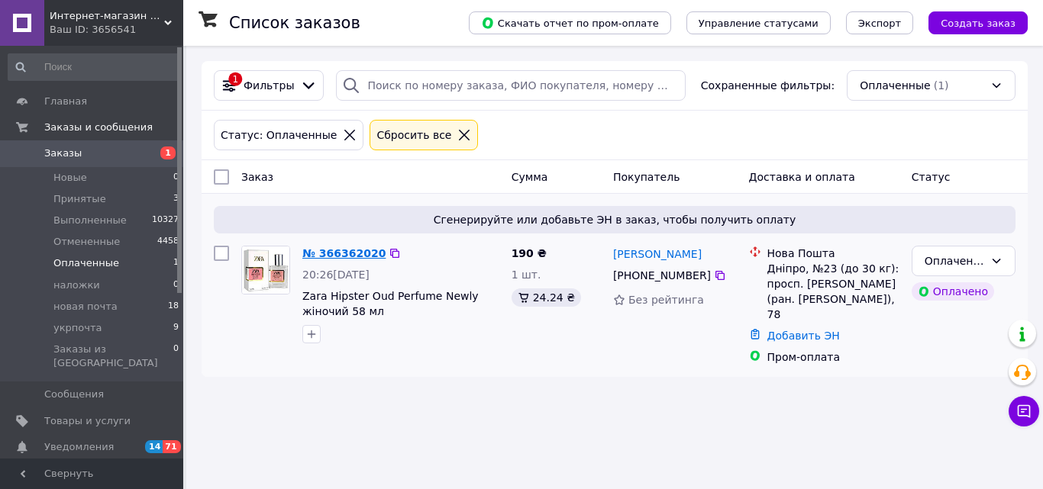
click at [364, 254] on link "№ 366362020" at bounding box center [343, 253] width 83 height 12
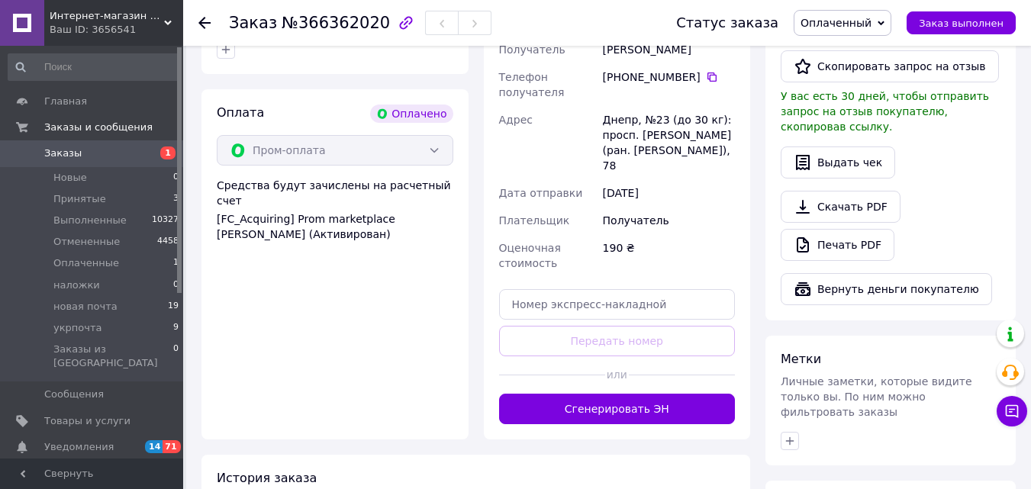
scroll to position [494, 0]
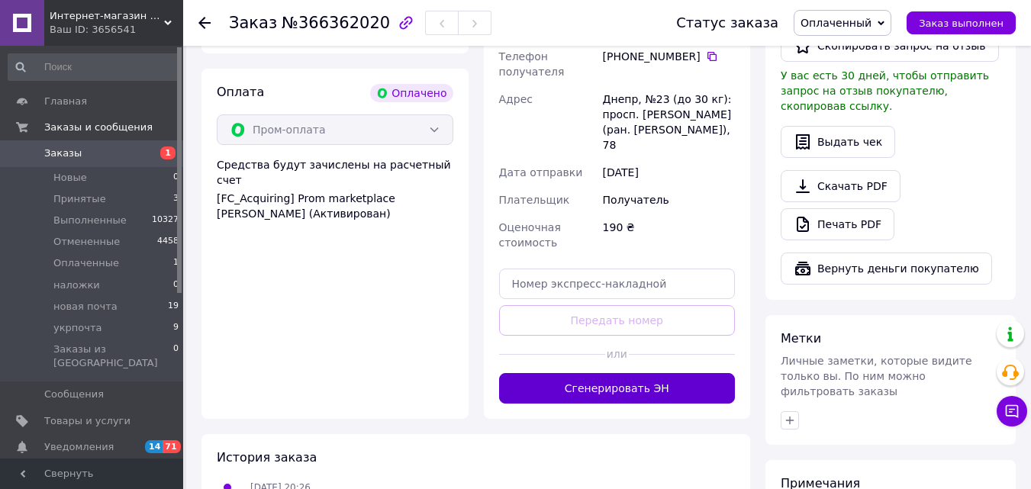
click at [679, 373] on button "Сгенерировать ЭН" at bounding box center [617, 388] width 237 height 31
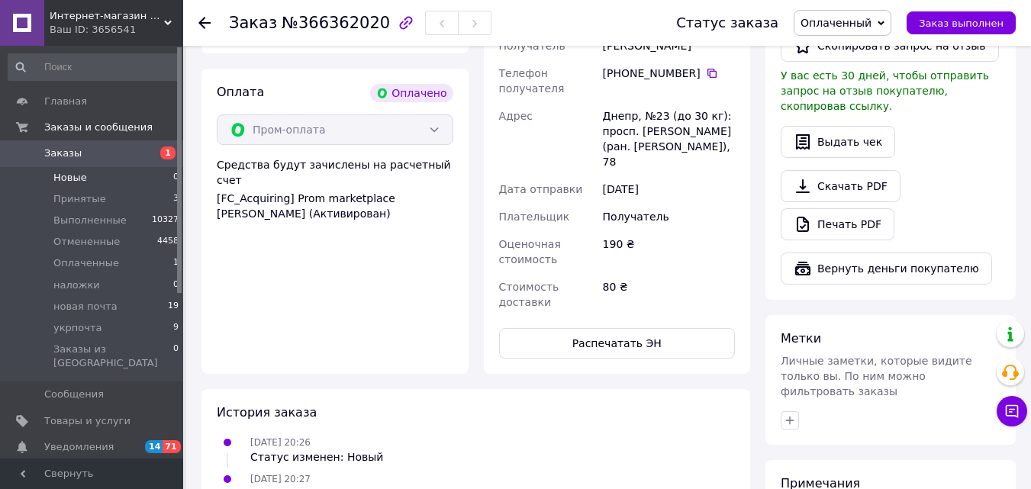
click at [109, 180] on li "Новые 0" at bounding box center [94, 177] width 188 height 21
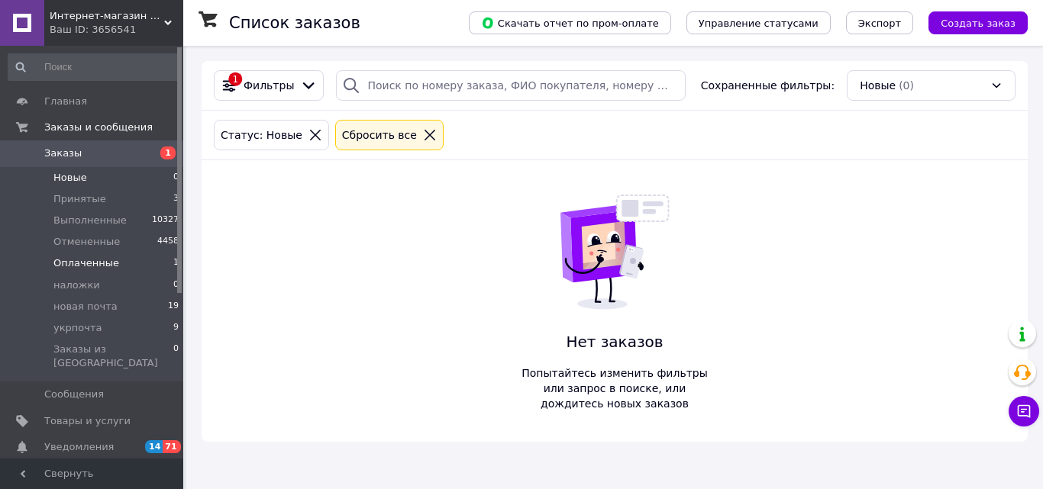
click at [95, 265] on span "Оплаченные" at bounding box center [86, 263] width 66 height 14
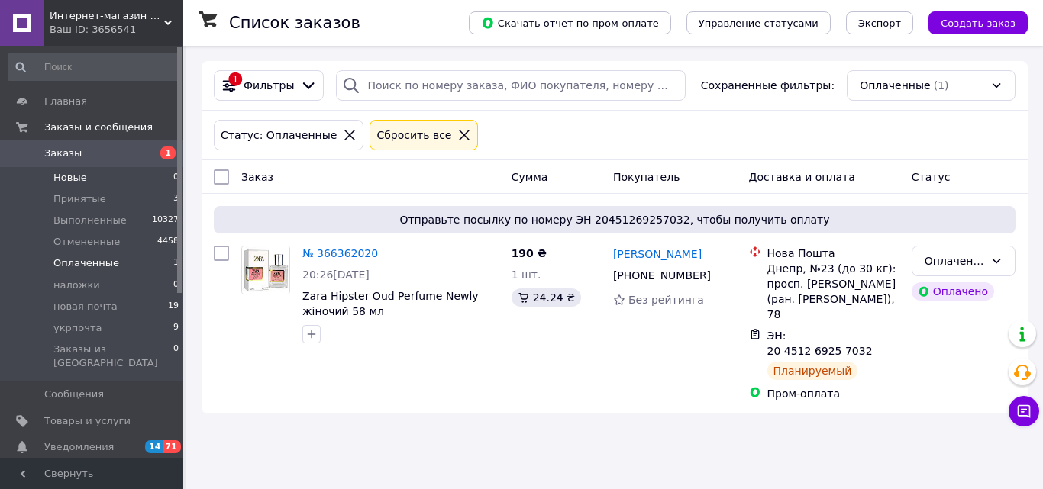
click at [139, 179] on li "Новые 0" at bounding box center [94, 177] width 188 height 21
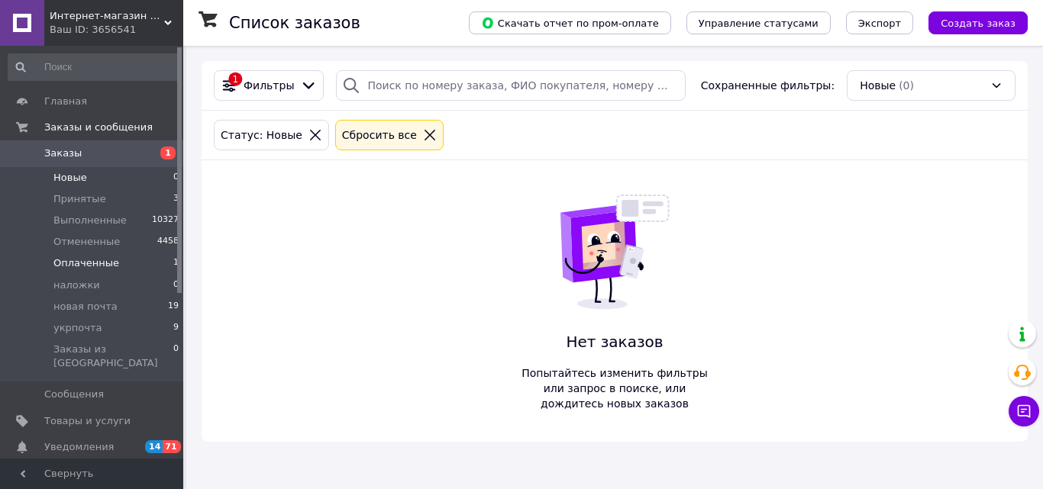
click at [144, 267] on li "Оплаченные 1" at bounding box center [94, 263] width 188 height 21
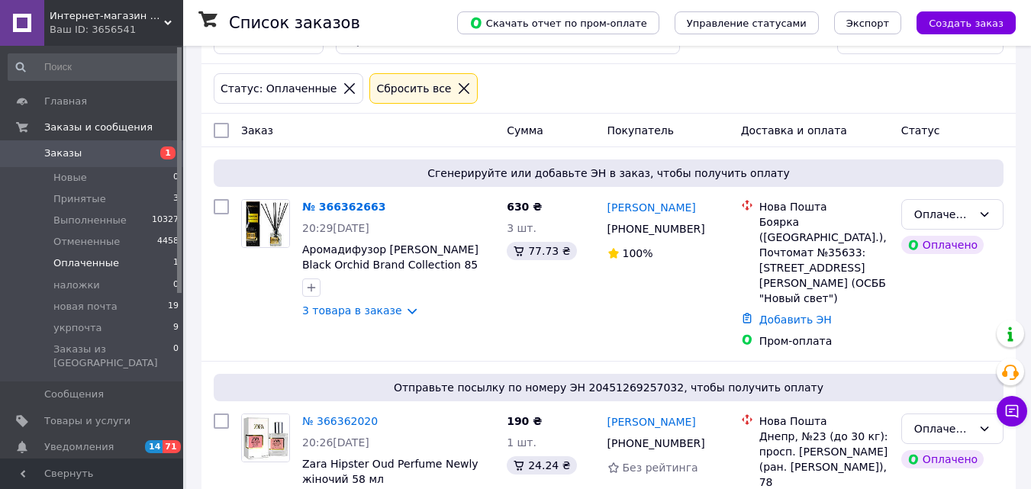
scroll to position [94, 0]
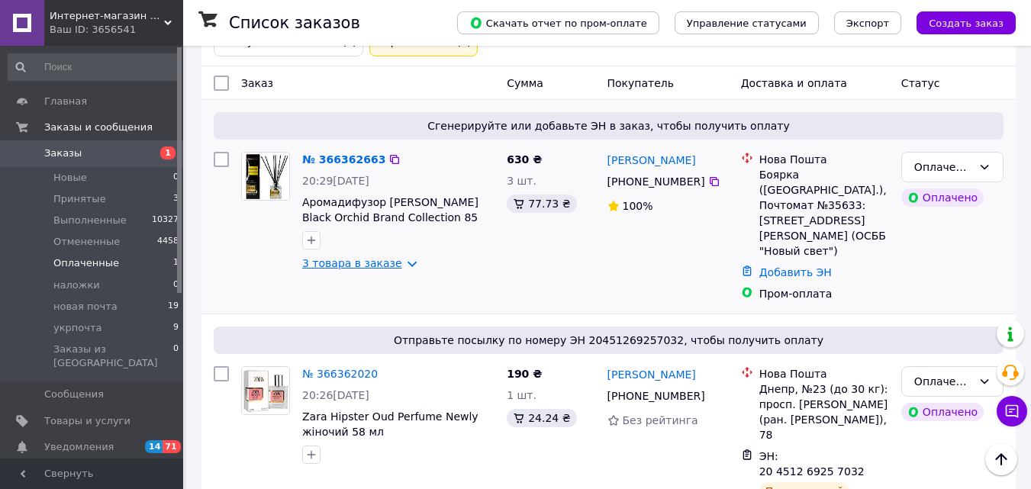
click at [358, 269] on link "3 товара в заказе" at bounding box center [352, 263] width 100 height 12
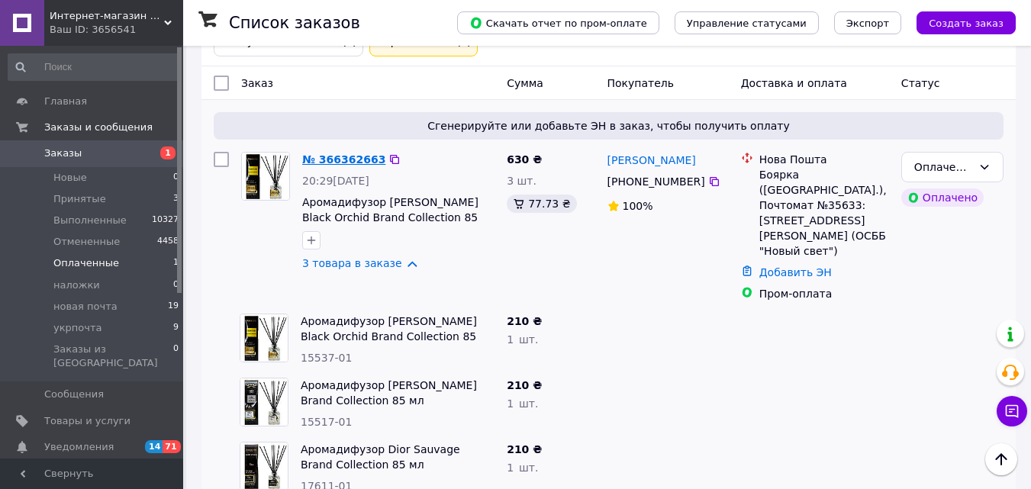
click at [328, 154] on link "№ 366362663" at bounding box center [343, 159] width 83 height 12
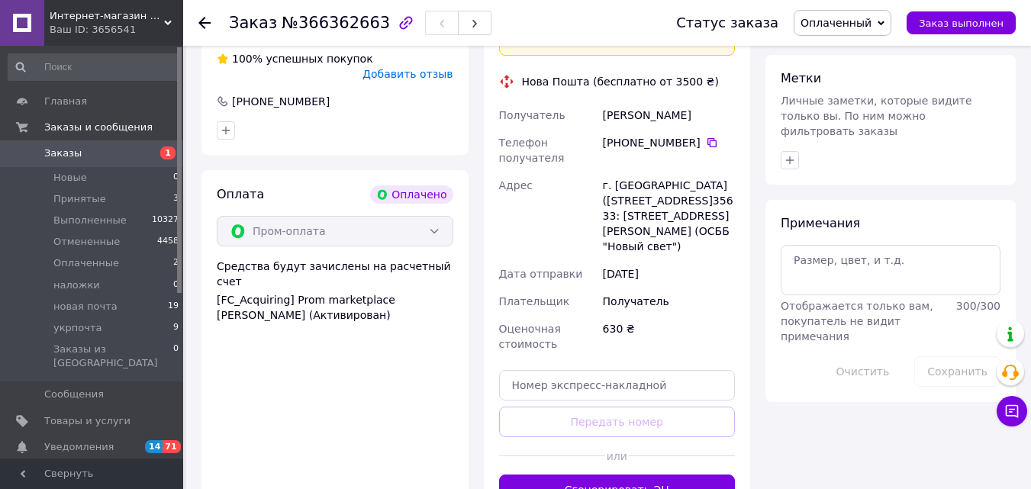
scroll to position [824, 0]
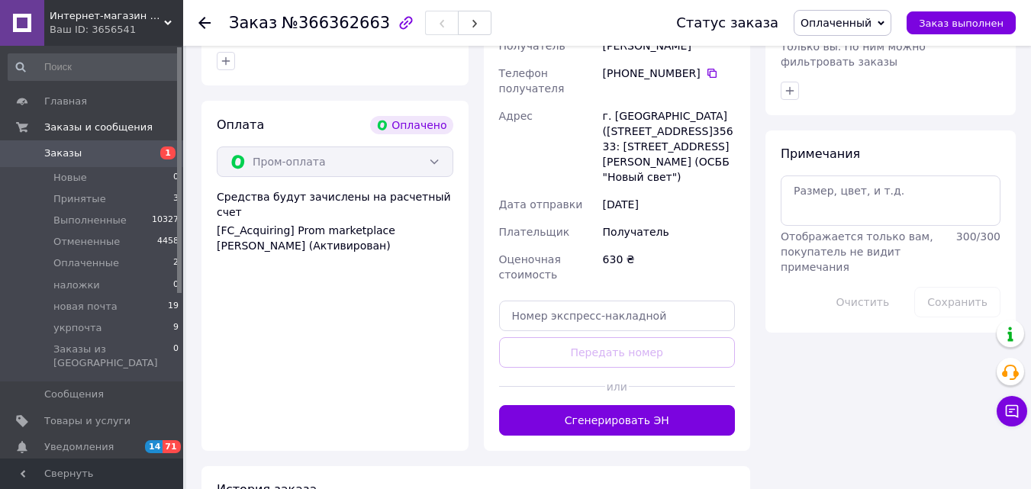
click at [684, 405] on button "Сгенерировать ЭН" at bounding box center [617, 420] width 237 height 31
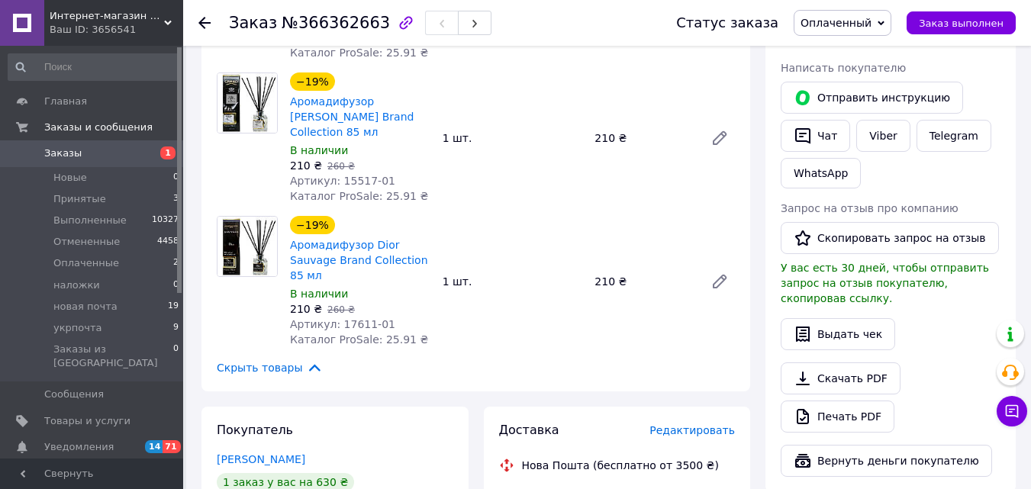
scroll to position [258, 0]
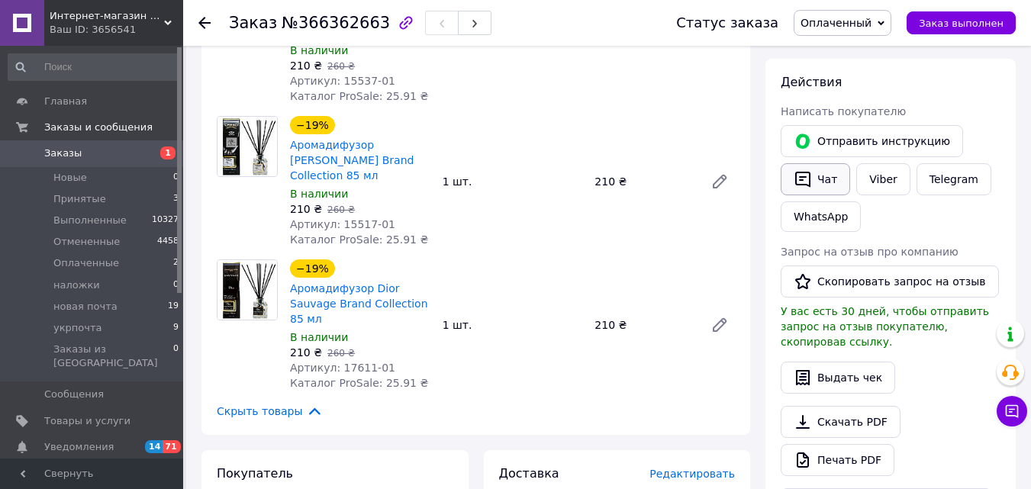
click at [837, 180] on button "Чат" at bounding box center [815, 179] width 69 height 32
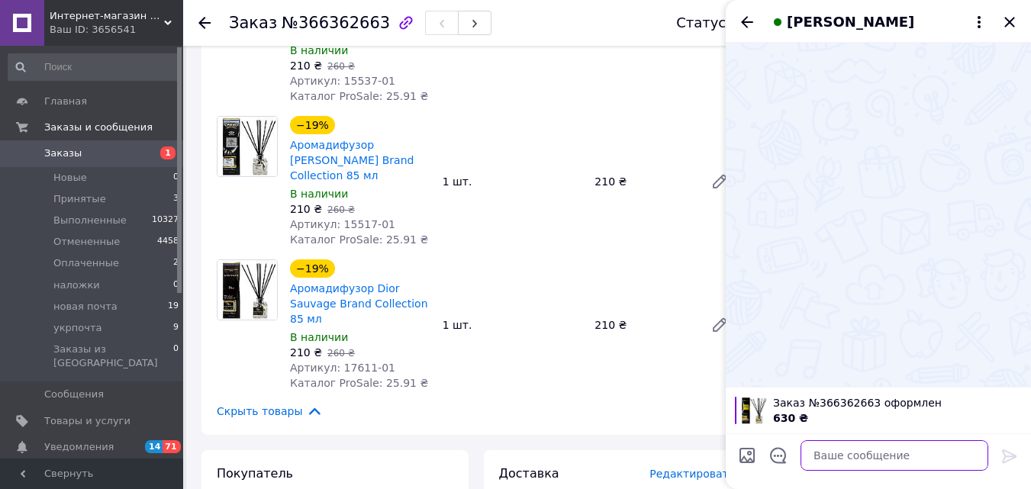
click at [892, 456] on textarea at bounding box center [895, 455] width 188 height 31
type textarea "відправка у вівторок"
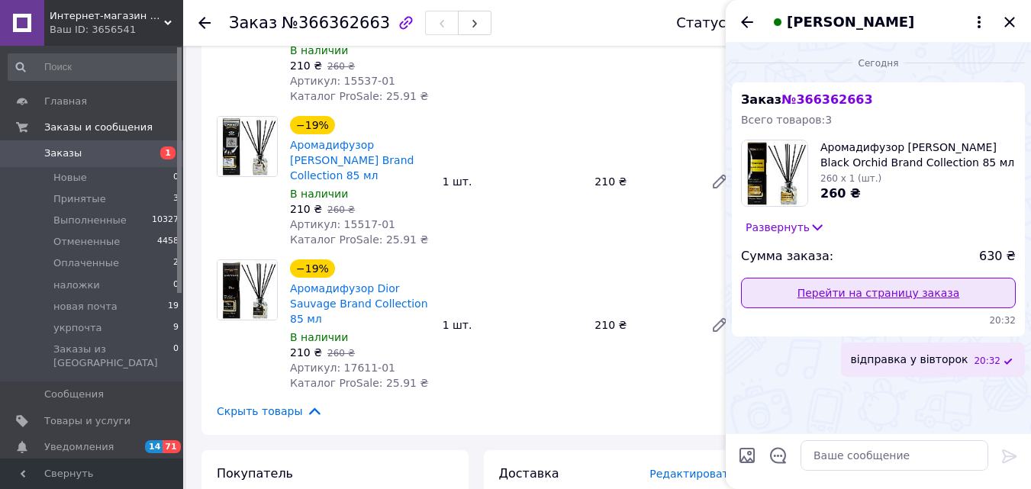
click at [959, 288] on link "Перейти на страницу заказа" at bounding box center [878, 293] width 275 height 31
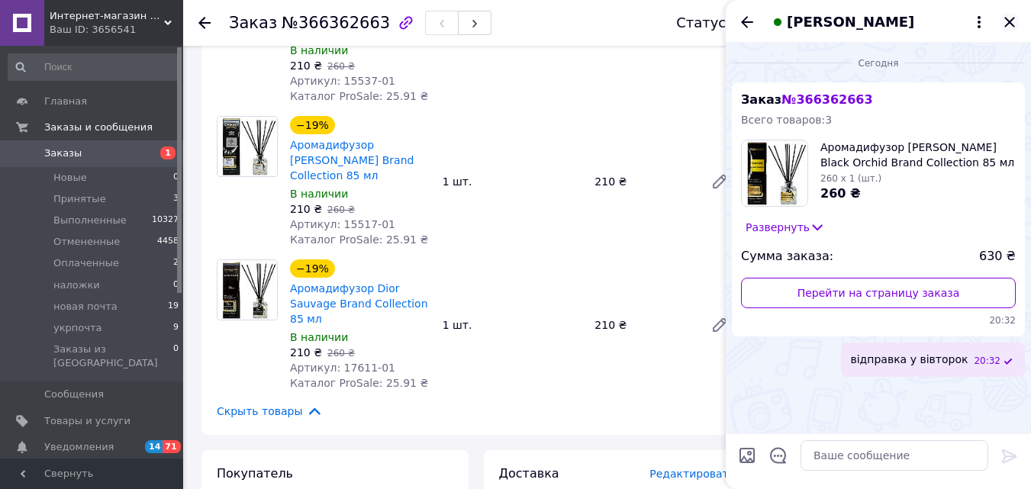
click at [1012, 17] on icon "Закрыть" at bounding box center [1010, 22] width 18 height 18
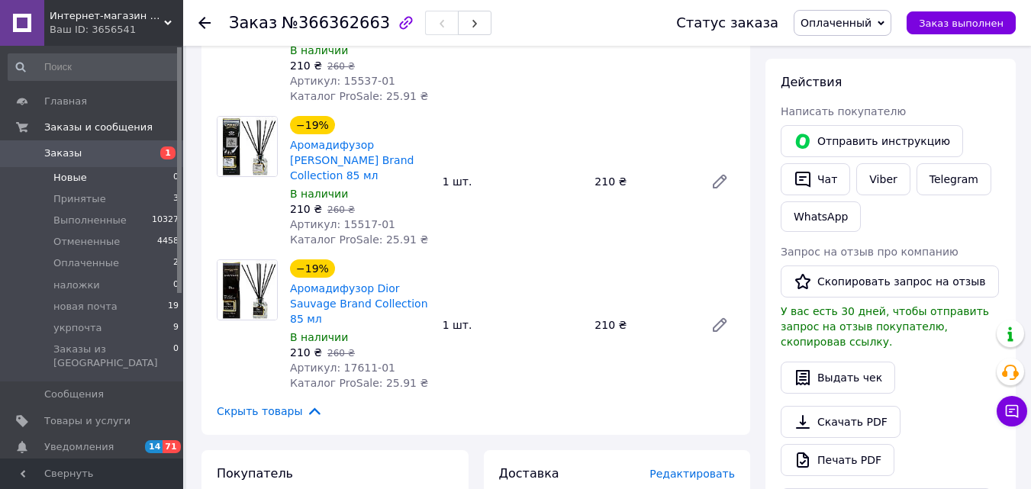
click at [154, 173] on li "Новые 0" at bounding box center [94, 177] width 188 height 21
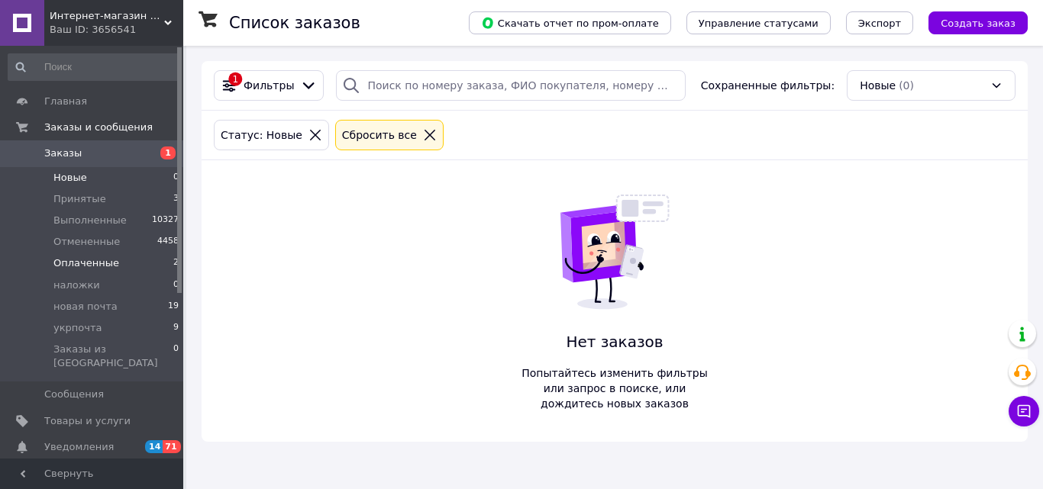
click at [108, 262] on span "Оплаченные" at bounding box center [86, 263] width 66 height 14
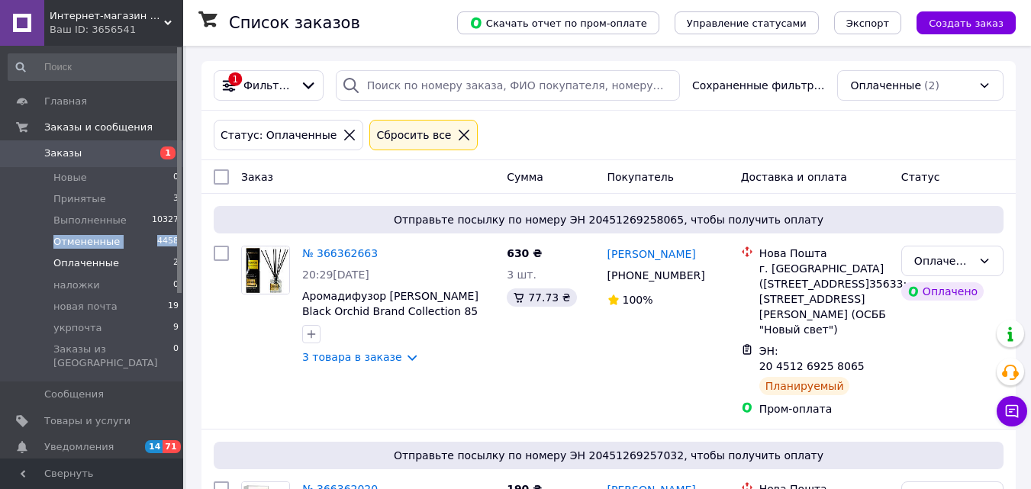
drag, startPoint x: 182, startPoint y: 224, endPoint x: 182, endPoint y: 252, distance: 28.3
click at [182, 252] on ul "Новые 0 Принятые 3 Выполненные 10327 Отмененные 4458 Оплаченные 2 наложки 0 нов…" at bounding box center [94, 274] width 188 height 215
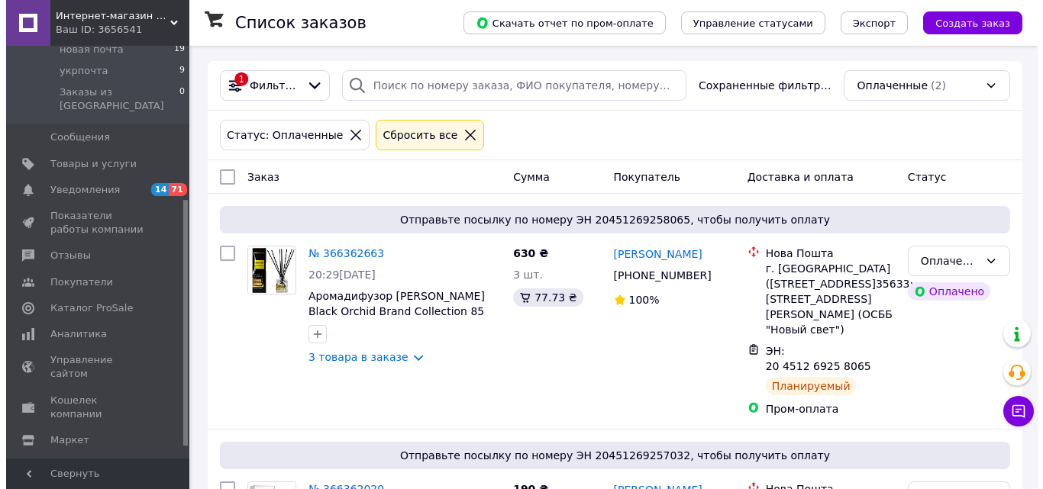
scroll to position [276, 0]
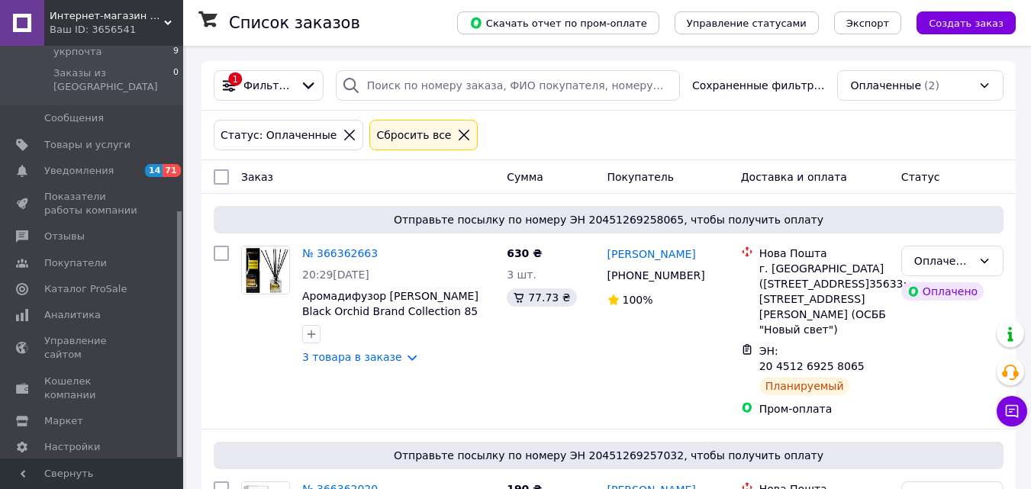
drag, startPoint x: 181, startPoint y: 243, endPoint x: 181, endPoint y: 417, distance: 174.0
click at [181, 417] on div at bounding box center [179, 334] width 5 height 246
click at [104, 282] on span "Каталог ProSale" at bounding box center [85, 289] width 82 height 14
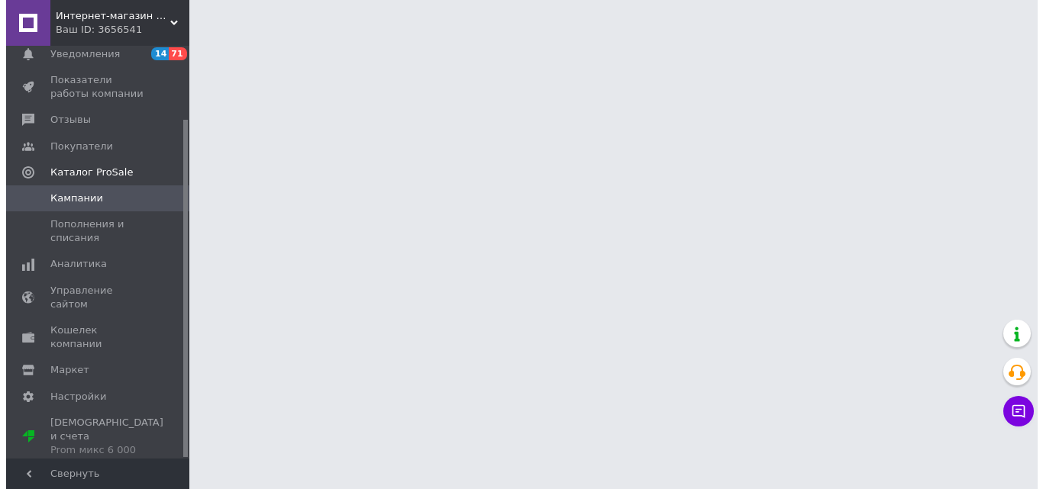
scroll to position [89, 0]
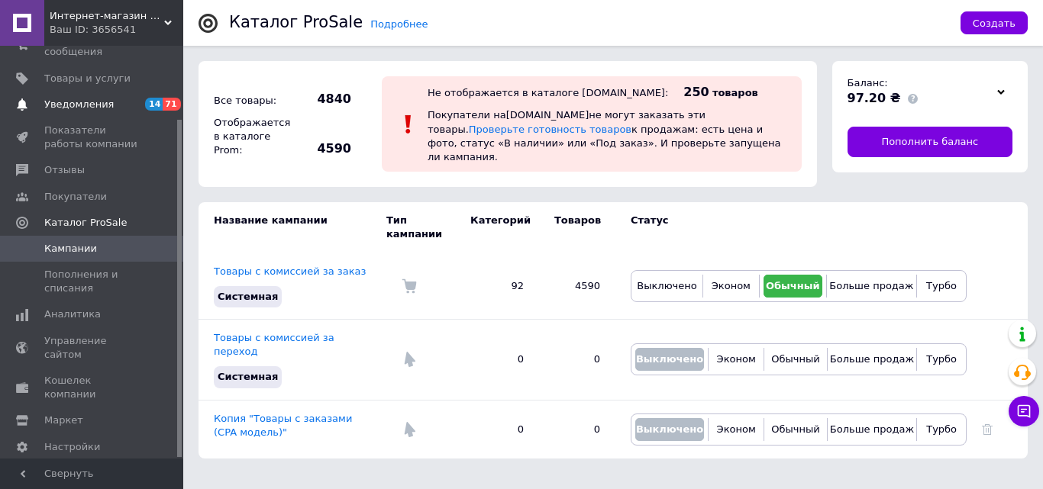
click at [98, 98] on span "Уведомления" at bounding box center [78, 105] width 69 height 14
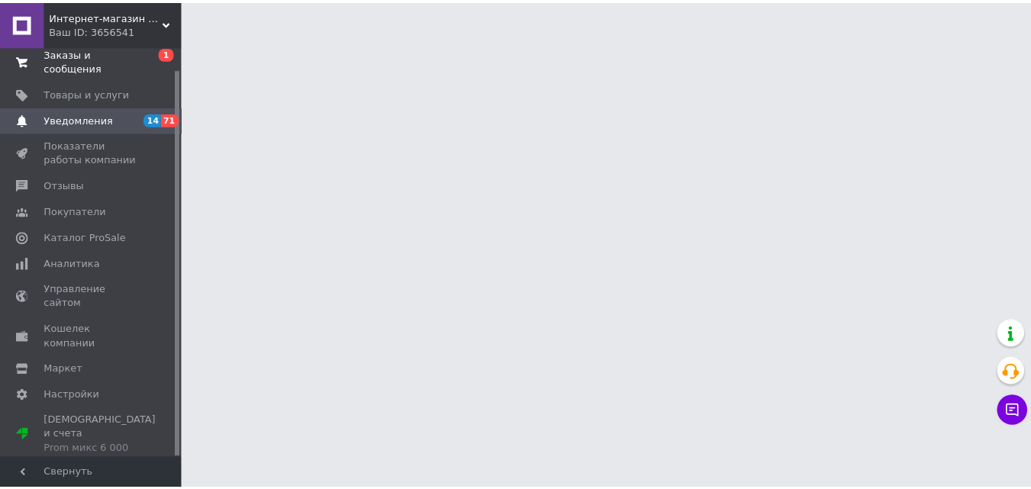
scroll to position [23, 0]
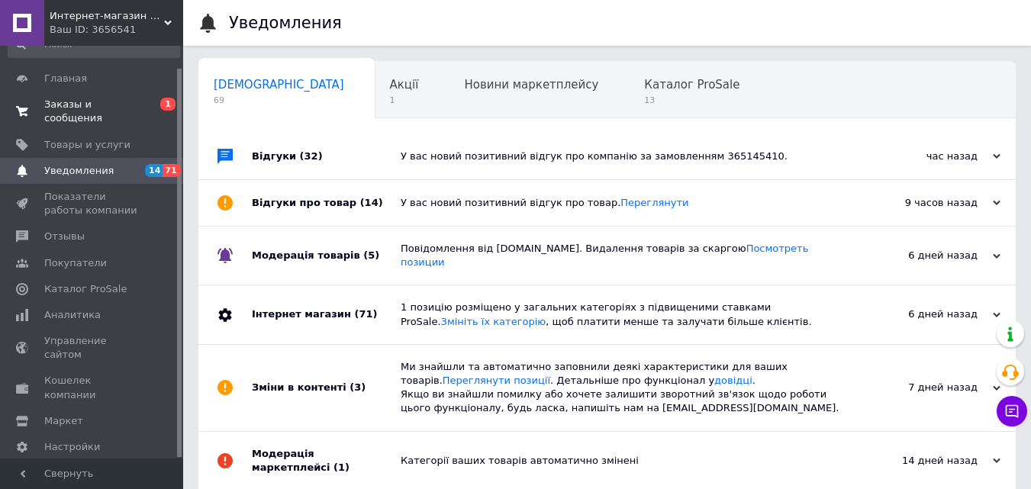
click at [98, 95] on link "Заказы и сообщения 0 1" at bounding box center [94, 112] width 188 height 40
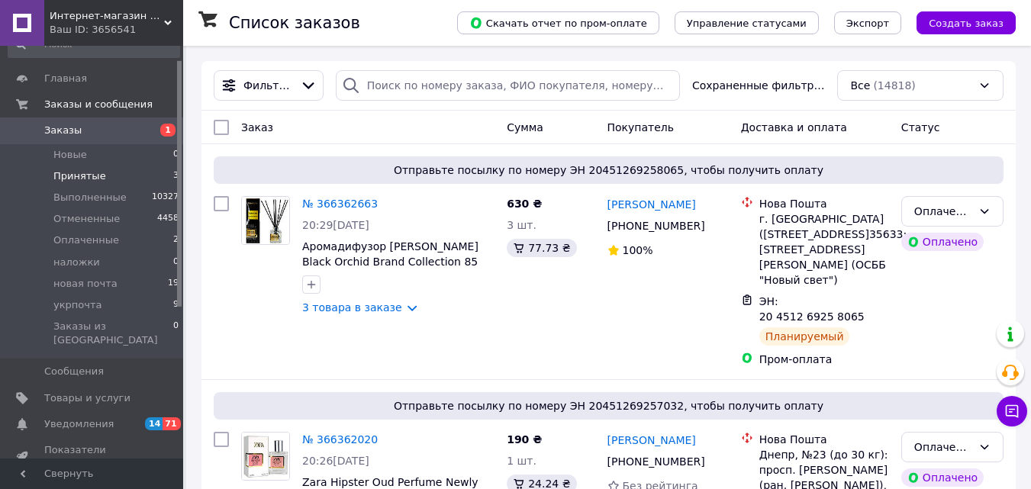
click at [132, 178] on li "Принятые 3" at bounding box center [94, 176] width 188 height 21
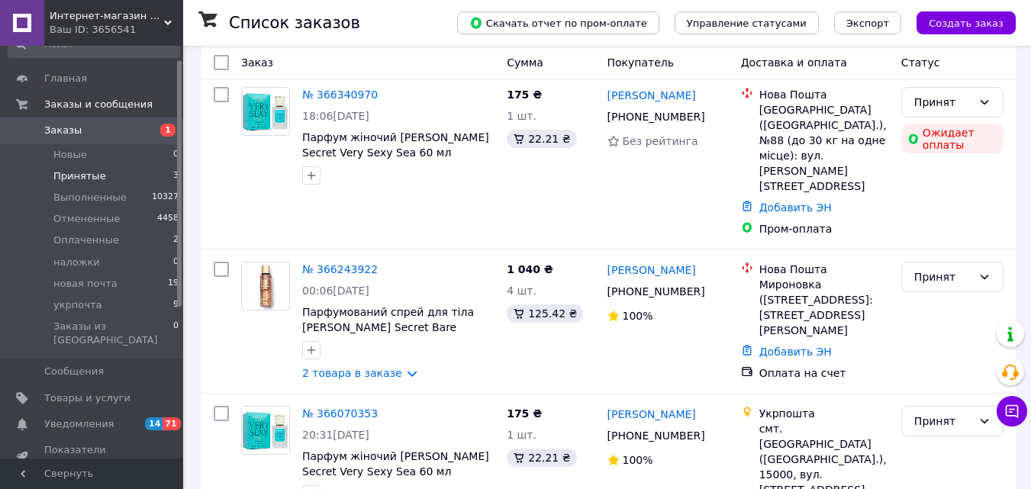
scroll to position [122, 0]
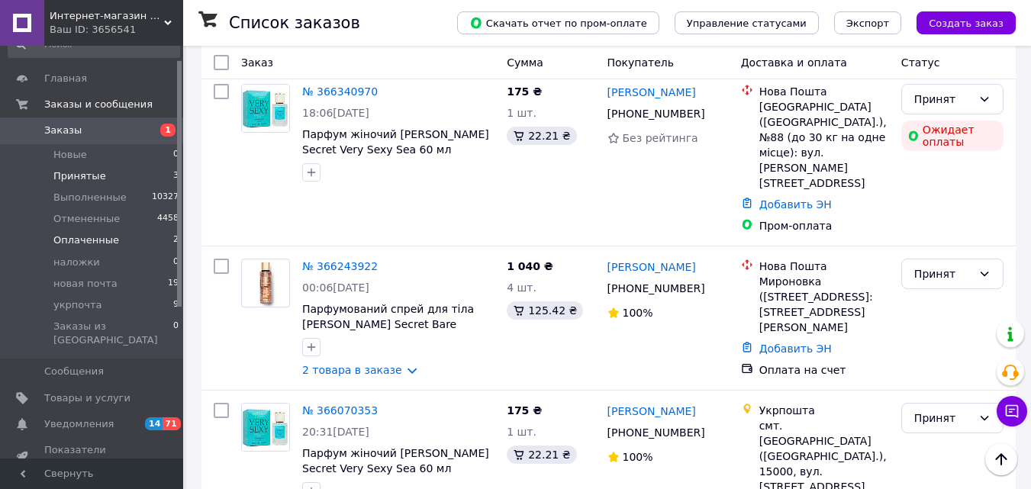
click at [136, 243] on li "Оплаченные 2" at bounding box center [94, 240] width 188 height 21
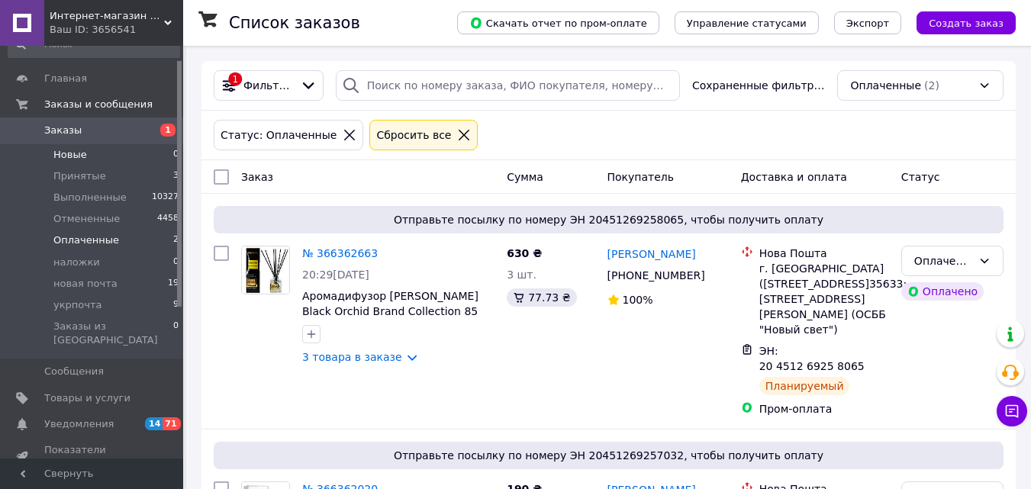
click at [114, 156] on li "Новые 0" at bounding box center [94, 154] width 188 height 21
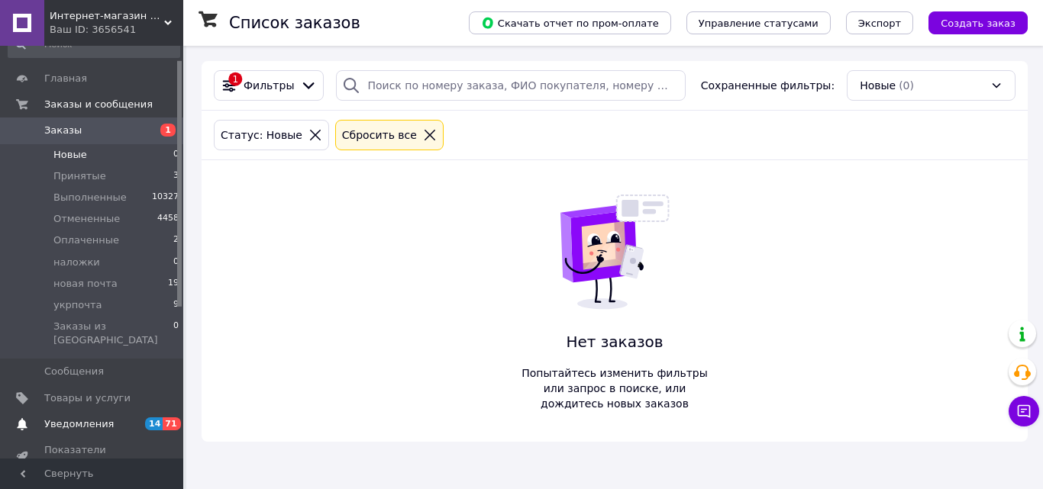
click at [149, 418] on span "14" at bounding box center [154, 424] width 18 height 13
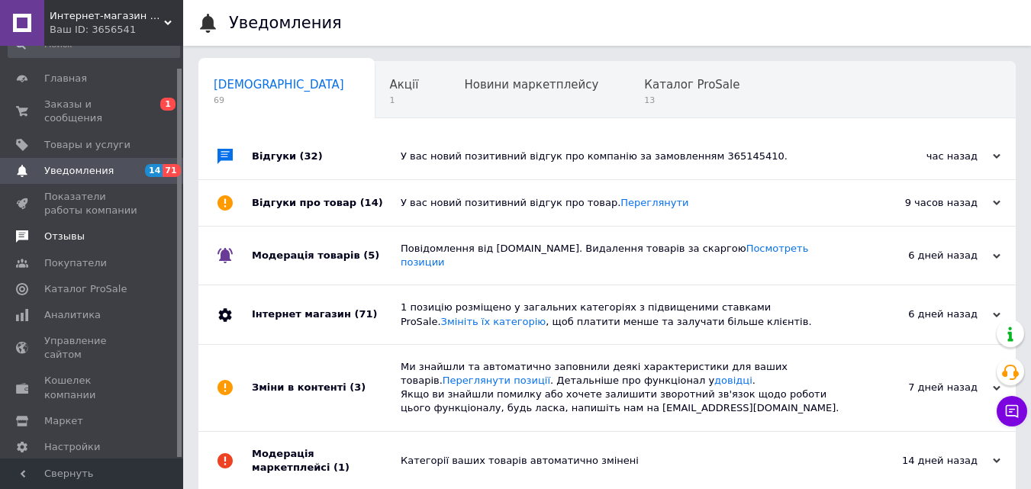
click at [96, 230] on span "Отзывы" at bounding box center [92, 237] width 97 height 14
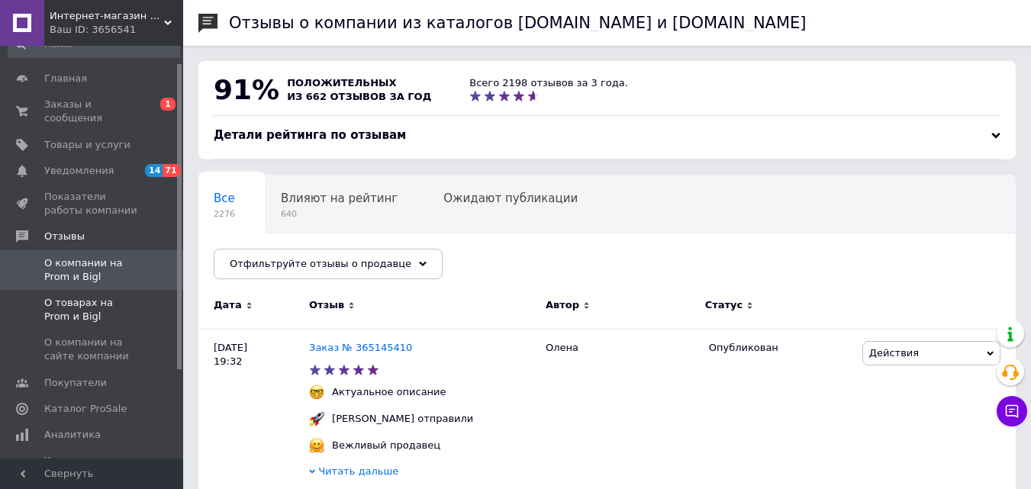
click at [95, 296] on span "О товарах на Prom и Bigl" at bounding box center [92, 309] width 97 height 27
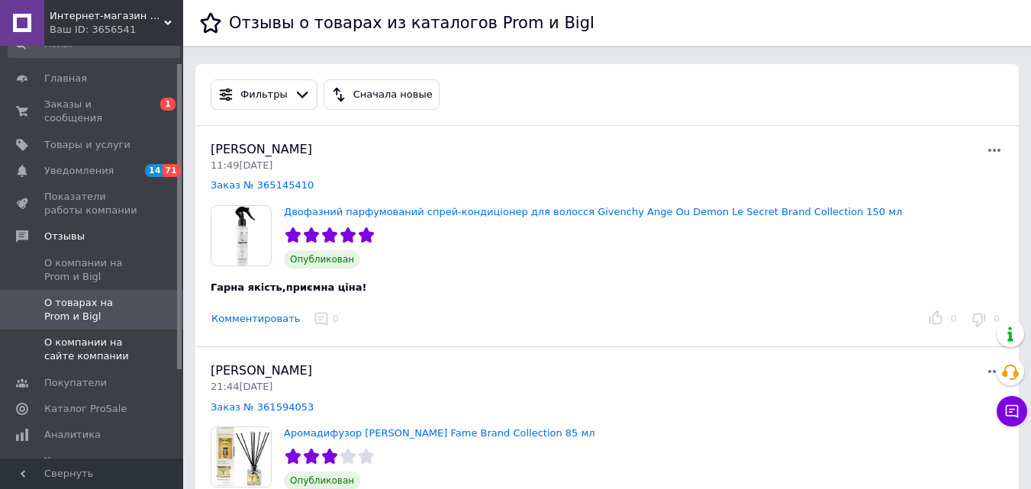
click at [100, 337] on span "О компании на сайте компании" at bounding box center [92, 349] width 97 height 27
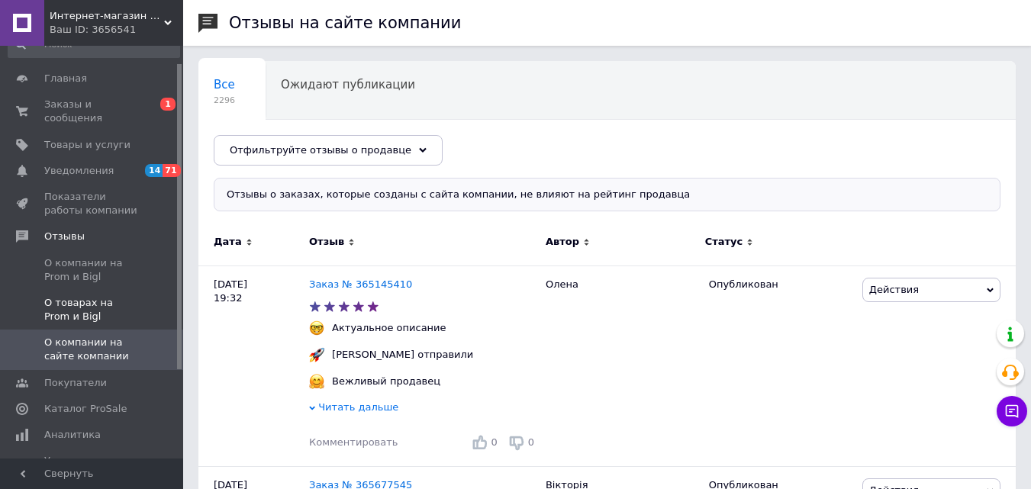
click at [102, 296] on span "О товарах на Prom и Bigl" at bounding box center [92, 309] width 97 height 27
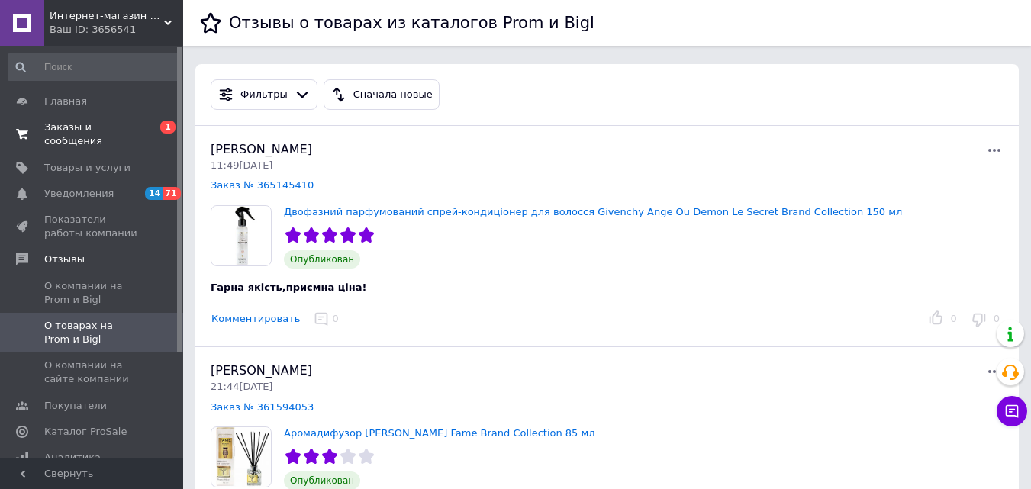
drag, startPoint x: 180, startPoint y: 179, endPoint x: 134, endPoint y: 134, distance: 64.3
click at [124, 129] on span "Заказы и сообщения" at bounding box center [92, 134] width 97 height 27
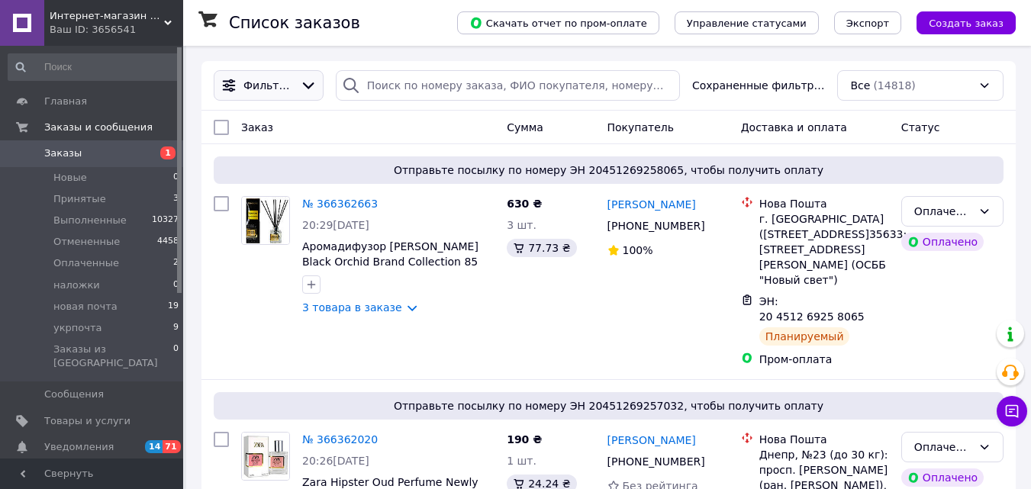
click at [269, 97] on div "Фильтры" at bounding box center [269, 85] width 110 height 31
click at [273, 90] on span "Фильтры" at bounding box center [269, 85] width 50 height 15
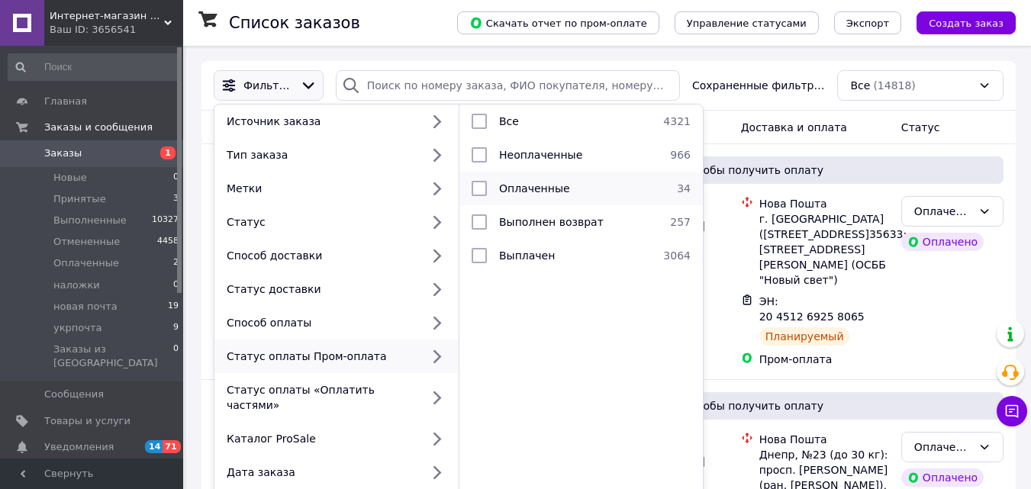
click at [592, 191] on div "Оплаченные" at bounding box center [579, 188] width 172 height 15
checkbox input "true"
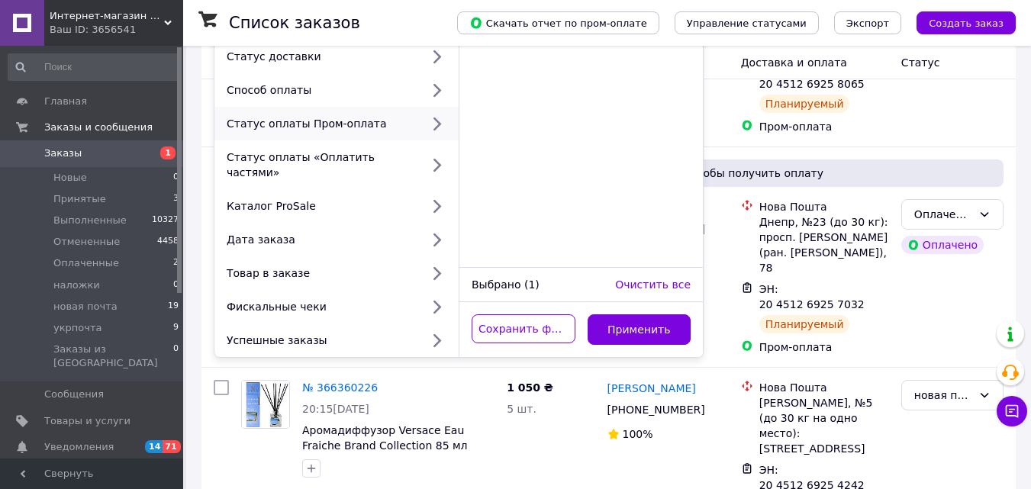
scroll to position [358, 0]
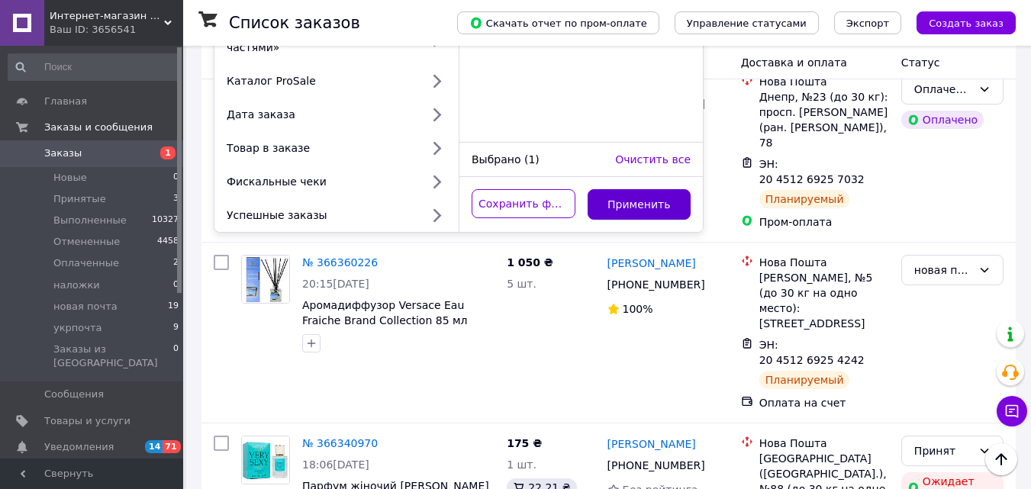
click at [663, 190] on button "Применить" at bounding box center [640, 204] width 104 height 31
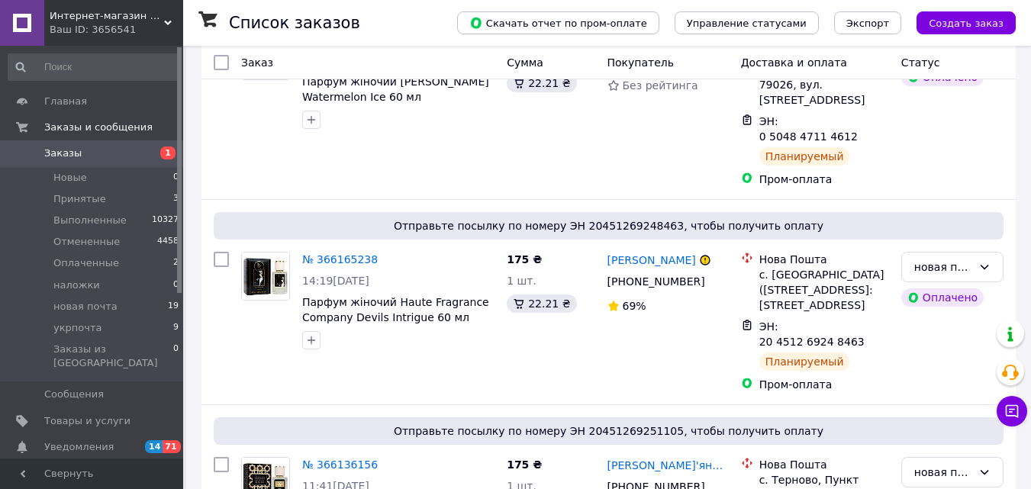
scroll to position [3670, 0]
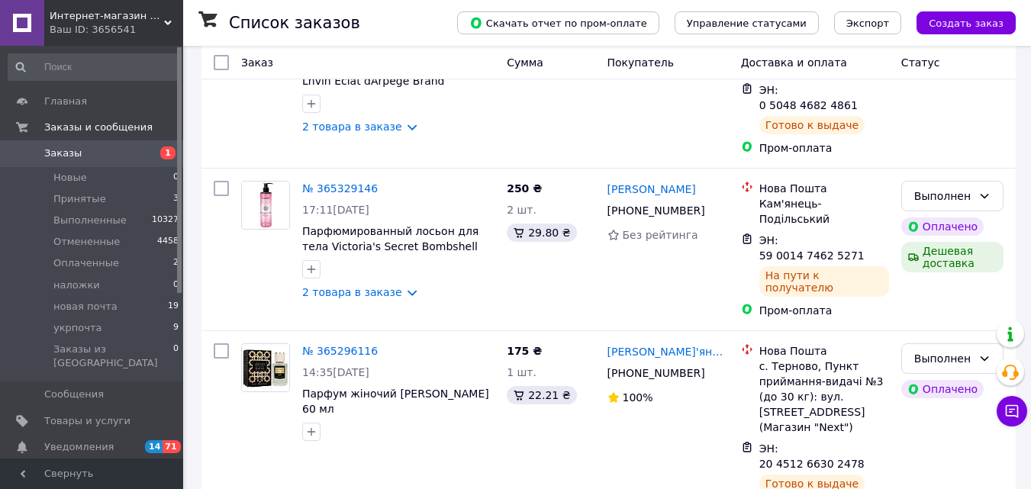
scroll to position [2177, 0]
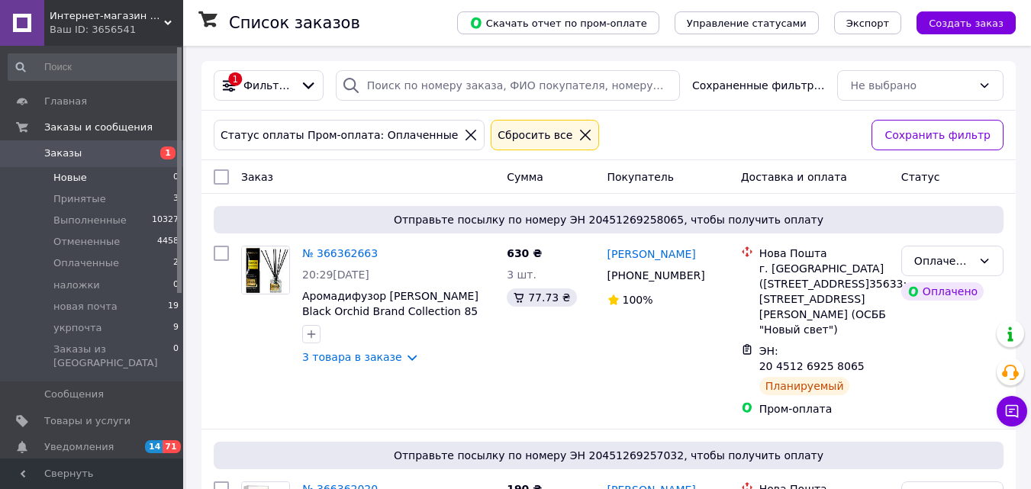
click at [121, 185] on li "Новые 0" at bounding box center [94, 177] width 188 height 21
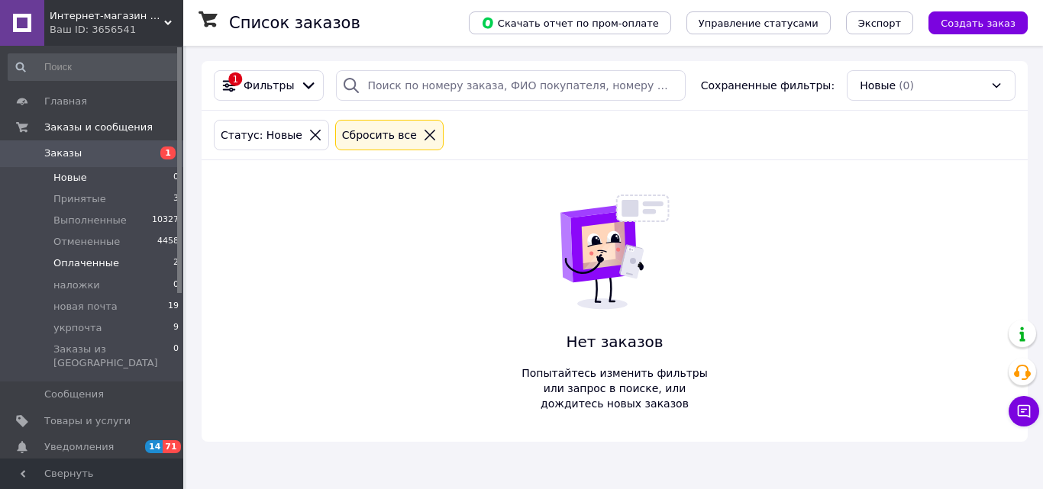
click at [163, 260] on li "Оплаченные 2" at bounding box center [94, 263] width 188 height 21
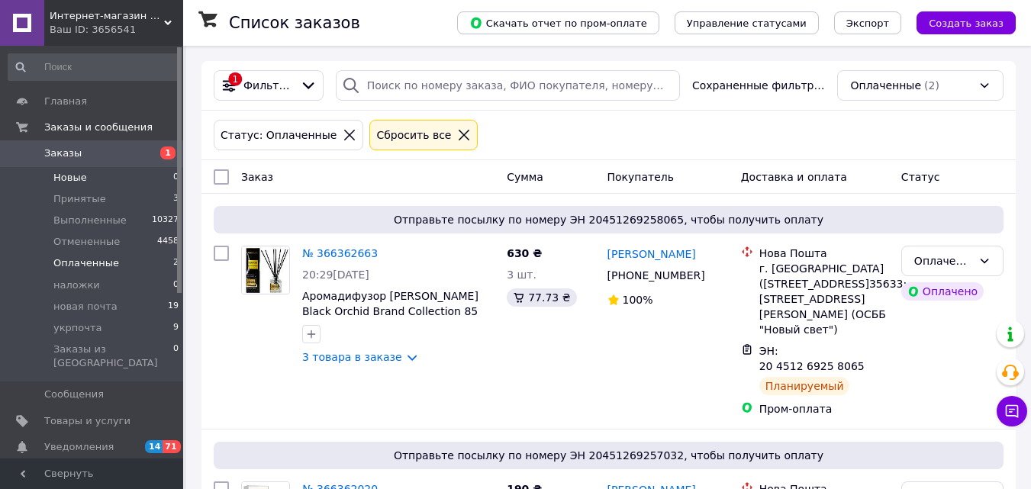
click at [116, 176] on li "Новые 0" at bounding box center [94, 177] width 188 height 21
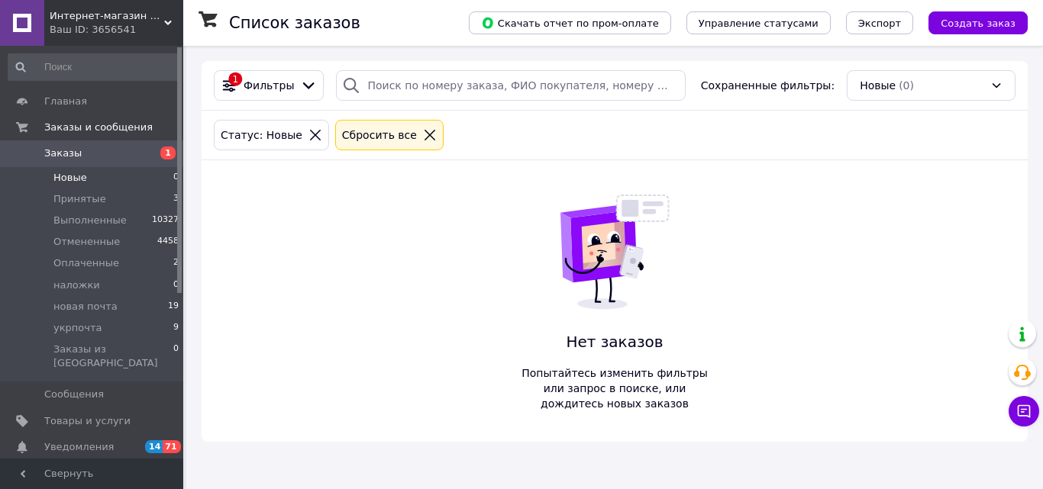
click at [140, 440] on span "Уведомления" at bounding box center [92, 447] width 97 height 14
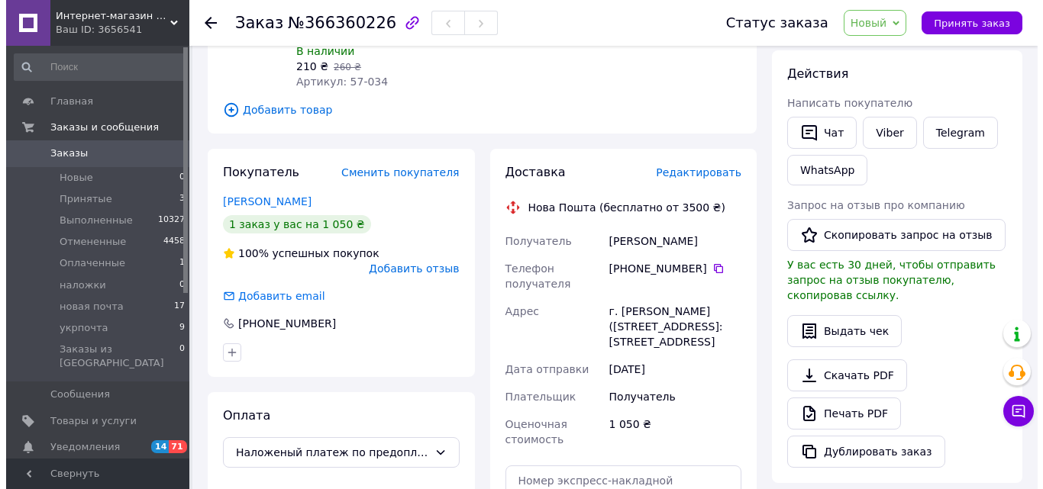
scroll to position [133, 0]
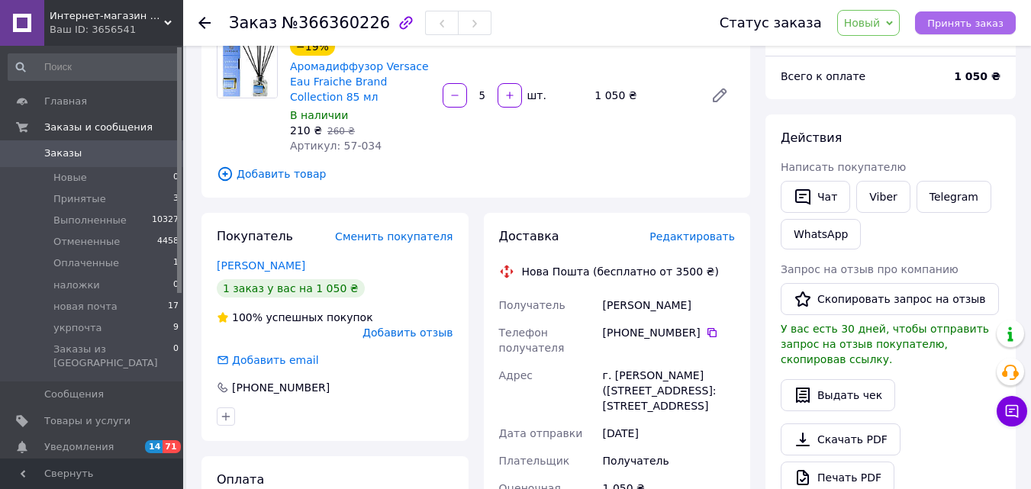
click at [971, 31] on button "Принять заказ" at bounding box center [965, 22] width 101 height 23
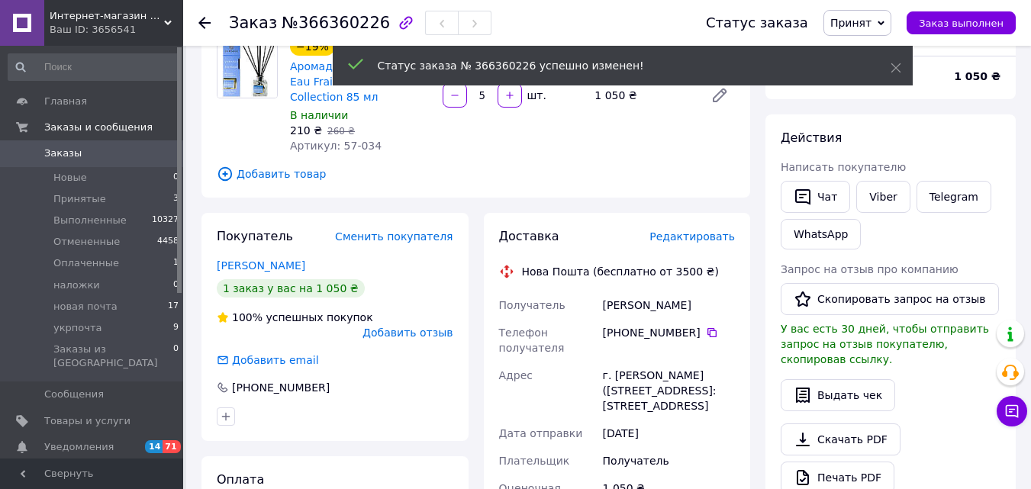
click at [695, 237] on span "Редактировать" at bounding box center [692, 237] width 85 height 12
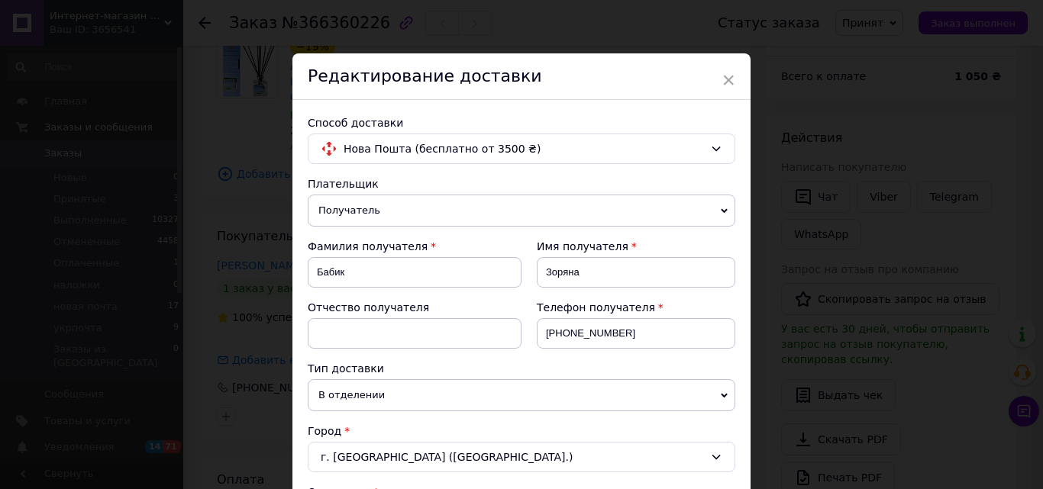
click at [528, 456] on div "г. [GEOGRAPHIC_DATA] ([GEOGRAPHIC_DATA].)" at bounding box center [521, 457] width 427 height 31
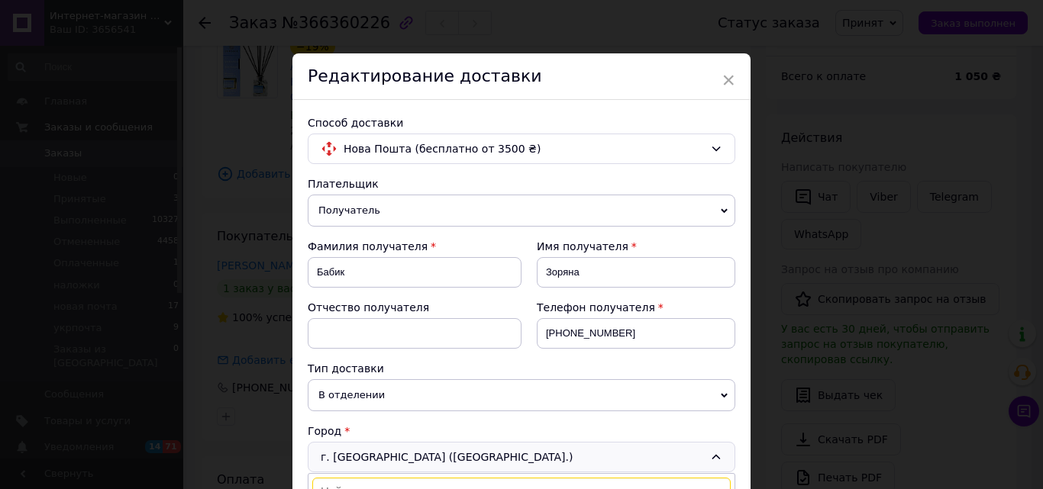
scroll to position [16, 0]
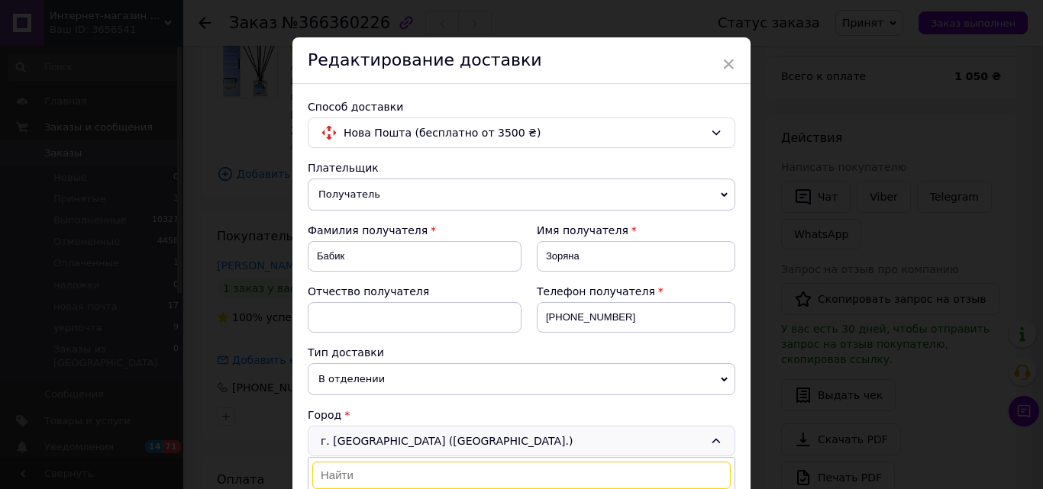
click at [431, 466] on input at bounding box center [521, 475] width 418 height 27
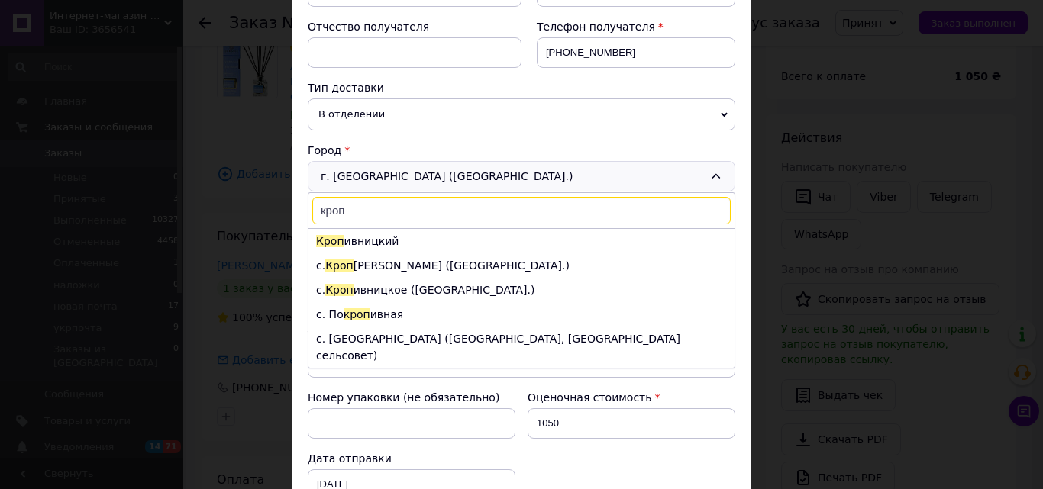
scroll to position [279, 0]
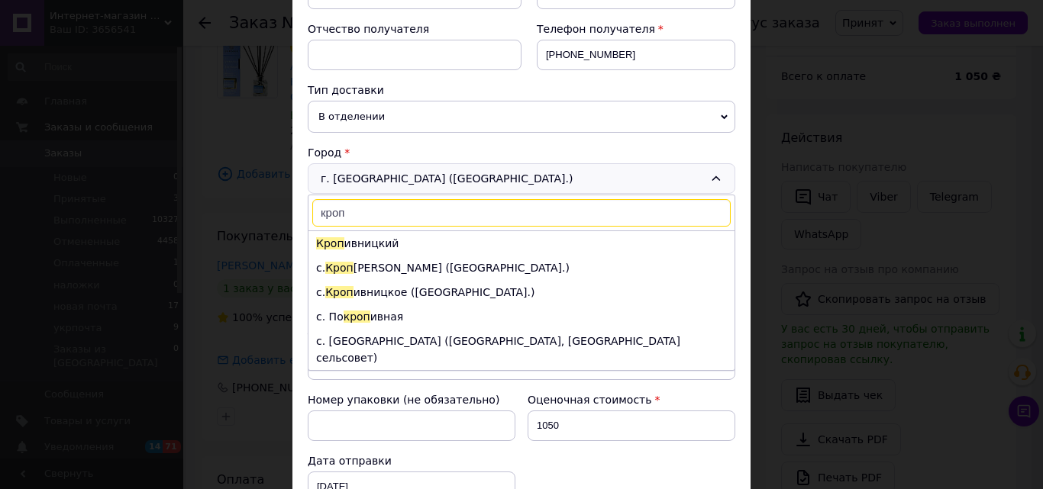
click at [443, 212] on input "кроп" at bounding box center [521, 212] width 418 height 27
type input "кроп"
click at [414, 243] on li "Кроп ивницкий" at bounding box center [521, 243] width 426 height 24
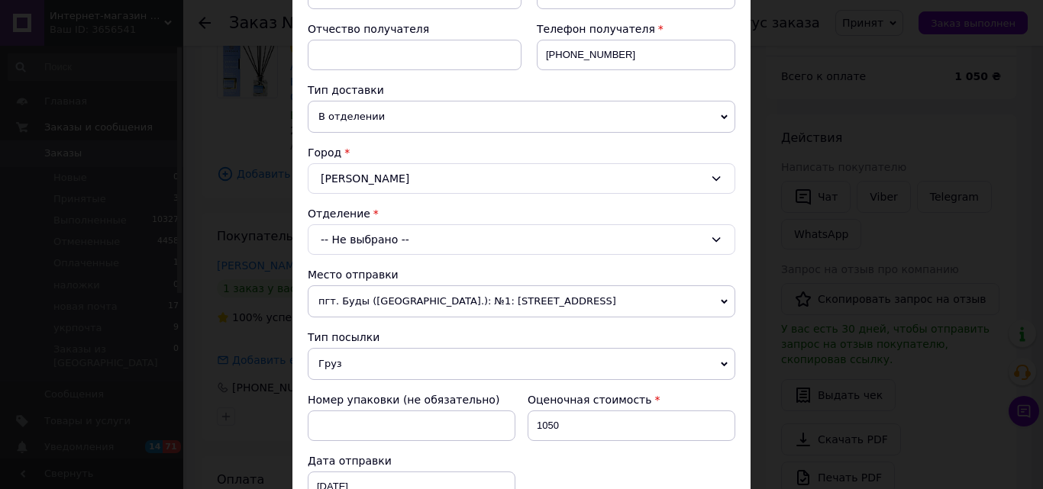
click at [406, 238] on div "-- Не выбрано --" at bounding box center [521, 239] width 427 height 31
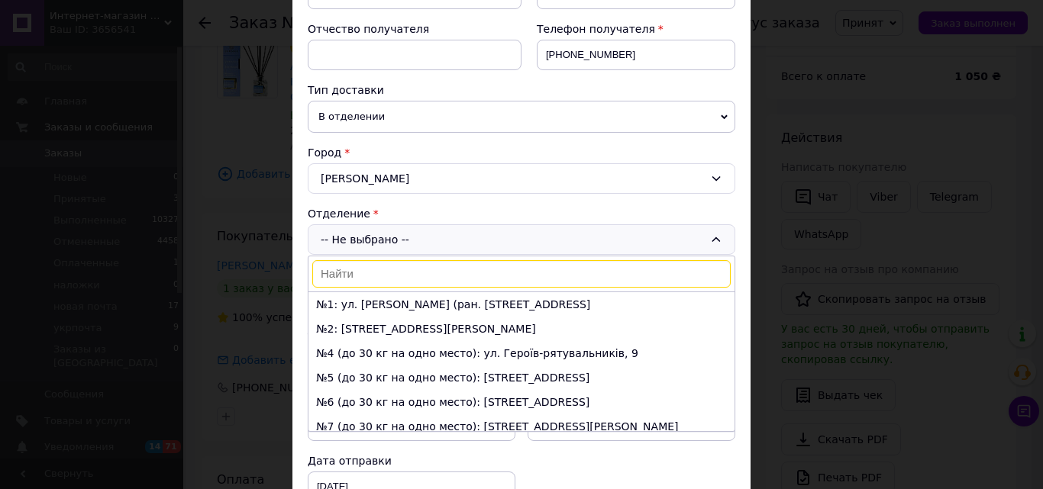
click at [395, 377] on li "№5 (до 30 кг на одно место): [STREET_ADDRESS]" at bounding box center [521, 378] width 426 height 24
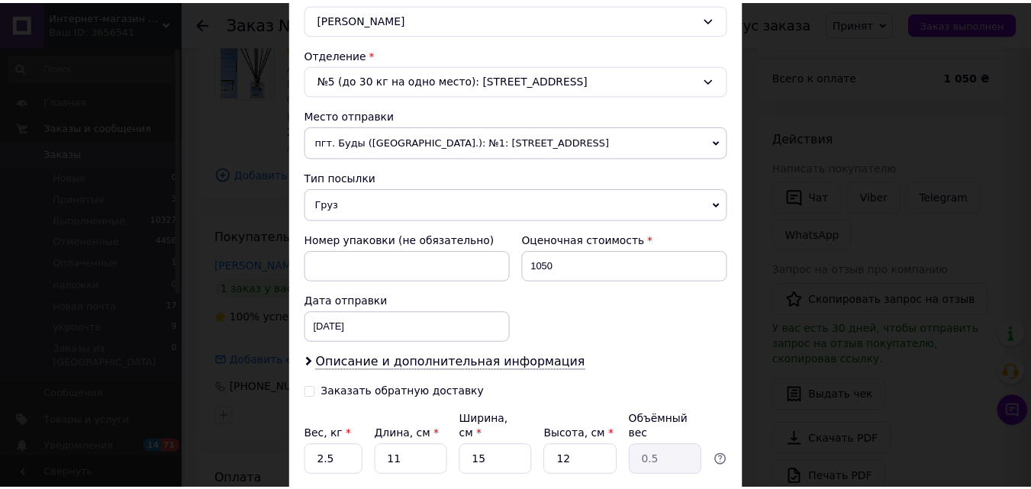
scroll to position [552, 0]
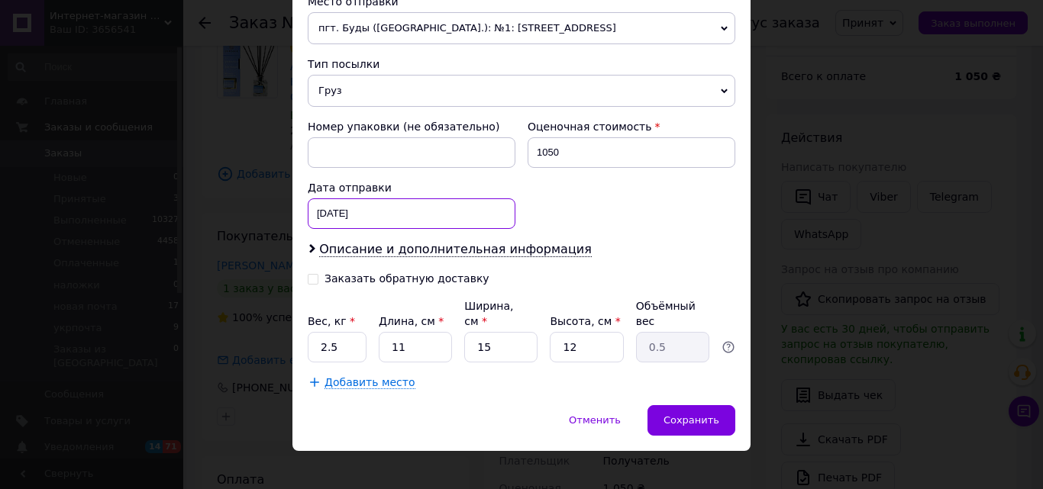
click at [360, 211] on div "[DATE] < 2025 > < Сентябрь > Пн Вт Ср Чт Пт Сб Вс 1 2 3 4 5 6 7 8 9 10 11 12 13…" at bounding box center [412, 213] width 208 height 31
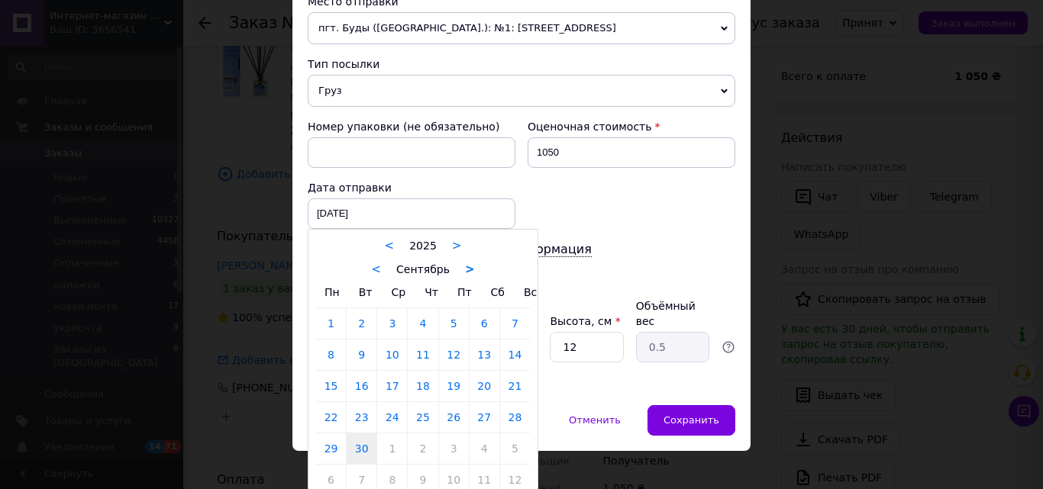
click at [465, 270] on link ">" at bounding box center [470, 270] width 10 height 14
click at [357, 383] on link "14" at bounding box center [362, 386] width 30 height 31
type input "[DATE]"
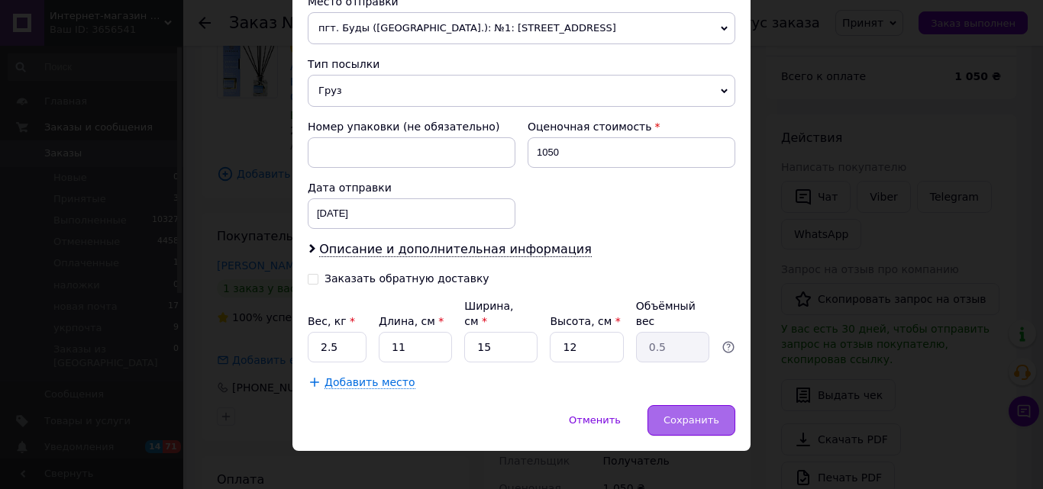
click at [698, 414] on span "Сохранить" at bounding box center [691, 419] width 56 height 11
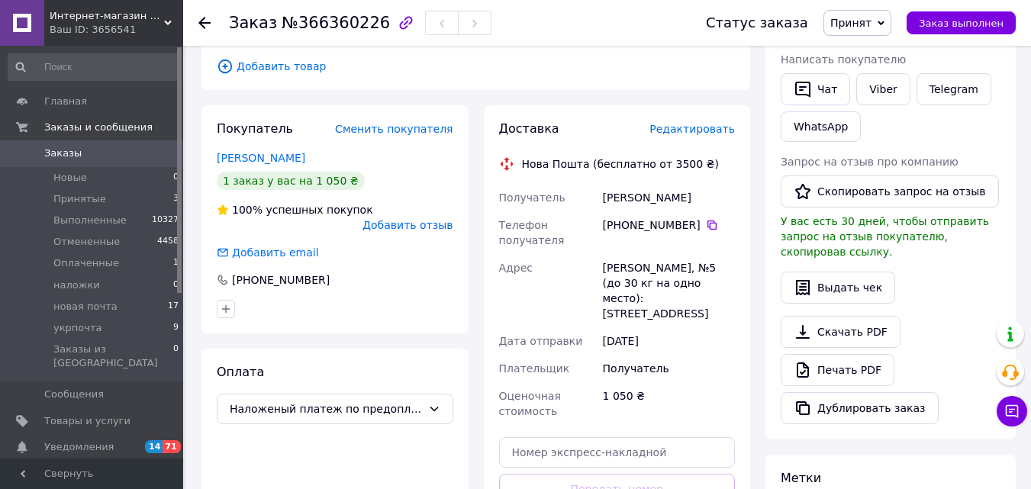
scroll to position [0, 0]
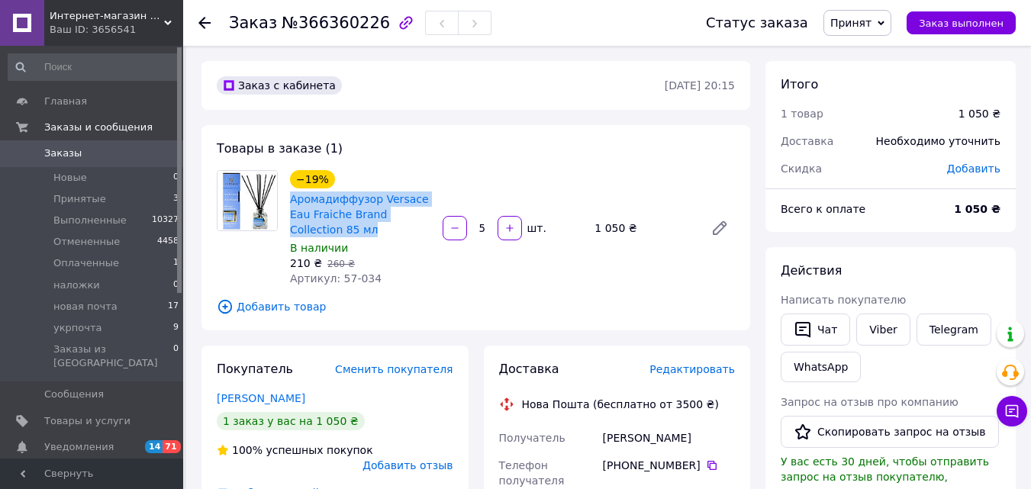
drag, startPoint x: 285, startPoint y: 202, endPoint x: 324, endPoint y: 225, distance: 45.6
click at [324, 225] on div "−19% Аромадиффузор Versace Eau Fraiche Brand Collection 85 мл В наличии 210 ₴  …" at bounding box center [360, 228] width 153 height 122
copy link "Аромадиффузор Versace Eau Fraiche Brand Collection 85 мл"
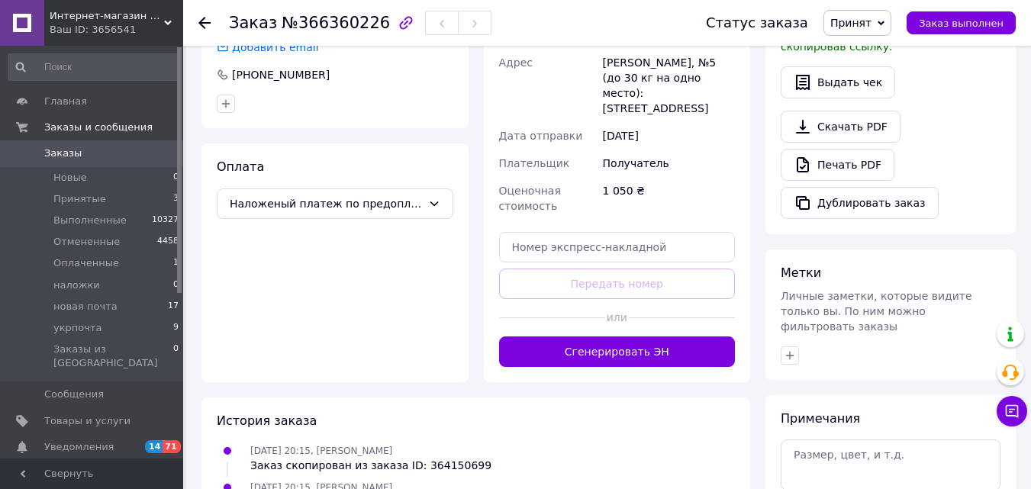
scroll to position [444, 0]
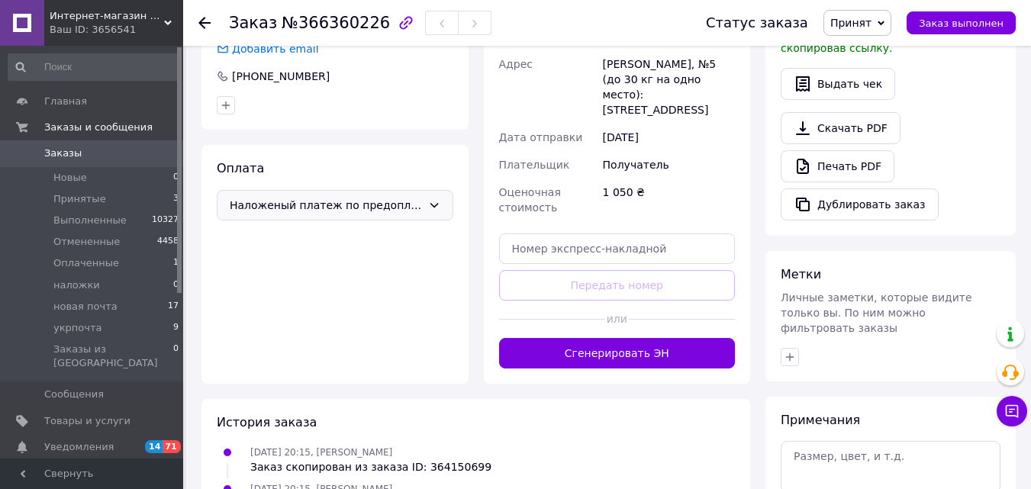
click at [405, 197] on span "Наложеный платеж по предоплате 200грн" at bounding box center [326, 205] width 192 height 17
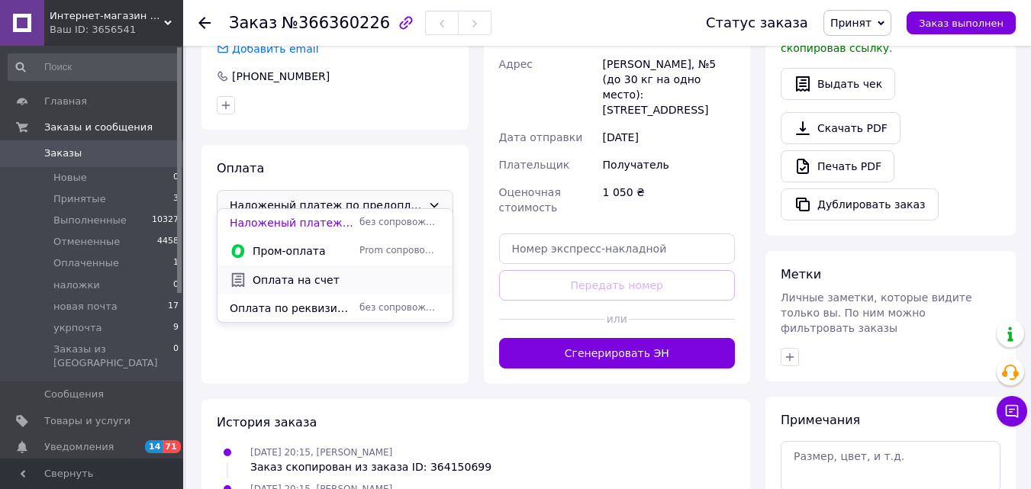
click at [384, 279] on span "Оплата на счет" at bounding box center [347, 280] width 188 height 15
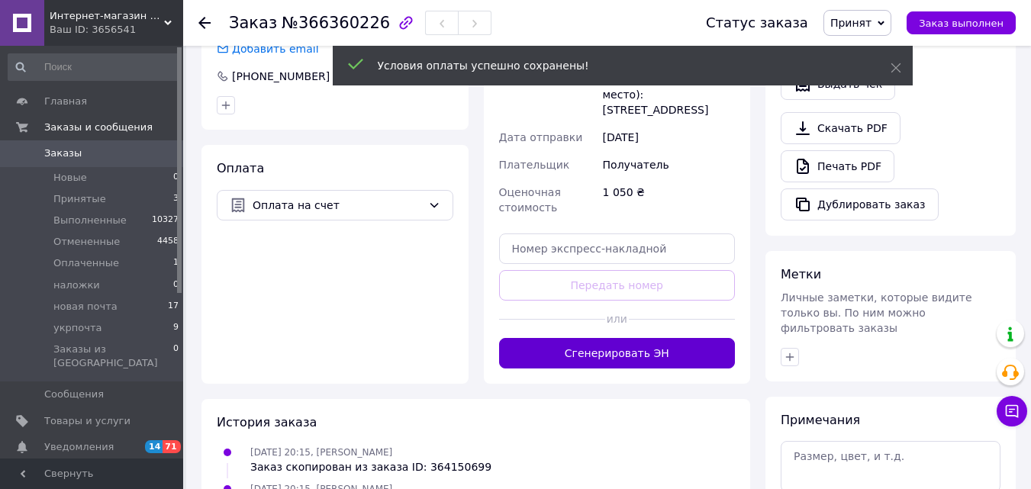
click at [637, 343] on button "Сгенерировать ЭН" at bounding box center [617, 353] width 237 height 31
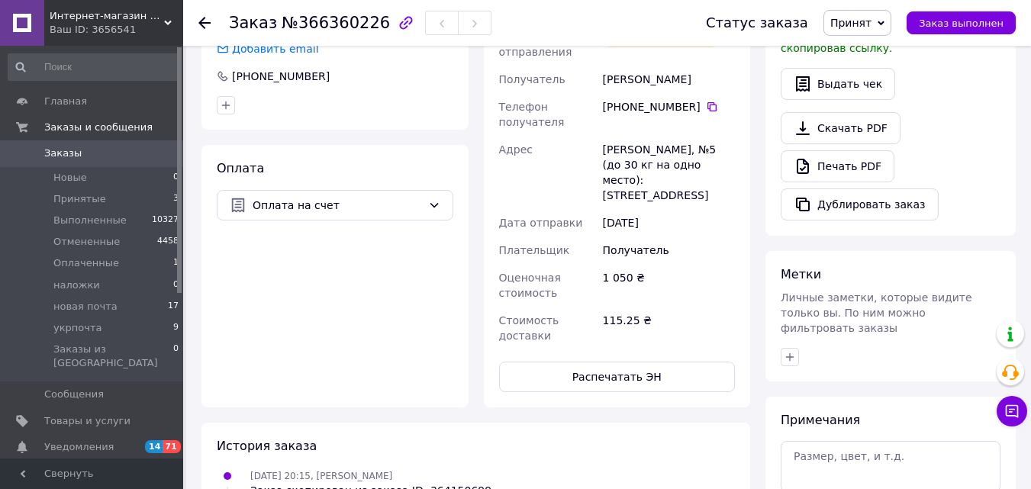
click at [865, 29] on span "Принят" at bounding box center [851, 23] width 41 height 12
click at [871, 141] on li "новая почта" at bounding box center [864, 145] width 81 height 23
click at [99, 170] on li "Новые 0" at bounding box center [94, 177] width 188 height 21
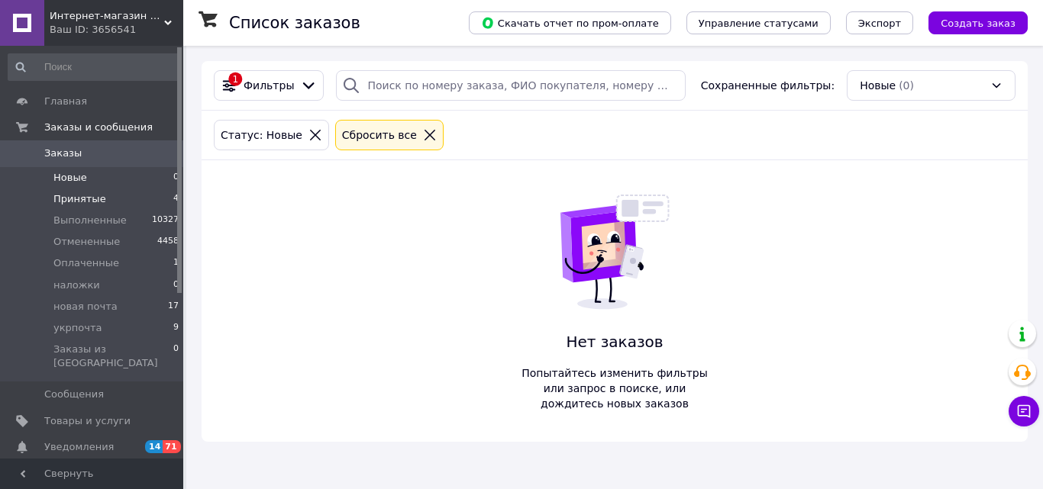
click at [160, 195] on li "Принятые 4" at bounding box center [94, 199] width 188 height 21
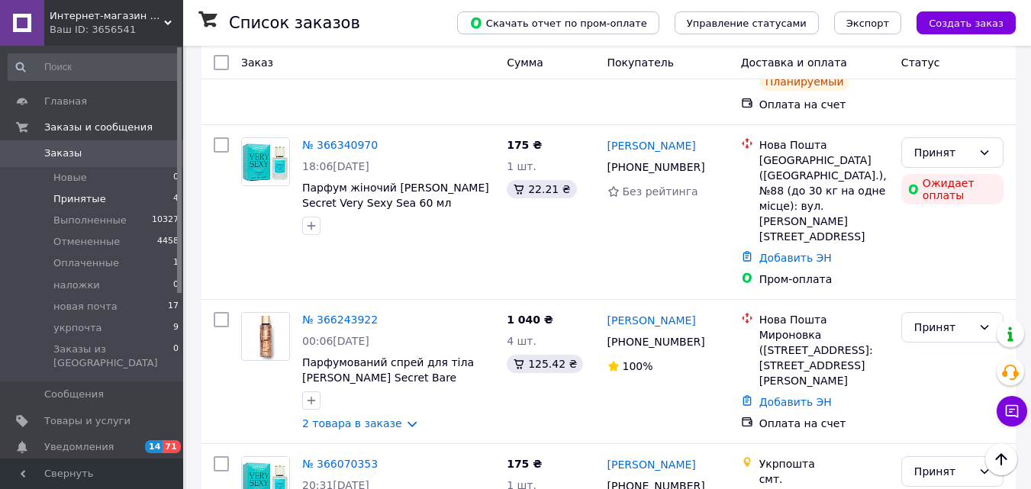
scroll to position [273, 0]
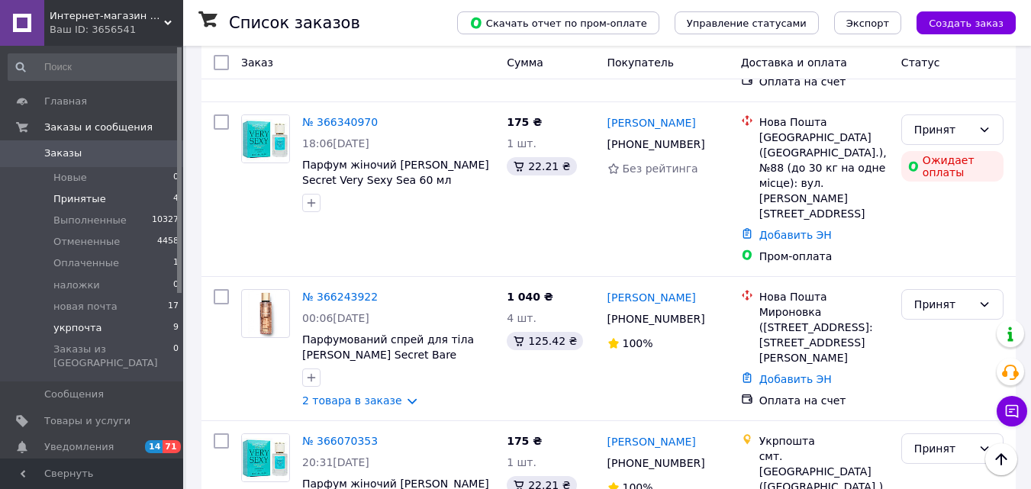
click at [131, 331] on li "укрпочта 9" at bounding box center [94, 328] width 188 height 21
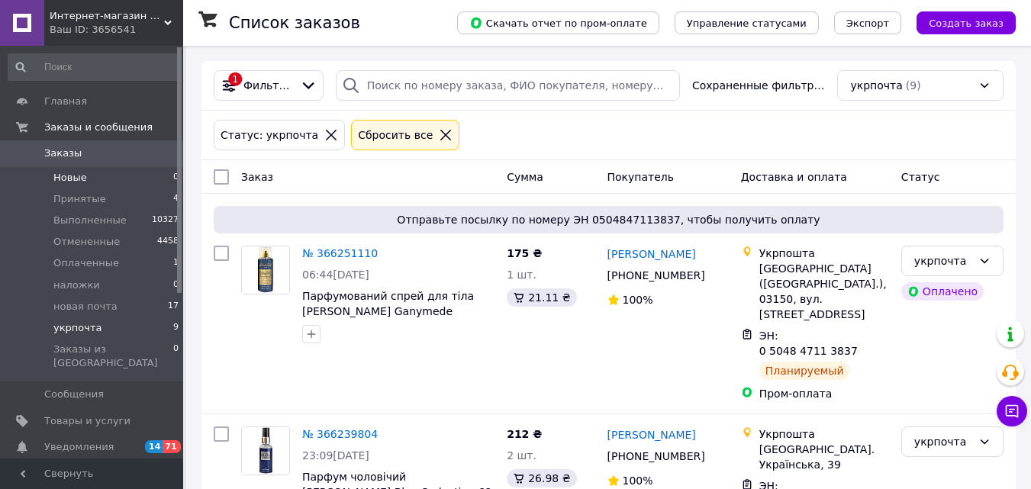
click at [111, 179] on li "Новые 0" at bounding box center [94, 177] width 188 height 21
